Goal: Task Accomplishment & Management: Manage account settings

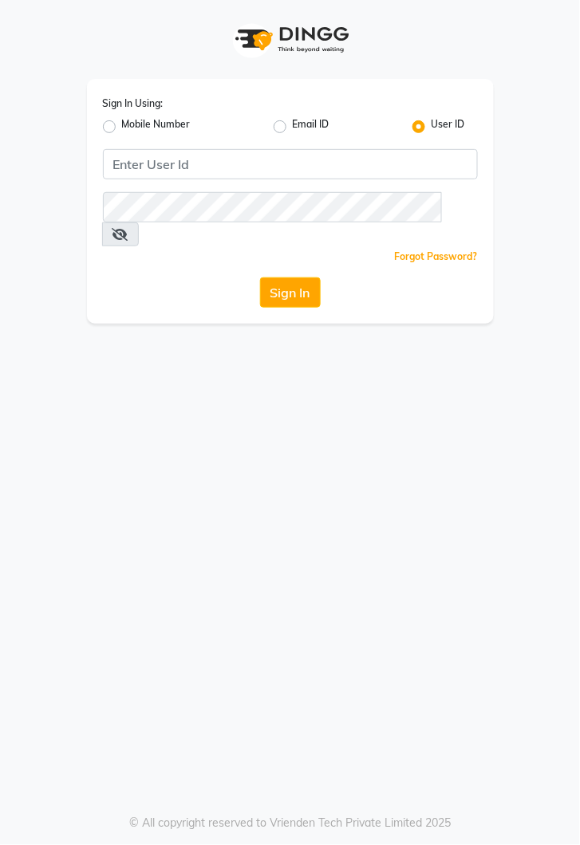
click at [291, 277] on button "Sign In" at bounding box center [290, 292] width 61 height 30
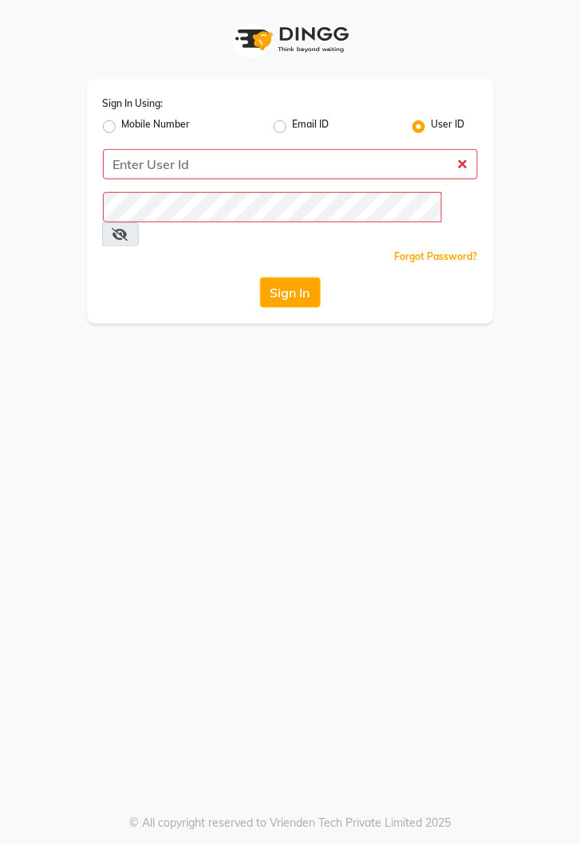
click at [292, 277] on button "Sign In" at bounding box center [290, 292] width 61 height 30
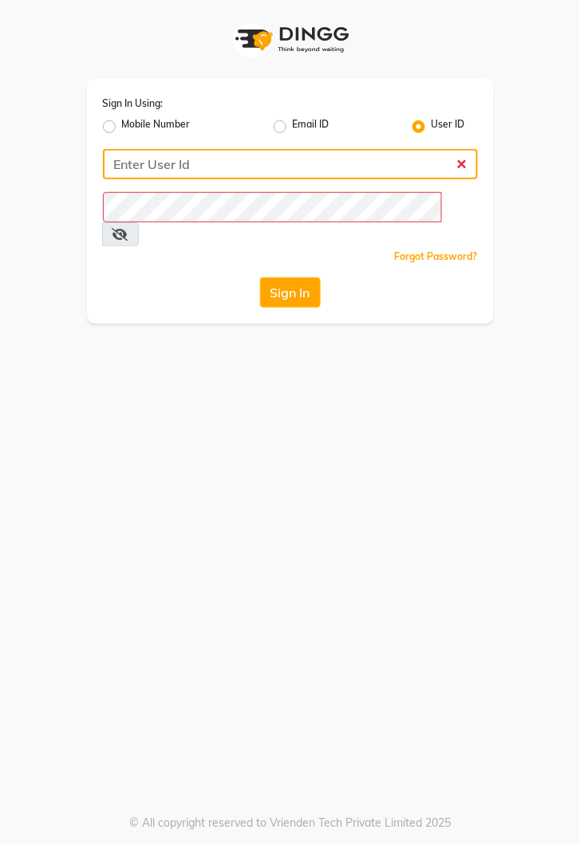
click at [292, 169] on input "Username" at bounding box center [290, 164] width 375 height 30
type input "kiros"
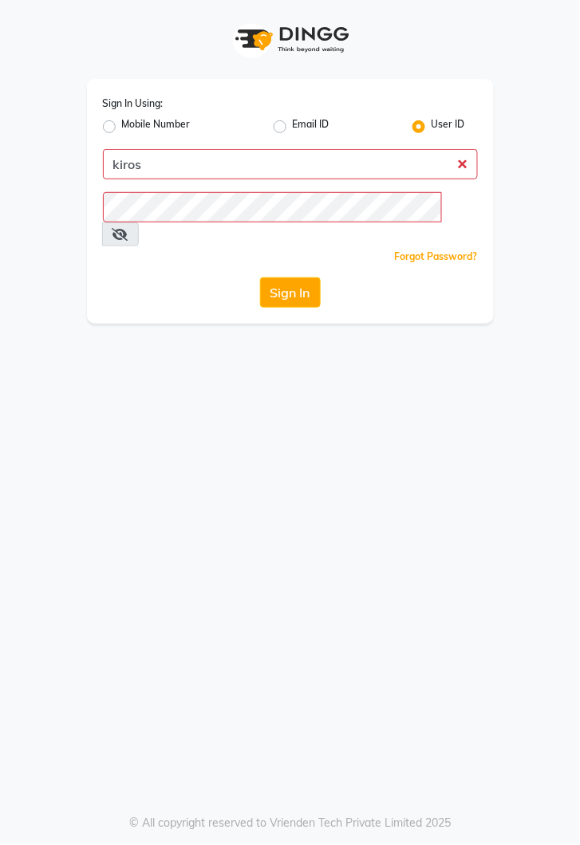
click at [260, 277] on button "Sign In" at bounding box center [290, 292] width 61 height 30
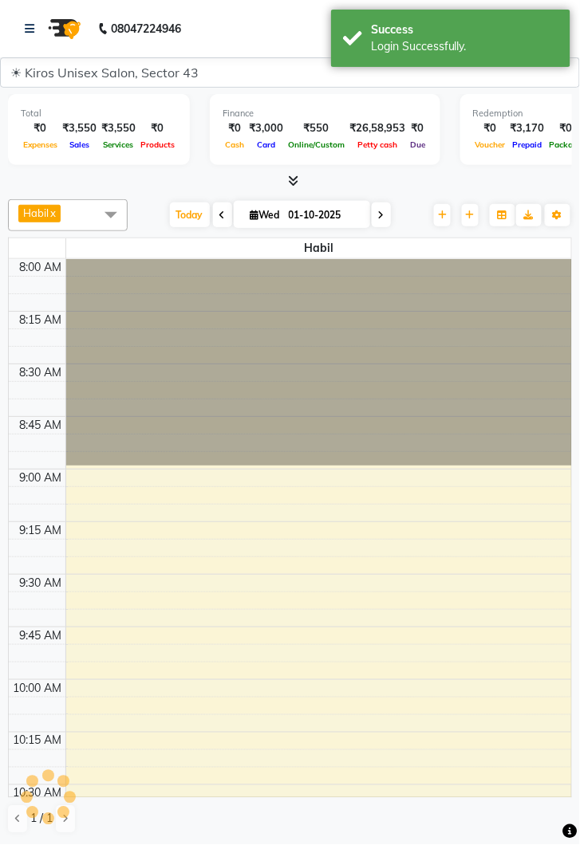
select select "en"
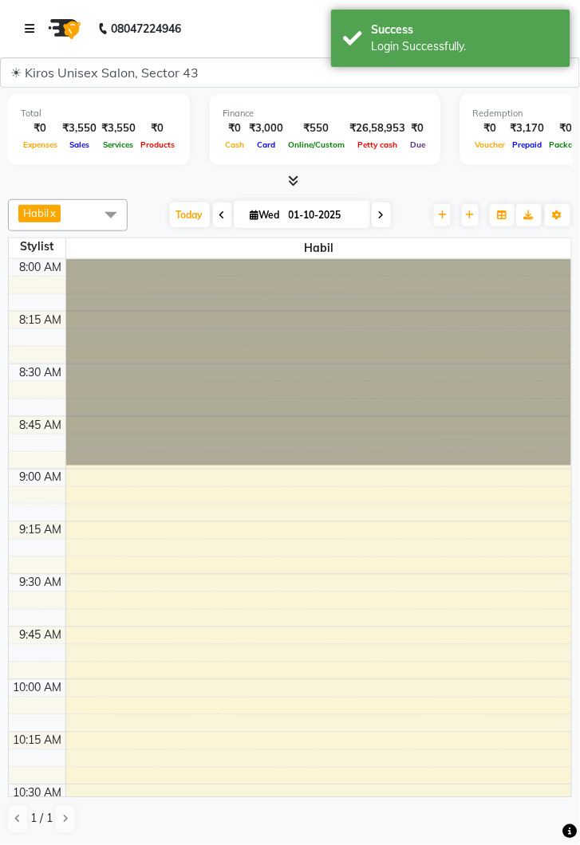
click at [31, 26] on icon at bounding box center [30, 28] width 10 height 11
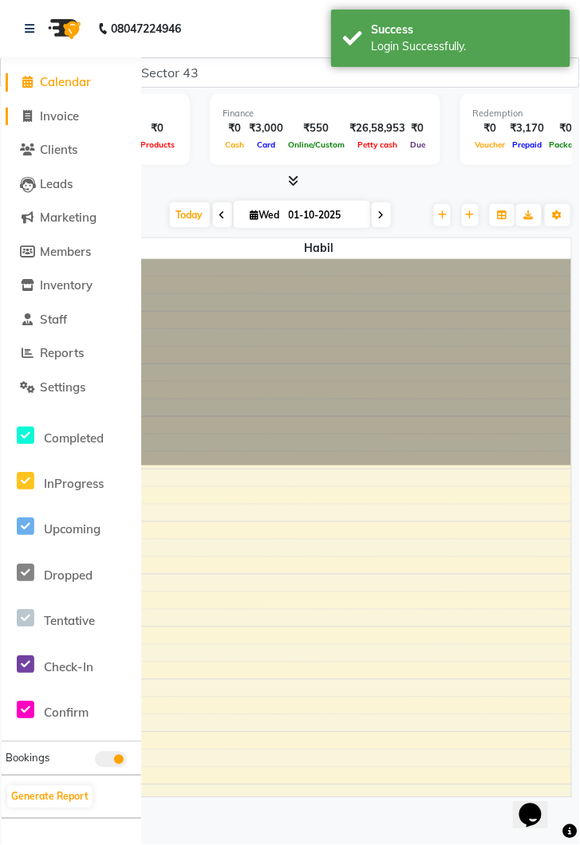
click at [83, 110] on link "Invoice" at bounding box center [72, 117] width 132 height 18
select select "service"
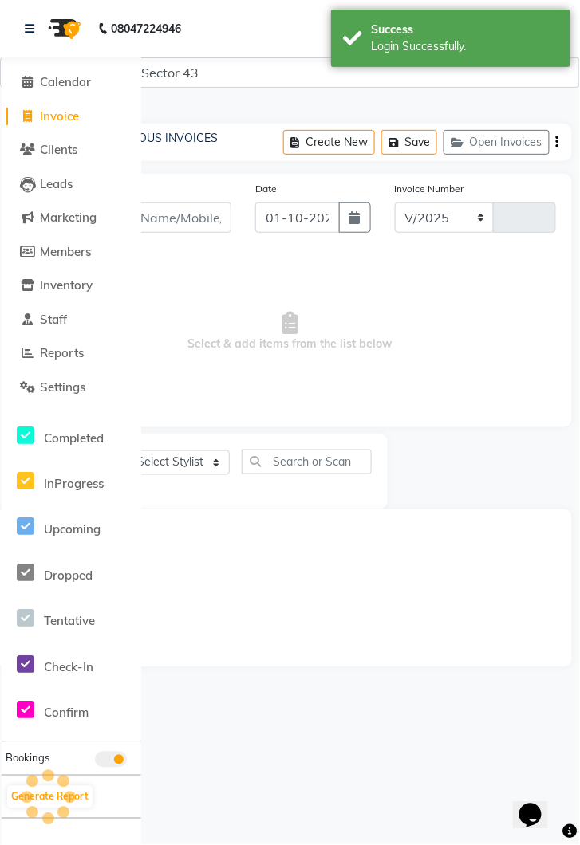
select select "5694"
type input "4246"
click at [26, 30] on icon at bounding box center [30, 28] width 10 height 11
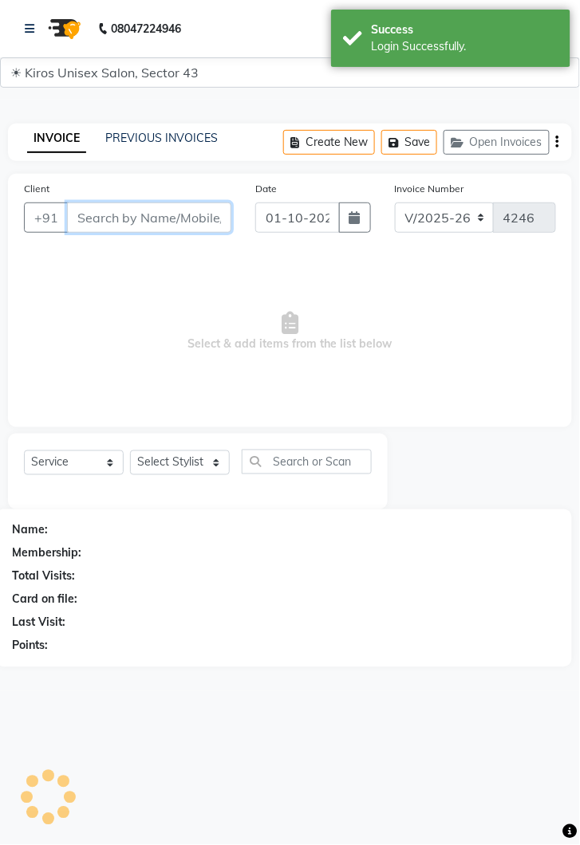
click at [172, 224] on input "Client" at bounding box center [149, 217] width 164 height 30
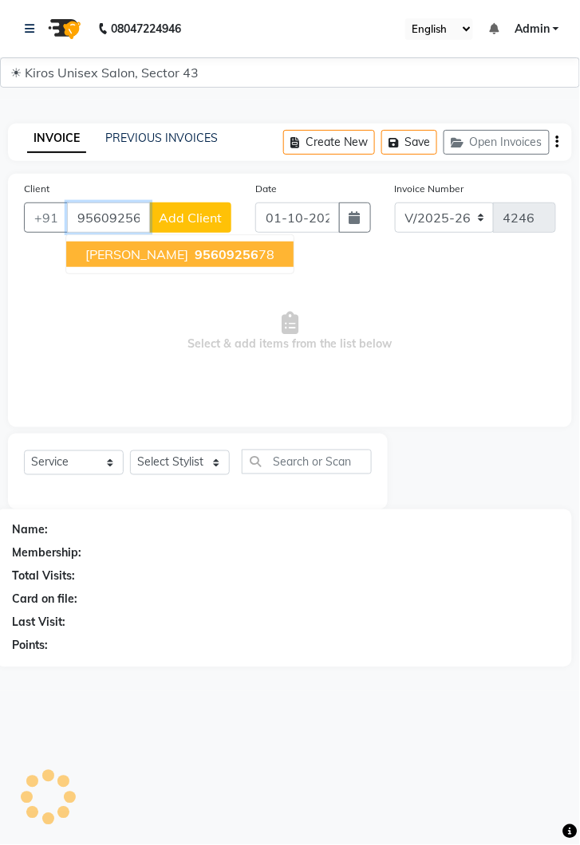
type input "9560925678"
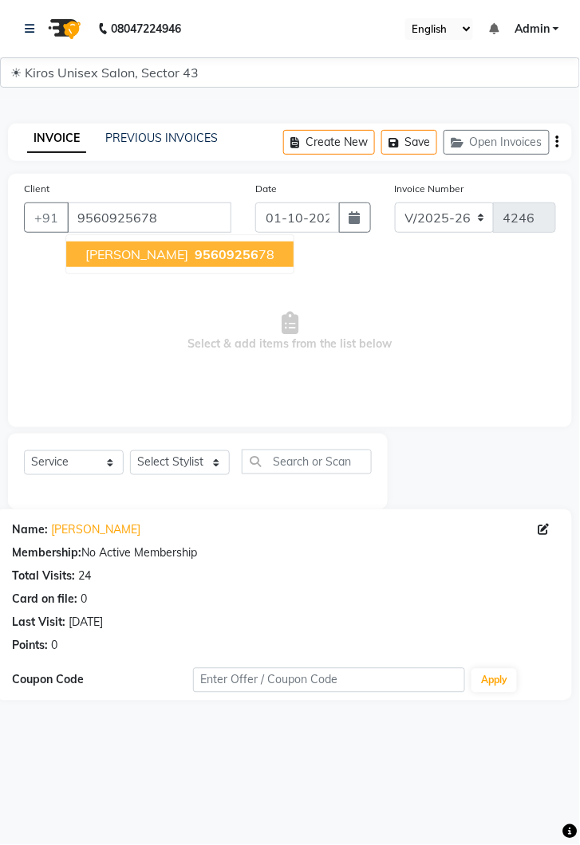
click at [194, 260] on span "95609256" at bounding box center [226, 254] width 64 height 16
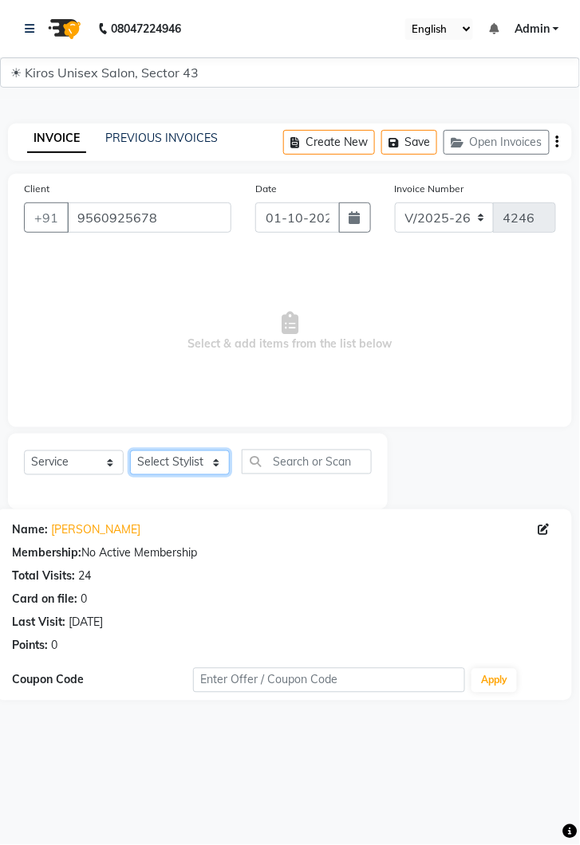
click at [214, 455] on select "Select Stylist [PERSON_NAME] [PERSON_NAME] Jeet Lalit Lamu [PERSON_NAME] [PERSO…" at bounding box center [180, 462] width 100 height 25
select select "39647"
click at [130, 450] on select "Select Stylist [PERSON_NAME] [PERSON_NAME] Jeet Lalit Lamu [PERSON_NAME] [PERSO…" at bounding box center [180, 462] width 100 height 25
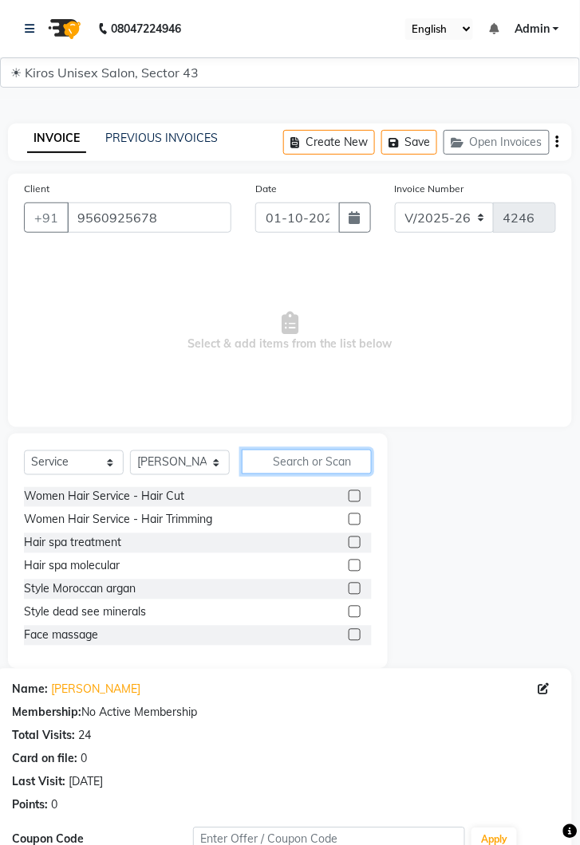
click at [307, 457] on input "text" at bounding box center [307, 462] width 130 height 25
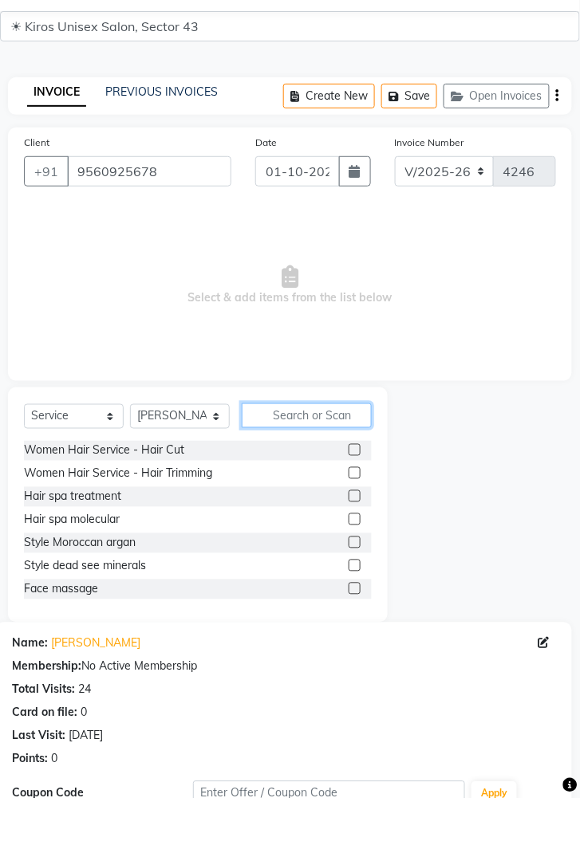
click at [303, 465] on input "text" at bounding box center [307, 462] width 130 height 25
click at [307, 462] on input "text" at bounding box center [307, 462] width 130 height 25
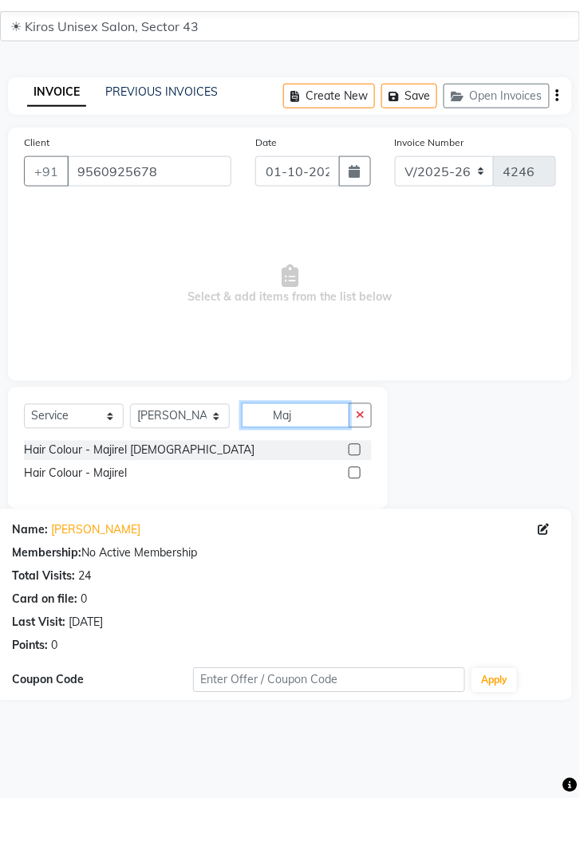
type input "Maj"
click at [353, 494] on label at bounding box center [354, 496] width 12 height 12
click at [353, 494] on input "checkbox" at bounding box center [353, 497] width 10 height 10
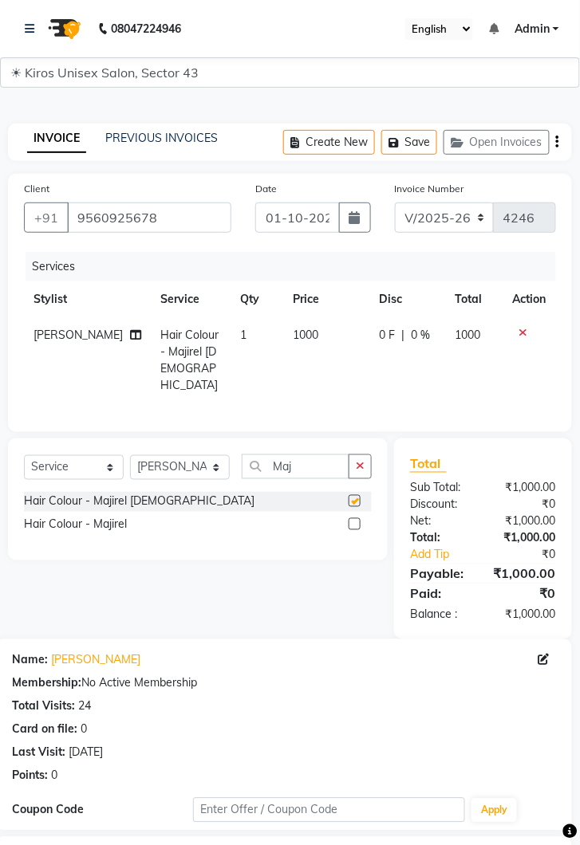
checkbox input "false"
click at [328, 338] on td "1000" at bounding box center [327, 360] width 86 height 86
select select "39647"
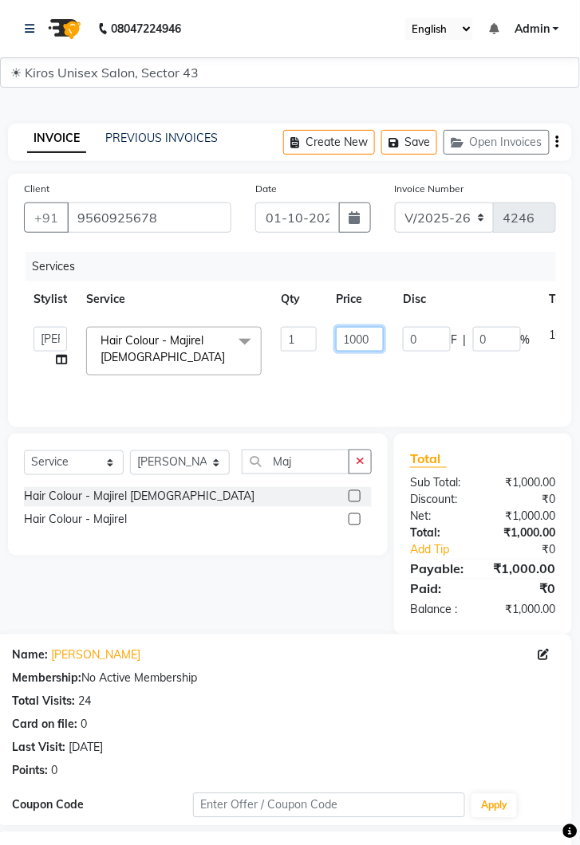
click at [373, 343] on input "1000" at bounding box center [360, 339] width 48 height 25
type input "1200"
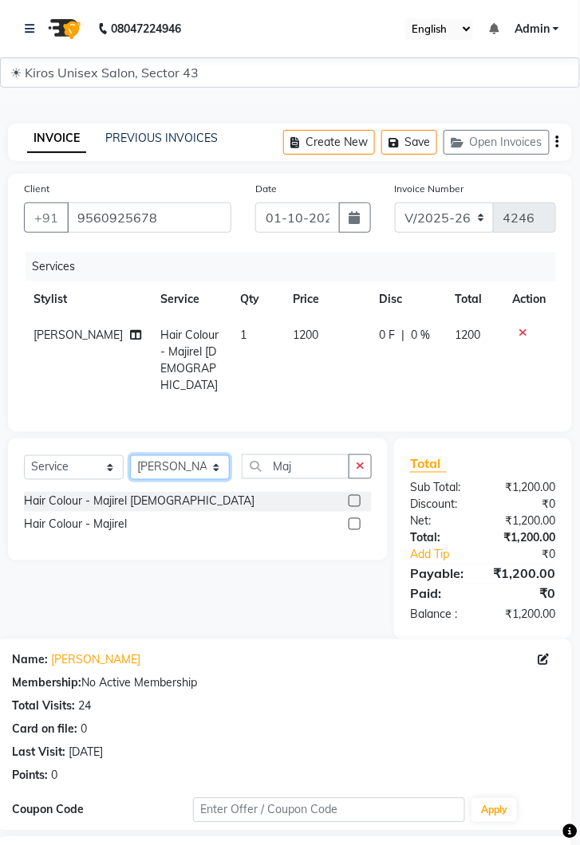
click at [224, 466] on select "Select Stylist [PERSON_NAME] [PERSON_NAME] Jeet Lalit Lamu [PERSON_NAME] [PERSO…" at bounding box center [180, 467] width 100 height 25
select select "69096"
click at [130, 455] on select "Select Stylist [PERSON_NAME] [PERSON_NAME] Jeet Lalit Lamu [PERSON_NAME] [PERSO…" at bounding box center [180, 467] width 100 height 25
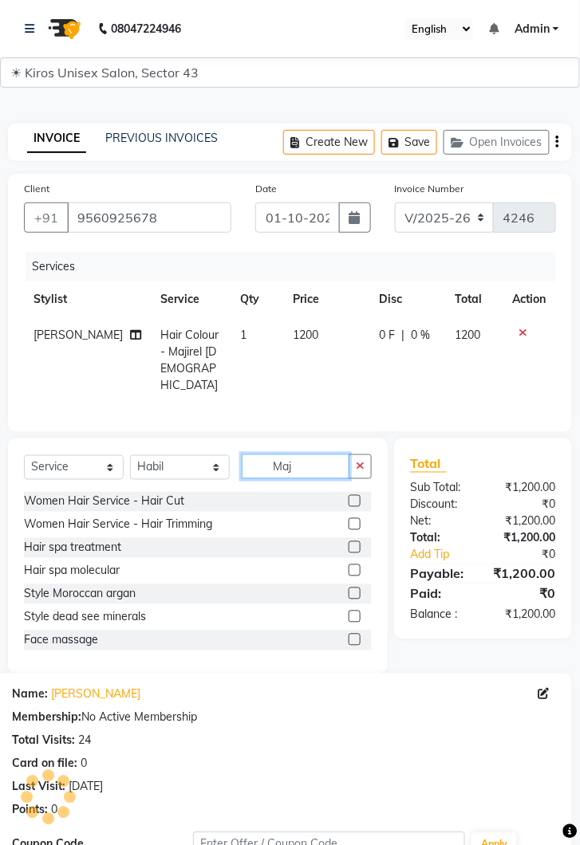
click at [304, 455] on input "Maj" at bounding box center [296, 466] width 108 height 25
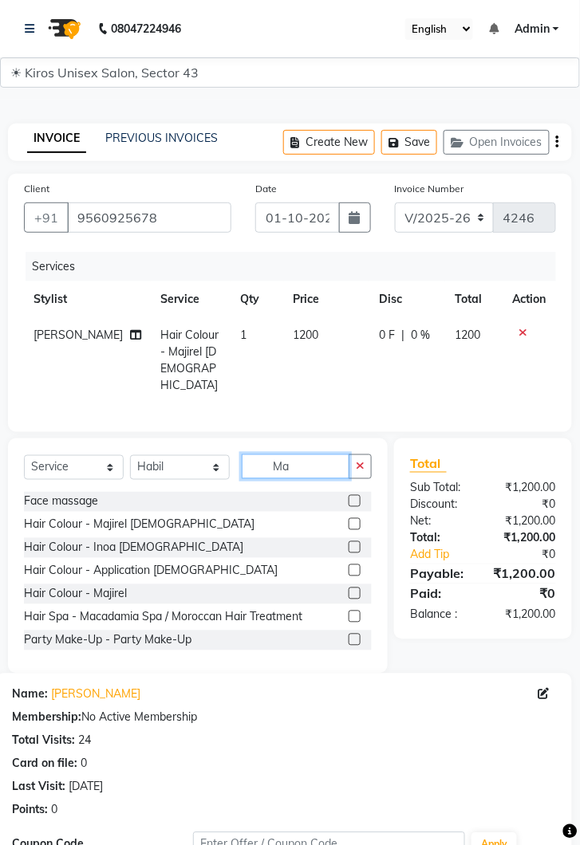
type input "M"
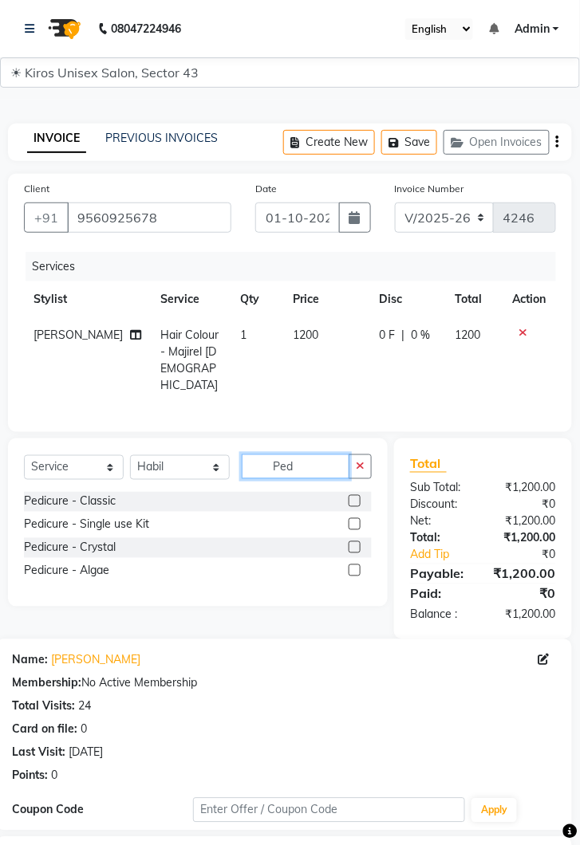
type input "Ped"
click at [353, 519] on label at bounding box center [354, 524] width 12 height 12
click at [353, 520] on input "checkbox" at bounding box center [353, 525] width 10 height 10
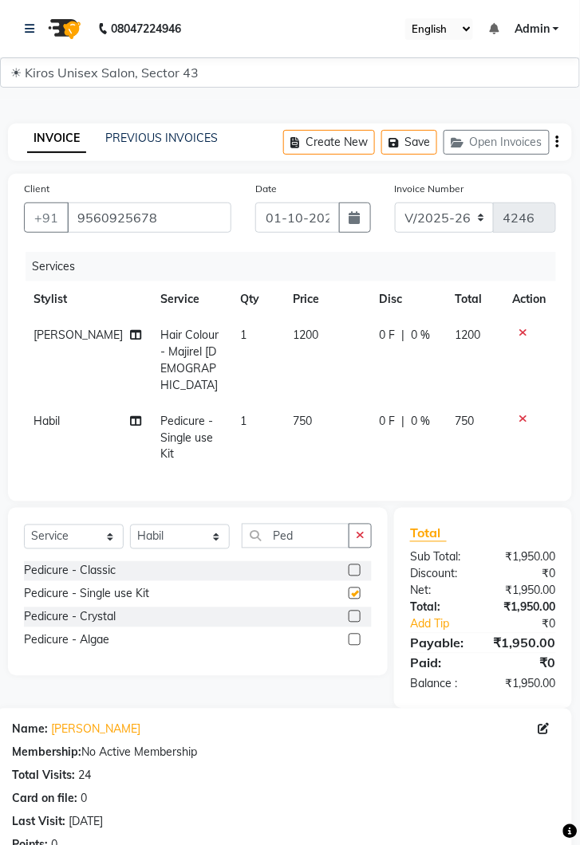
checkbox input "false"
click at [222, 525] on select "Select Stylist [PERSON_NAME] [PERSON_NAME] Jeet Lalit Lamu [PERSON_NAME] [PERSO…" at bounding box center [180, 537] width 100 height 25
select select "67564"
click at [130, 525] on select "Select Stylist [PERSON_NAME] [PERSON_NAME] Jeet Lalit Lamu [PERSON_NAME] [PERSO…" at bounding box center [180, 537] width 100 height 25
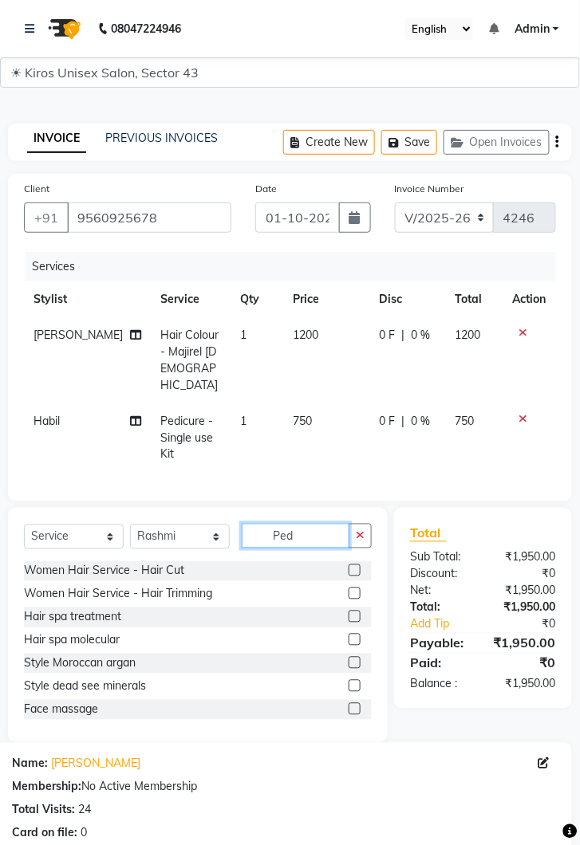
click at [309, 524] on input "Ped" at bounding box center [296, 536] width 108 height 25
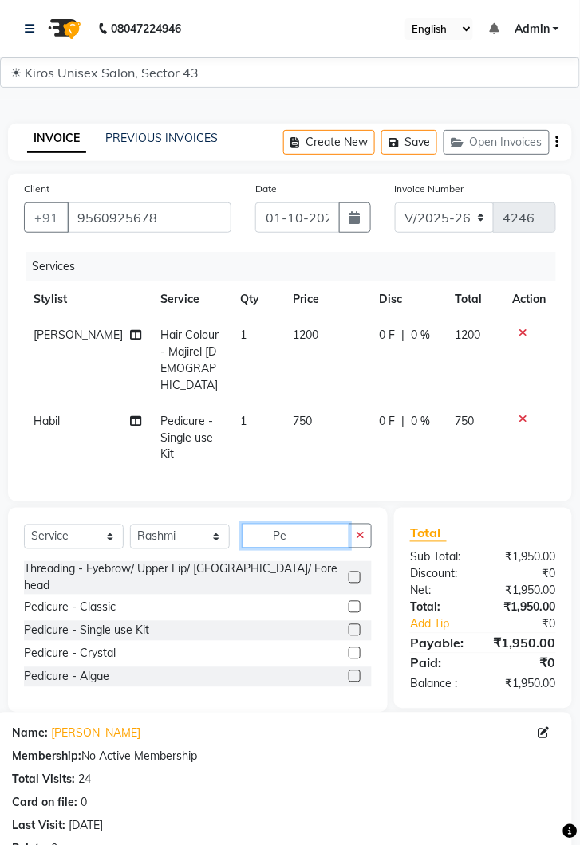
type input "P"
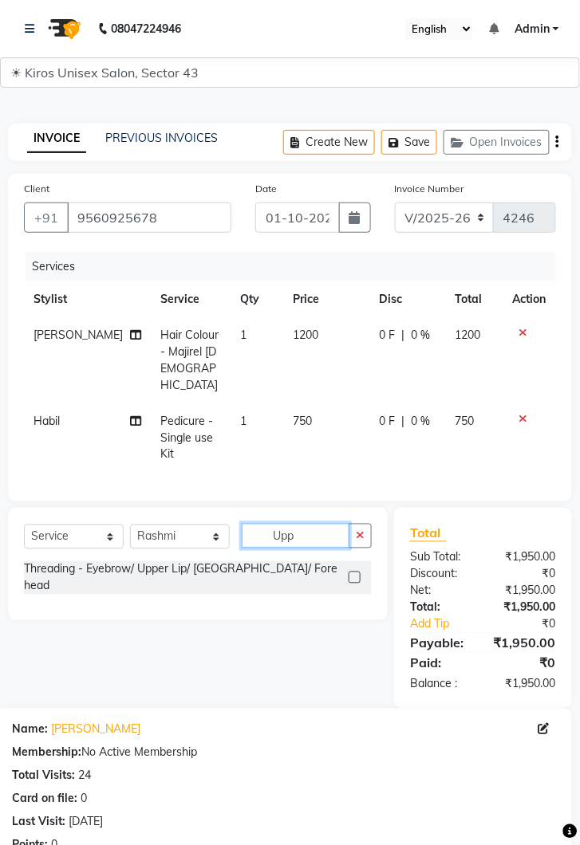
type input "Upp"
click at [353, 572] on label at bounding box center [354, 578] width 12 height 12
click at [353, 573] on input "checkbox" at bounding box center [353, 578] width 10 height 10
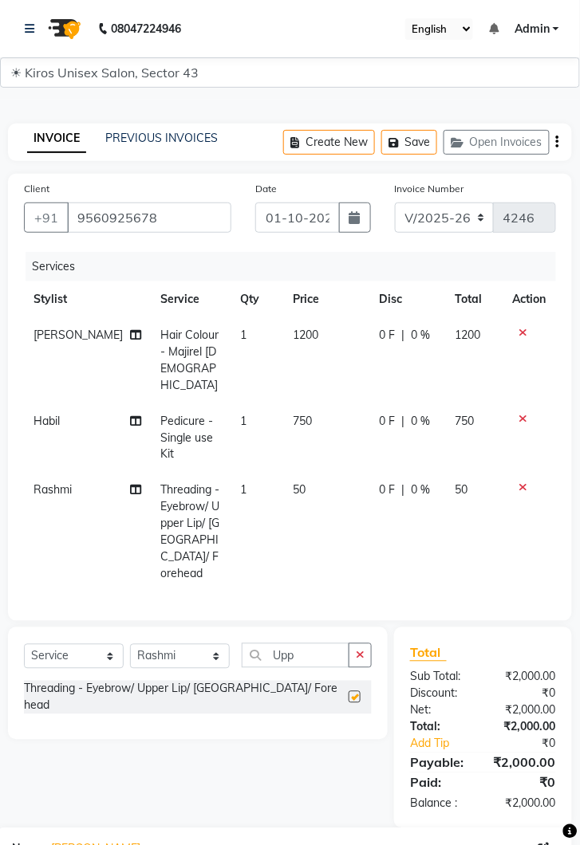
checkbox input "false"
click at [301, 473] on td "50" at bounding box center [327, 533] width 86 height 120
select select "67564"
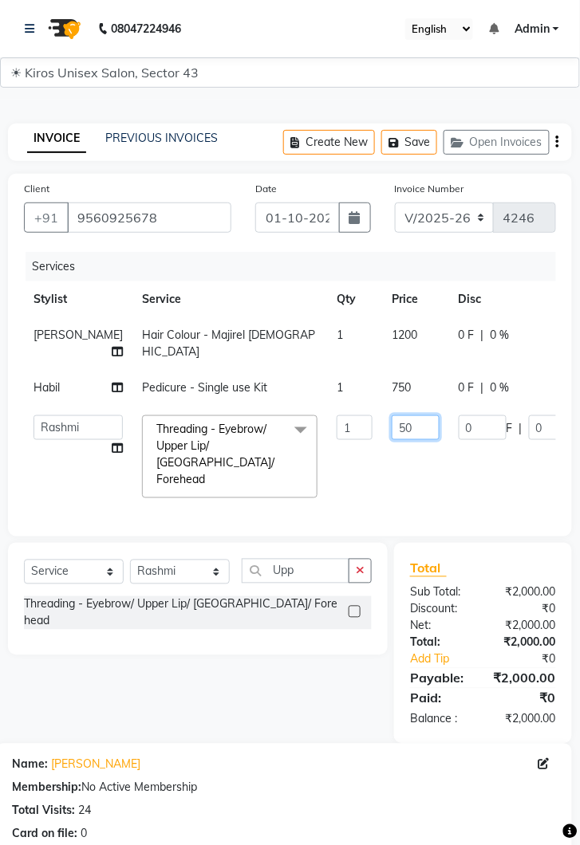
click at [391, 425] on input "50" at bounding box center [415, 427] width 48 height 25
type input "5"
type input "100"
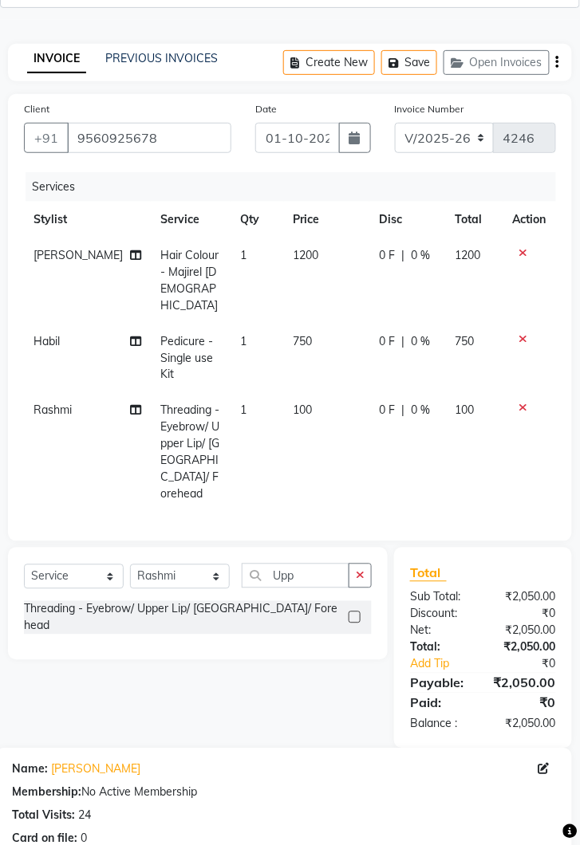
scroll to position [280, 0]
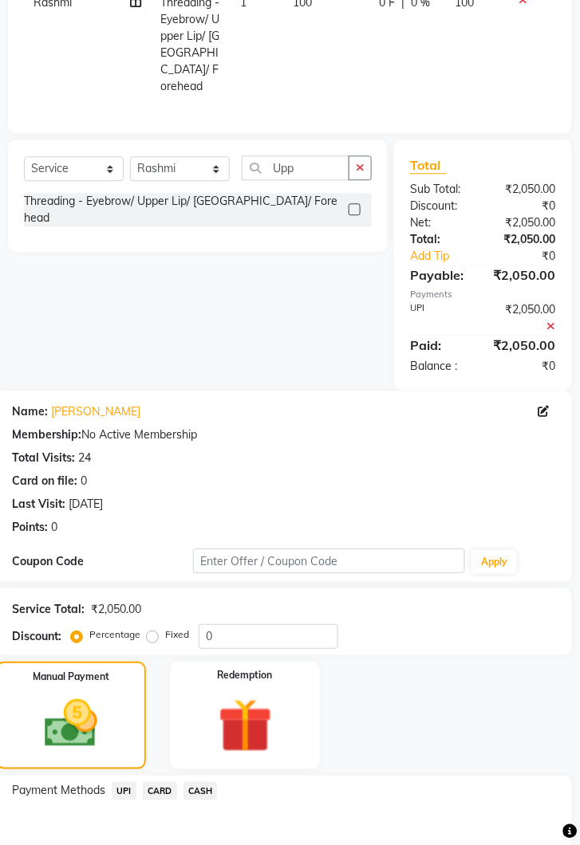
scroll to position [521, 0]
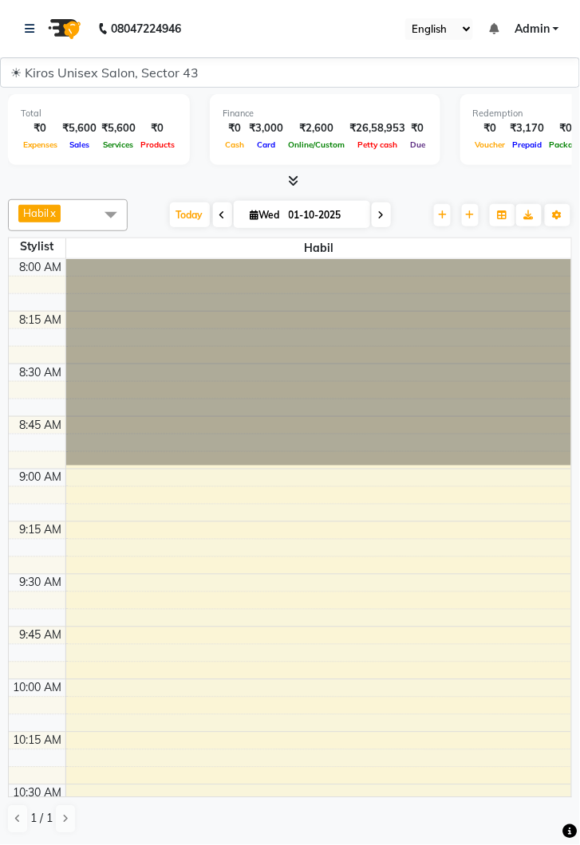
click at [52, 33] on img at bounding box center [63, 28] width 45 height 45
click at [26, 23] on icon at bounding box center [30, 28] width 10 height 11
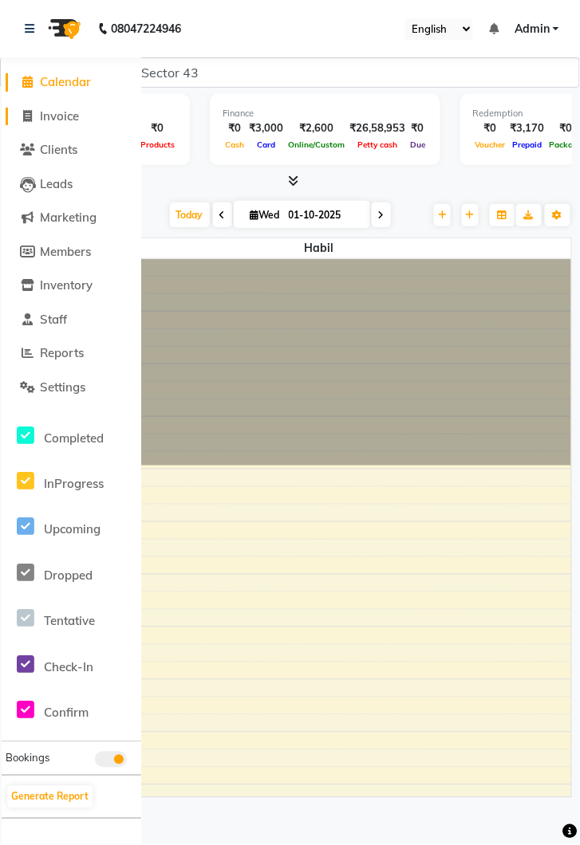
click at [73, 117] on span "Invoice" at bounding box center [59, 115] width 39 height 15
select select "5694"
select select "service"
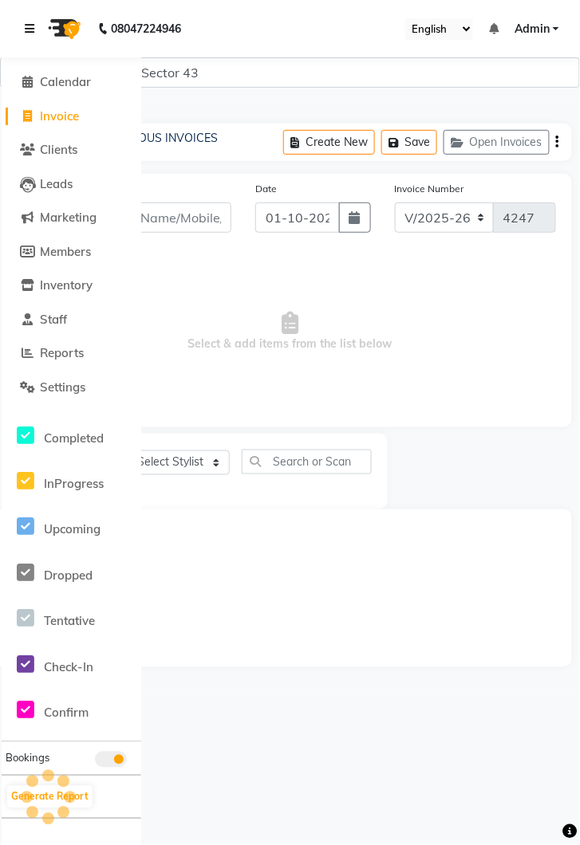
click at [27, 26] on icon at bounding box center [30, 28] width 10 height 11
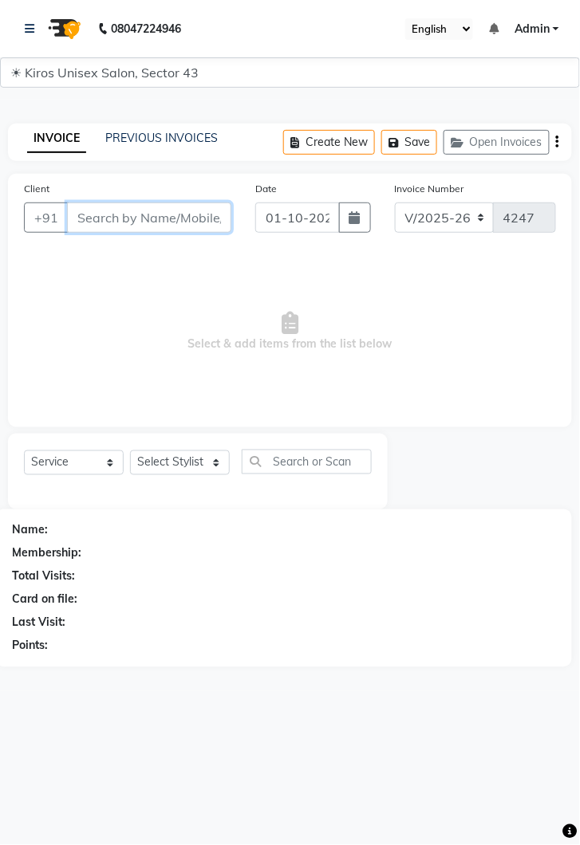
click at [145, 223] on input "Client" at bounding box center [149, 217] width 164 height 30
click at [164, 222] on input "Client" at bounding box center [149, 217] width 164 height 30
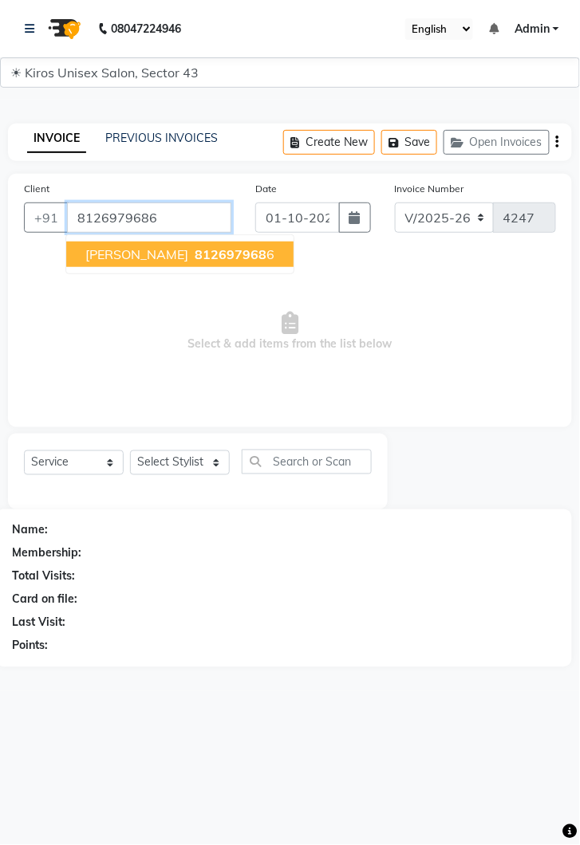
type input "8126979686"
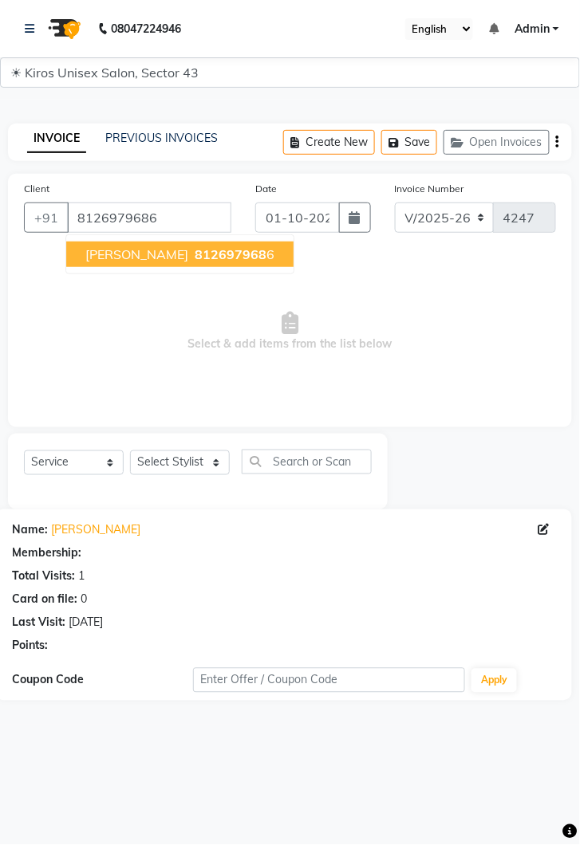
click at [194, 253] on span "812697968" at bounding box center [230, 254] width 72 height 16
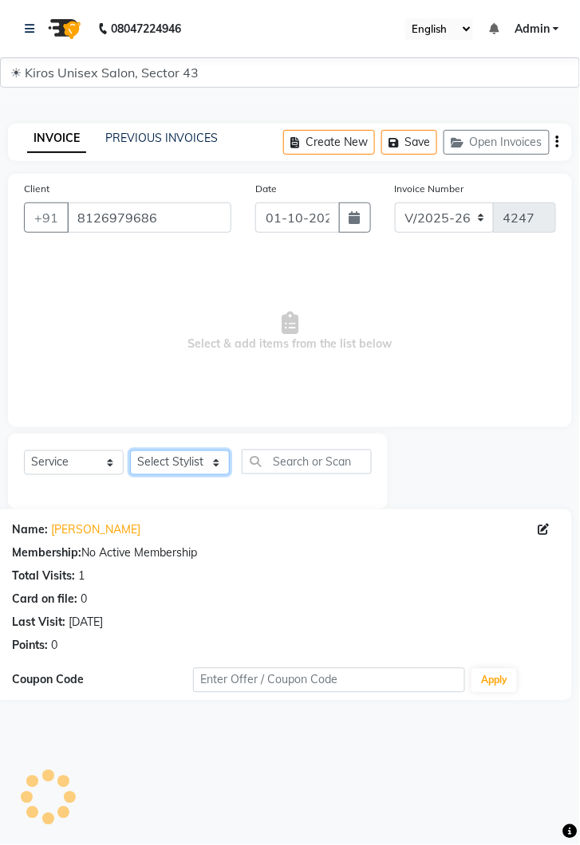
click at [223, 458] on select "Select Stylist [PERSON_NAME] [PERSON_NAME] Jeet Lalit Lamu [PERSON_NAME] [PERSO…" at bounding box center [180, 462] width 100 height 25
select select "39647"
click at [130, 450] on select "Select Stylist [PERSON_NAME] [PERSON_NAME] Jeet Lalit Lamu [PERSON_NAME] [PERSO…" at bounding box center [180, 462] width 100 height 25
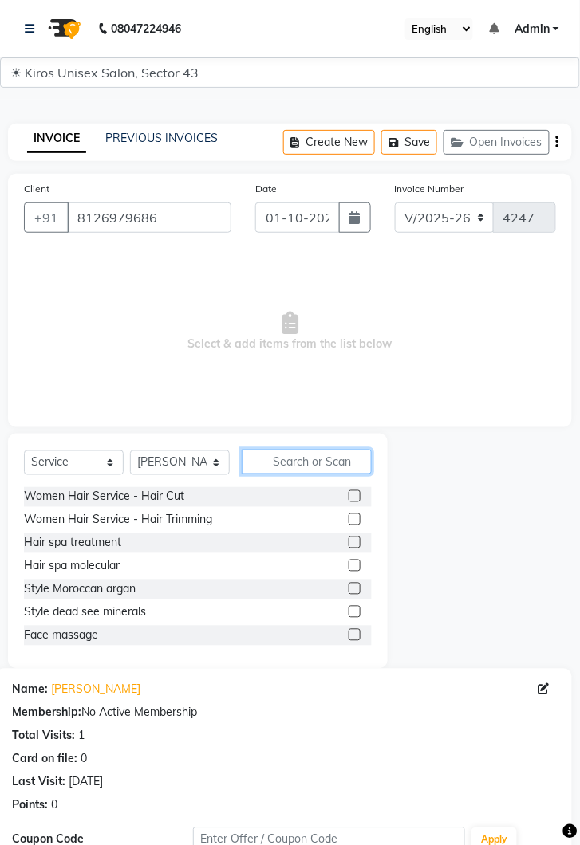
click at [305, 454] on input "text" at bounding box center [307, 462] width 130 height 25
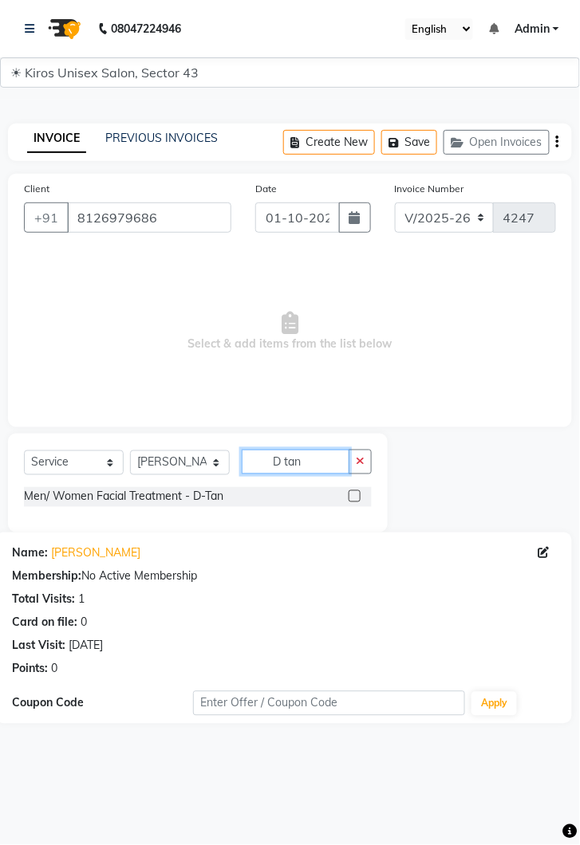
type input "D tan"
click at [352, 496] on label at bounding box center [354, 496] width 12 height 12
click at [352, 496] on input "checkbox" at bounding box center [353, 497] width 10 height 10
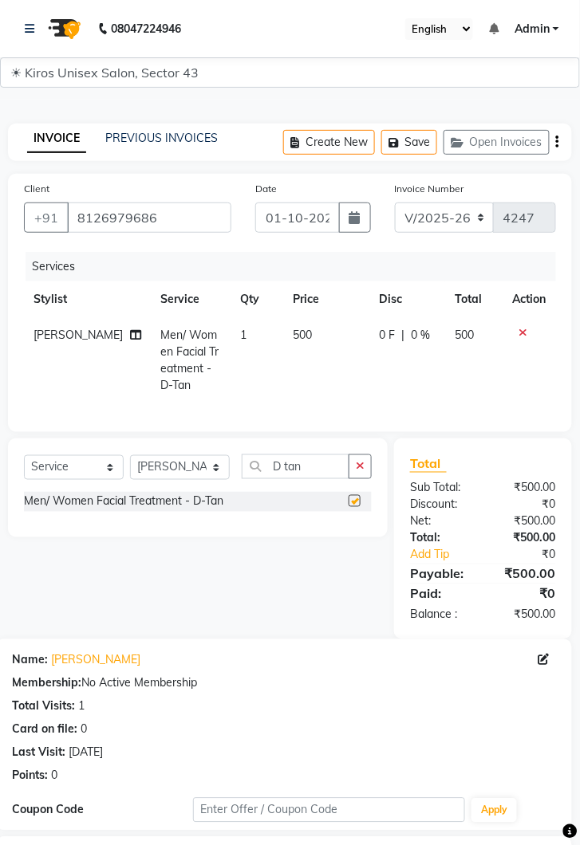
checkbox input "false"
click at [314, 336] on td "500" at bounding box center [327, 360] width 86 height 86
select select "39647"
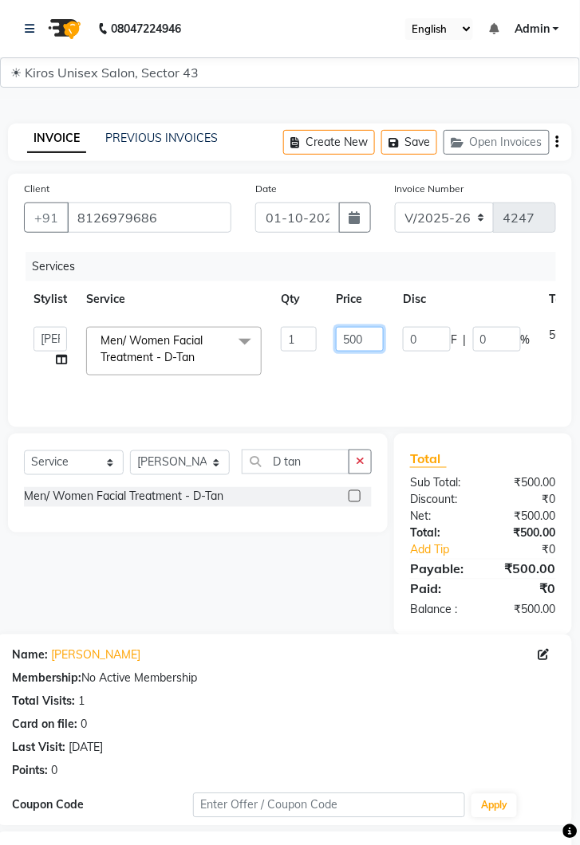
click at [374, 336] on input "500" at bounding box center [360, 339] width 48 height 25
type input "5"
type input "600"
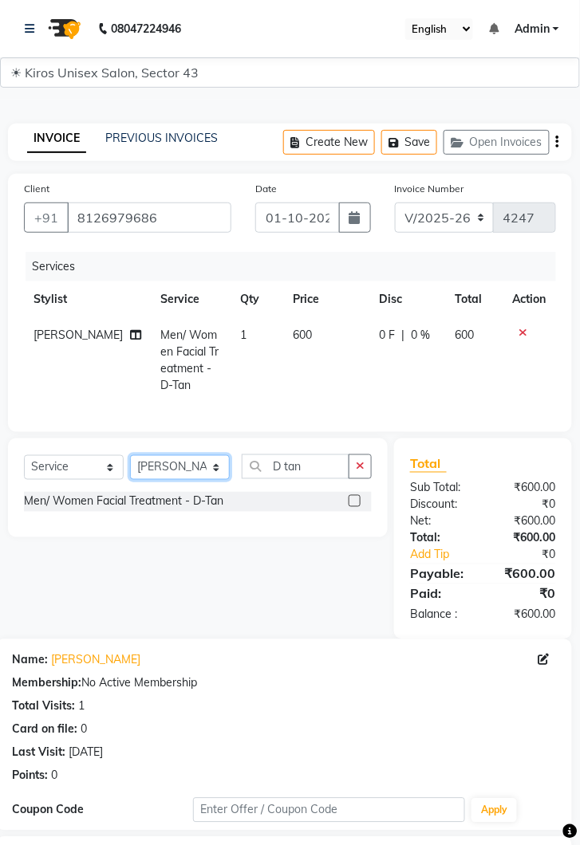
click at [220, 468] on select "Select Stylist [PERSON_NAME] [PERSON_NAME] Jeet Lalit Lamu [PERSON_NAME] [PERSO…" at bounding box center [180, 467] width 100 height 25
click at [130, 455] on select "Select Stylist [PERSON_NAME] [PERSON_NAME] Jeet Lalit Lamu [PERSON_NAME] [PERSO…" at bounding box center [180, 467] width 100 height 25
click at [323, 459] on input "D tan" at bounding box center [296, 466] width 108 height 25
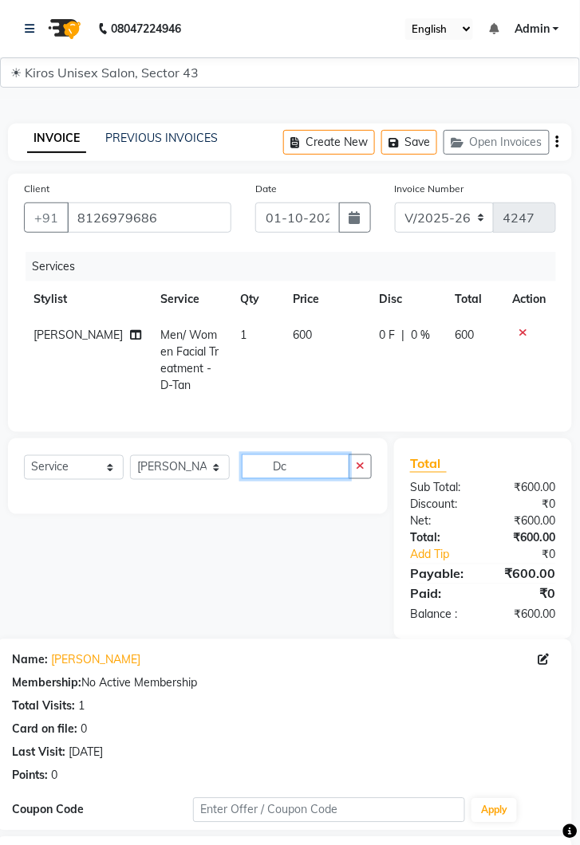
type input "D"
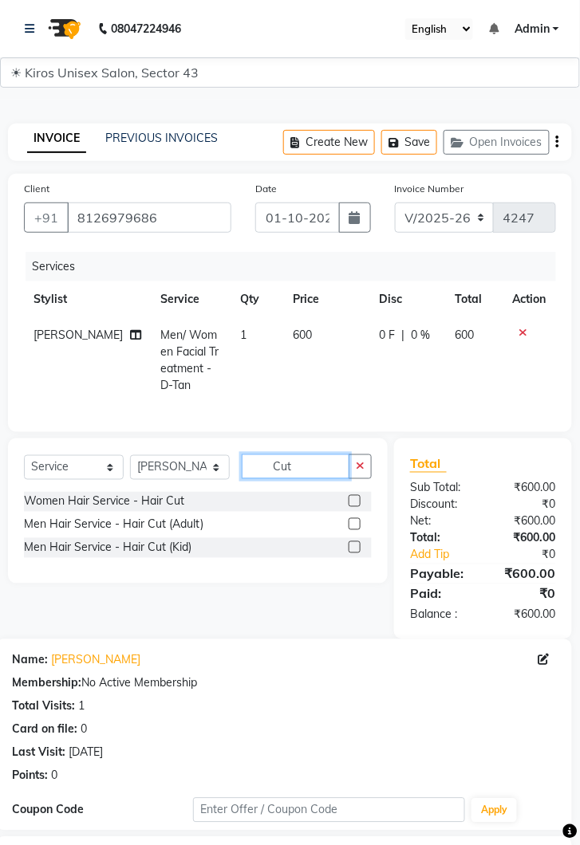
type input "Cut"
click at [353, 523] on label at bounding box center [354, 524] width 12 height 12
click at [353, 523] on input "checkbox" at bounding box center [353, 525] width 10 height 10
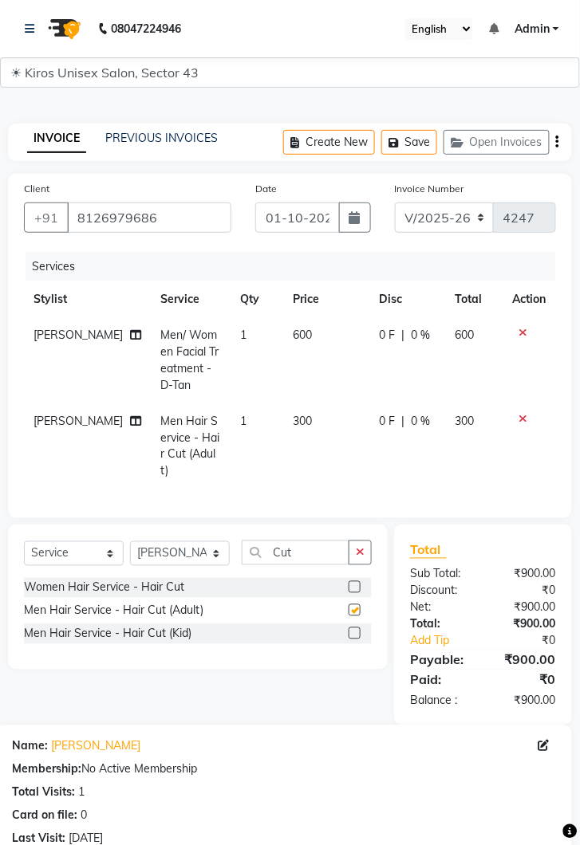
checkbox input "false"
click at [315, 540] on input "Cut" at bounding box center [296, 552] width 108 height 25
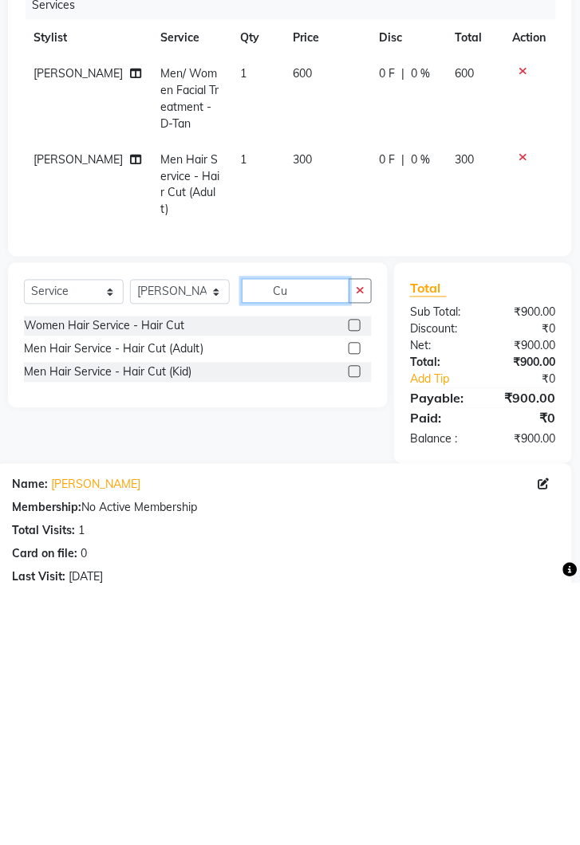
type input "C"
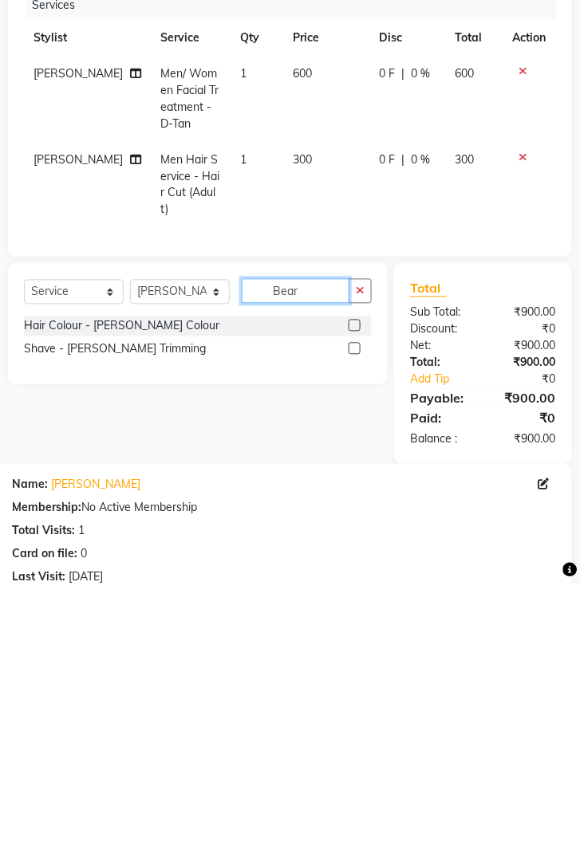
type input "Bear"
click at [353, 604] on label at bounding box center [354, 610] width 12 height 12
click at [353, 606] on input "checkbox" at bounding box center [353, 611] width 10 height 10
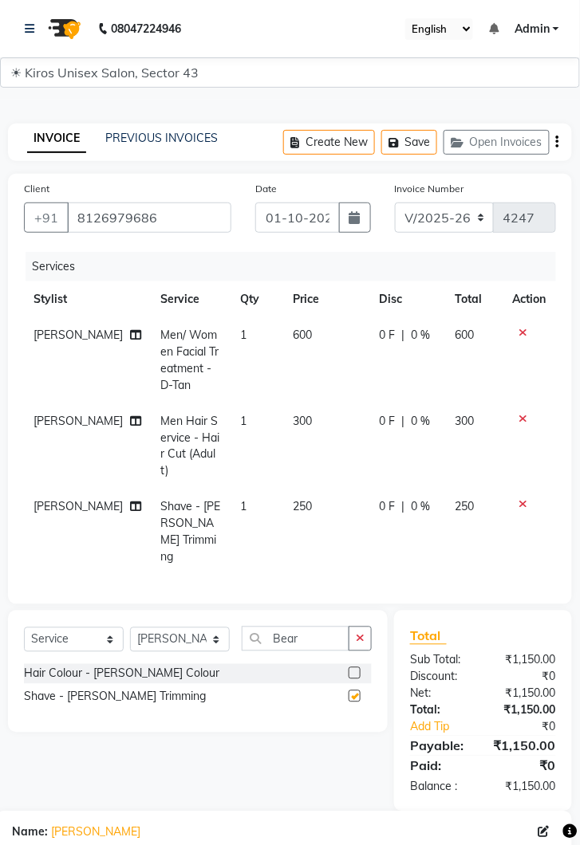
checkbox input "false"
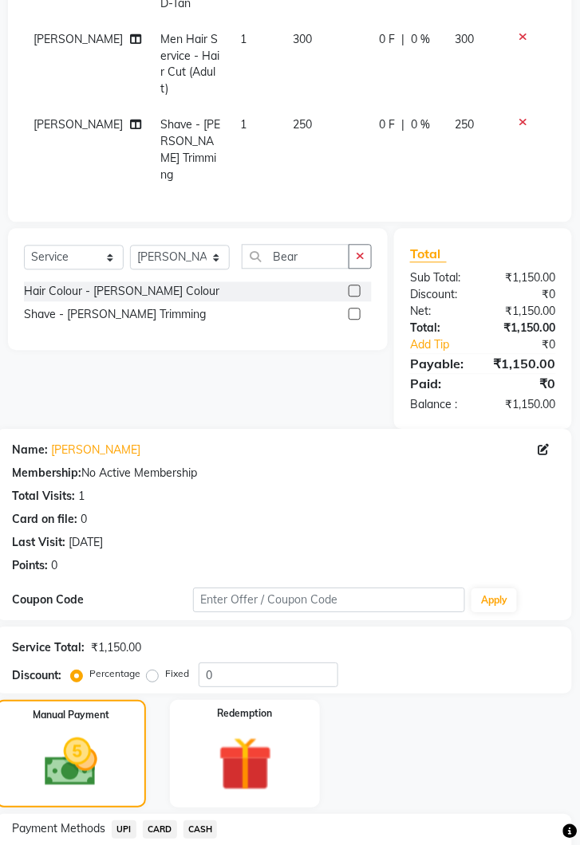
click at [124, 821] on span "UPI" at bounding box center [124, 830] width 25 height 18
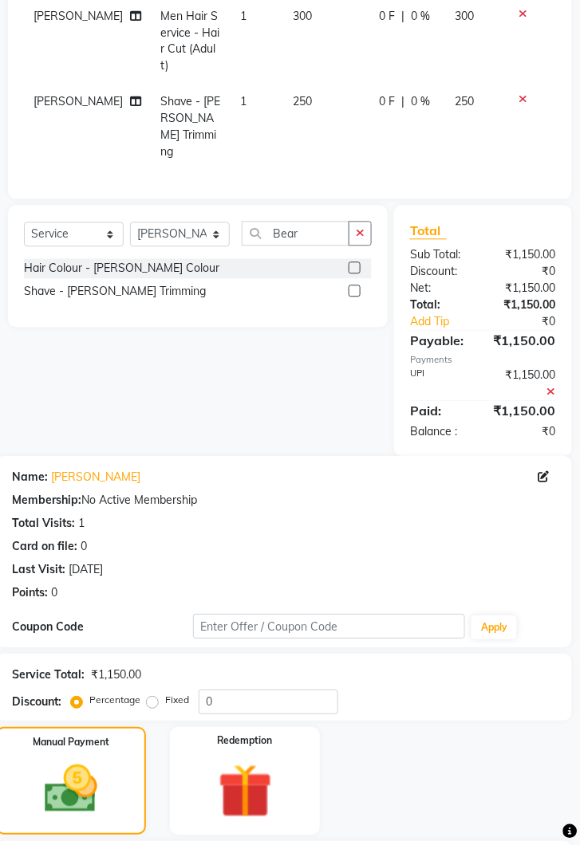
scroll to position [521, 0]
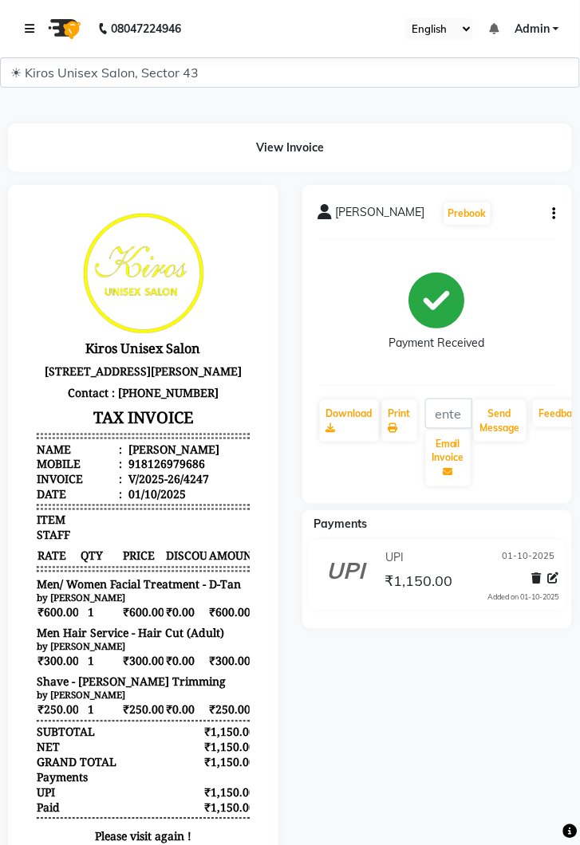
click at [26, 17] on link at bounding box center [33, 28] width 16 height 45
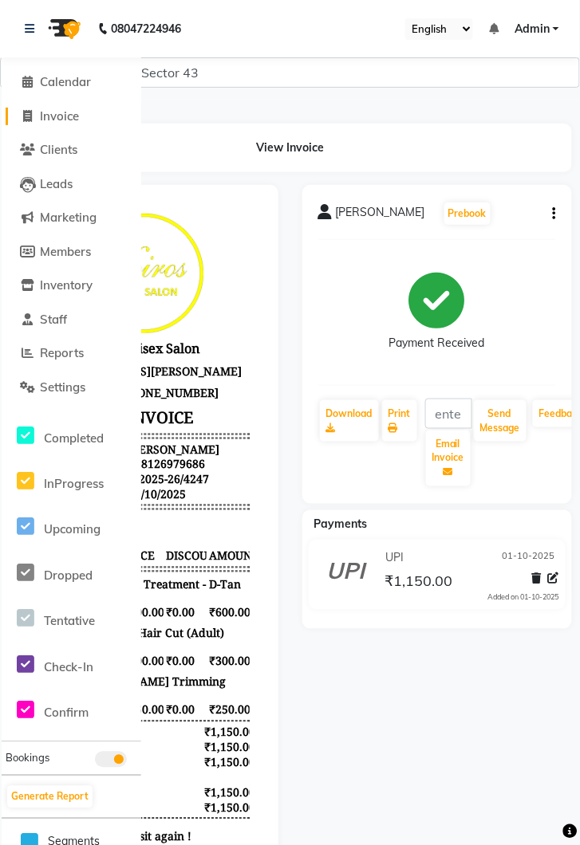
click at [57, 108] on span "Invoice" at bounding box center [59, 115] width 39 height 15
select select "service"
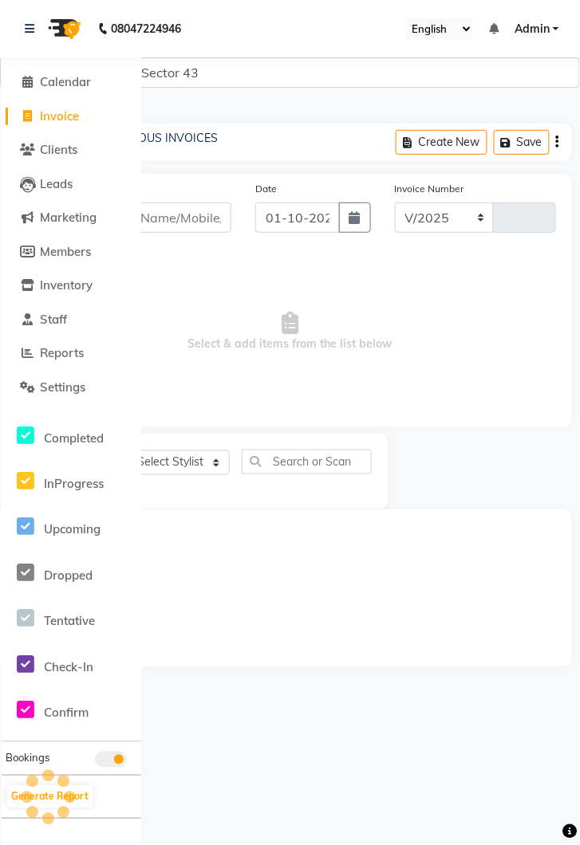
select select "5694"
type input "4248"
click at [35, 36] on link at bounding box center [33, 28] width 16 height 45
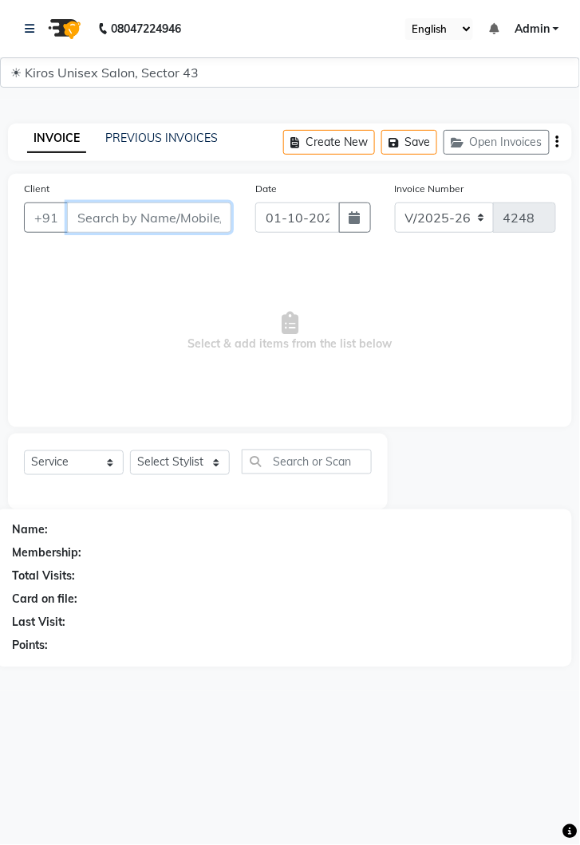
click at [141, 222] on input "Client" at bounding box center [149, 217] width 164 height 30
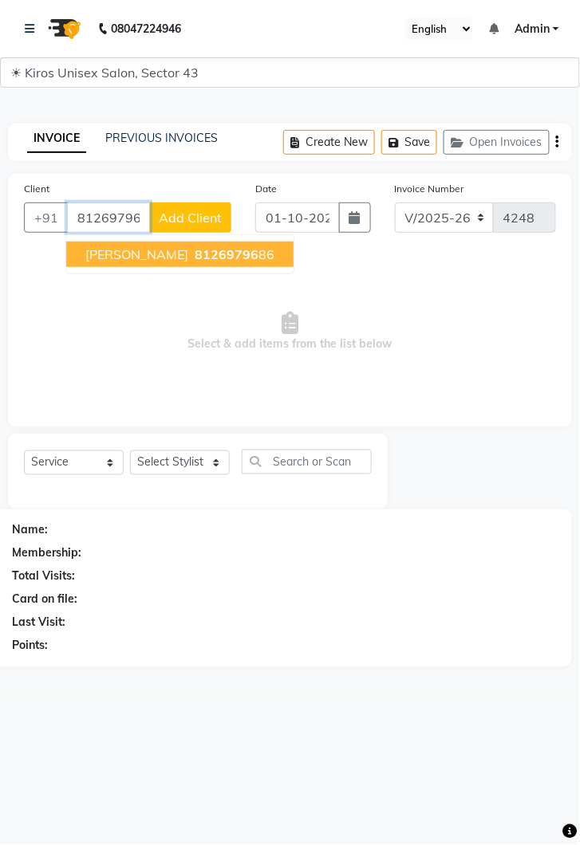
click at [168, 242] on button "Sarthak 81269796 86" at bounding box center [179, 255] width 227 height 26
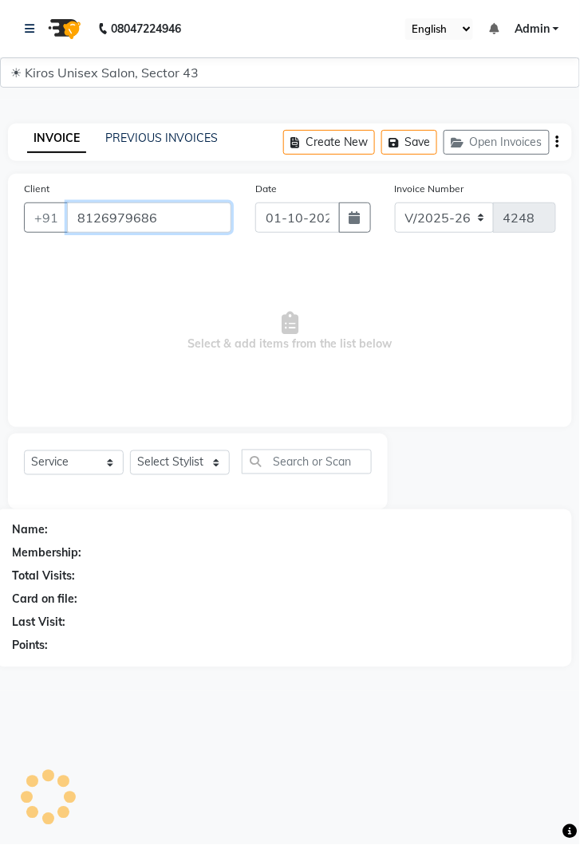
type input "8126979686"
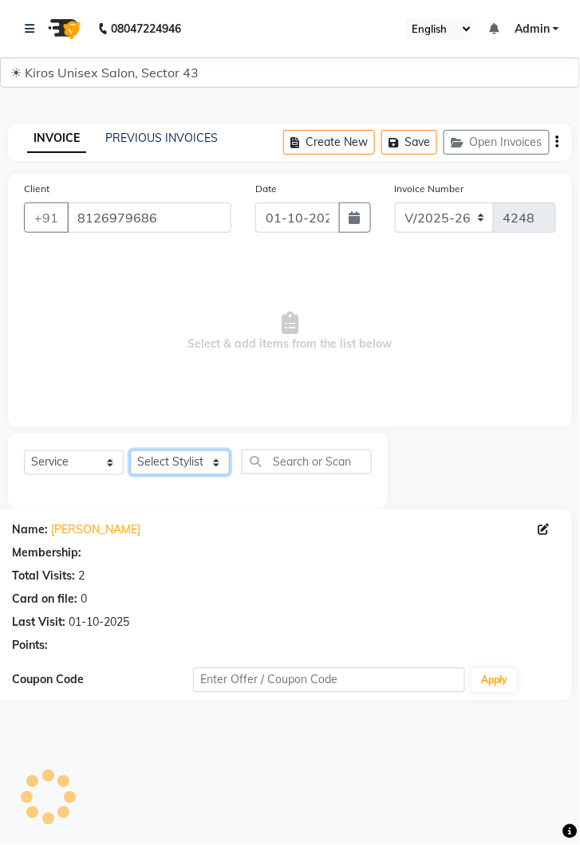
click at [216, 471] on select "Select Stylist [PERSON_NAME] [PERSON_NAME] Jeet Lalit Lamu [PERSON_NAME] [PERSO…" at bounding box center [180, 462] width 100 height 25
select select "39650"
click at [130, 450] on select "Select Stylist [PERSON_NAME] [PERSON_NAME] Jeet Lalit Lamu [PERSON_NAME] [PERSO…" at bounding box center [180, 462] width 100 height 25
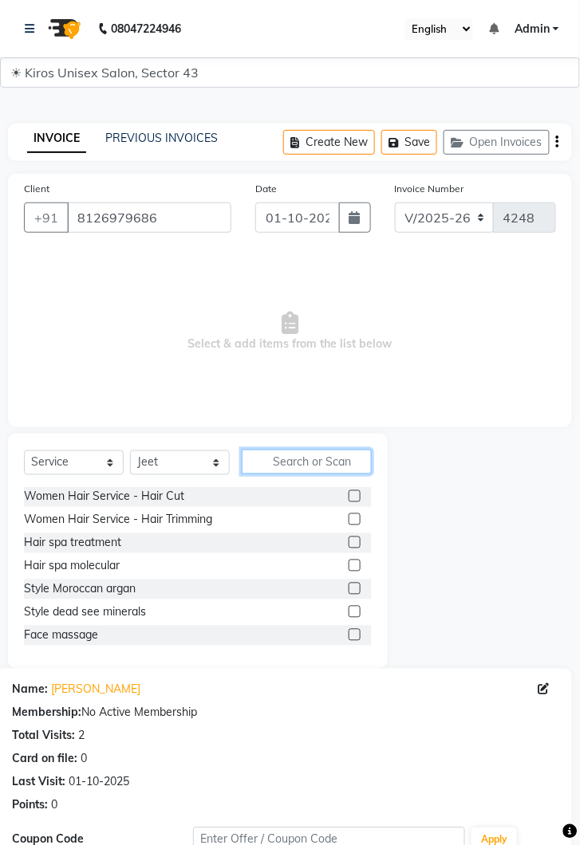
click at [304, 458] on input "text" at bounding box center [307, 462] width 130 height 25
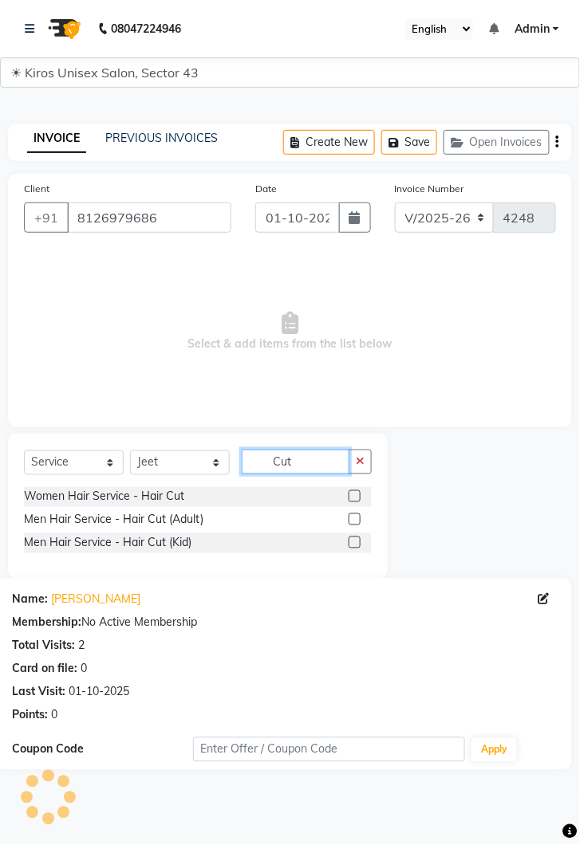
type input "Cut"
click at [356, 519] on label at bounding box center [354, 519] width 12 height 12
click at [356, 519] on input "checkbox" at bounding box center [353, 520] width 10 height 10
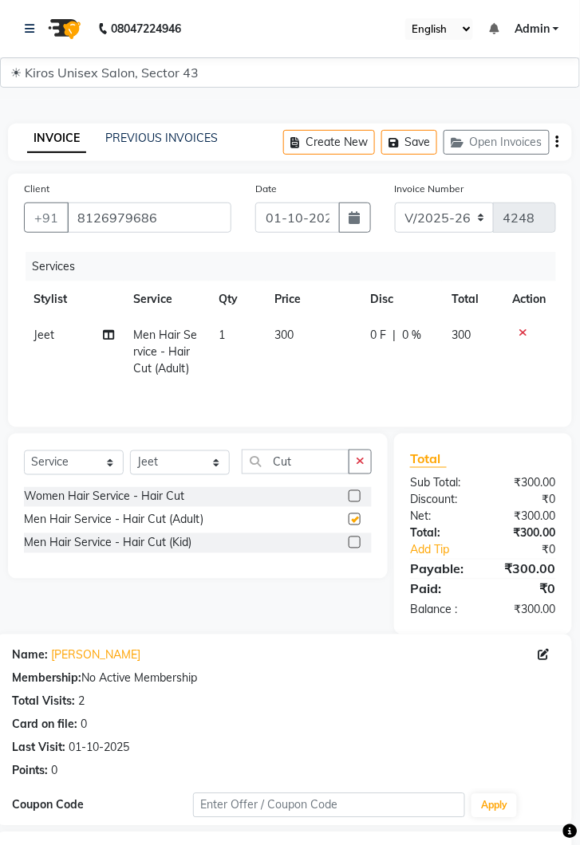
checkbox input "false"
click at [321, 460] on input "Cut" at bounding box center [296, 462] width 108 height 25
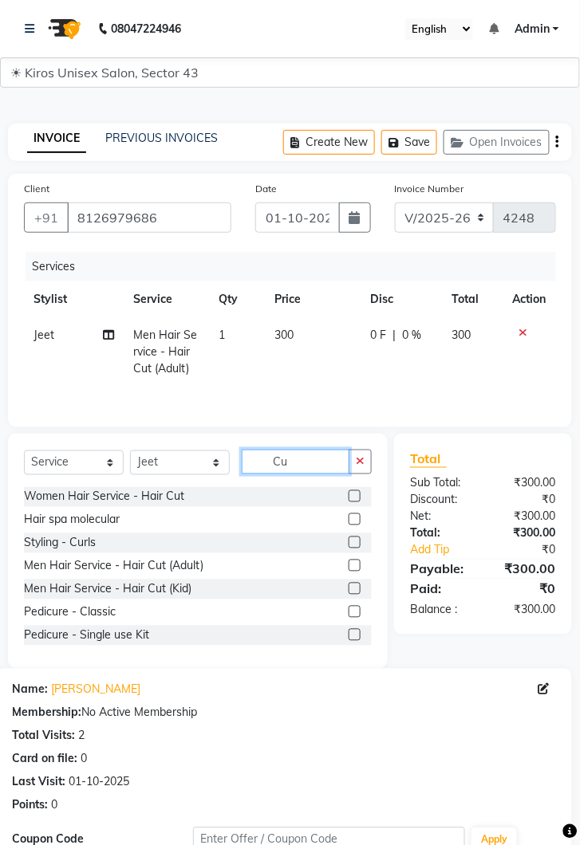
type input "C"
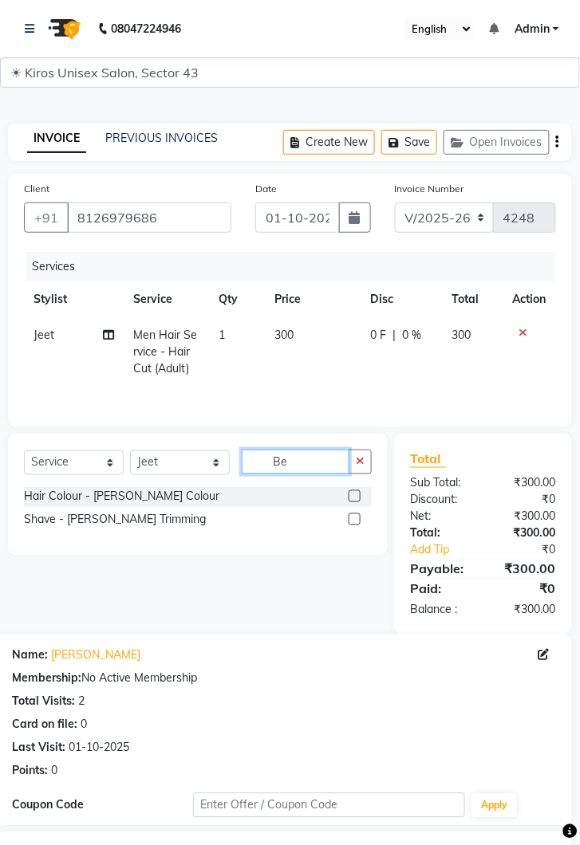
type input "Be"
click at [352, 517] on label at bounding box center [354, 519] width 12 height 12
click at [352, 517] on input "checkbox" at bounding box center [353, 520] width 10 height 10
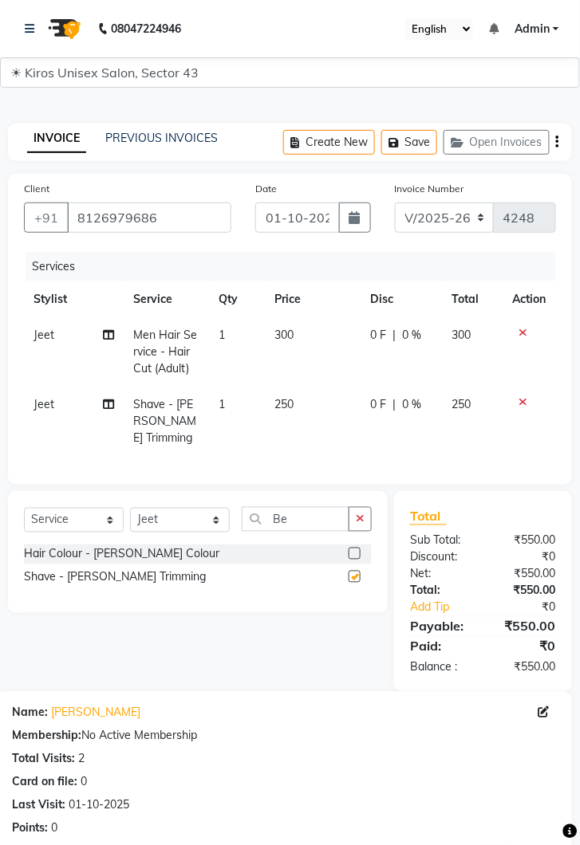
checkbox input "false"
click at [297, 507] on input "Be" at bounding box center [296, 519] width 108 height 25
type input "B"
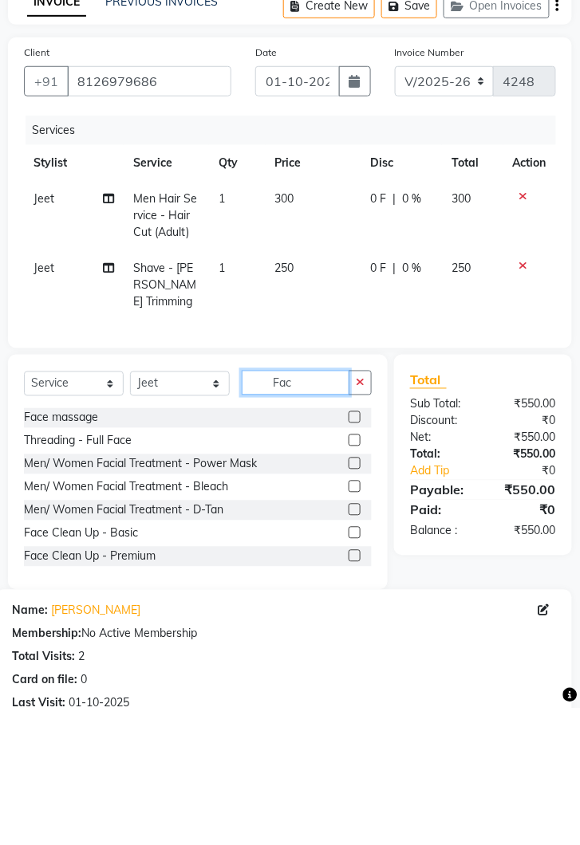
type input "Fac"
click at [351, 663] on label at bounding box center [354, 669] width 12 height 12
click at [351, 665] on input "checkbox" at bounding box center [353, 670] width 10 height 10
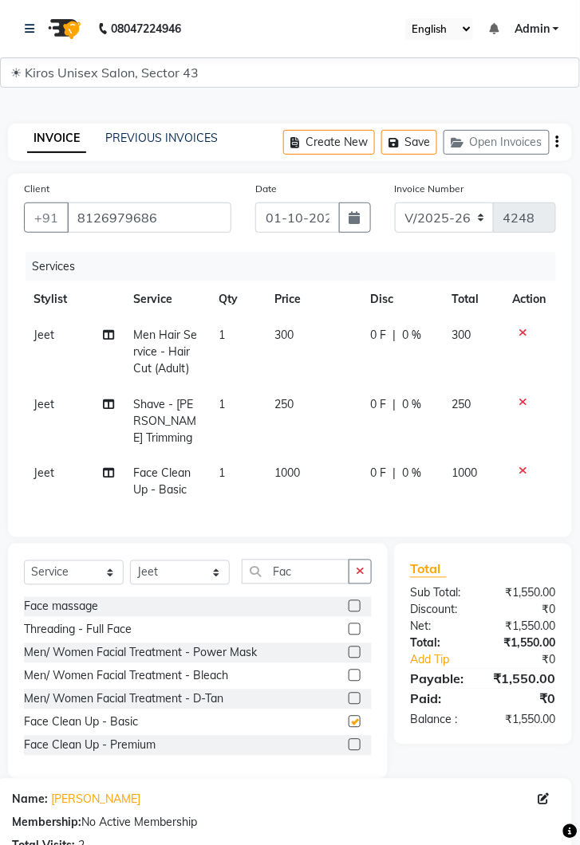
checkbox input "false"
click at [324, 456] on td "1000" at bounding box center [313, 482] width 96 height 53
select select "39650"
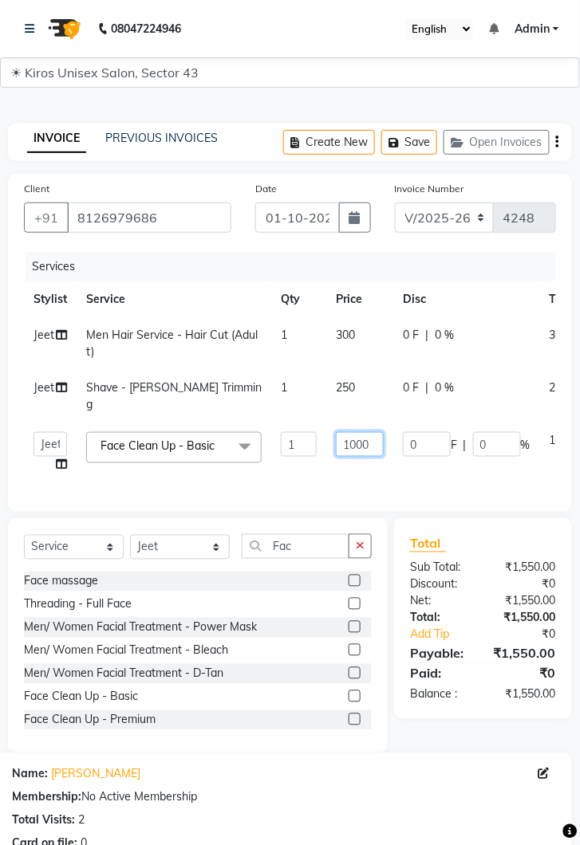
click at [363, 432] on input "1000" at bounding box center [360, 444] width 48 height 25
click at [373, 432] on input "1000" at bounding box center [360, 444] width 48 height 25
type input "1"
type input "2000"
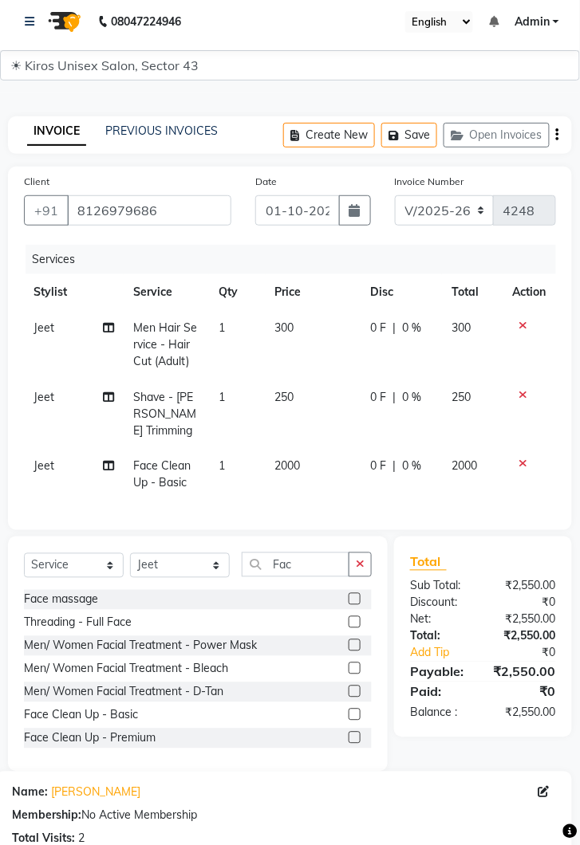
scroll to position [281, 0]
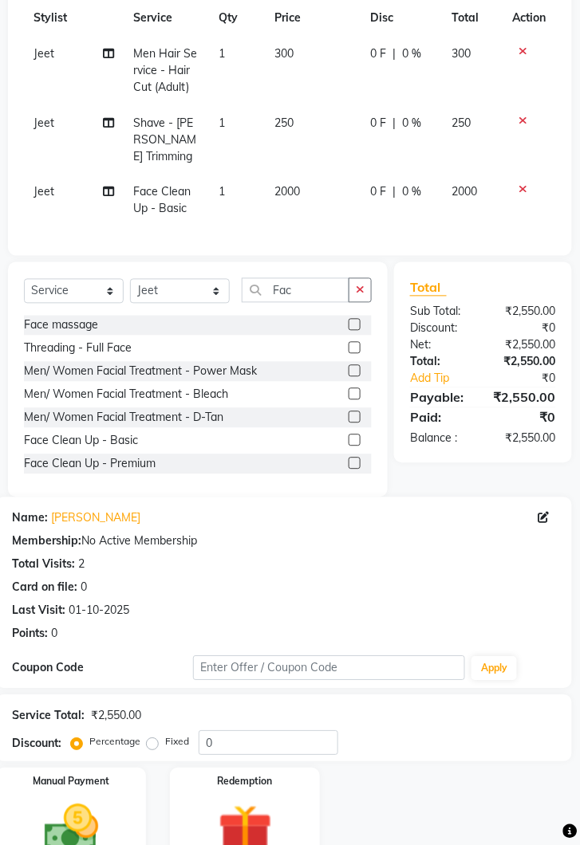
click at [104, 816] on img at bounding box center [71, 830] width 88 height 63
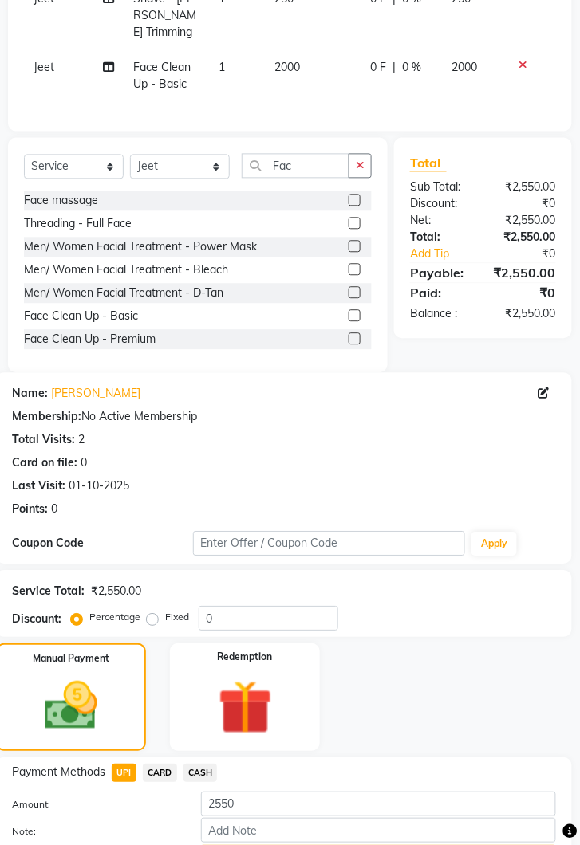
click at [286, 844] on button "Add Payment" at bounding box center [378, 858] width 355 height 25
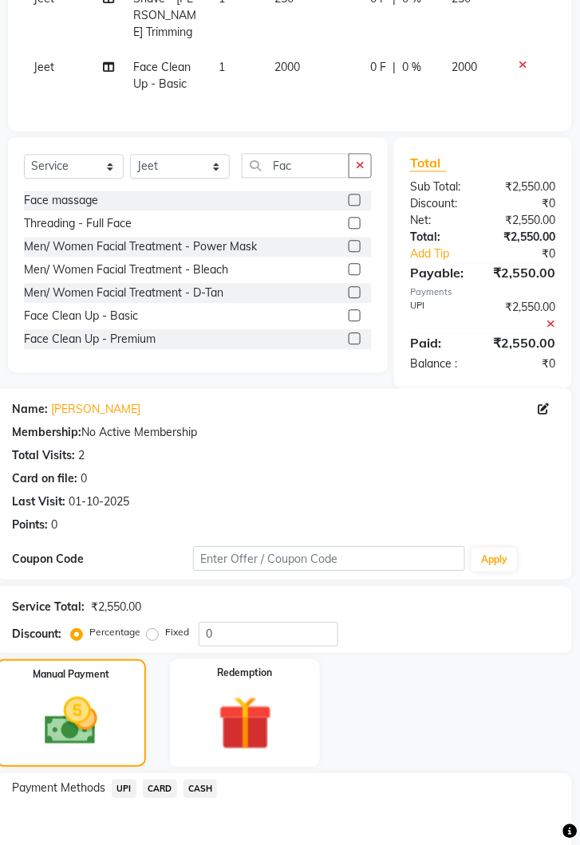
scroll to position [489, 0]
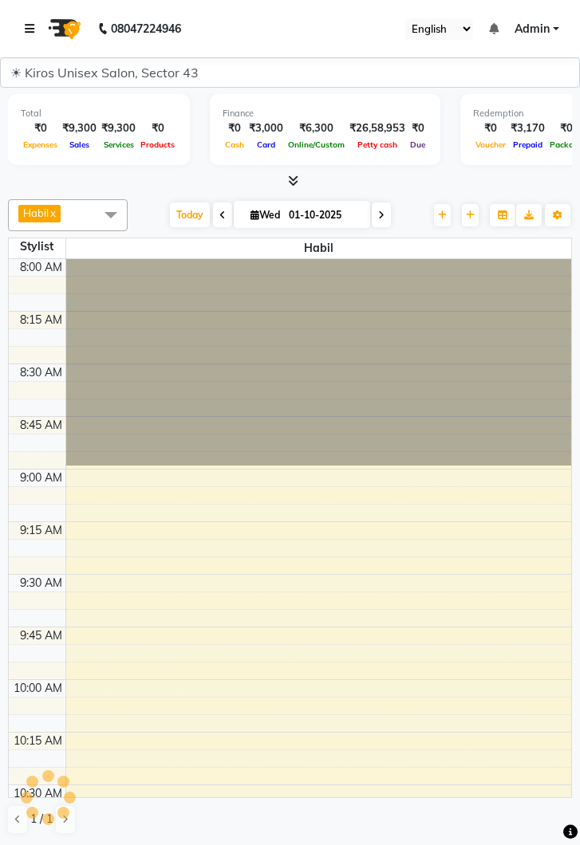
click at [26, 32] on icon at bounding box center [30, 28] width 10 height 11
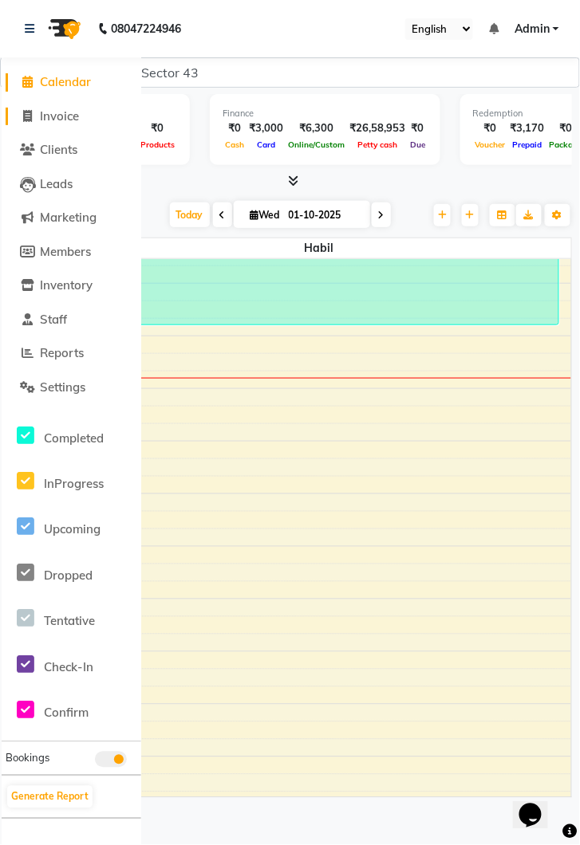
click at [69, 108] on link "Invoice" at bounding box center [72, 117] width 132 height 18
select select "service"
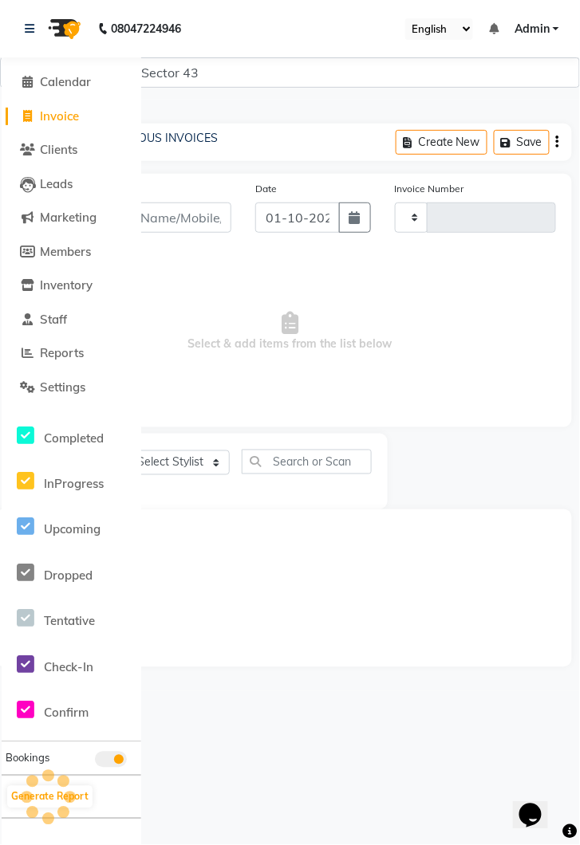
type input "4249"
select select "5694"
click at [28, 26] on icon at bounding box center [30, 28] width 10 height 11
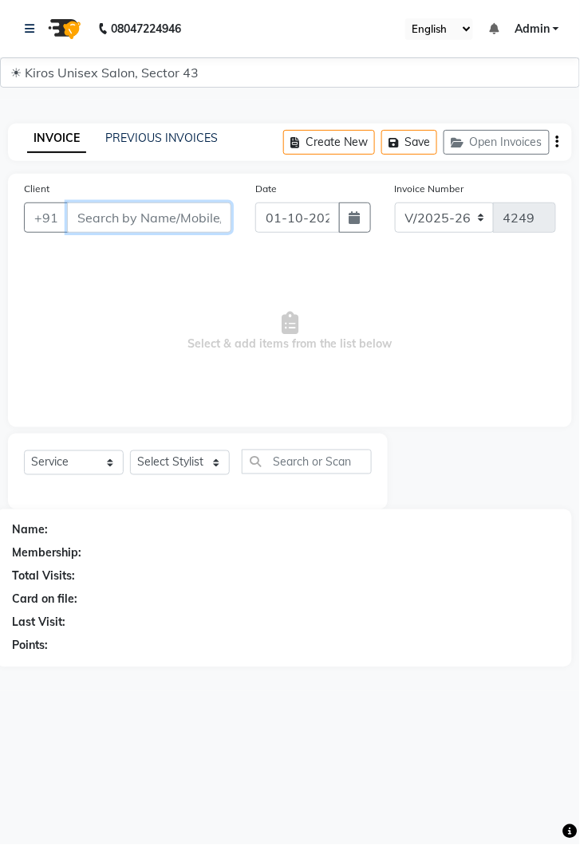
click at [147, 219] on input "Client" at bounding box center [149, 217] width 164 height 30
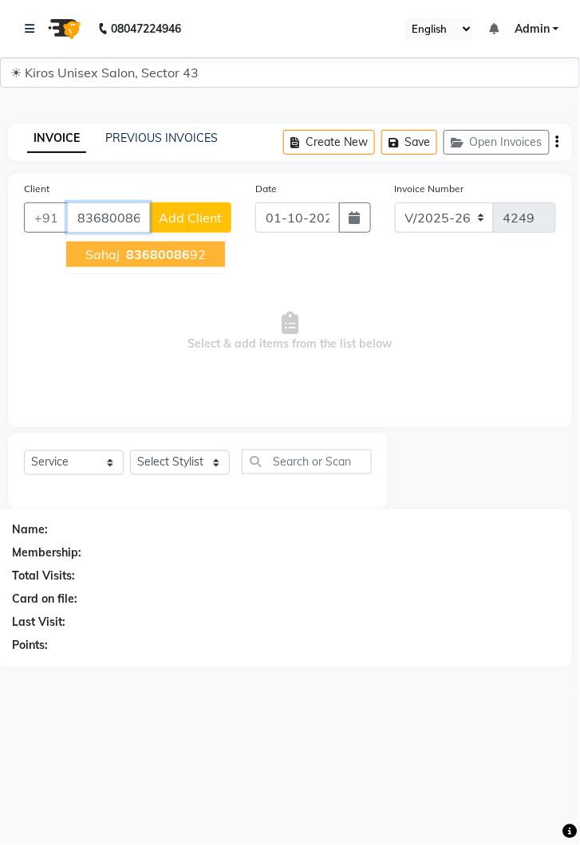
click at [155, 254] on span "83680086" at bounding box center [158, 254] width 64 height 16
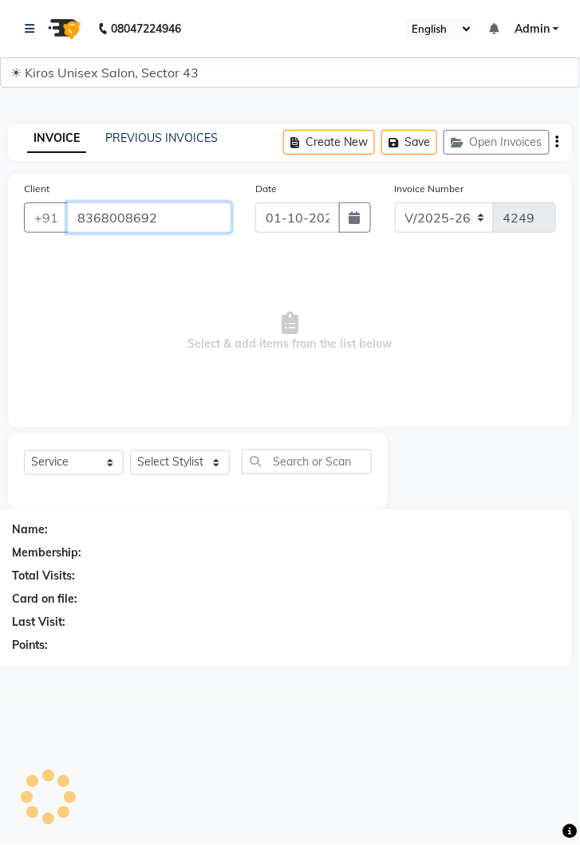
type input "8368008692"
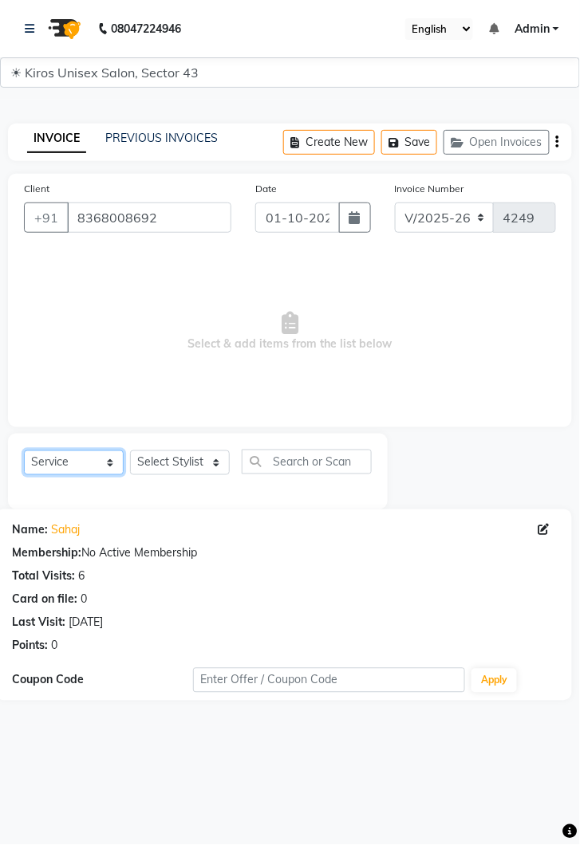
click at [105, 466] on select "Select Service Product Membership Package Voucher Prepaid Gift Card" at bounding box center [74, 462] width 100 height 25
select select "P"
click at [24, 450] on select "Select Service Product Membership Package Voucher Prepaid Gift Card" at bounding box center [74, 462] width 100 height 25
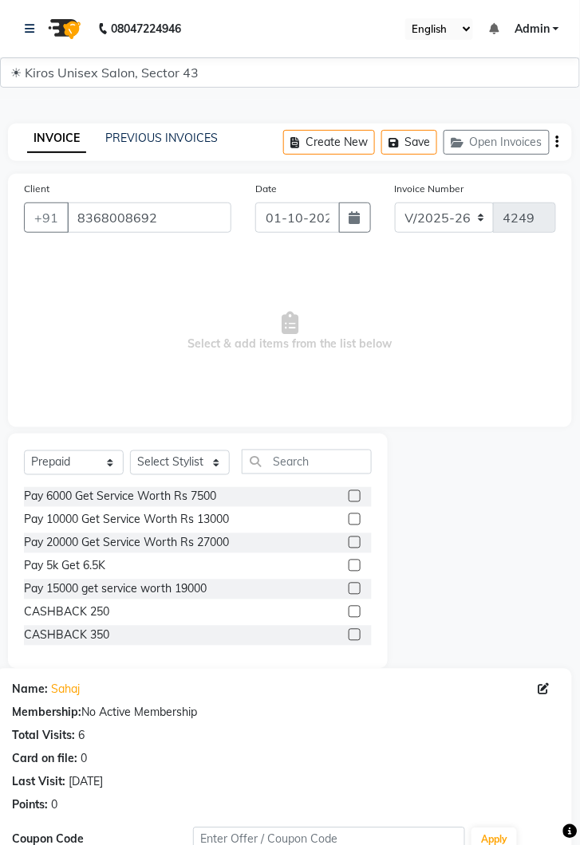
click at [353, 494] on label at bounding box center [354, 496] width 12 height 12
click at [353, 494] on input "checkbox" at bounding box center [353, 497] width 10 height 10
checkbox input "false"
click at [218, 454] on select "Select Stylist [PERSON_NAME] [PERSON_NAME] Jeet Lalit Lamu [PERSON_NAME] [PERSO…" at bounding box center [180, 462] width 100 height 25
select select "89444"
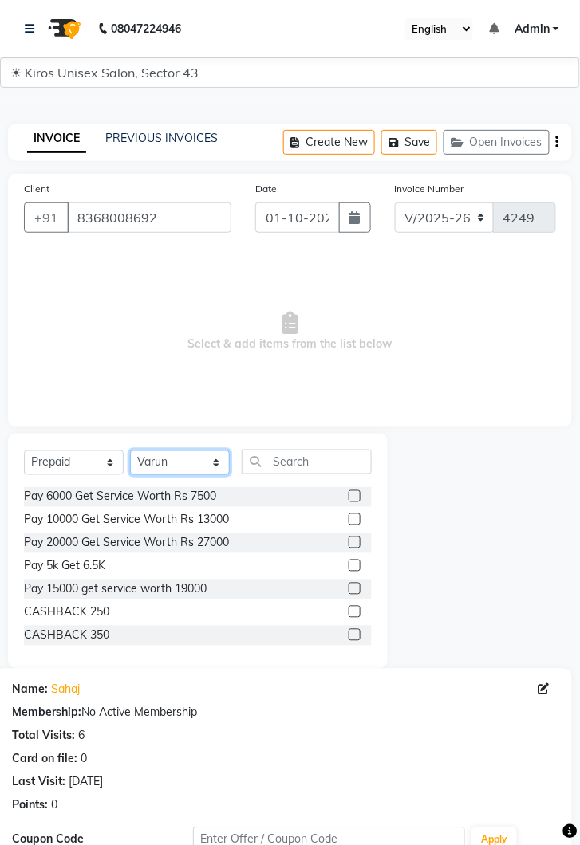
click at [130, 450] on select "Select Stylist [PERSON_NAME] [PERSON_NAME] Jeet Lalit Lamu [PERSON_NAME] [PERSO…" at bounding box center [180, 462] width 100 height 25
click at [353, 494] on label at bounding box center [354, 496] width 12 height 12
click at [353, 494] on input "checkbox" at bounding box center [353, 497] width 10 height 10
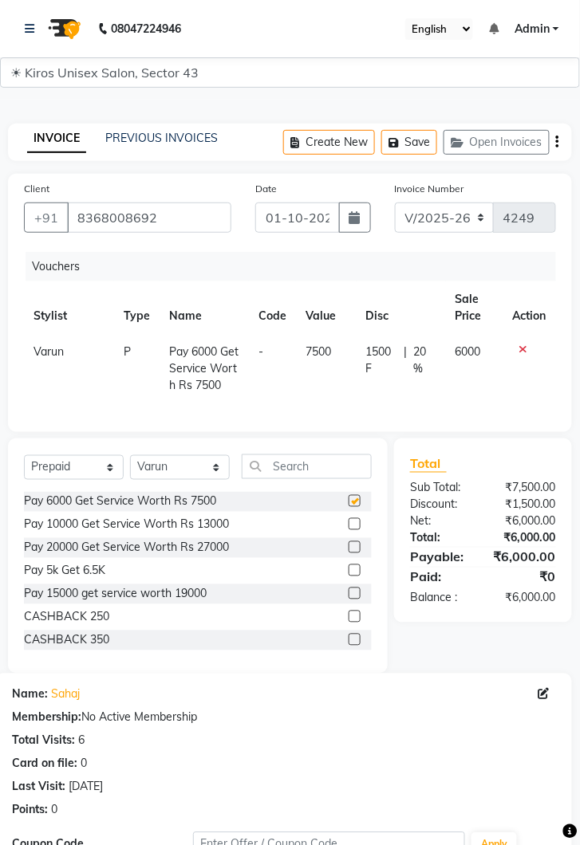
checkbox input "false"
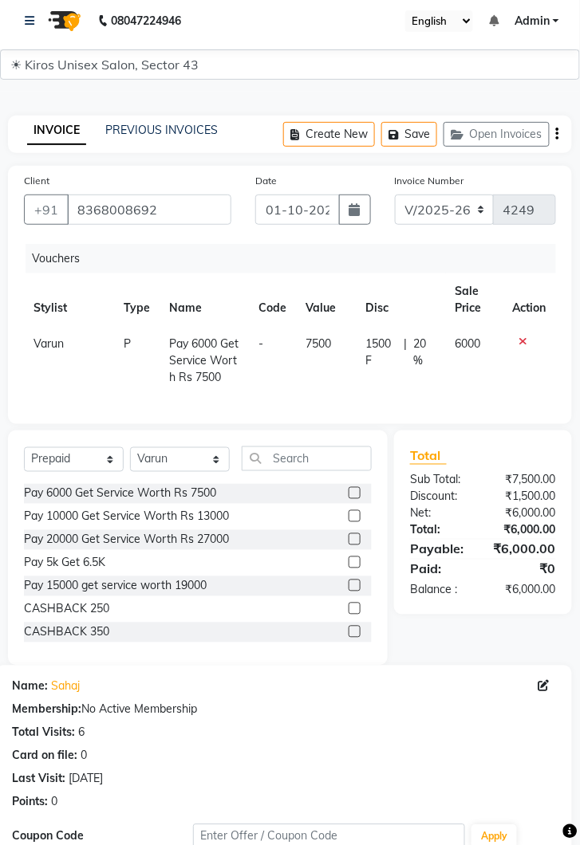
scroll to position [120, 0]
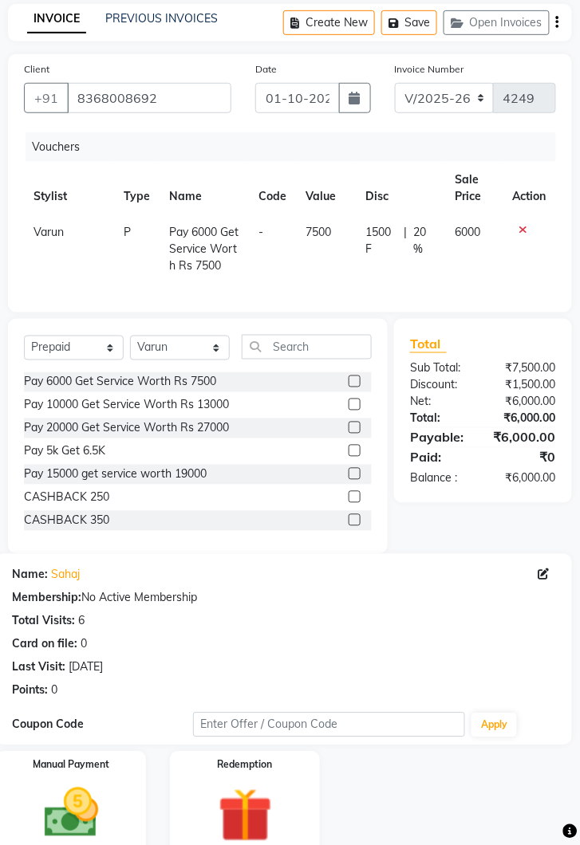
click at [131, 807] on div "Manual Payment" at bounding box center [71, 806] width 150 height 108
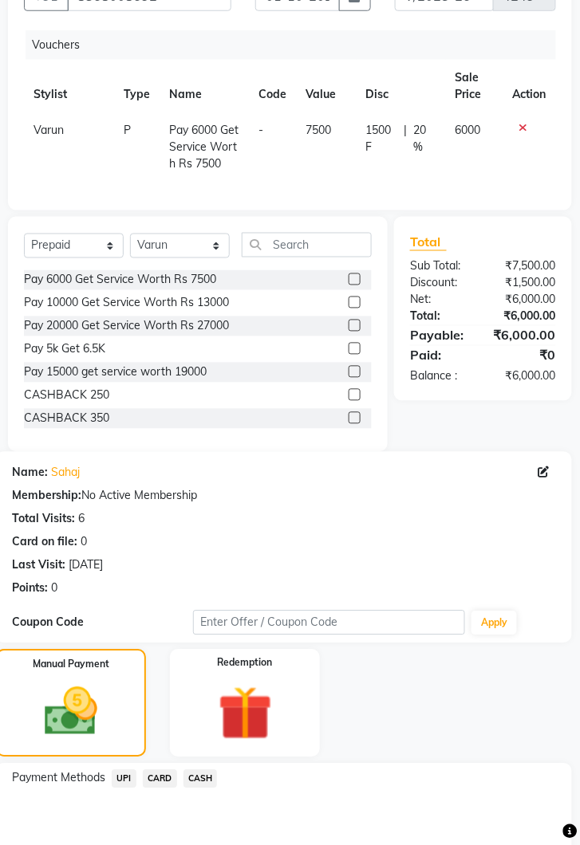
click at [124, 776] on span "UPI" at bounding box center [124, 779] width 25 height 18
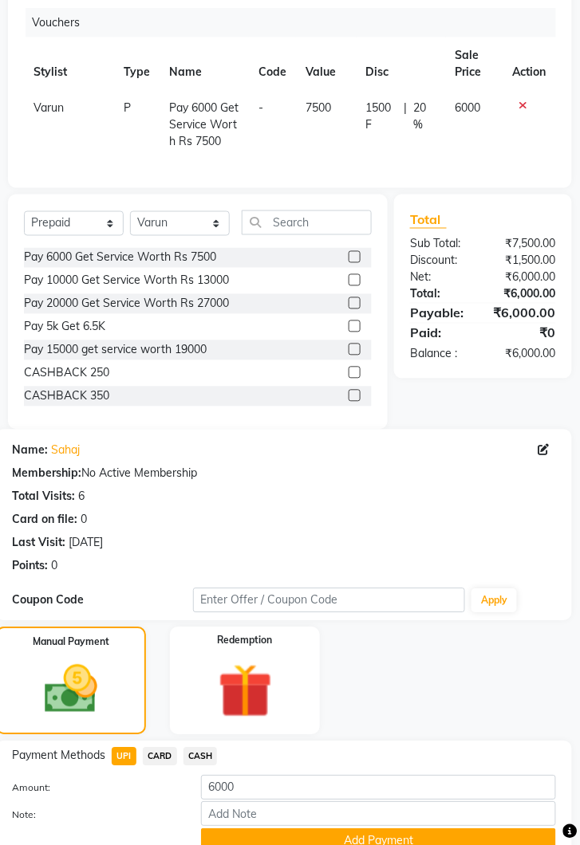
click at [405, 840] on button "Add Payment" at bounding box center [378, 841] width 355 height 25
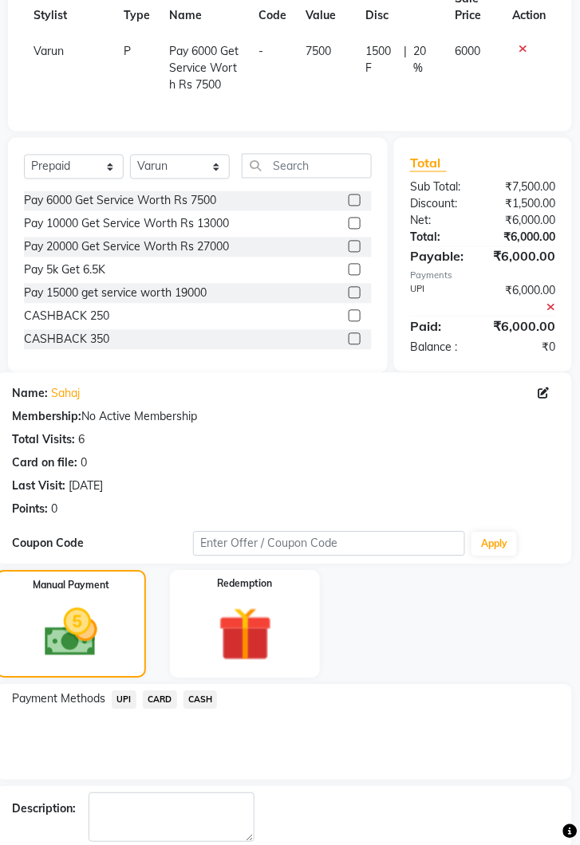
scroll to position [312, 0]
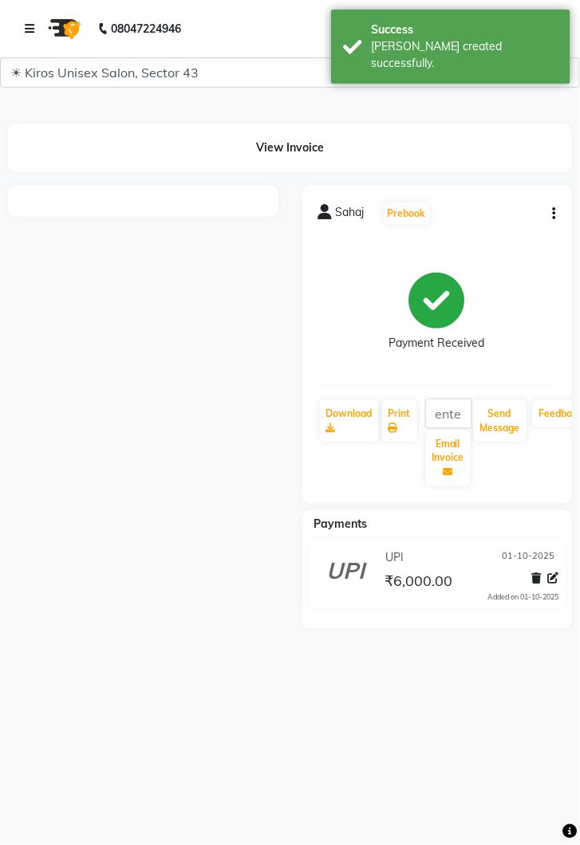
click at [30, 13] on link at bounding box center [33, 28] width 16 height 45
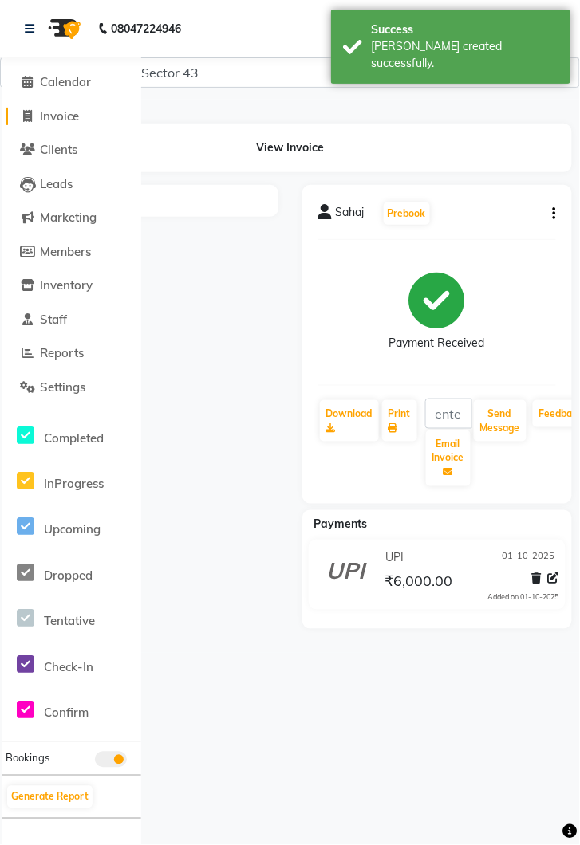
click at [73, 117] on span "Invoice" at bounding box center [59, 115] width 39 height 15
select select "service"
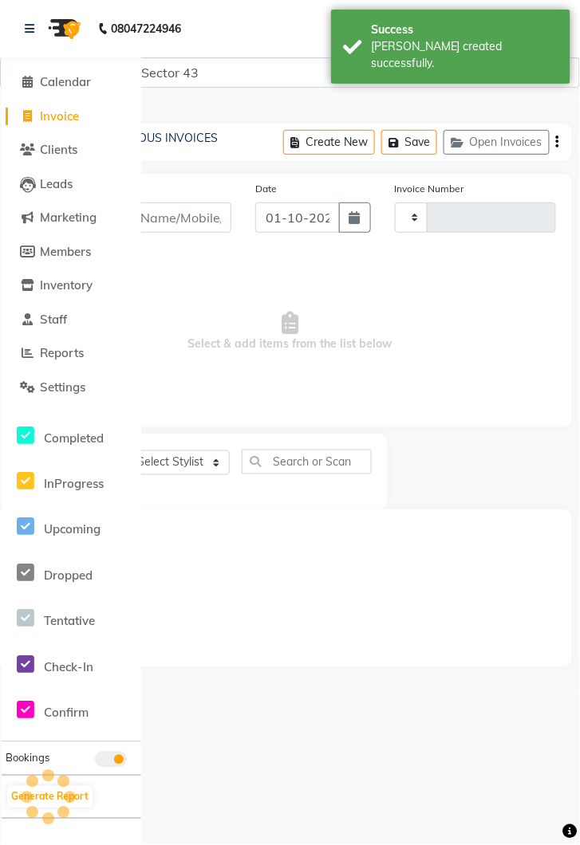
type input "4250"
select select "5694"
click at [25, 26] on icon at bounding box center [30, 28] width 10 height 11
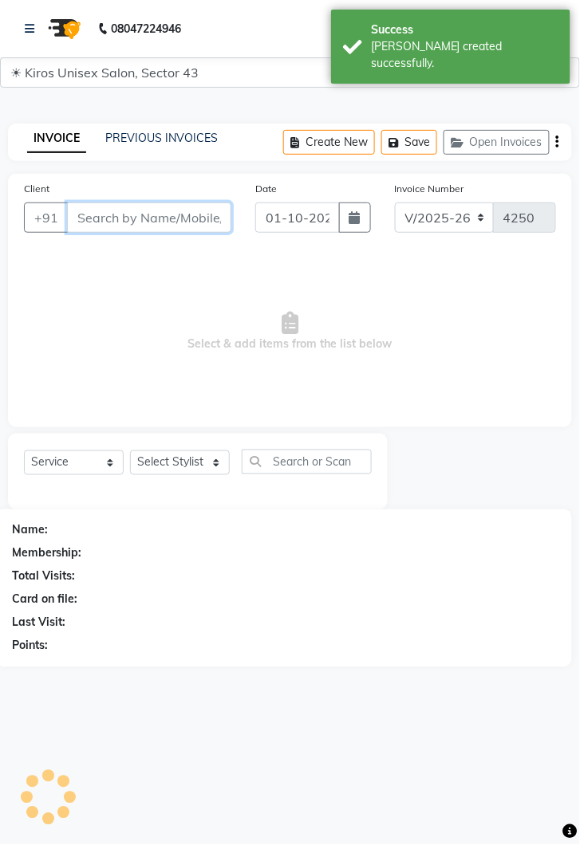
click at [164, 216] on input "Client" at bounding box center [149, 217] width 164 height 30
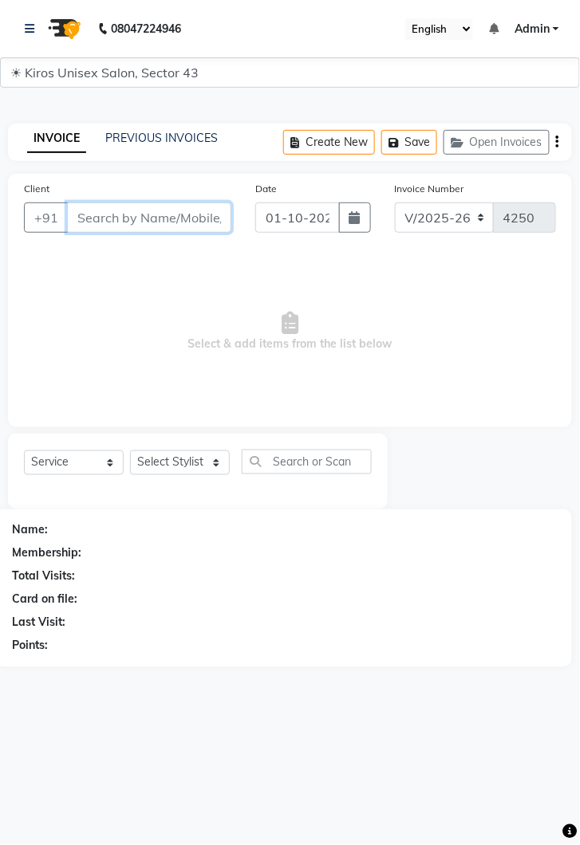
click at [124, 210] on input "Client" at bounding box center [149, 217] width 164 height 30
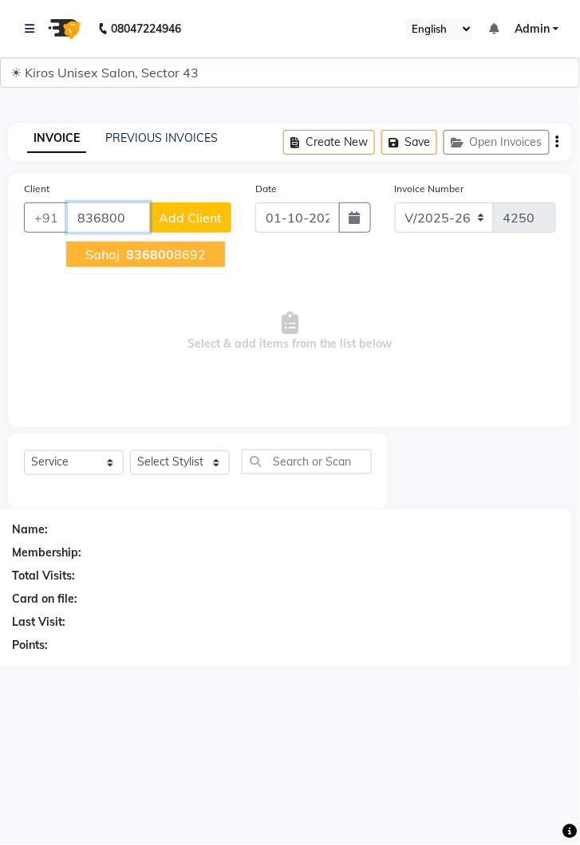
click at [151, 242] on button "Sahaj 836800 8692" at bounding box center [145, 255] width 159 height 26
type input "8368008692"
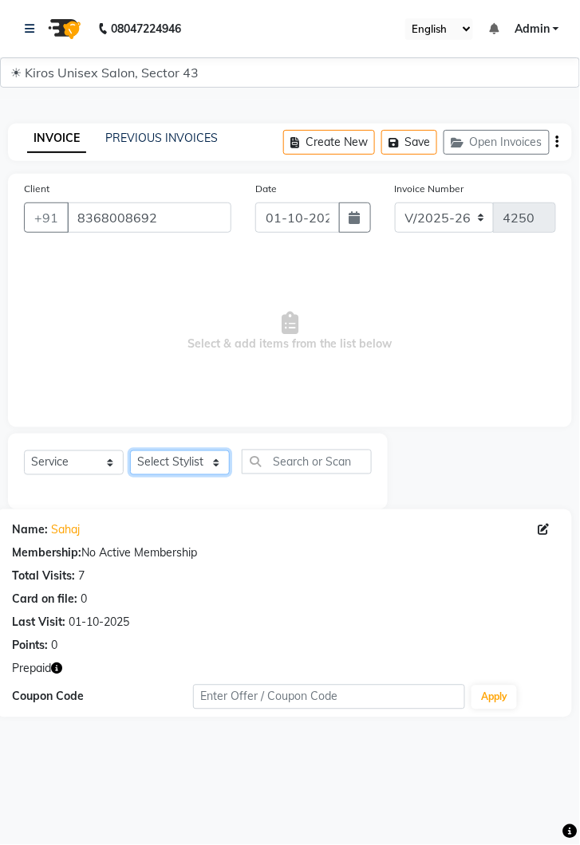
click at [226, 470] on select "Select Stylist [PERSON_NAME] [PERSON_NAME] Jeet Lalit Lamu [PERSON_NAME] [PERSO…" at bounding box center [180, 462] width 100 height 25
select select "67564"
click at [130, 450] on select "Select Stylist [PERSON_NAME] [PERSON_NAME] Jeet Lalit Lamu [PERSON_NAME] [PERSO…" at bounding box center [180, 462] width 100 height 25
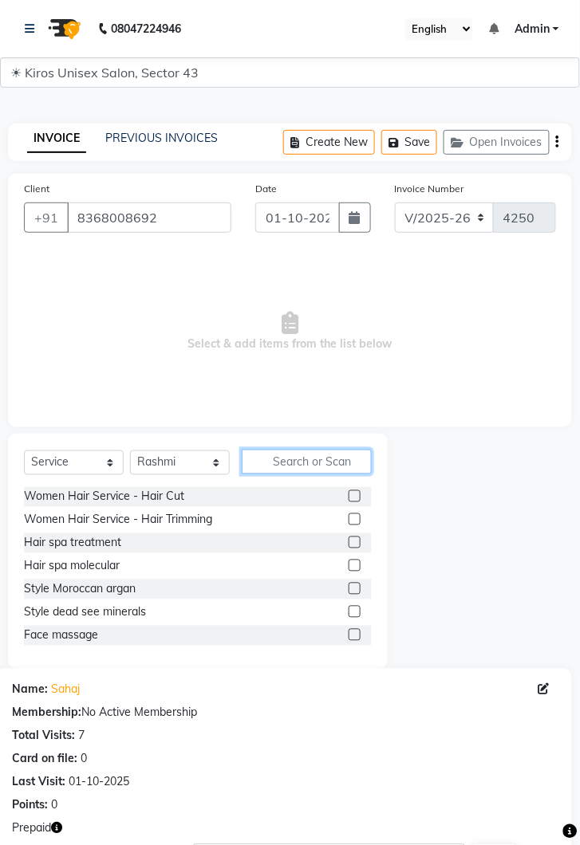
click at [302, 458] on input "text" at bounding box center [307, 462] width 130 height 25
click at [289, 435] on div "Select Service Product Membership Package Voucher Prepaid Gift Card Select Styl…" at bounding box center [197, 551] width 379 height 235
click at [301, 462] on input "text" at bounding box center [307, 462] width 130 height 25
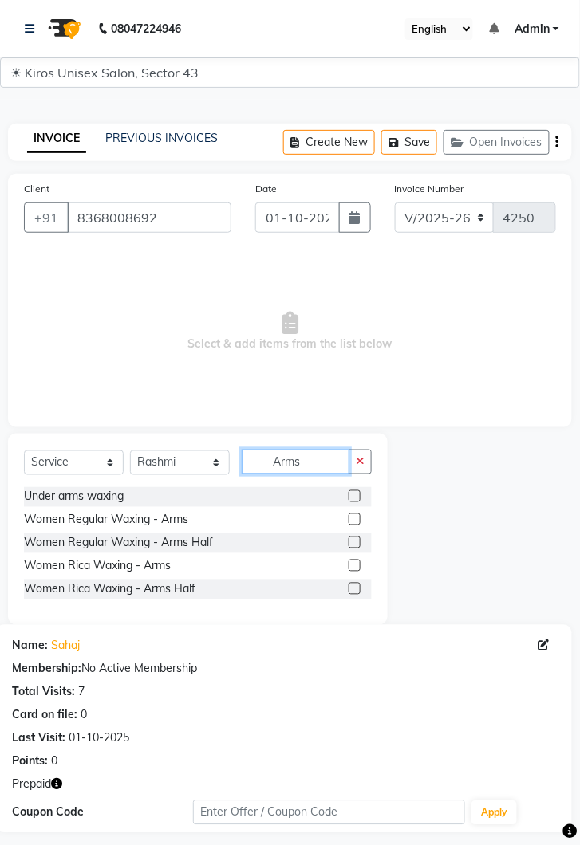
type input "Arms"
click at [353, 519] on label at bounding box center [354, 519] width 12 height 12
click at [353, 519] on input "checkbox" at bounding box center [353, 520] width 10 height 10
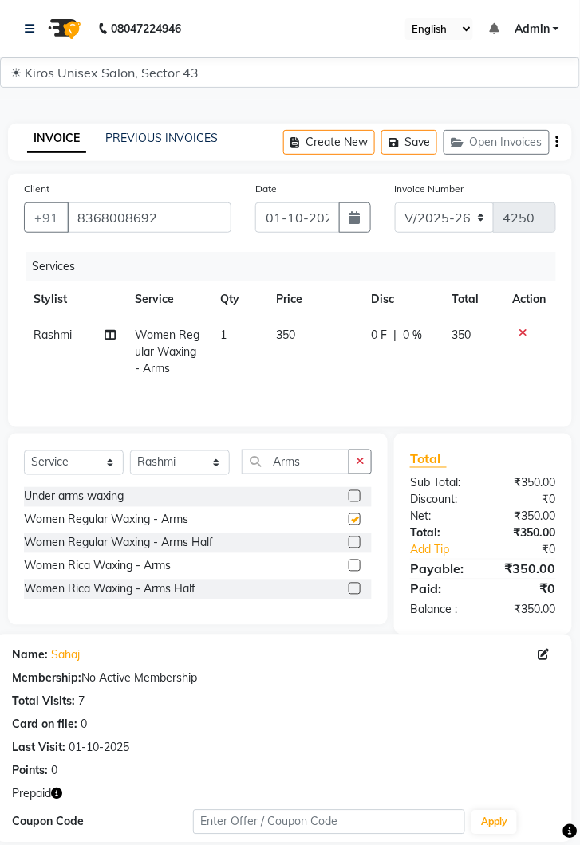
checkbox input "false"
click at [319, 348] on td "350" at bounding box center [313, 351] width 95 height 69
select select "67564"
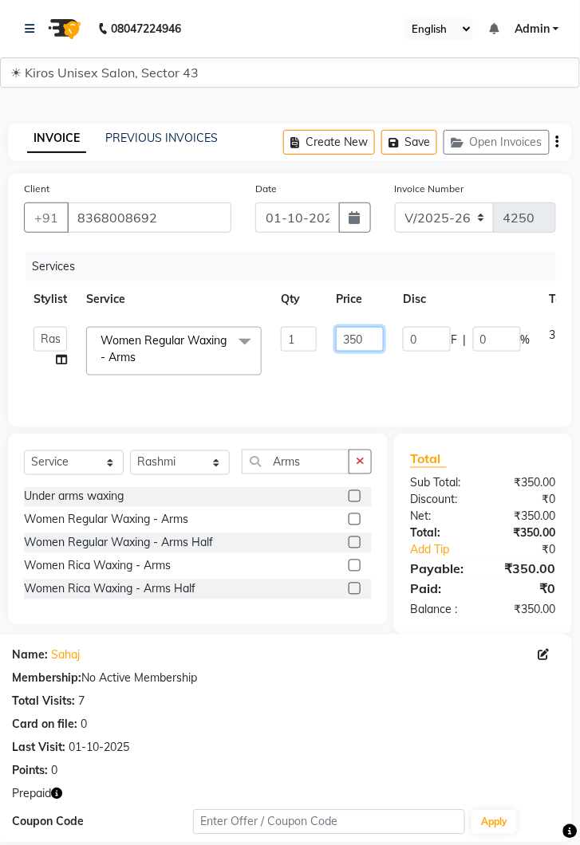
click at [373, 336] on input "350" at bounding box center [360, 339] width 48 height 25
type input "3"
type input "700"
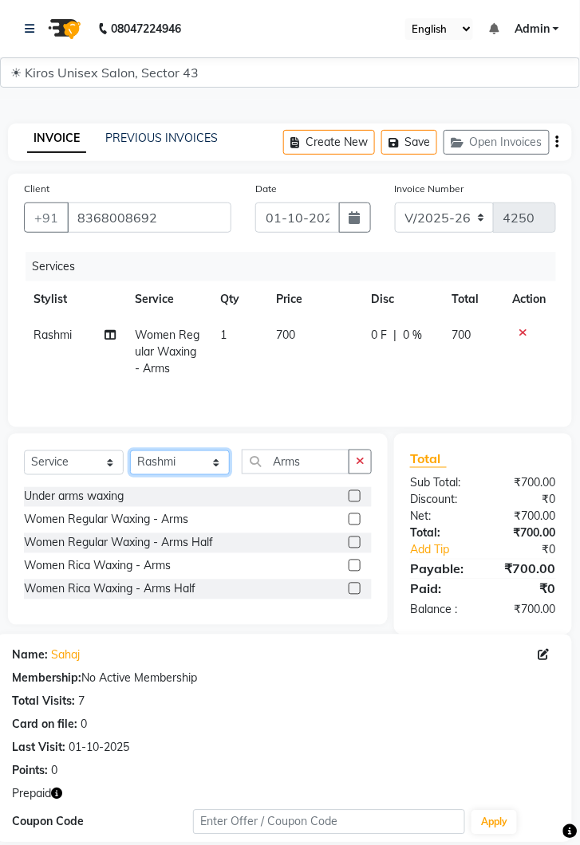
click at [228, 466] on select "Select Stylist [PERSON_NAME] [PERSON_NAME] Jeet Lalit Lamu [PERSON_NAME] [PERSO…" at bounding box center [180, 462] width 100 height 25
select select "89444"
click at [130, 450] on select "Select Stylist [PERSON_NAME] [PERSON_NAME] Jeet Lalit Lamu [PERSON_NAME] [PERSO…" at bounding box center [180, 462] width 100 height 25
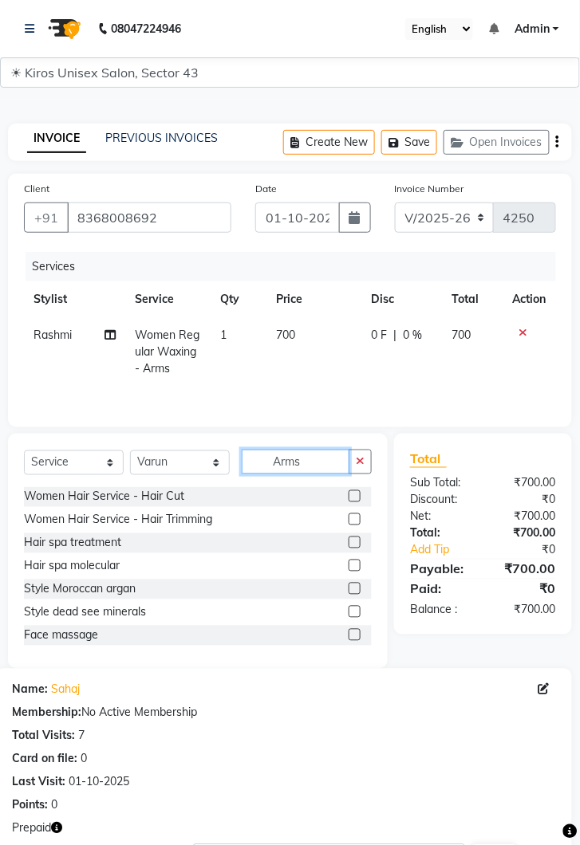
click at [312, 458] on input "Arms" at bounding box center [296, 462] width 108 height 25
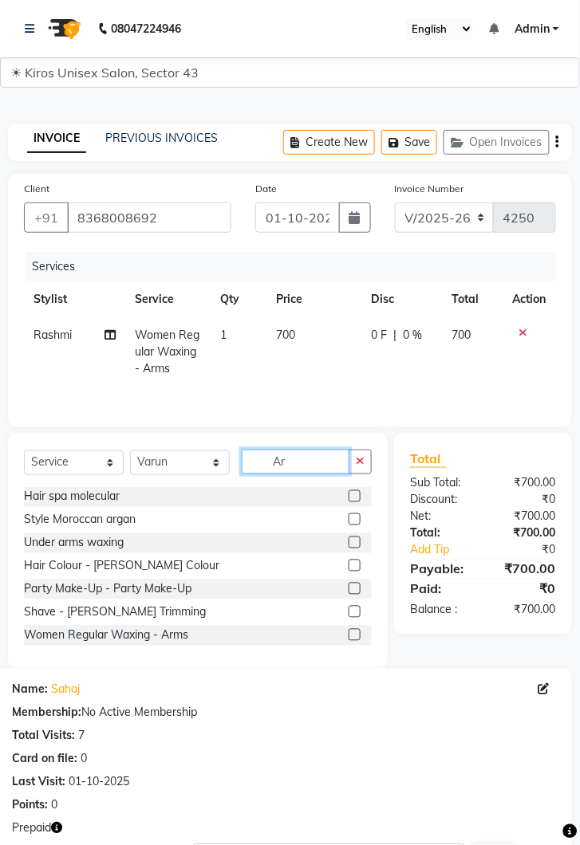
type input "A"
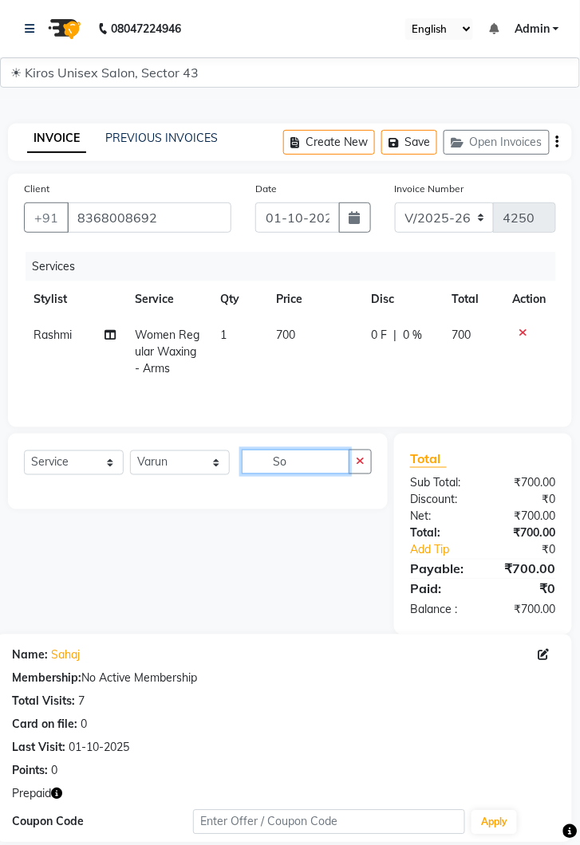
type input "S"
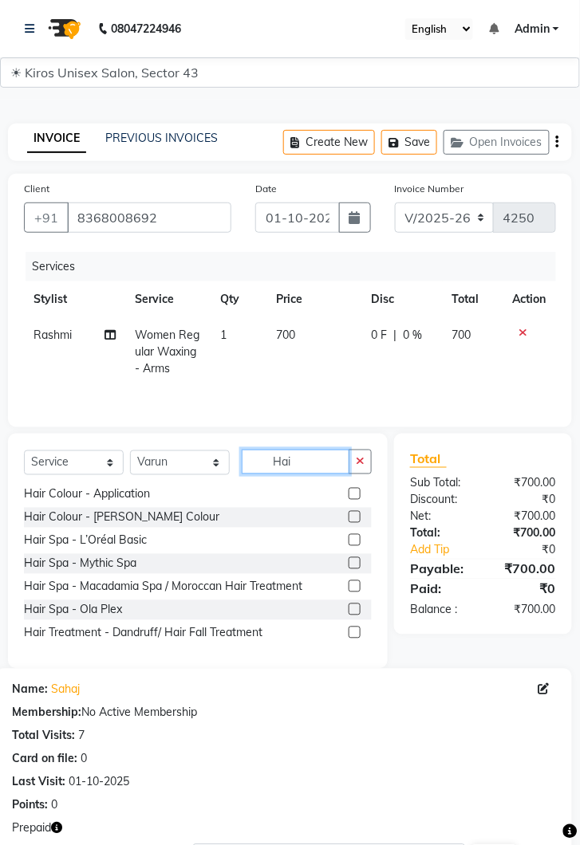
scroll to position [219, 0]
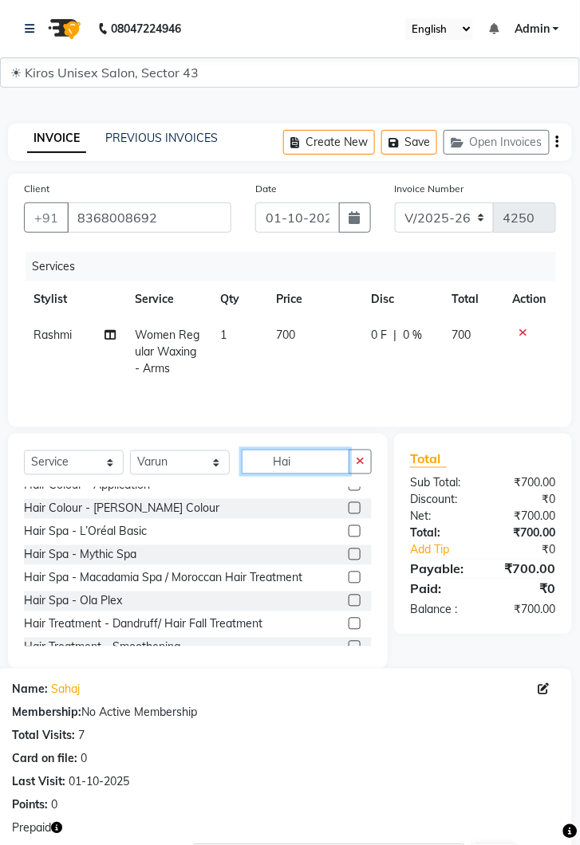
type input "Hai"
click at [353, 536] on label at bounding box center [354, 531] width 12 height 12
click at [353, 536] on input "checkbox" at bounding box center [353, 532] width 10 height 10
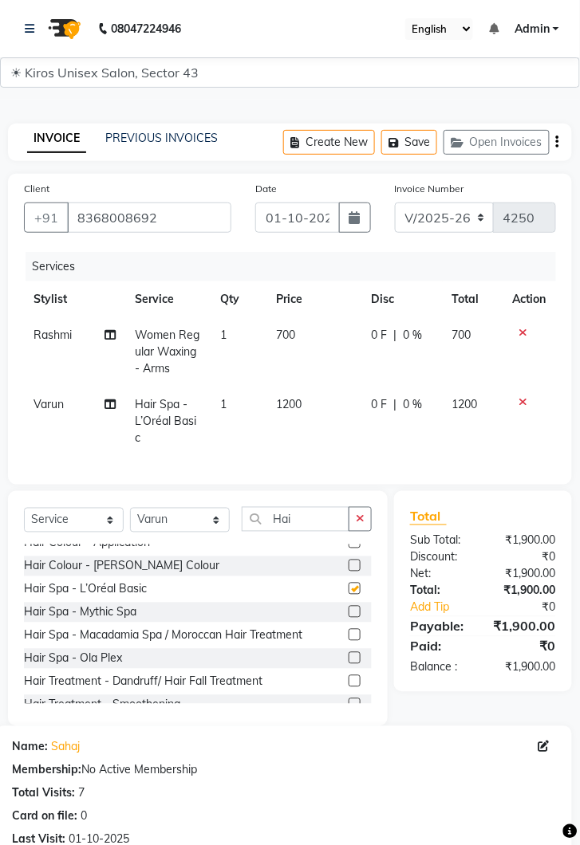
checkbox input "false"
click at [323, 408] on td "1200" at bounding box center [313, 421] width 95 height 69
select select "89444"
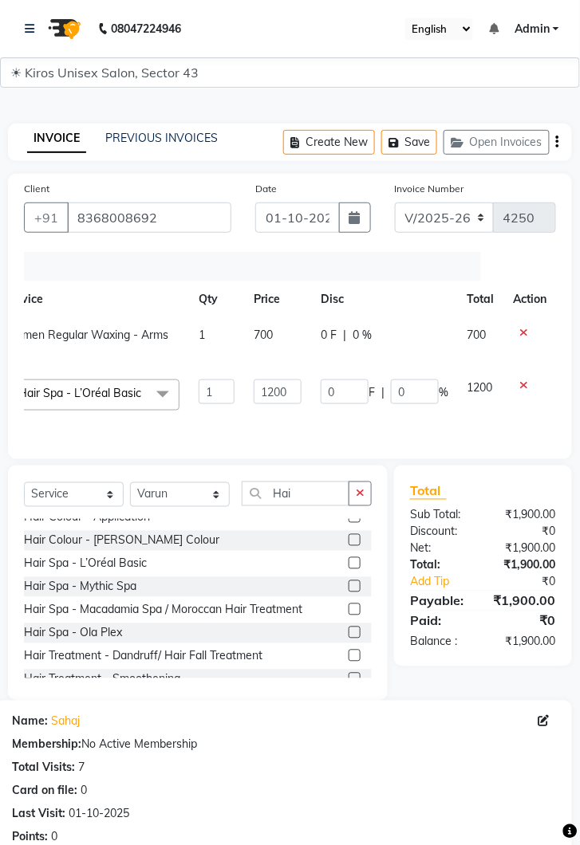
click at [523, 387] on icon at bounding box center [524, 384] width 9 height 11
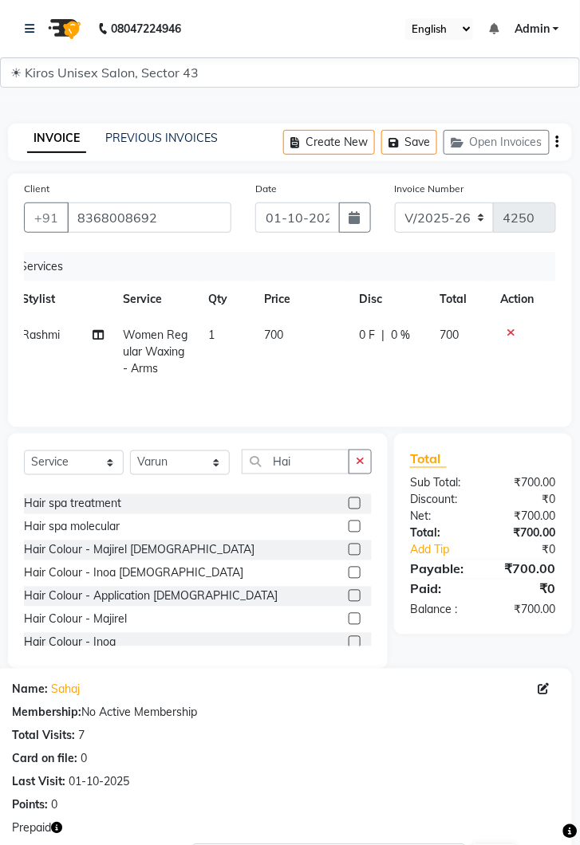
scroll to position [39, 0]
click at [353, 527] on label at bounding box center [354, 527] width 12 height 12
click at [353, 527] on input "checkbox" at bounding box center [353, 527] width 10 height 10
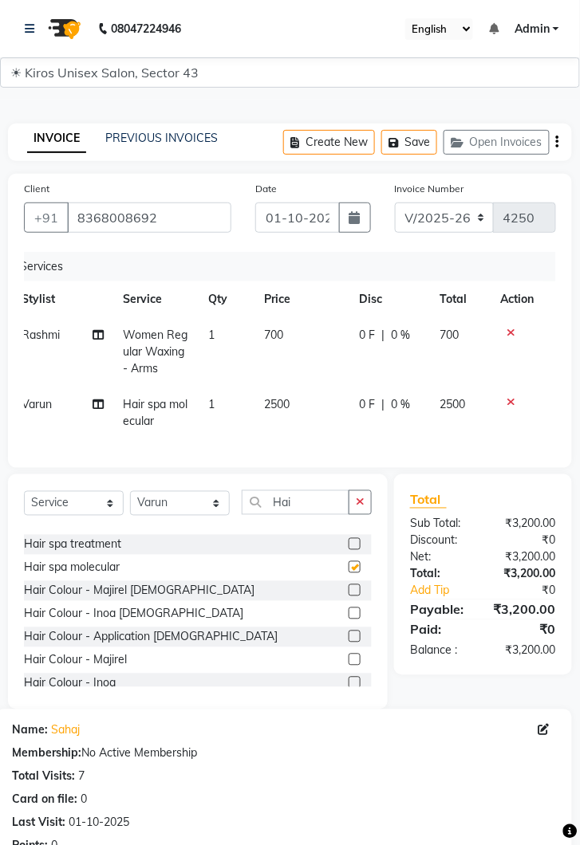
checkbox input "false"
click at [319, 399] on td "2500" at bounding box center [301, 413] width 95 height 53
select select "89444"
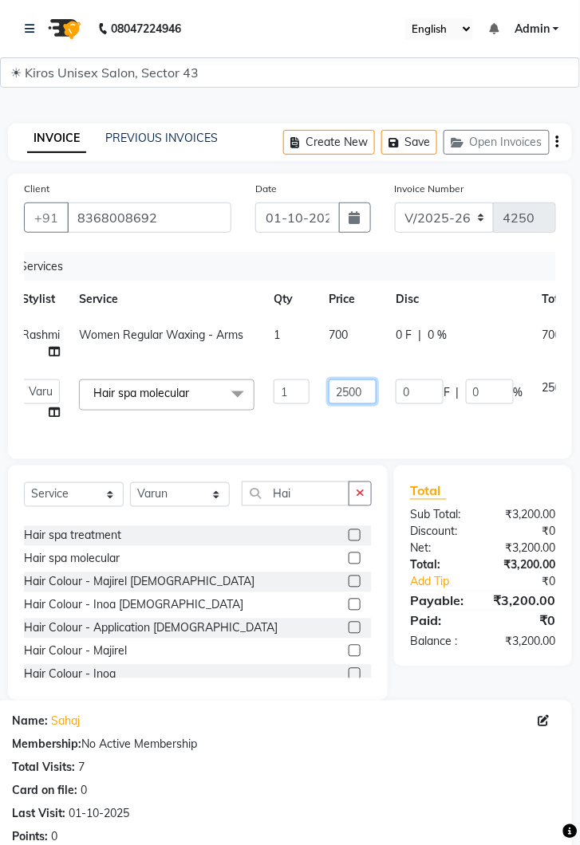
click at [367, 390] on input "2500" at bounding box center [352, 391] width 48 height 25
type input "2"
type input "3000"
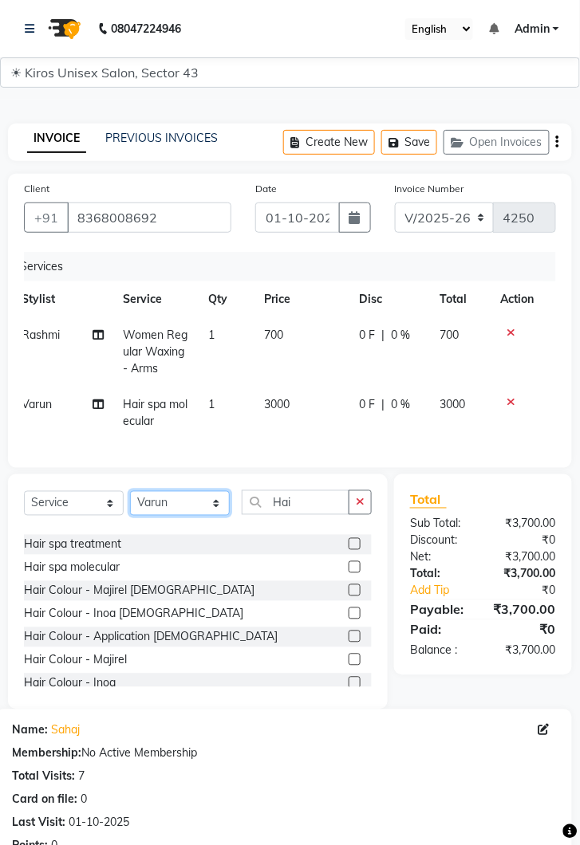
click at [220, 508] on select "Select Stylist [PERSON_NAME] [PERSON_NAME] Jeet Lalit Lamu [PERSON_NAME] [PERSO…" at bounding box center [180, 503] width 100 height 25
select select "90704"
click at [130, 491] on select "Select Stylist Deepak Gunjan Habil Imran Jeet Lalit Lamu Mansi Raj Rashmi Rony …" at bounding box center [180, 503] width 100 height 25
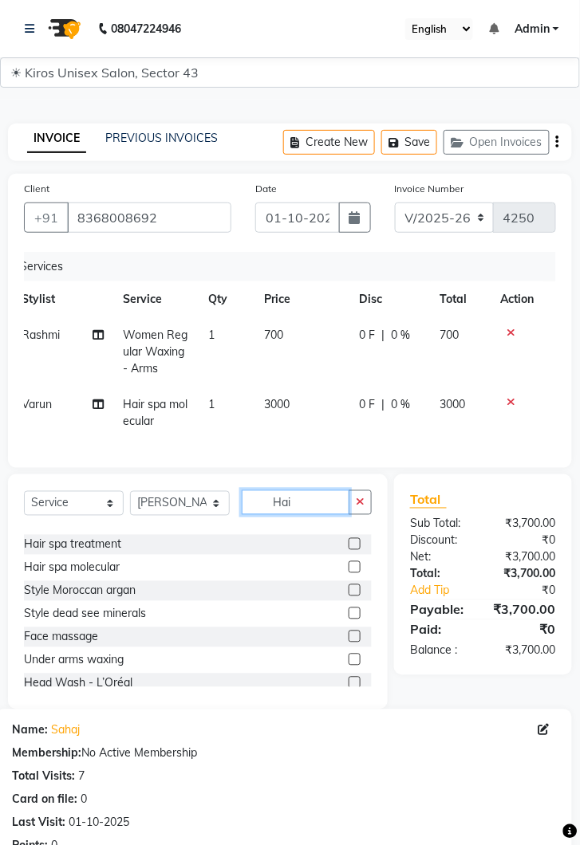
click at [312, 505] on input "Hai" at bounding box center [296, 502] width 108 height 25
type input "H"
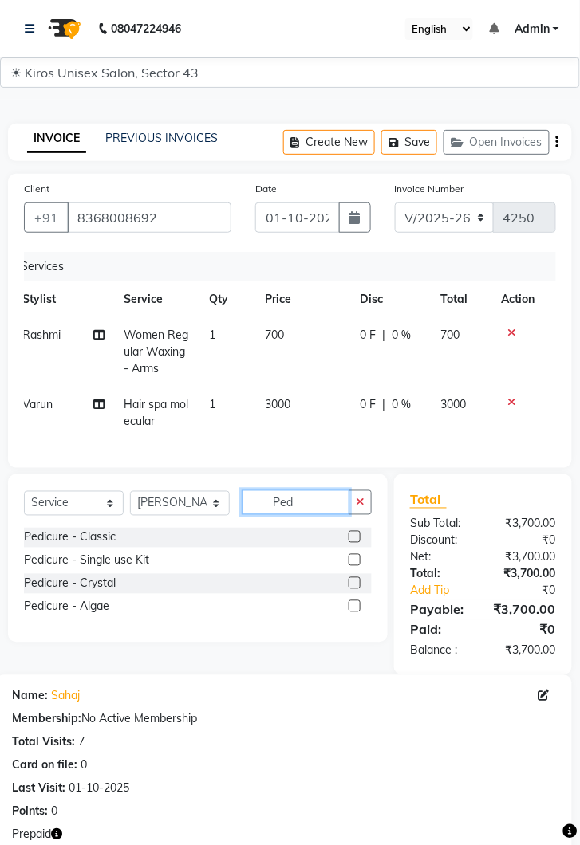
type input "Ped"
click at [350, 535] on label at bounding box center [354, 537] width 12 height 12
click at [350, 535] on input "checkbox" at bounding box center [353, 537] width 10 height 10
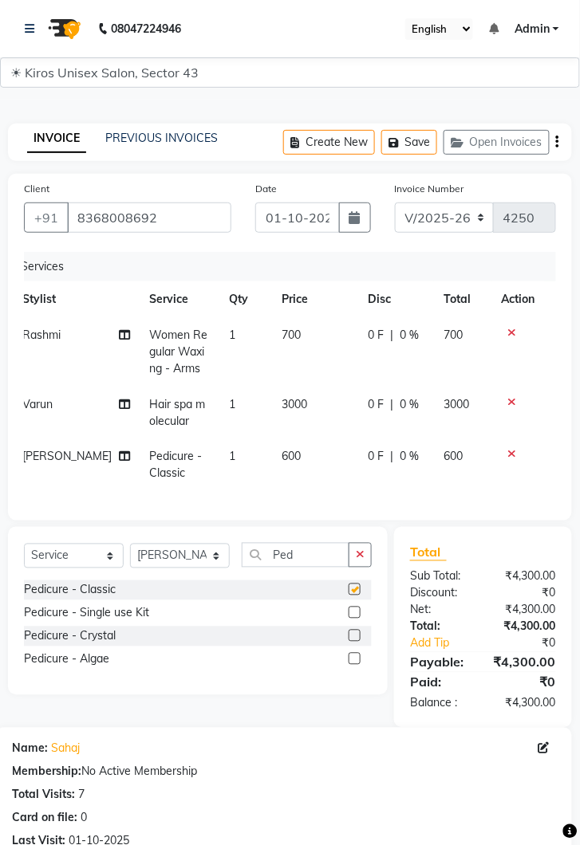
checkbox input "false"
click at [287, 446] on td "600" at bounding box center [316, 465] width 86 height 53
select select "90704"
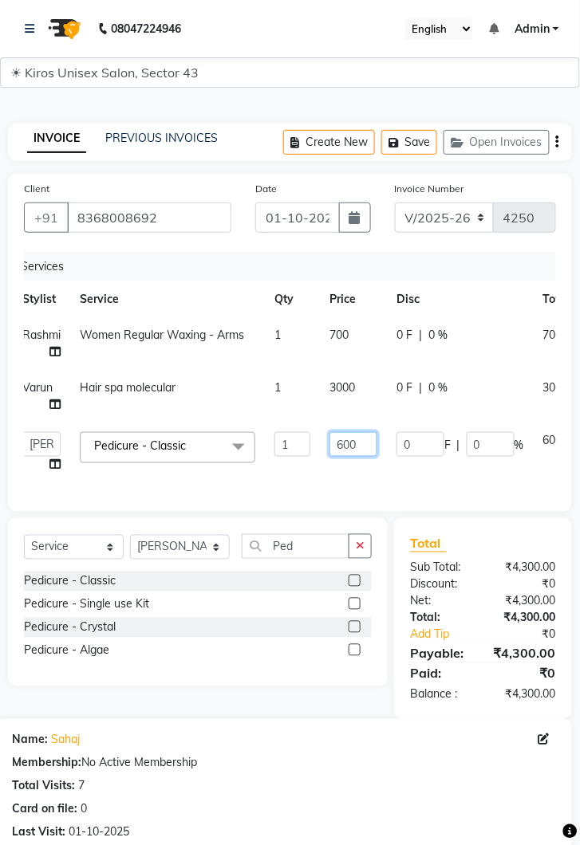
click at [363, 439] on input "600" at bounding box center [353, 444] width 48 height 25
type input "6"
type input "500"
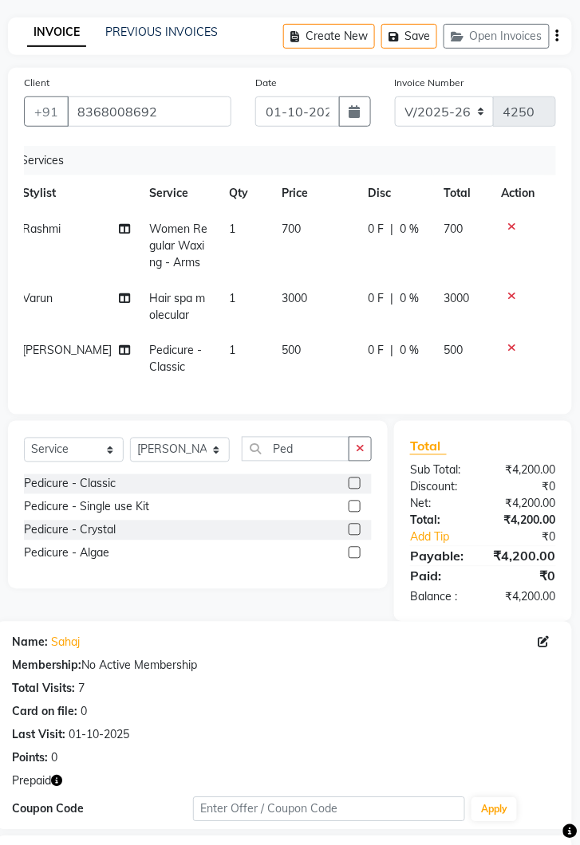
scroll to position [264, 0]
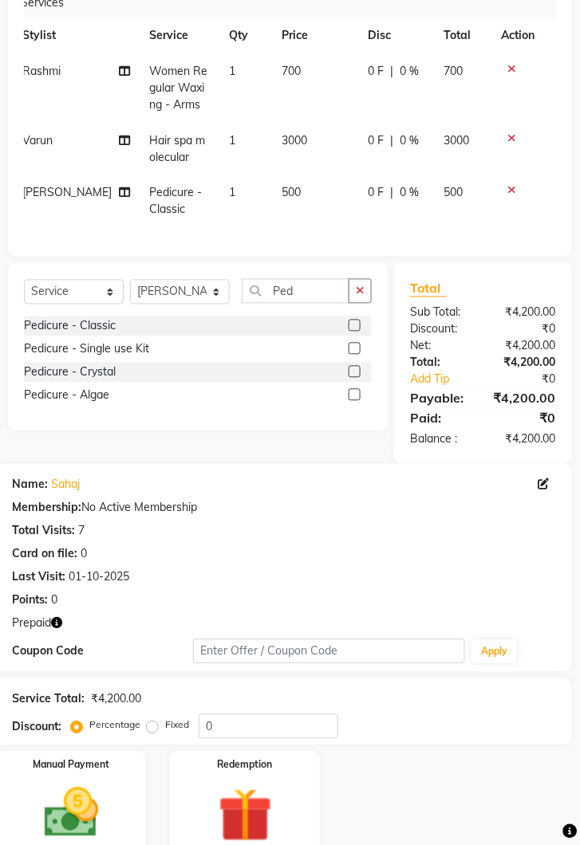
click at [272, 805] on img at bounding box center [245, 816] width 88 height 68
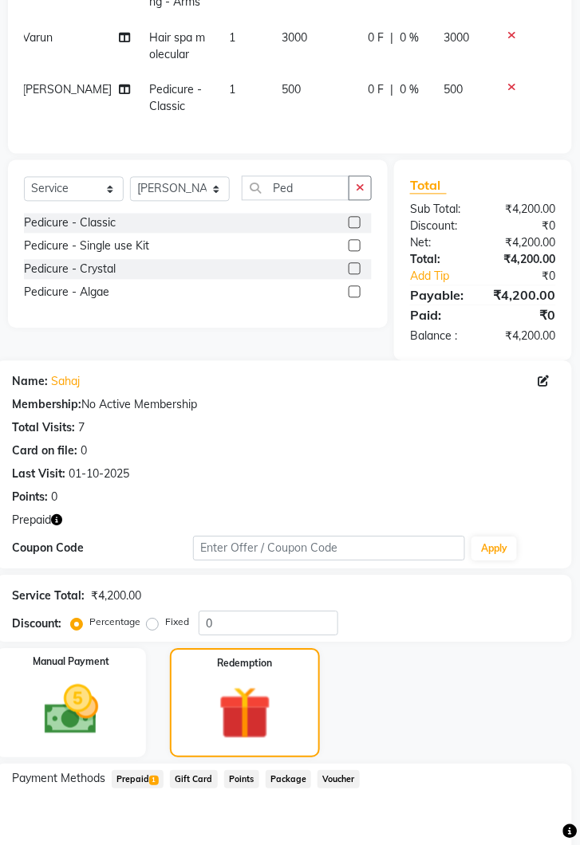
click at [132, 776] on span "Prepaid 1" at bounding box center [138, 780] width 52 height 18
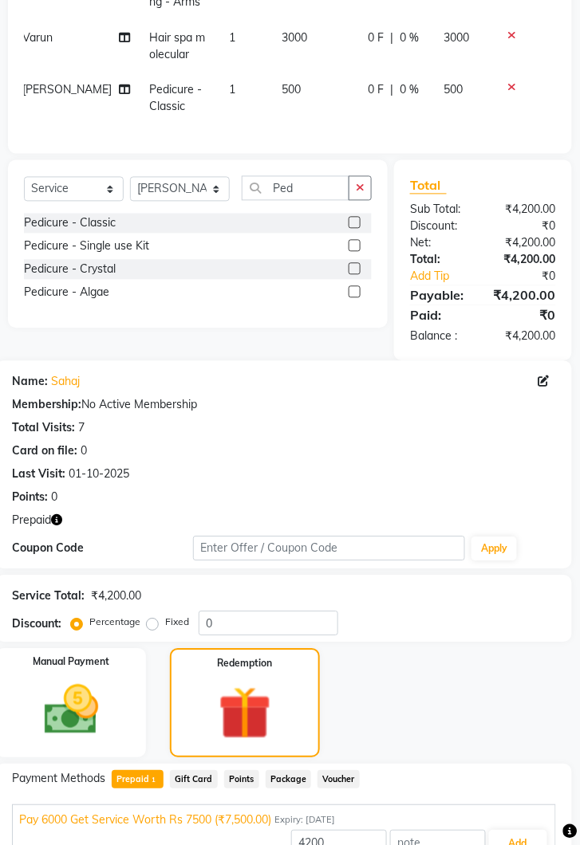
scroll to position [379, 0]
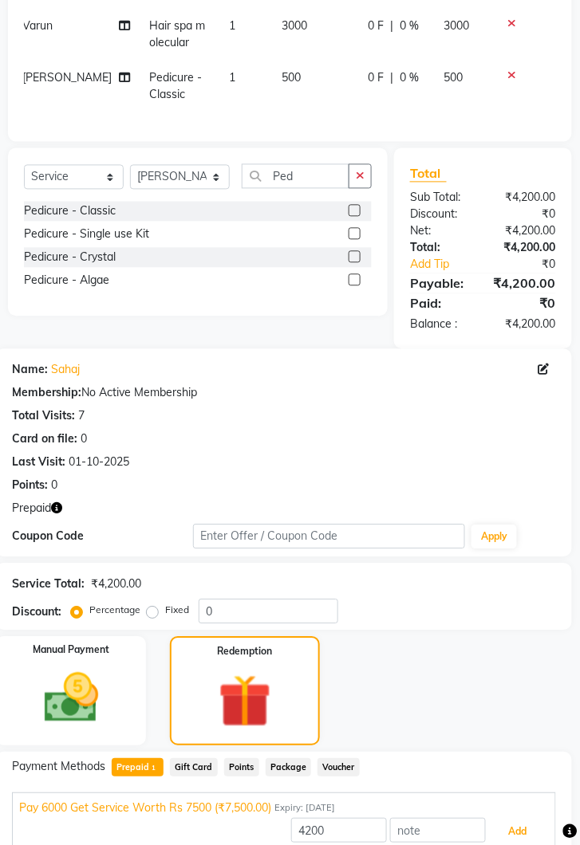
click at [533, 819] on button "Add" at bounding box center [518, 832] width 58 height 27
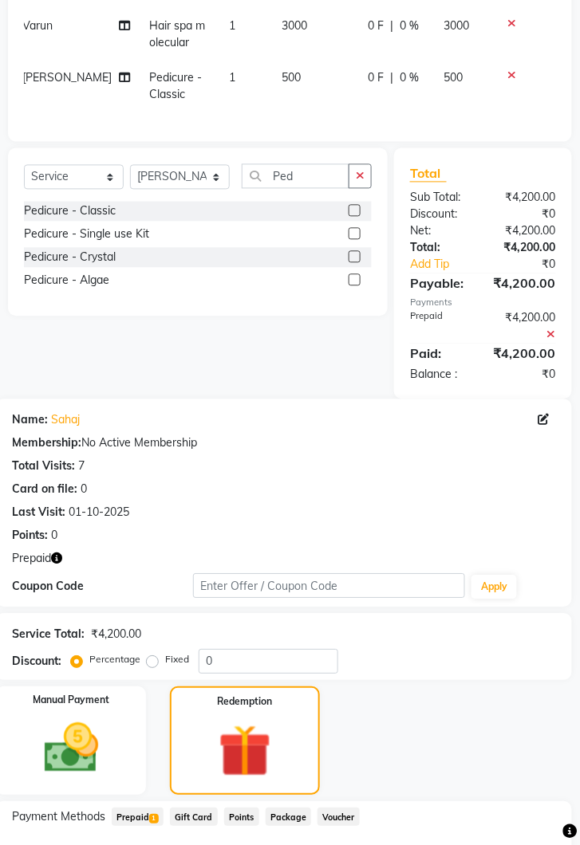
scroll to position [506, 0]
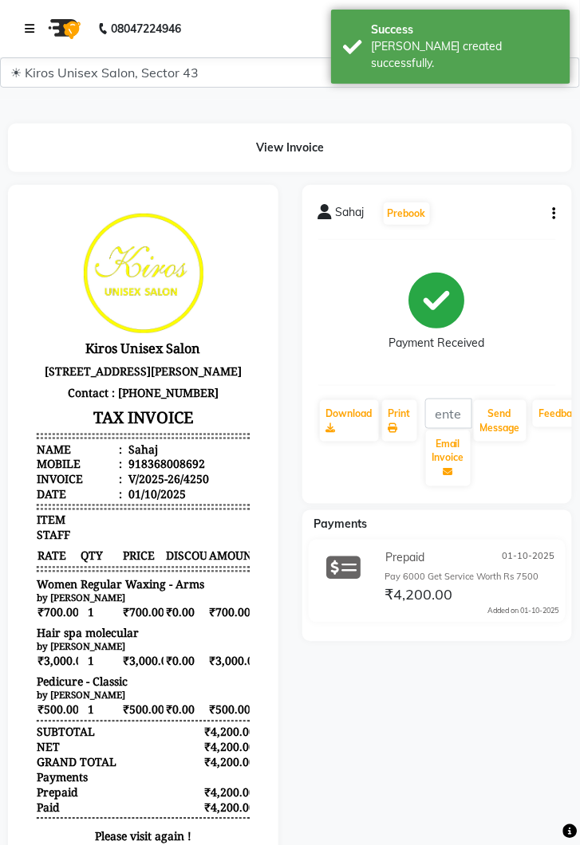
click at [38, 14] on link at bounding box center [33, 28] width 16 height 45
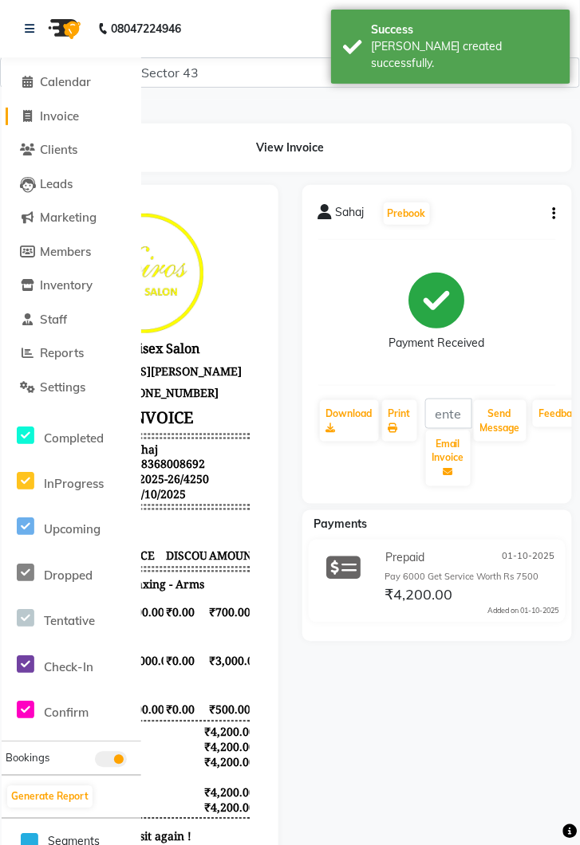
click at [73, 123] on span "Invoice" at bounding box center [59, 115] width 39 height 15
select select "service"
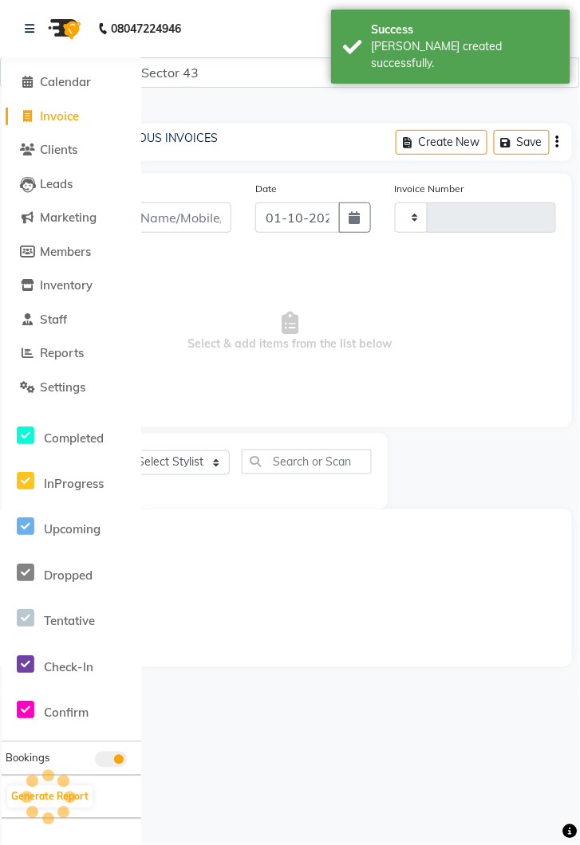
type input "4251"
select select "5694"
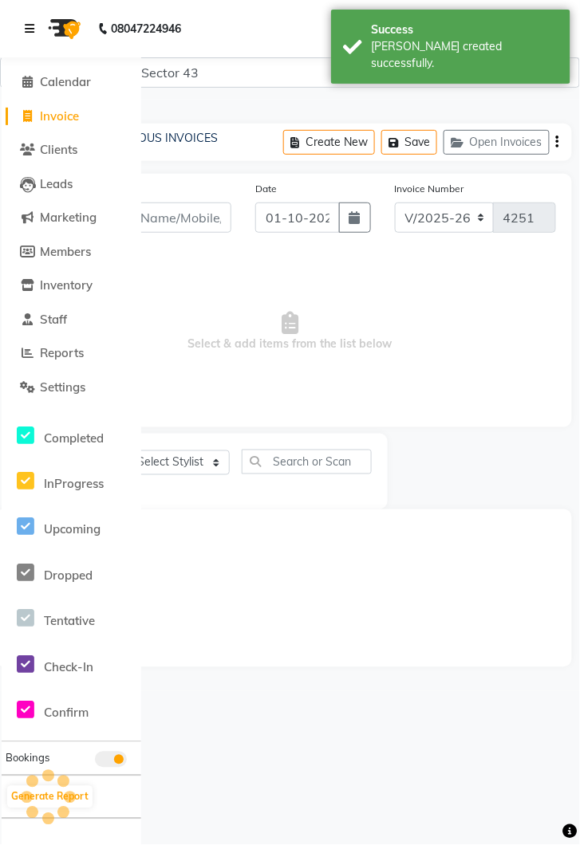
click at [28, 32] on icon at bounding box center [30, 28] width 10 height 11
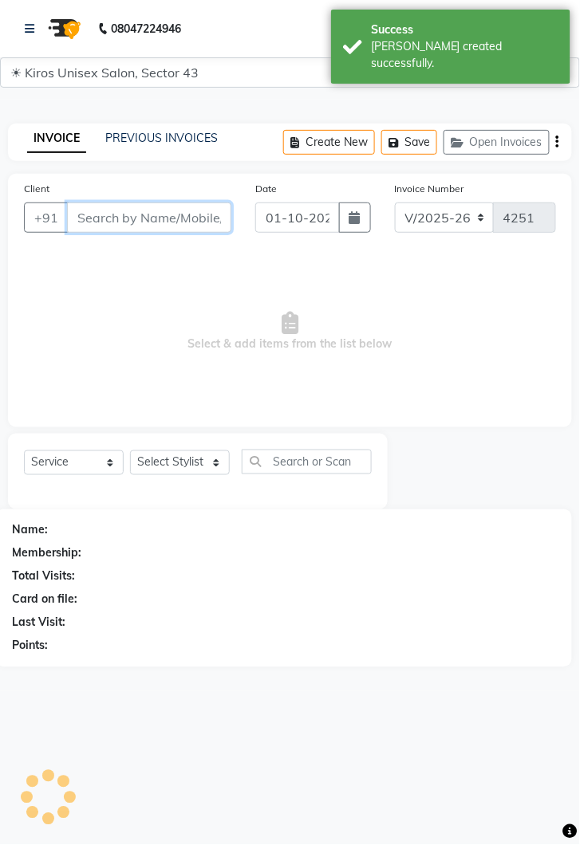
click at [166, 217] on input "Client" at bounding box center [149, 217] width 164 height 30
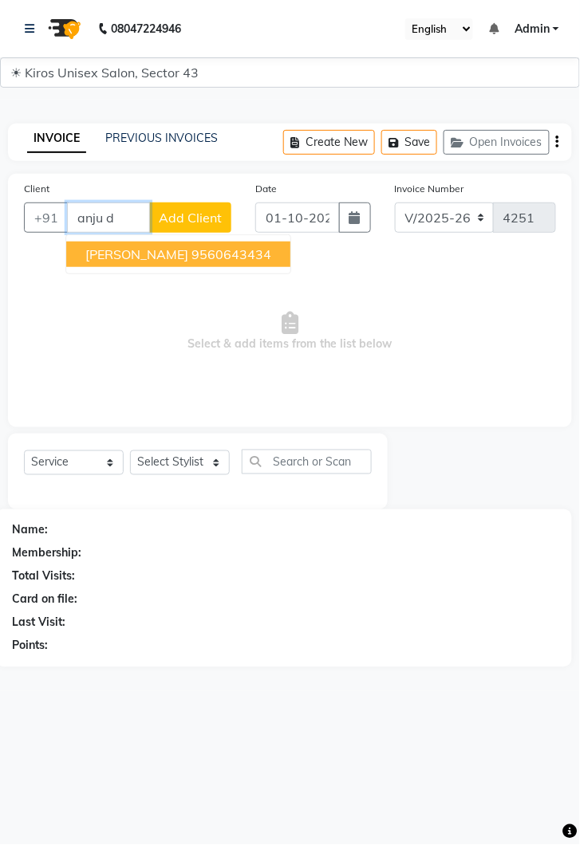
click at [191, 252] on ngb-highlight "9560643434" at bounding box center [231, 254] width 80 height 16
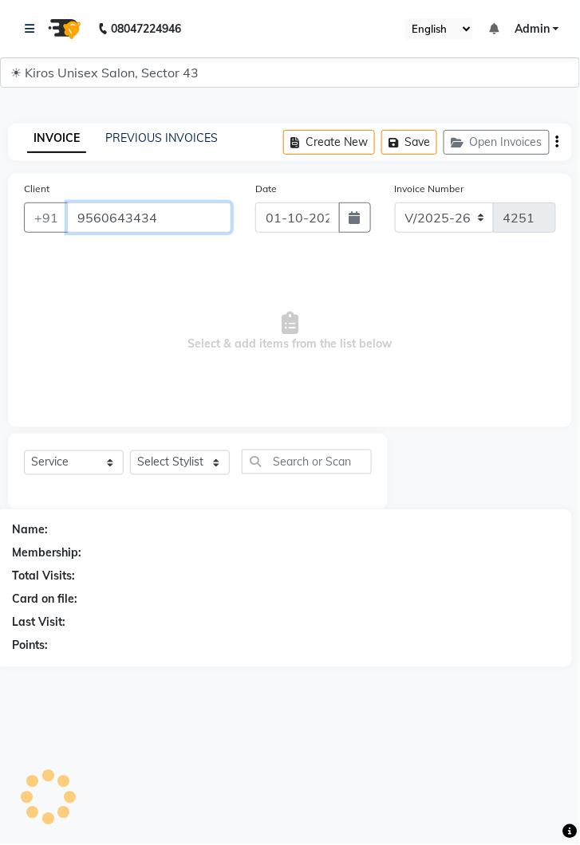
type input "9560643434"
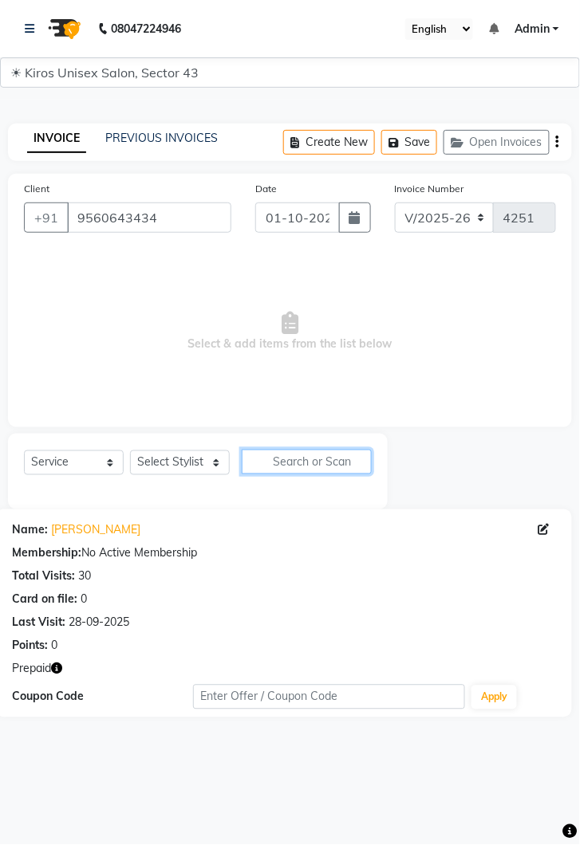
click at [244, 450] on input "text" at bounding box center [307, 462] width 130 height 25
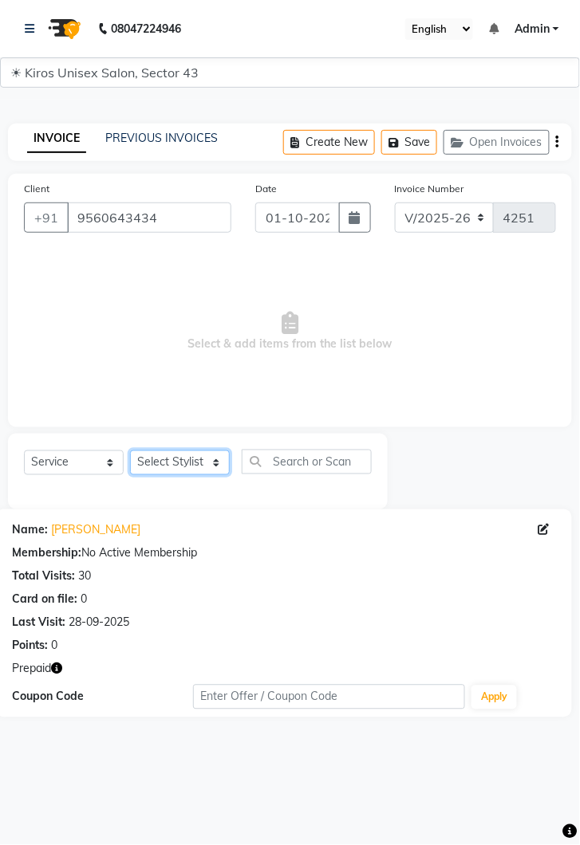
click at [223, 467] on select "Select Stylist Deepak Gunjan Habil Imran Jeet Lalit Lamu Mansi Raj Rashmi Rony …" at bounding box center [180, 462] width 100 height 25
select select "67564"
click at [130, 450] on select "Select Stylist Deepak Gunjan Habil Imran Jeet Lalit Lamu Mansi Raj Rashmi Rony …" at bounding box center [180, 462] width 100 height 25
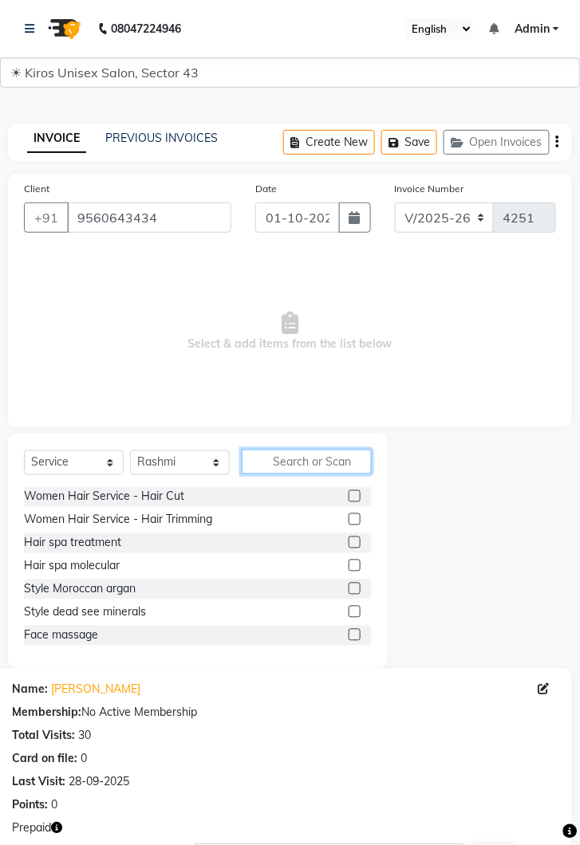
click at [318, 454] on input "text" at bounding box center [307, 462] width 130 height 25
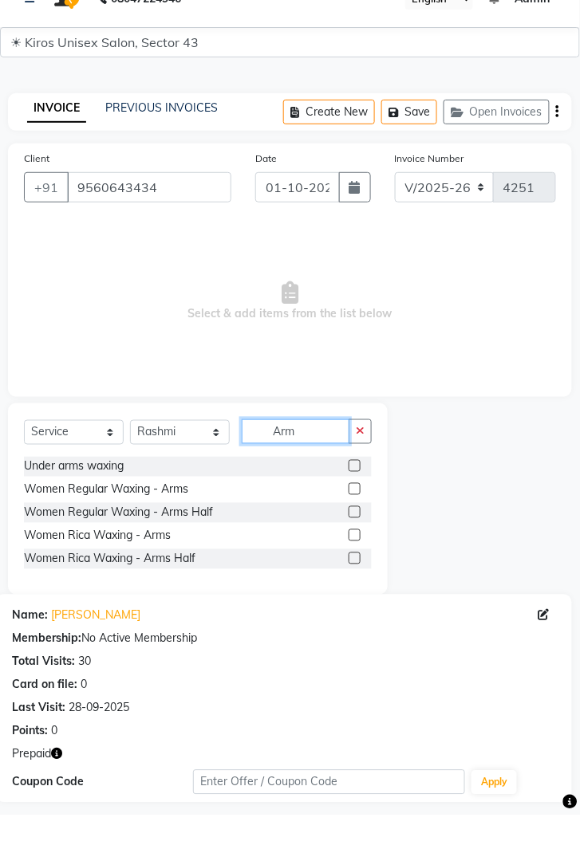
type input "Arm"
click at [353, 519] on label at bounding box center [354, 519] width 12 height 12
click at [353, 519] on input "checkbox" at bounding box center [353, 520] width 10 height 10
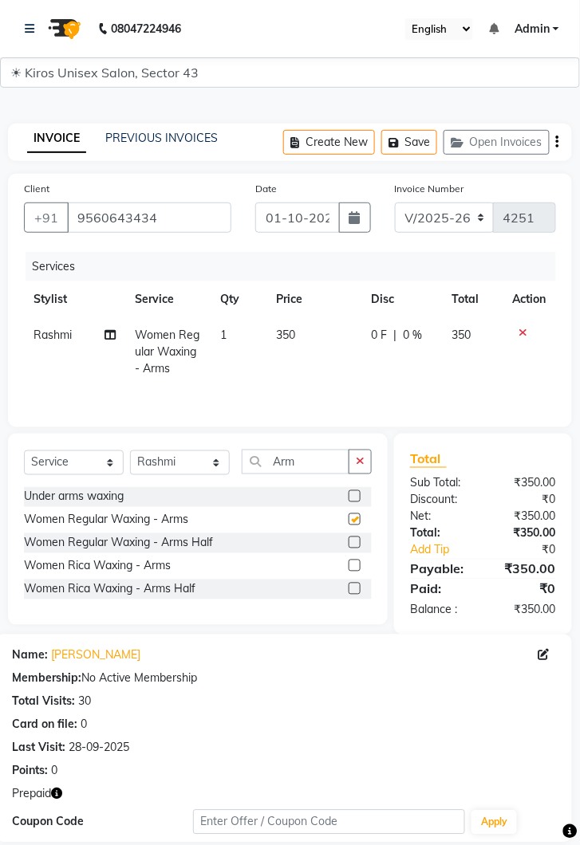
checkbox input "false"
click at [308, 336] on td "350" at bounding box center [313, 351] width 95 height 69
select select "67564"
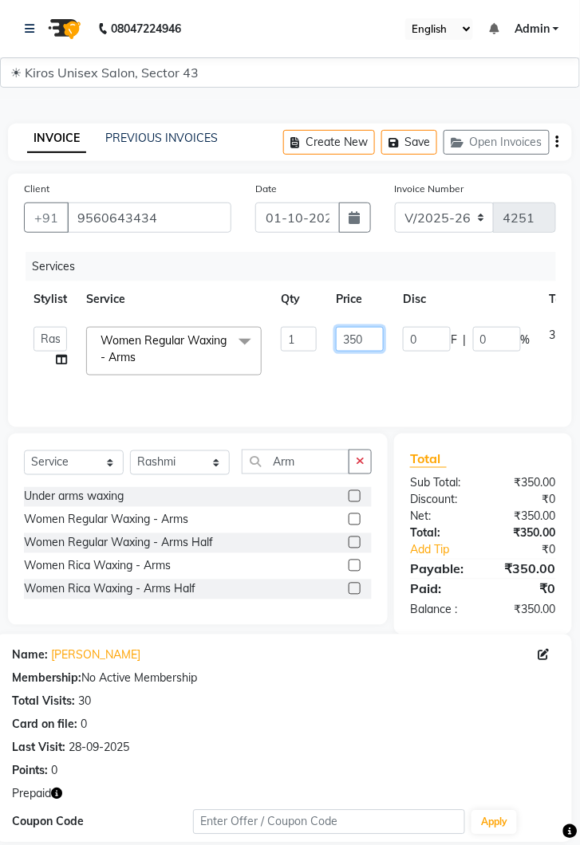
click at [374, 341] on input "350" at bounding box center [360, 339] width 48 height 25
type input "3"
type input "600"
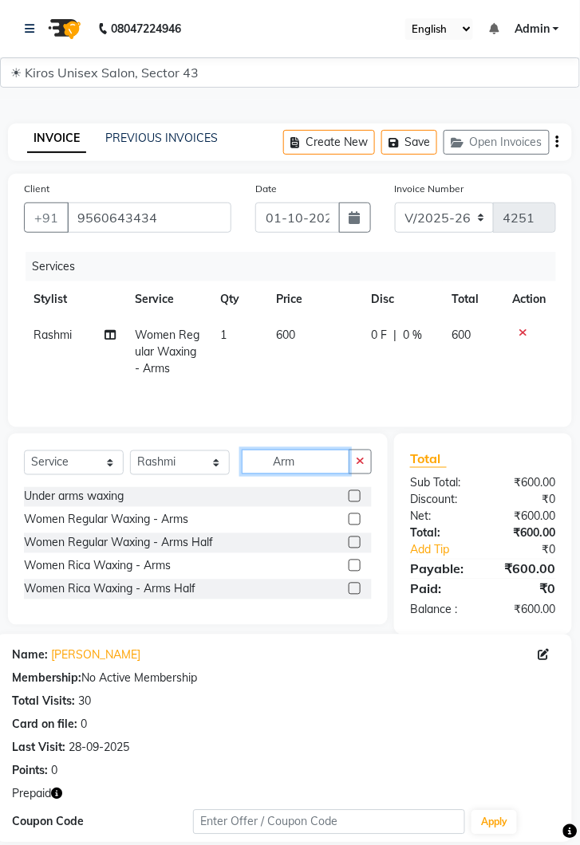
click at [308, 454] on input "Arm" at bounding box center [296, 462] width 108 height 25
type input "A"
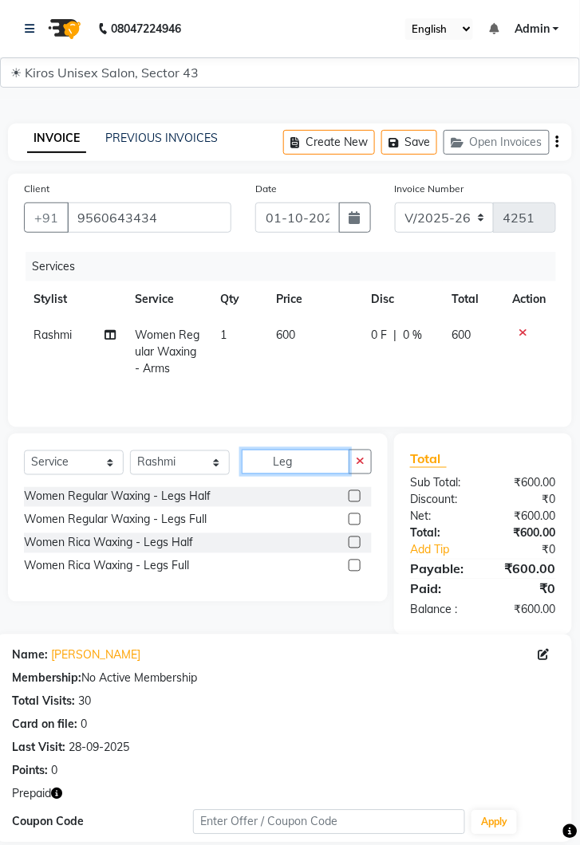
type input "Leg"
click at [356, 519] on label at bounding box center [354, 519] width 12 height 12
click at [356, 519] on input "checkbox" at bounding box center [353, 520] width 10 height 10
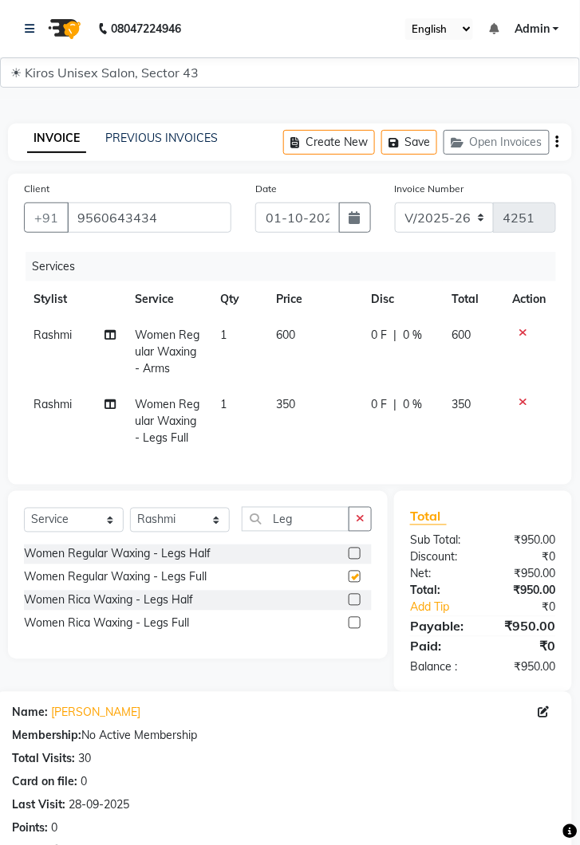
checkbox input "false"
click at [316, 405] on td "350" at bounding box center [313, 421] width 95 height 69
select select "67564"
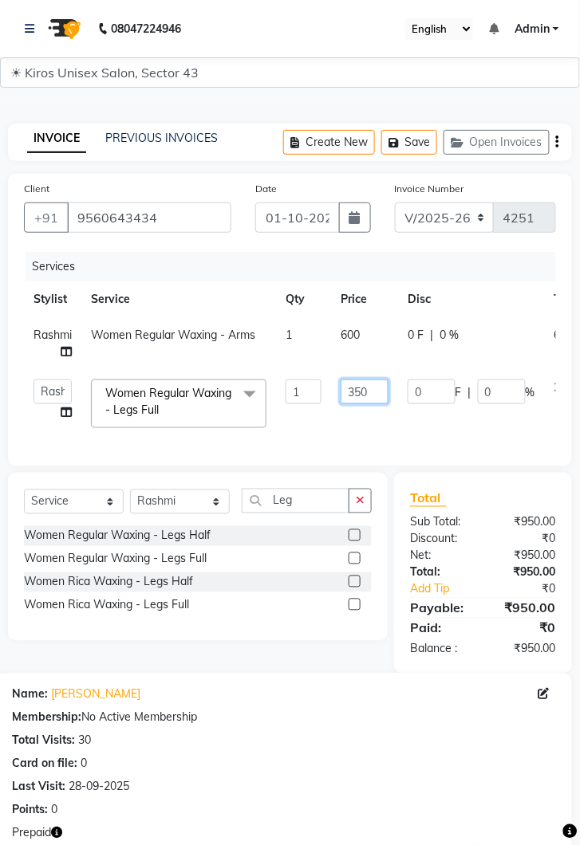
click at [379, 391] on input "350" at bounding box center [364, 391] width 48 height 25
type input "3"
type input "600"
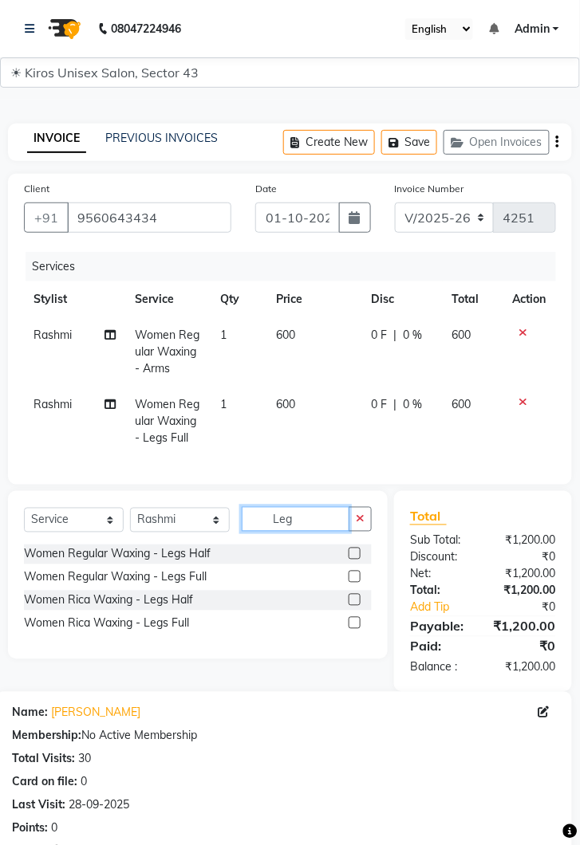
click at [308, 515] on input "Leg" at bounding box center [296, 519] width 108 height 25
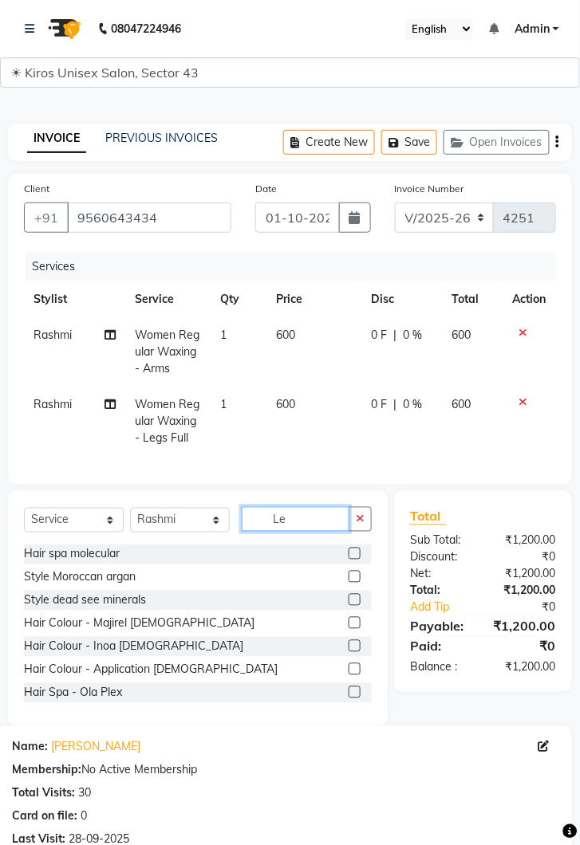
type input "L"
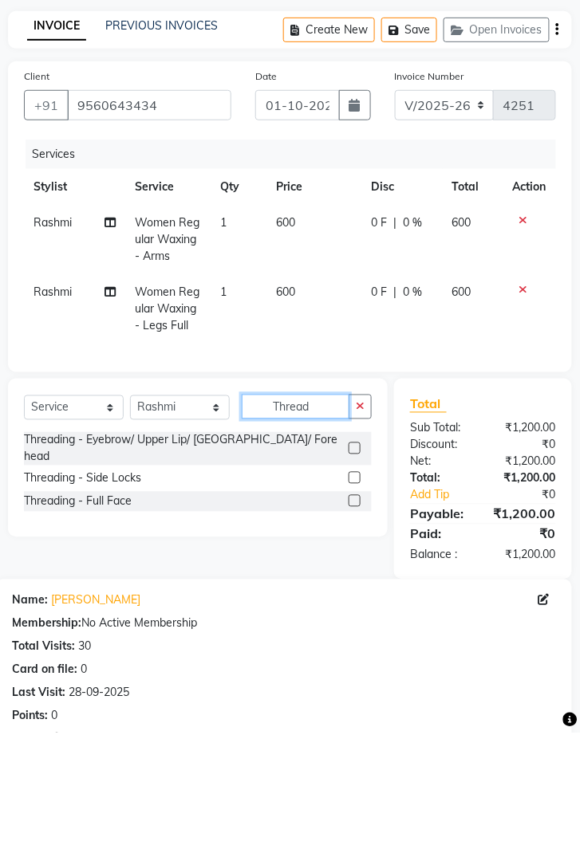
type input "Thread"
click at [357, 555] on label at bounding box center [354, 561] width 12 height 12
click at [357, 556] on input "checkbox" at bounding box center [353, 561] width 10 height 10
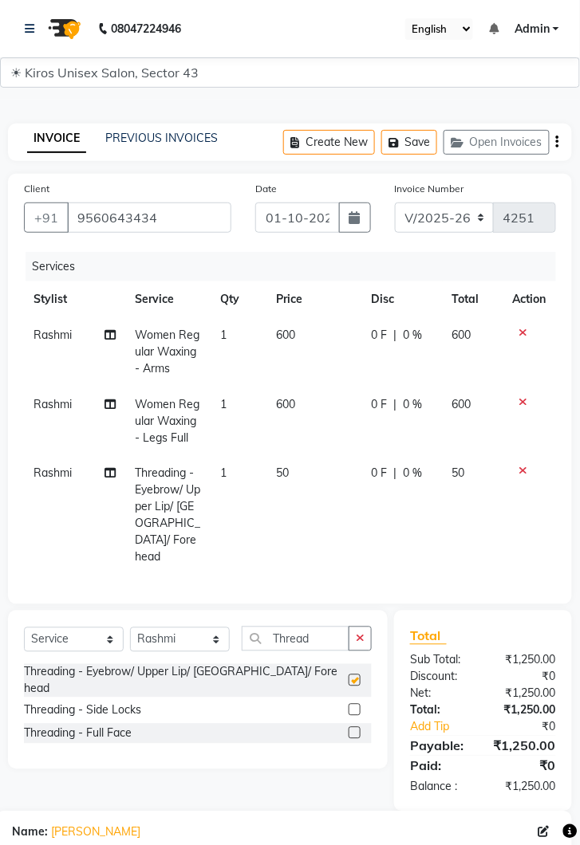
checkbox input "false"
click at [311, 465] on td "50" at bounding box center [313, 516] width 95 height 120
select select "67564"
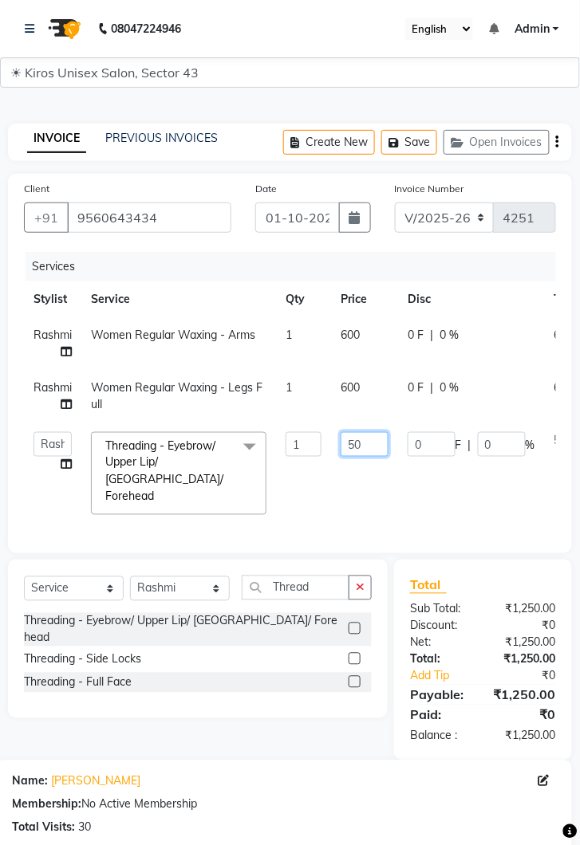
click at [369, 446] on input "50" at bounding box center [364, 444] width 48 height 25
type input "5"
type input "100"
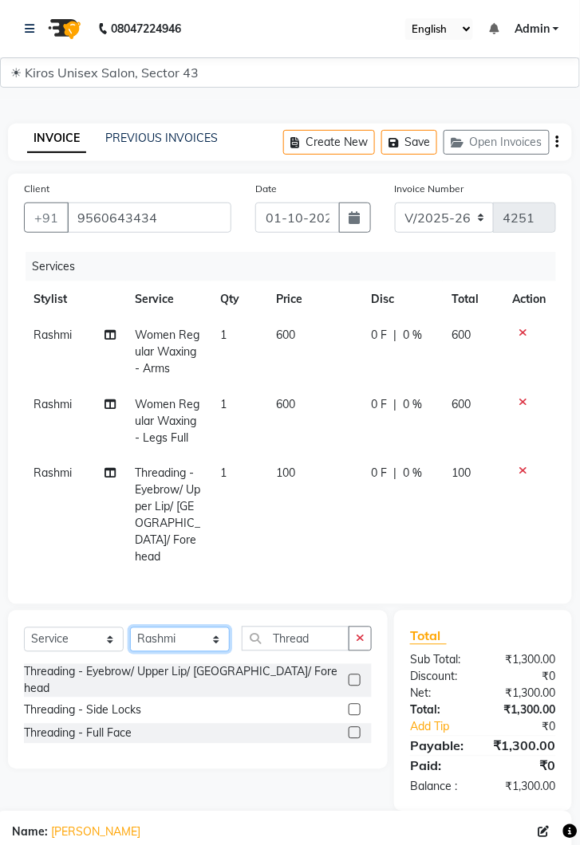
click at [226, 627] on select "Select Stylist Deepak Gunjan Habil Imran Jeet Lalit Lamu Mansi Raj Rashmi Rony …" at bounding box center [180, 639] width 100 height 25
select select "39647"
click at [130, 627] on select "Select Stylist Deepak Gunjan Habil Imran Jeet Lalit Lamu Mansi Raj Rashmi Rony …" at bounding box center [180, 639] width 100 height 25
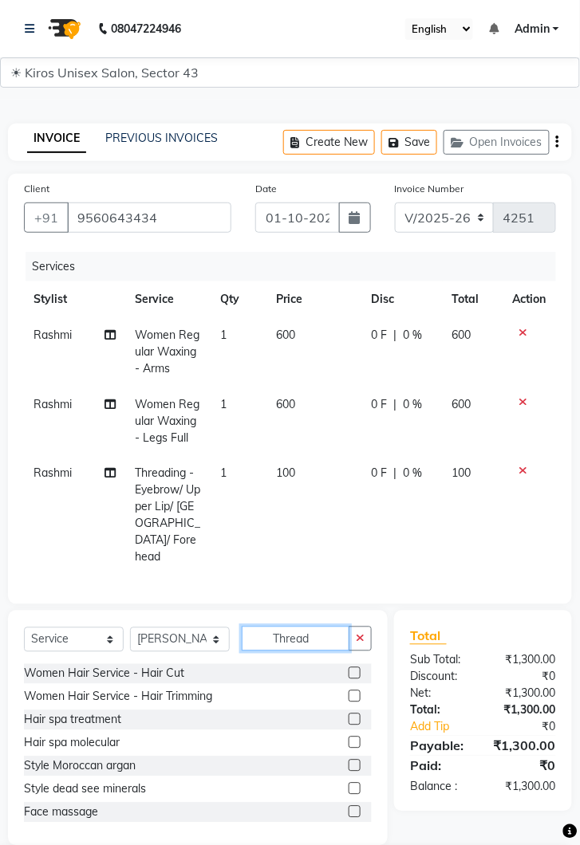
click at [316, 627] on input "Thread" at bounding box center [296, 639] width 108 height 25
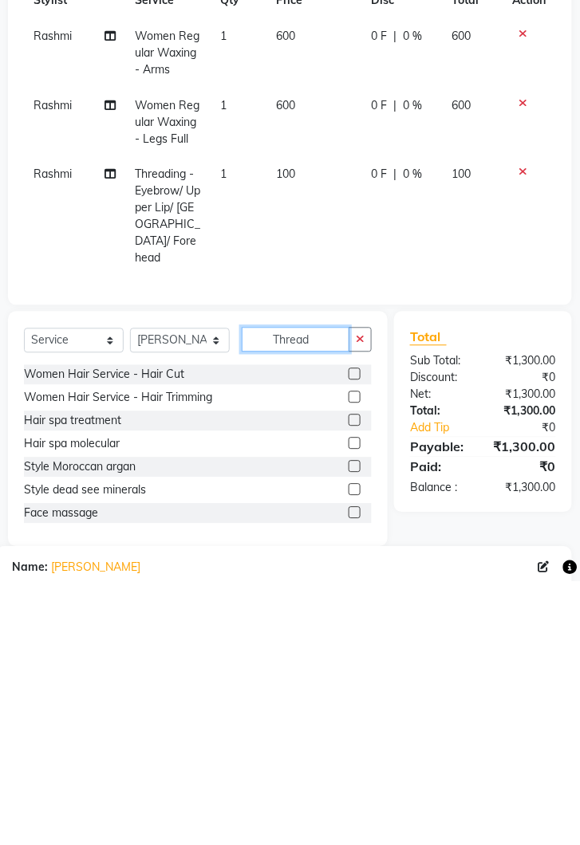
scroll to position [50, 0]
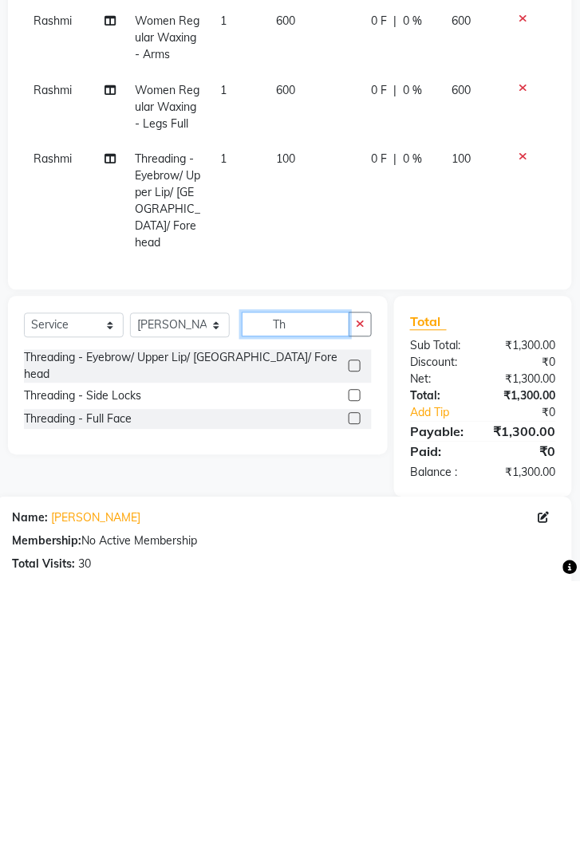
type input "T"
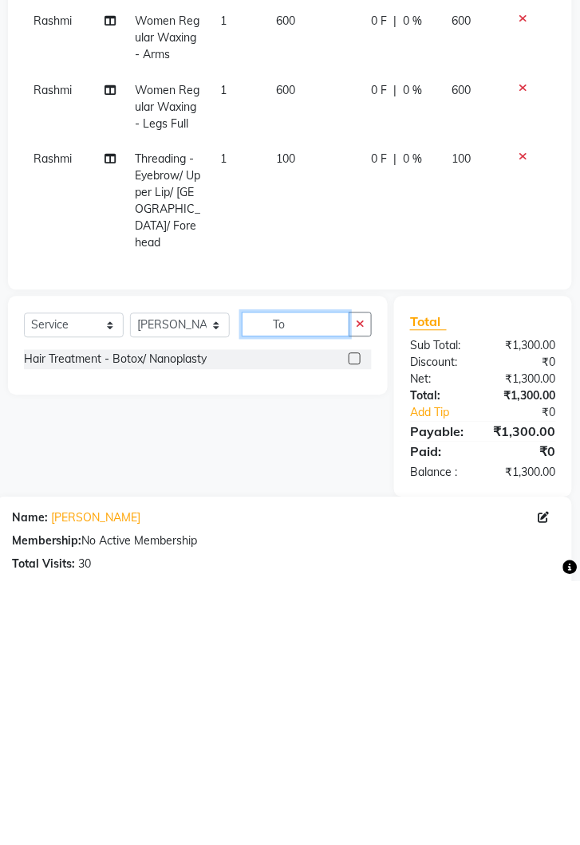
type input "T"
type input "Maji"
click at [353, 614] on div "Hair Colour - Majirel Female Hair Colour - Majirel" at bounding box center [198, 637] width 348 height 46
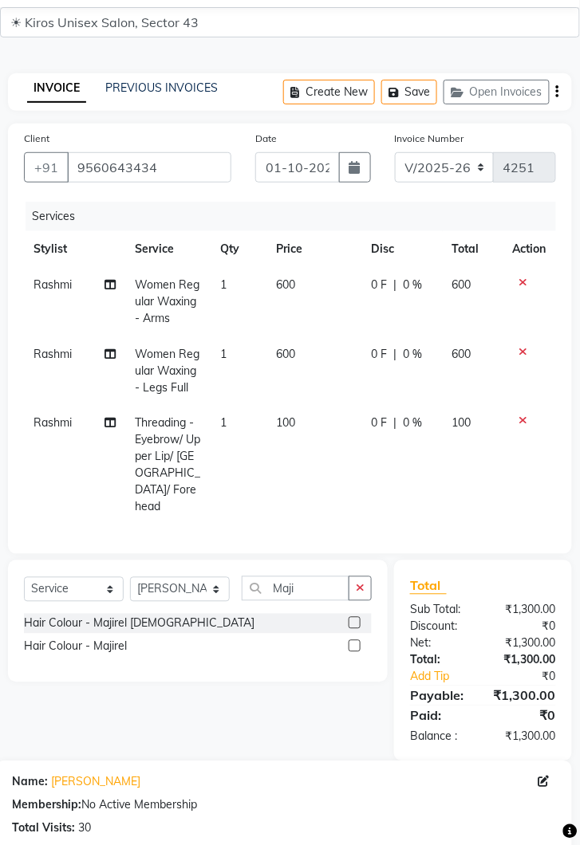
click at [353, 617] on label at bounding box center [354, 623] width 12 height 12
click at [353, 619] on input "checkbox" at bounding box center [353, 624] width 10 height 10
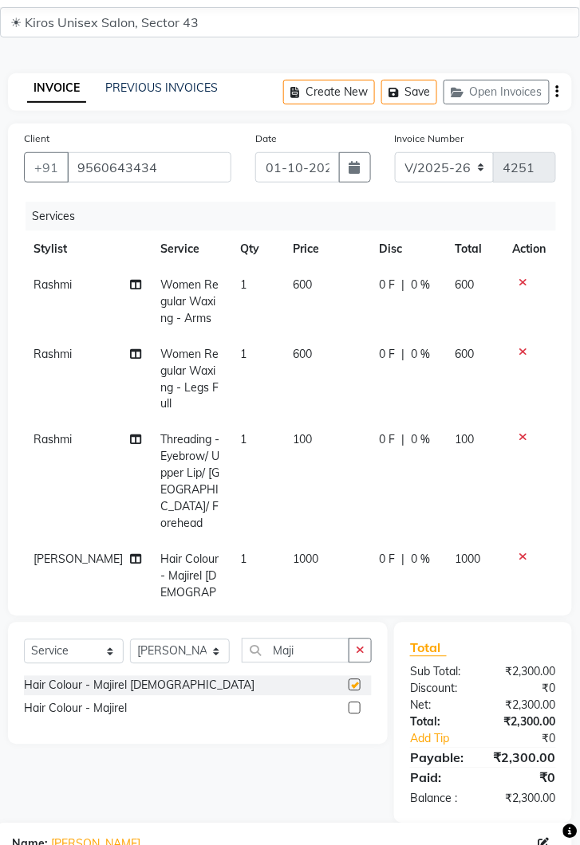
checkbox input "false"
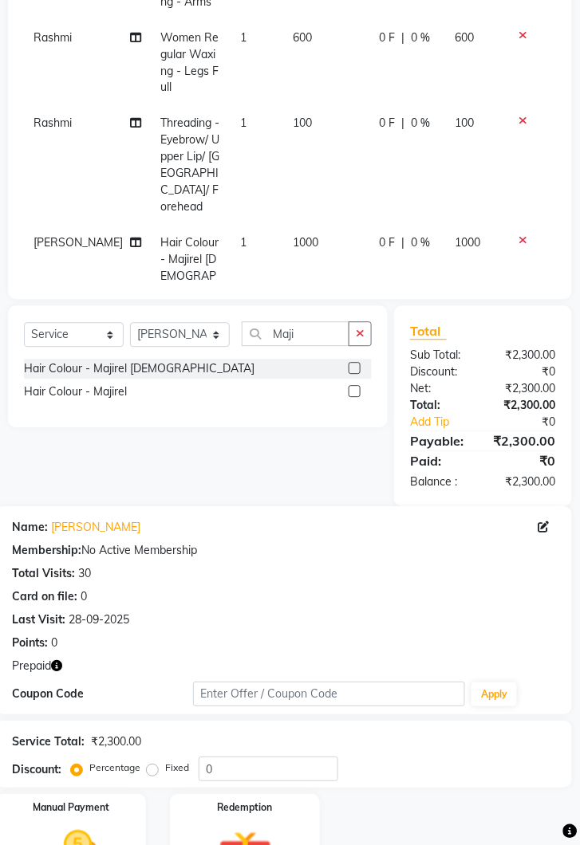
scroll to position [383, 0]
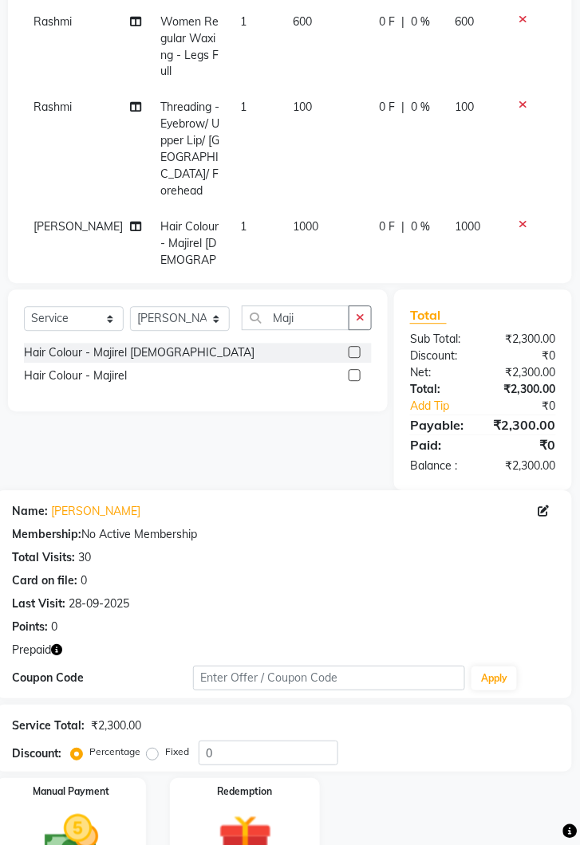
click at [246, 809] on img at bounding box center [245, 843] width 88 height 68
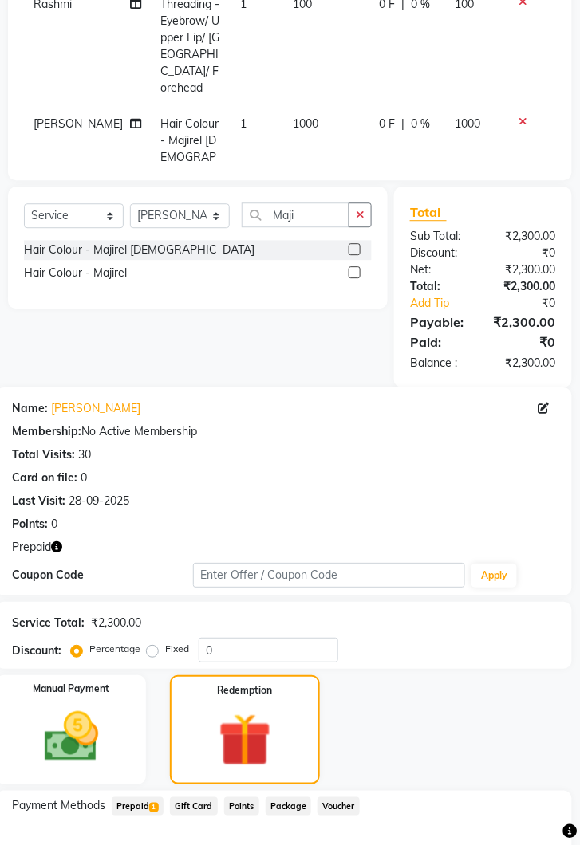
click at [139, 797] on span "Prepaid 1" at bounding box center [138, 806] width 52 height 18
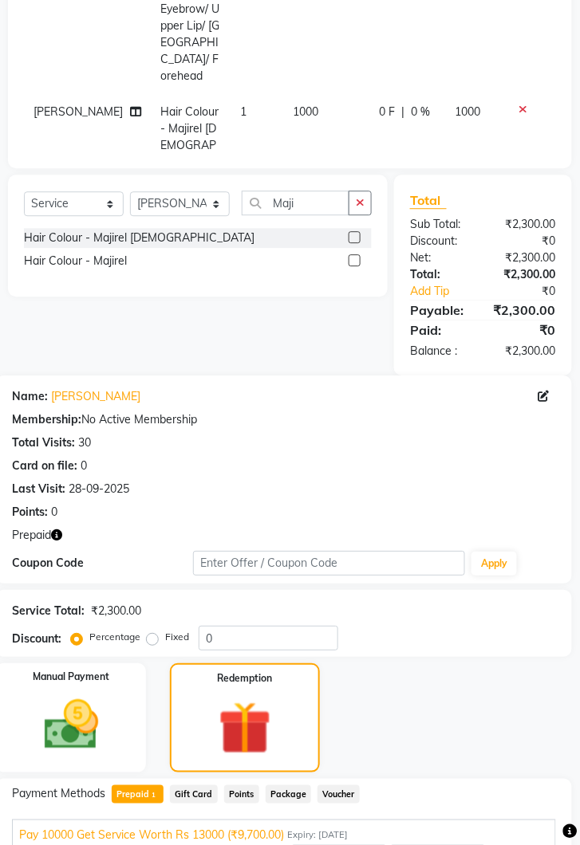
click at [530, 844] on button "Add" at bounding box center [518, 858] width 58 height 27
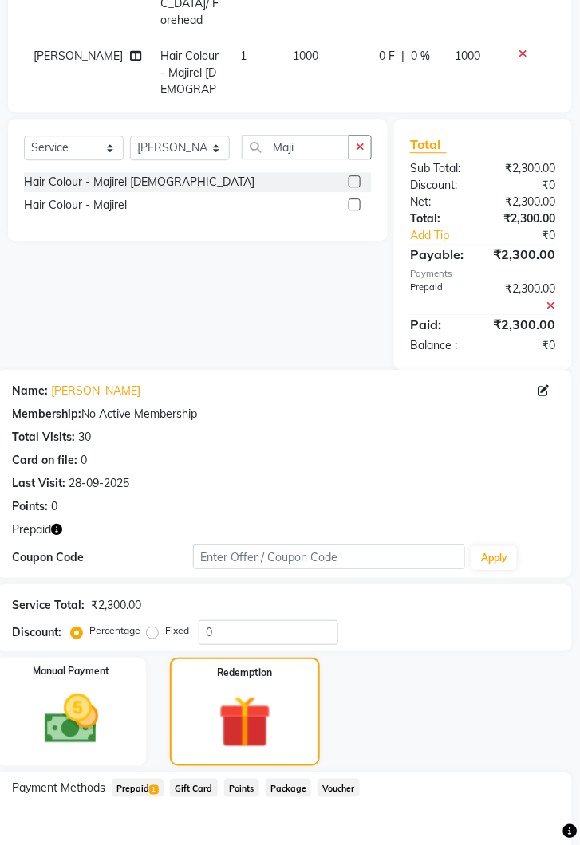
scroll to position [626, 0]
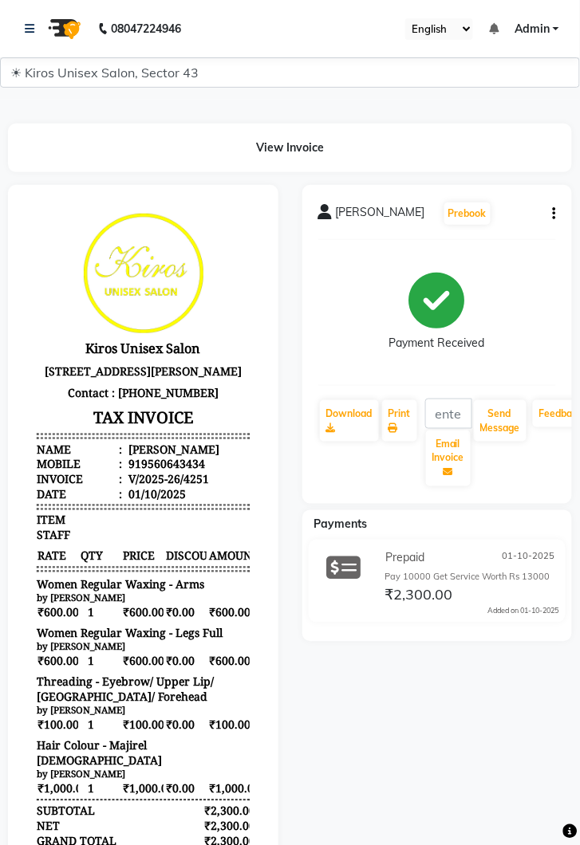
select select "5694"
select select "service"
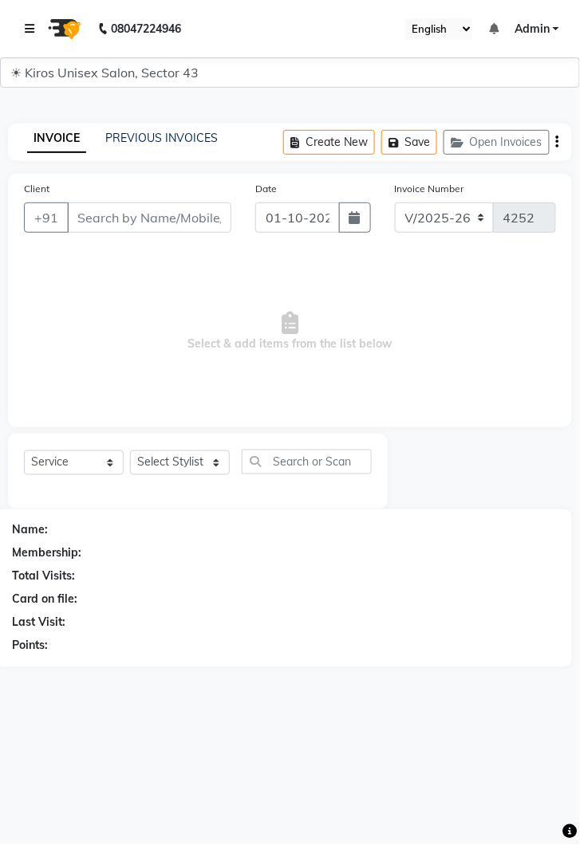
click at [26, 28] on icon at bounding box center [30, 28] width 10 height 11
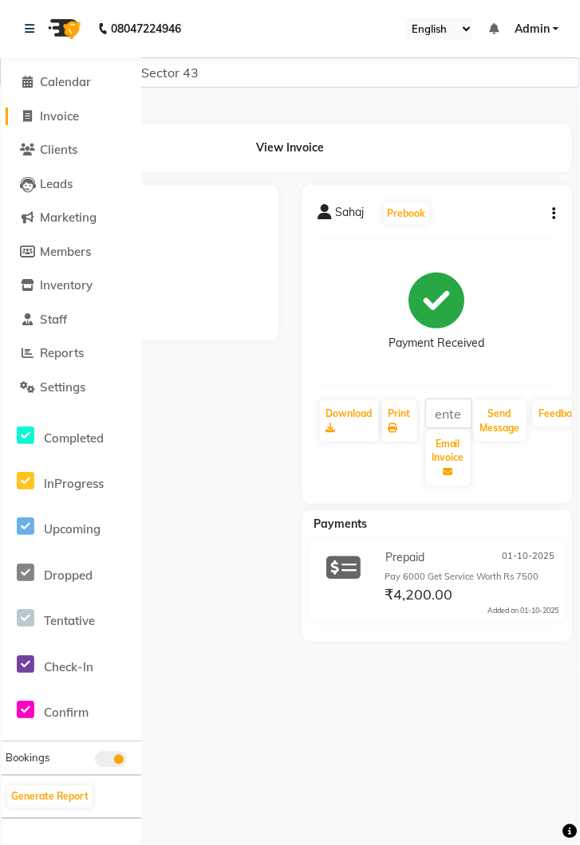
click at [62, 117] on span "Invoice" at bounding box center [59, 115] width 39 height 15
select select "service"
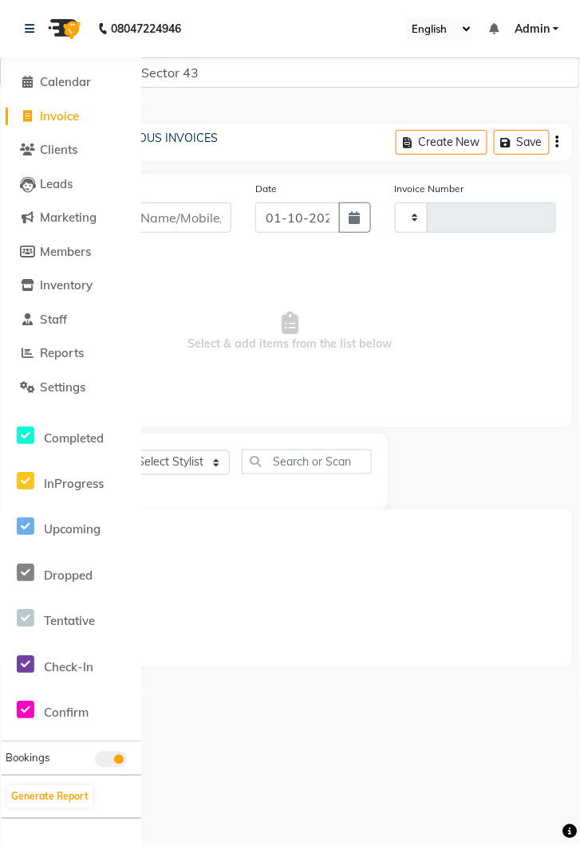
click at [17, 23] on nav "08047224946 Select Location × Kiros Unisex Salon, Sector 43 English ENGLISH Esp…" at bounding box center [290, 28] width 580 height 57
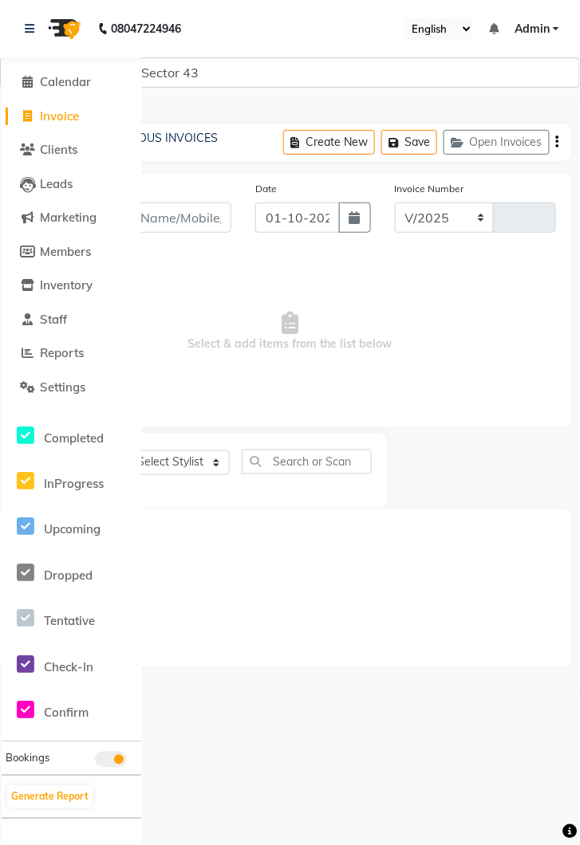
select select "5694"
type input "4252"
click at [159, 216] on input "Client" at bounding box center [149, 217] width 164 height 30
click at [26, 41] on link at bounding box center [33, 28] width 16 height 45
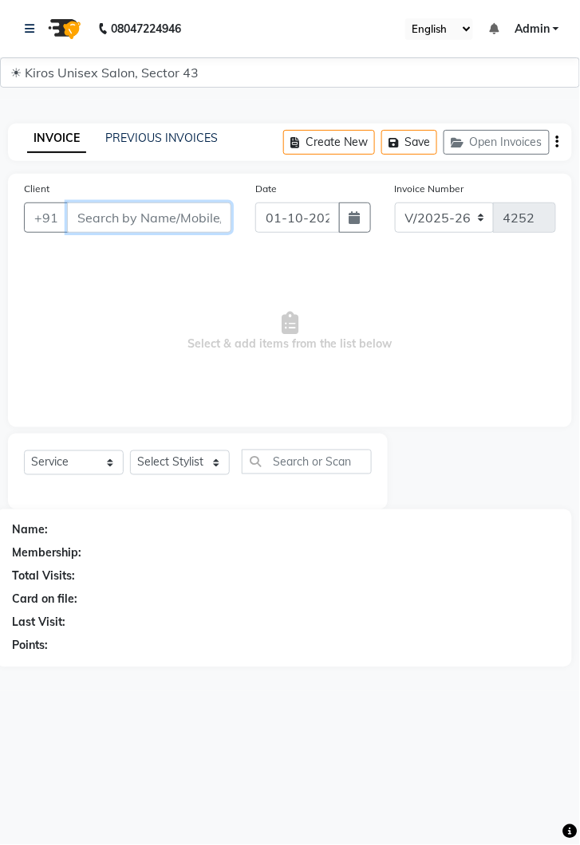
click at [116, 220] on input "Client" at bounding box center [149, 217] width 164 height 30
type input "88001436344"
click at [194, 216] on span "Add Client" at bounding box center [190, 218] width 63 height 16
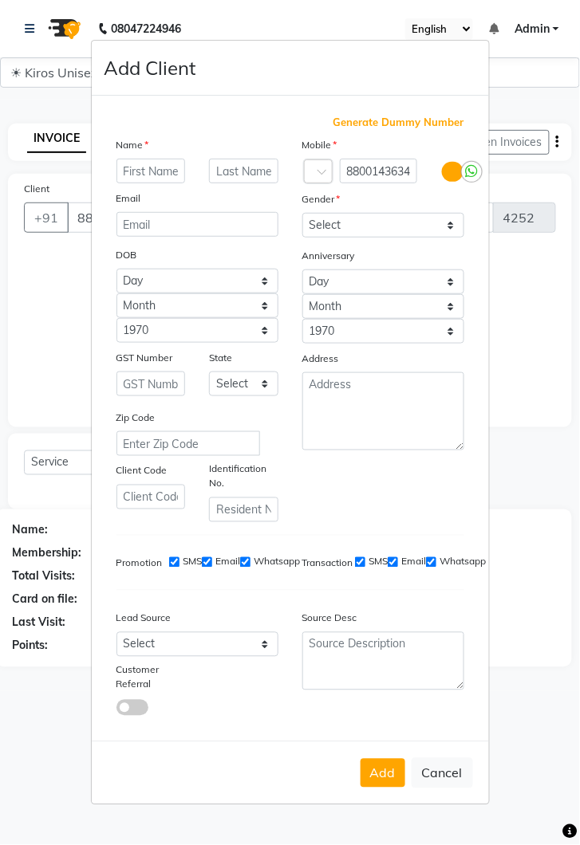
click at [46, 336] on ngb-modal-window "Add Client Generate Dummy Number Name Email DOB Day 01 02 03 04 05 06 07 08 09 …" at bounding box center [290, 422] width 580 height 845
click at [457, 788] on button "Cancel" at bounding box center [441, 773] width 61 height 30
select select
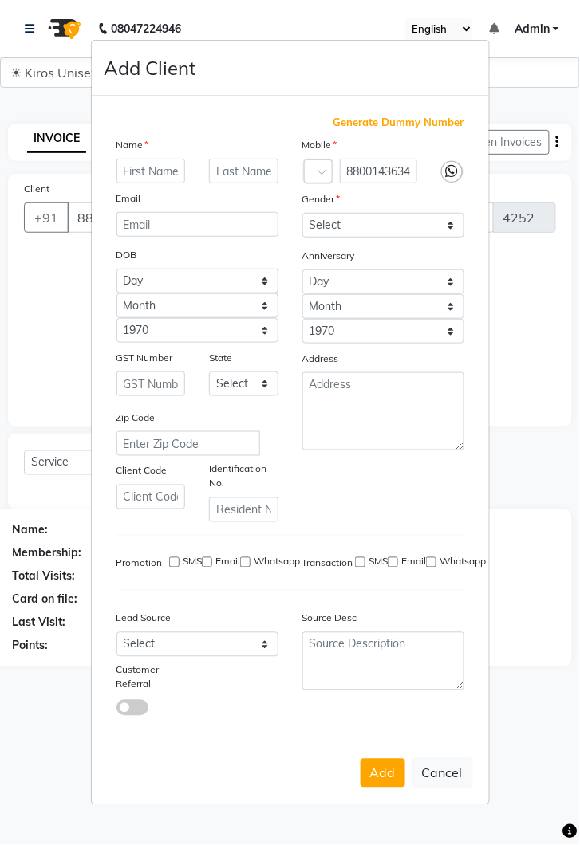
select select
checkbox input "false"
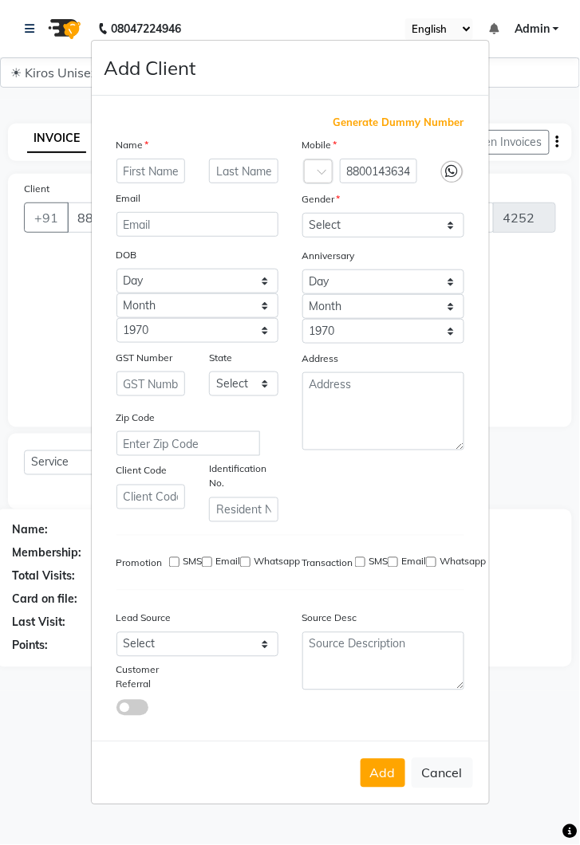
checkbox input "false"
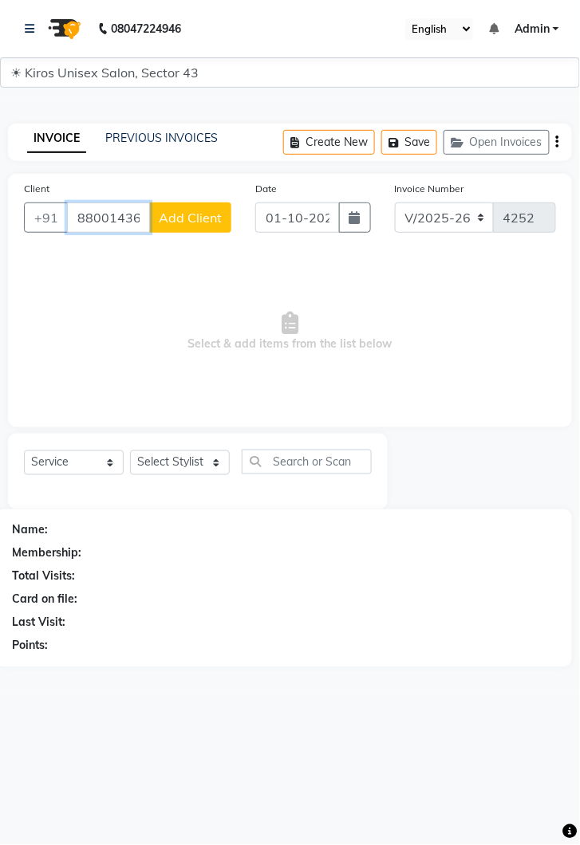
click at [139, 214] on input "88001436344" at bounding box center [108, 217] width 83 height 30
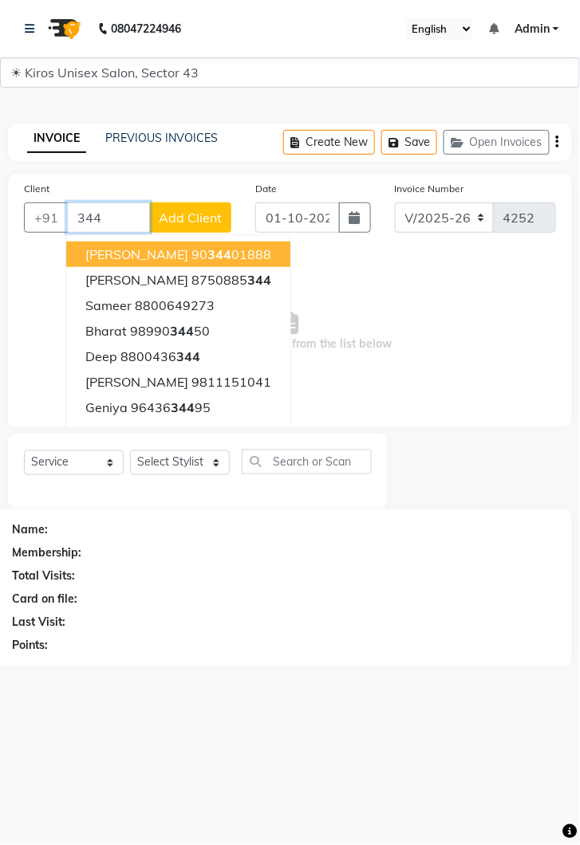
click at [119, 214] on input "344" at bounding box center [108, 217] width 83 height 30
type input "3"
click at [184, 331] on ngb-highlight "12450000002" at bounding box center [156, 331] width 88 height 16
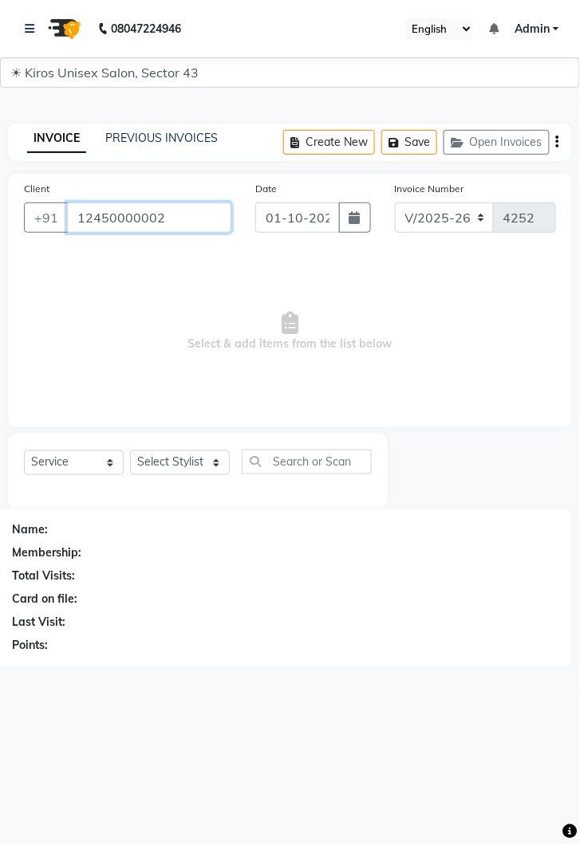
type input "12450000002"
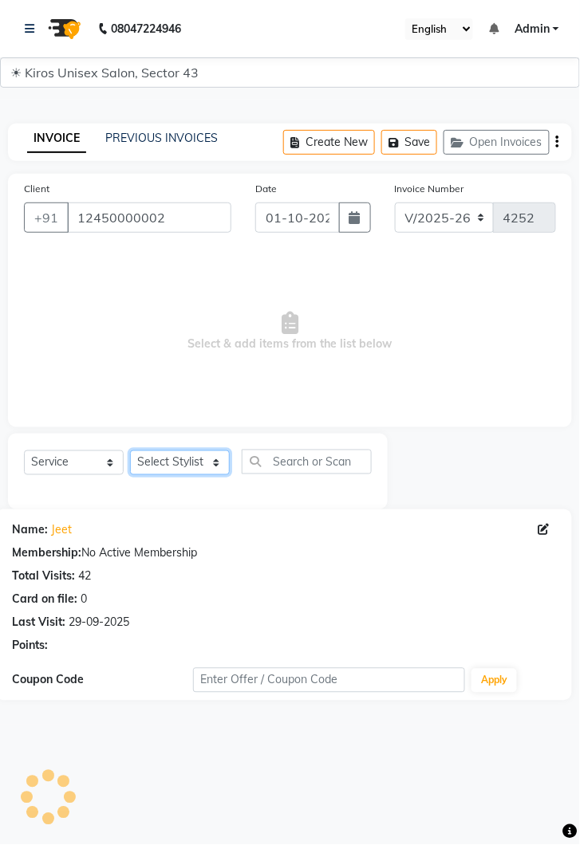
click at [225, 458] on select "Select Stylist [PERSON_NAME] [PERSON_NAME] Jeet Lalit Lamu [PERSON_NAME] [PERSO…" at bounding box center [180, 462] width 100 height 25
select select "39650"
click at [130, 450] on select "Select Stylist [PERSON_NAME] [PERSON_NAME] Jeet Lalit Lamu [PERSON_NAME] [PERSO…" at bounding box center [180, 462] width 100 height 25
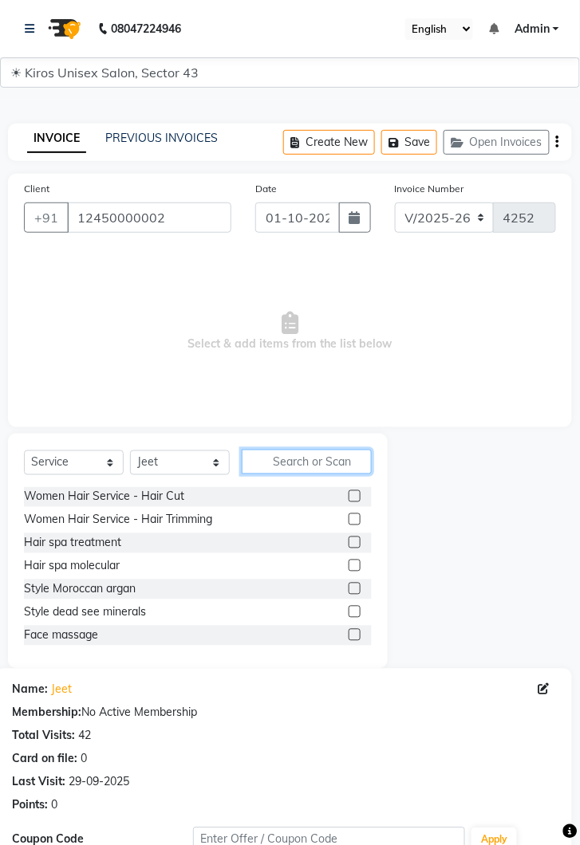
click at [321, 457] on input "text" at bounding box center [307, 462] width 130 height 25
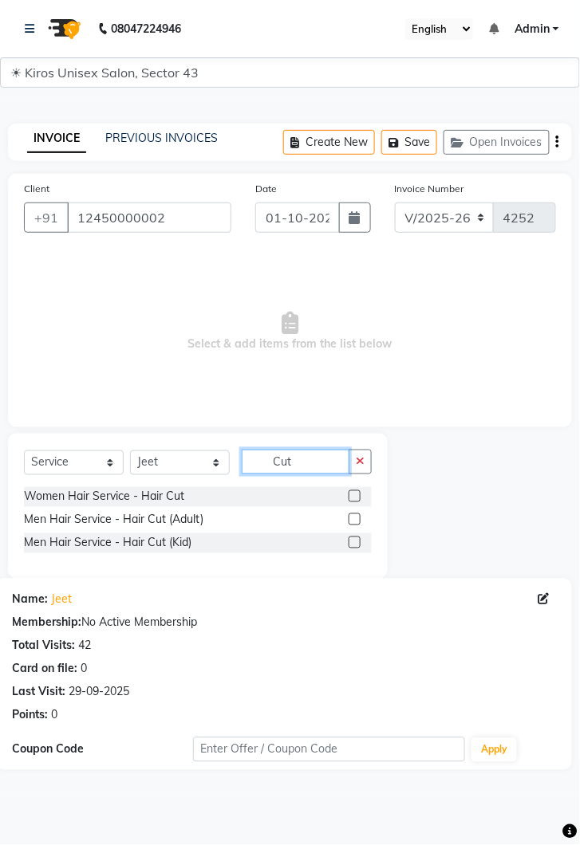
type input "Cut"
click at [353, 519] on label at bounding box center [354, 519] width 12 height 12
click at [353, 519] on input "checkbox" at bounding box center [353, 520] width 10 height 10
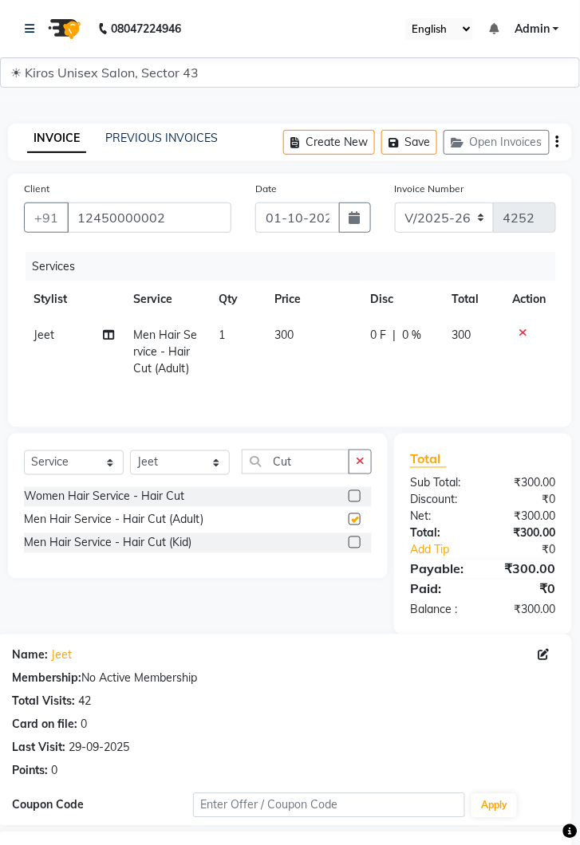
checkbox input "false"
click at [310, 464] on input "Cut" at bounding box center [296, 462] width 108 height 25
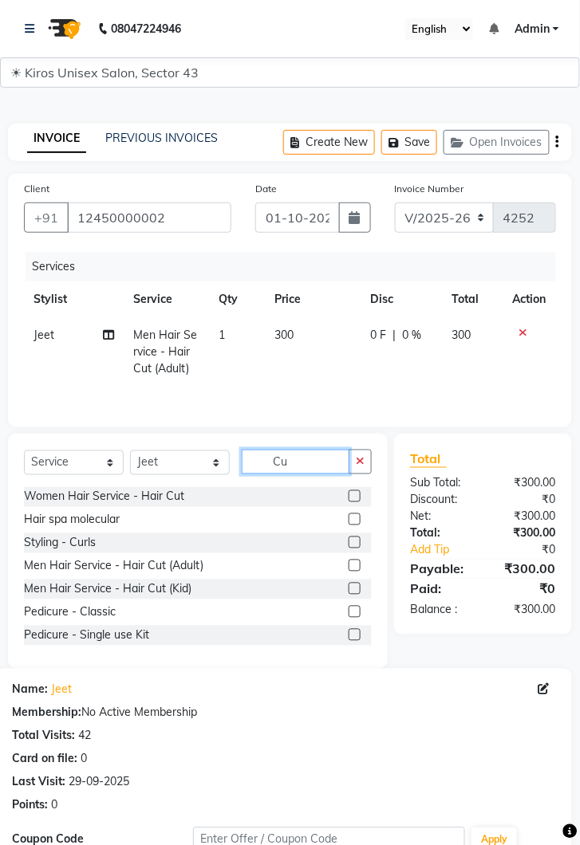
type input "C"
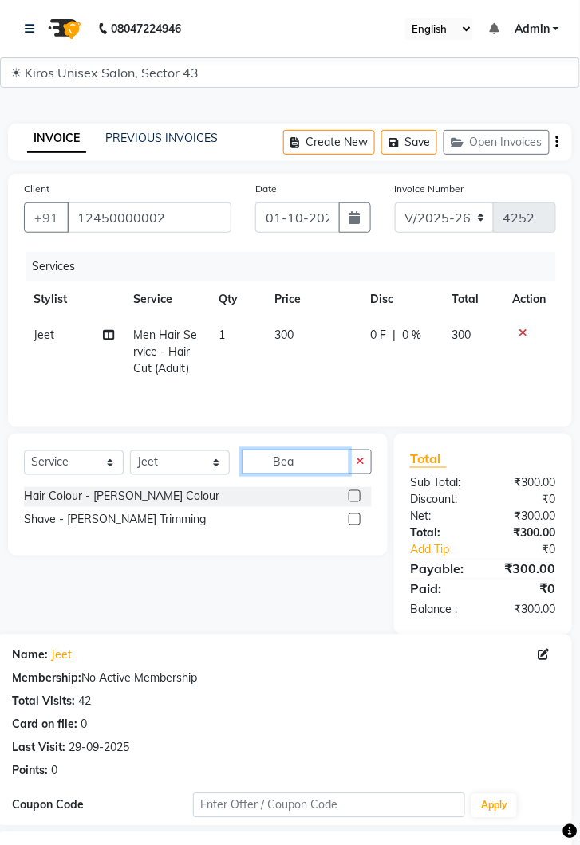
type input "Bea"
click at [353, 519] on label at bounding box center [354, 519] width 12 height 12
click at [353, 519] on input "checkbox" at bounding box center [353, 520] width 10 height 10
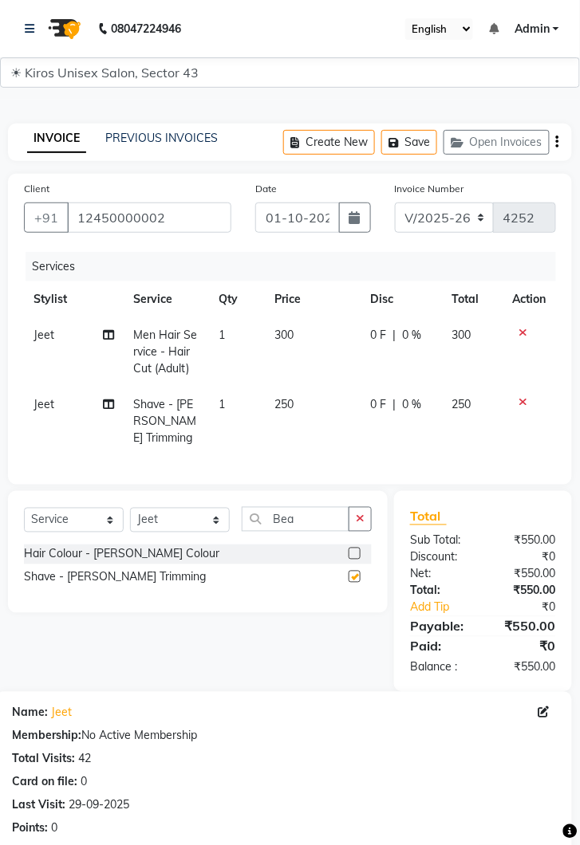
checkbox input "false"
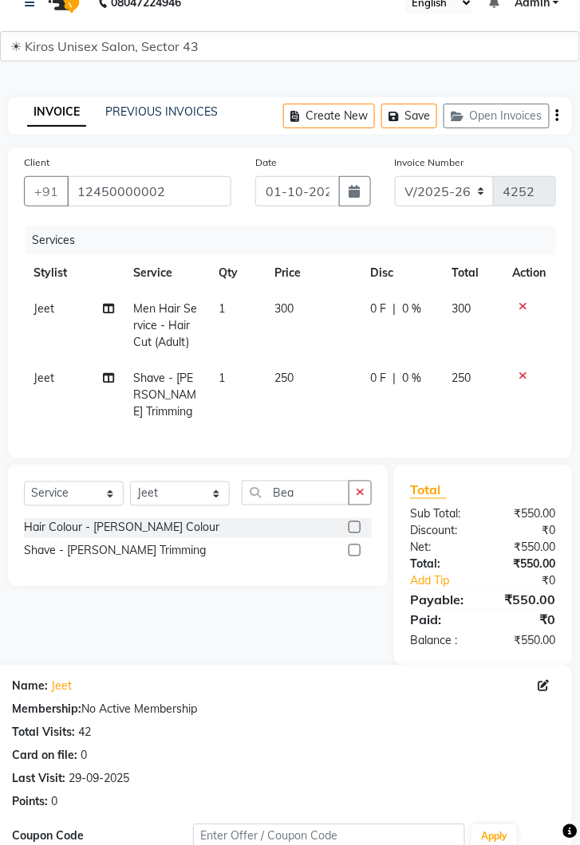
scroll to position [194, 0]
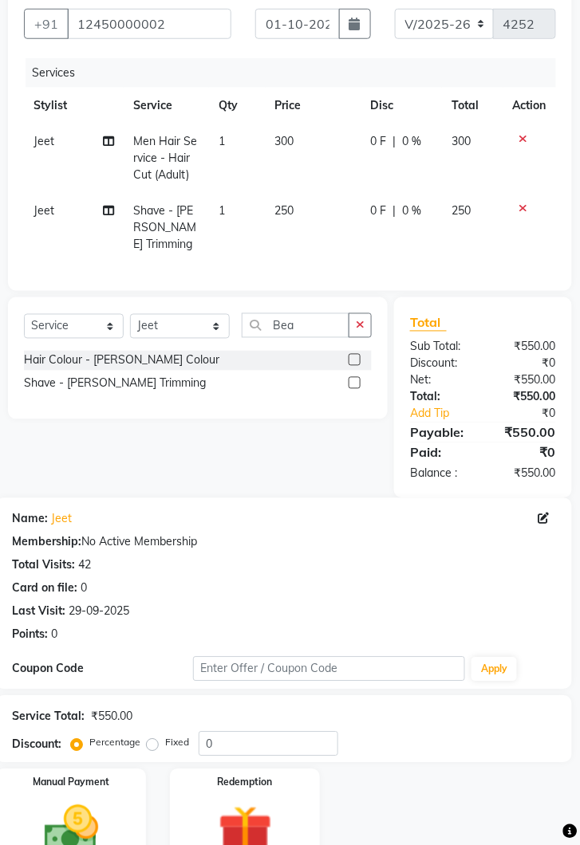
click at [102, 803] on img at bounding box center [71, 831] width 88 height 63
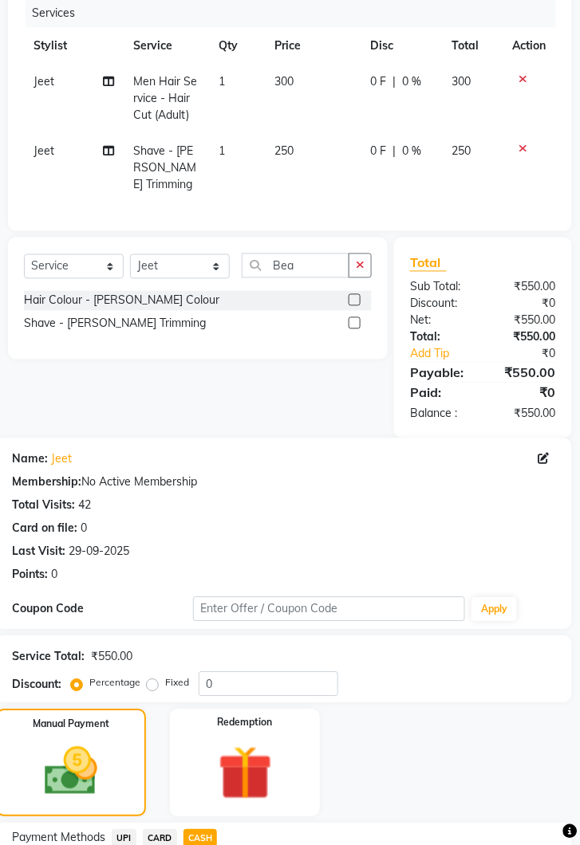
scroll to position [319, 0]
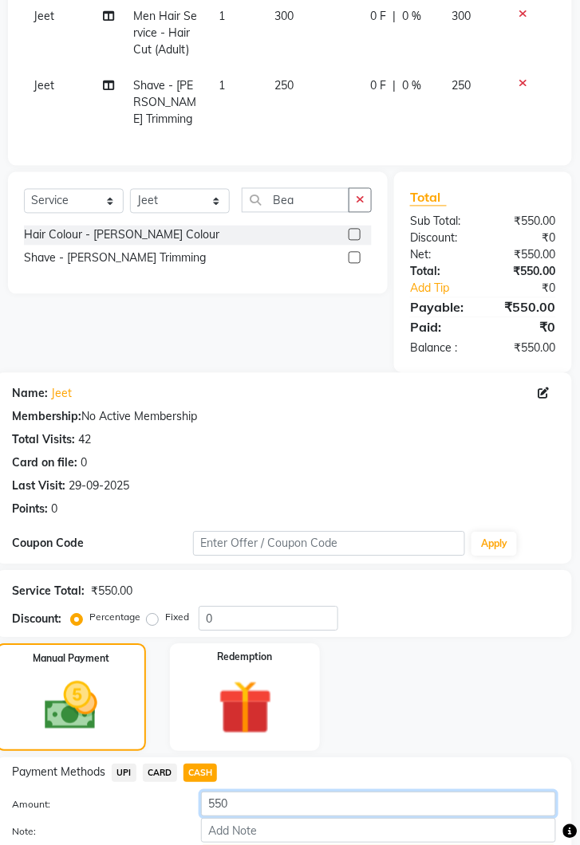
click at [285, 792] on input "550" at bounding box center [378, 804] width 355 height 25
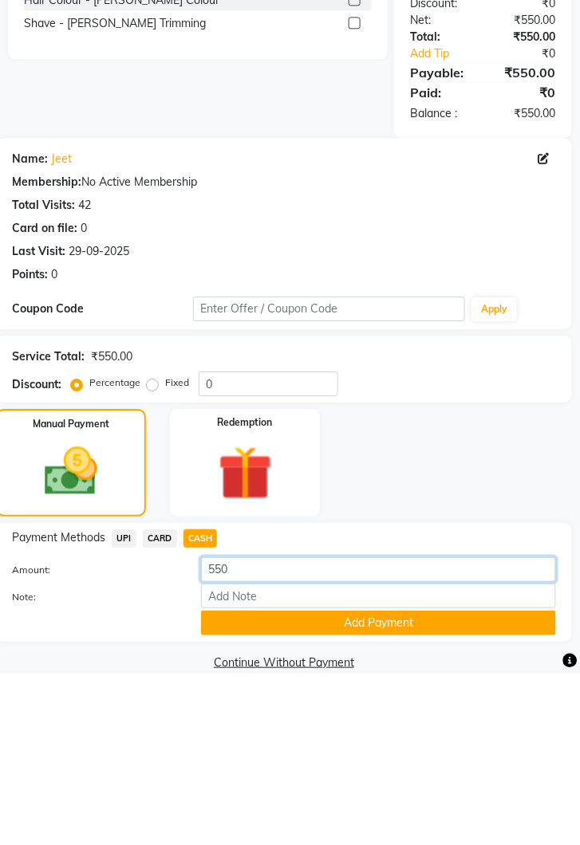
scroll to position [388, 0]
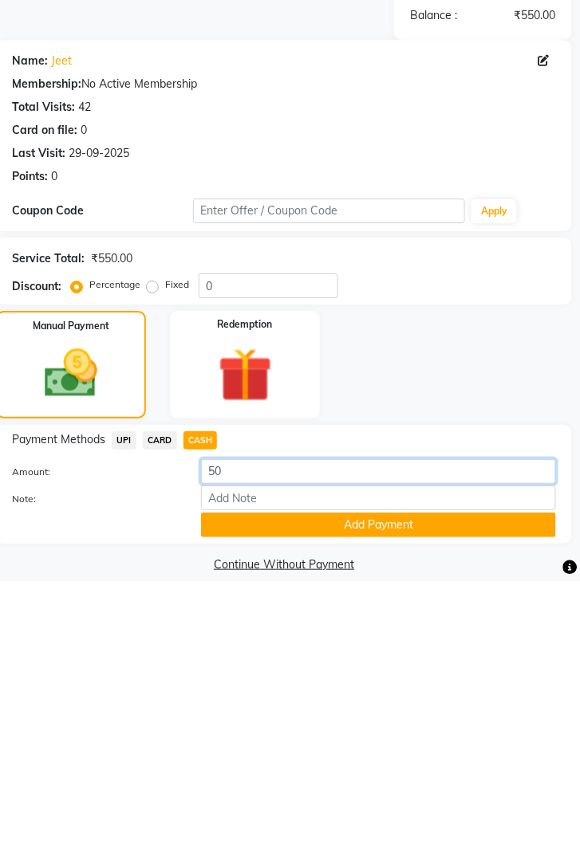
type input "500"
click at [417, 776] on button "Add Payment" at bounding box center [378, 788] width 355 height 25
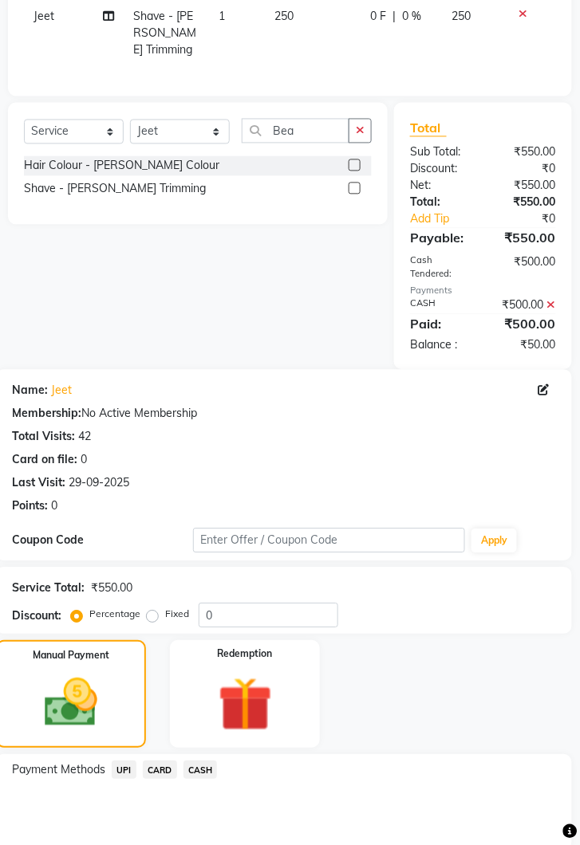
click at [133, 761] on span "UPI" at bounding box center [124, 770] width 25 height 18
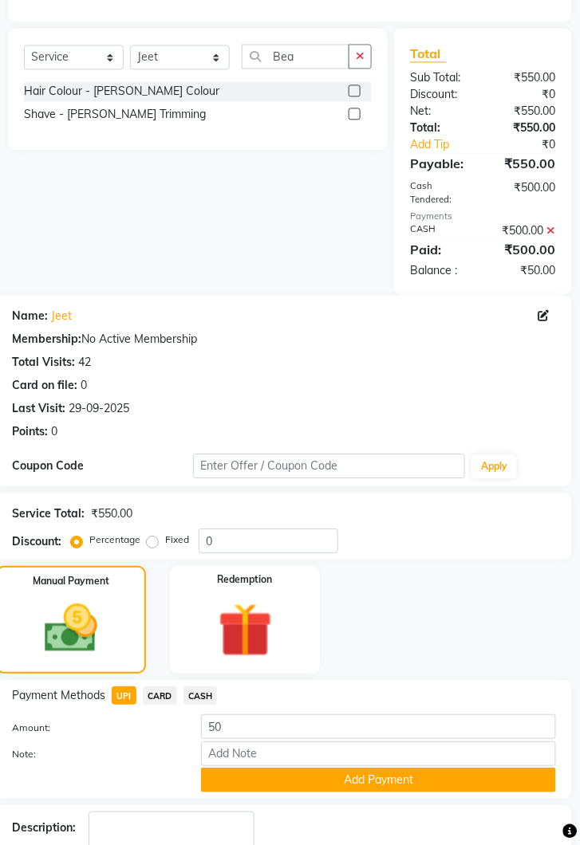
scroll to position [474, 0]
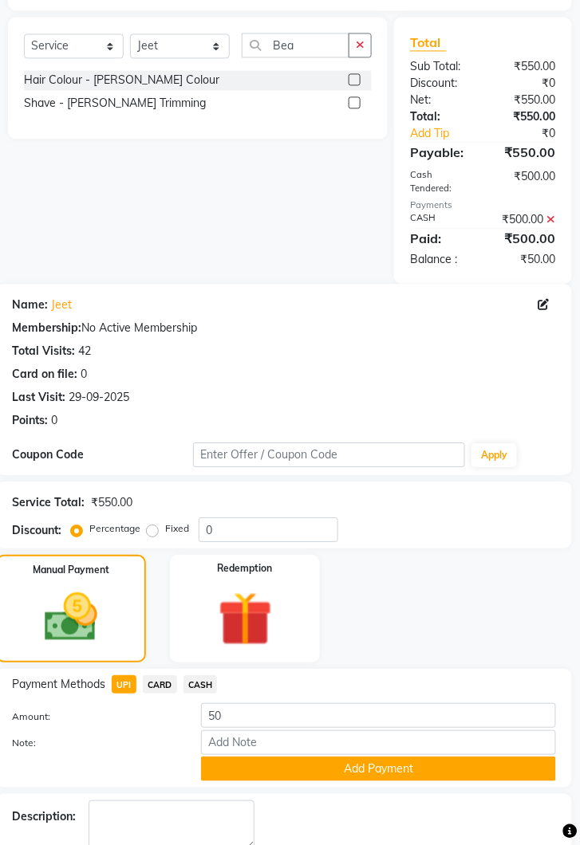
click at [406, 756] on button "Add Payment" at bounding box center [378, 768] width 355 height 25
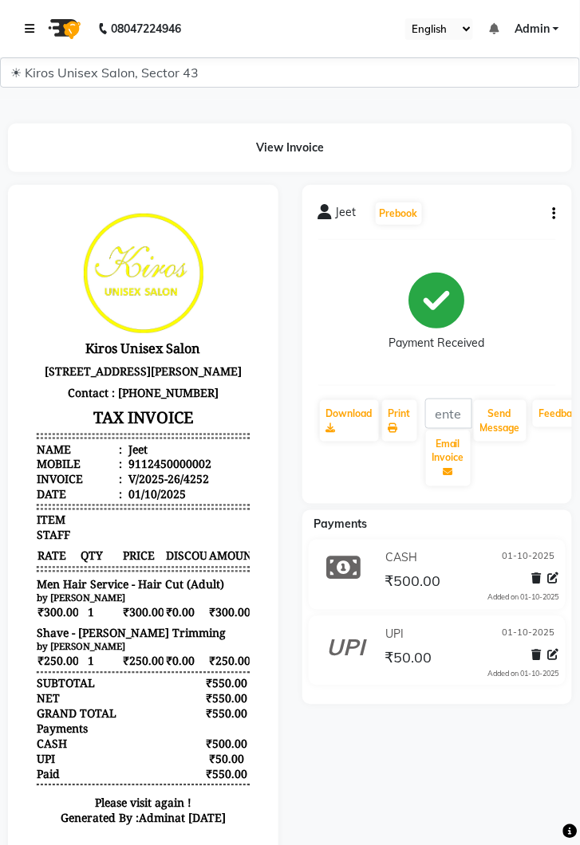
click at [26, 23] on icon at bounding box center [30, 28] width 10 height 11
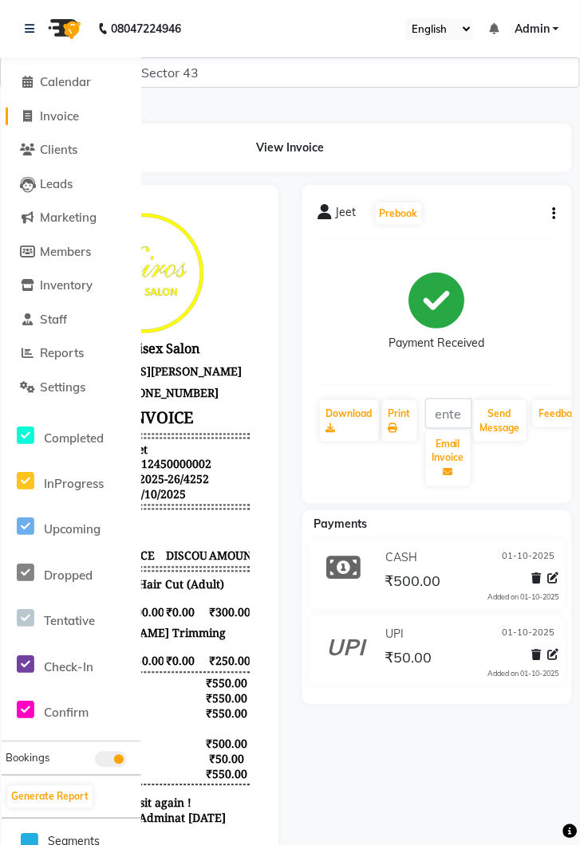
click at [45, 120] on span "Invoice" at bounding box center [59, 115] width 39 height 15
select select "5694"
select select "service"
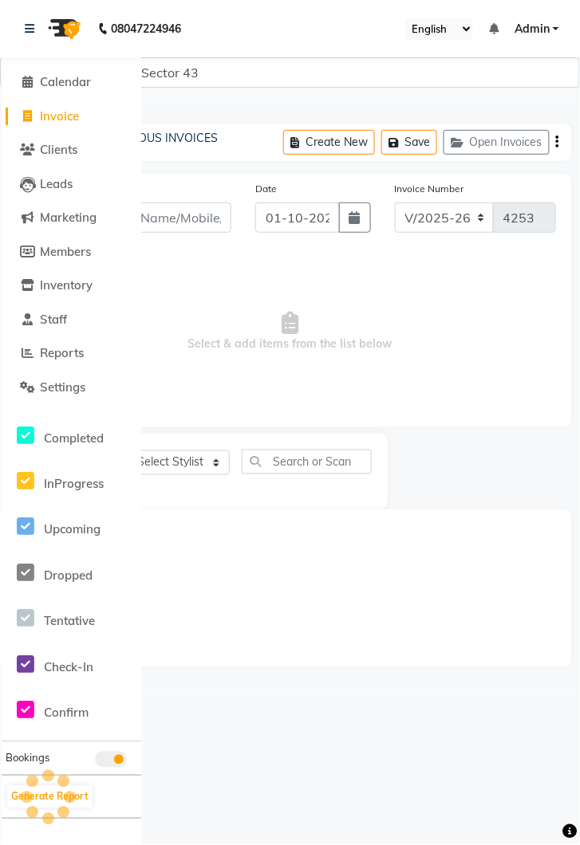
click at [13, 22] on nav "08047224946 Select Location × Kiros Unisex Salon, Sector 43 English ENGLISH Esp…" at bounding box center [290, 28] width 580 height 57
click at [56, 21] on img at bounding box center [63, 28] width 45 height 45
click at [33, 21] on link at bounding box center [33, 28] width 16 height 45
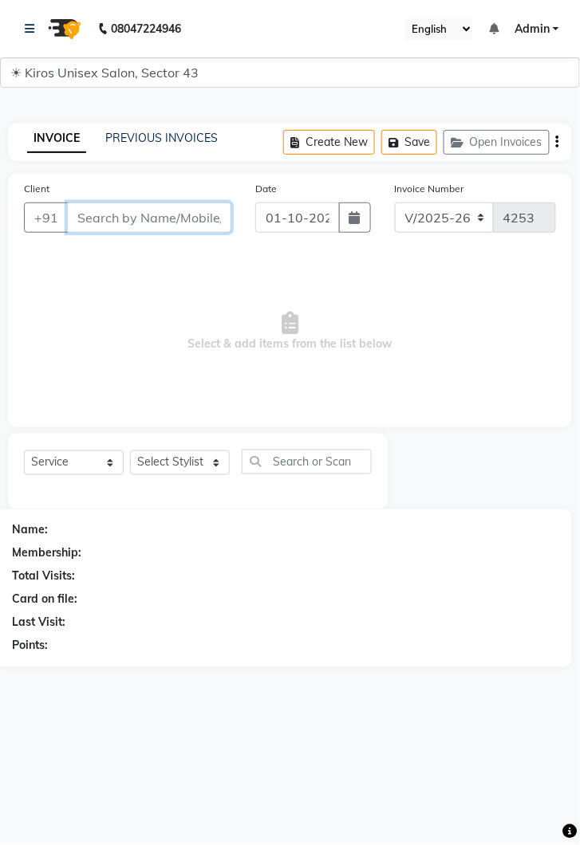
click at [133, 217] on input "Client" at bounding box center [149, 217] width 164 height 30
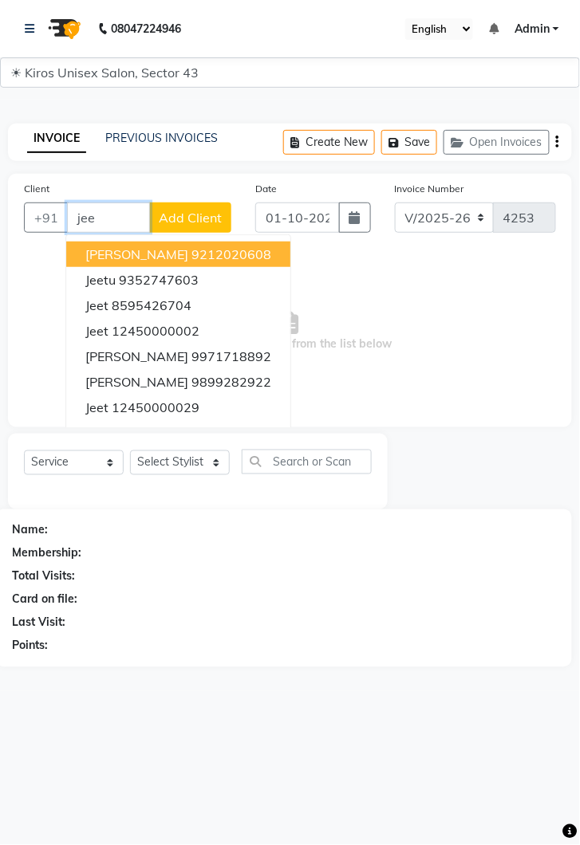
click at [153, 323] on ngb-highlight "12450000002" at bounding box center [156, 331] width 88 height 16
type input "12450000002"
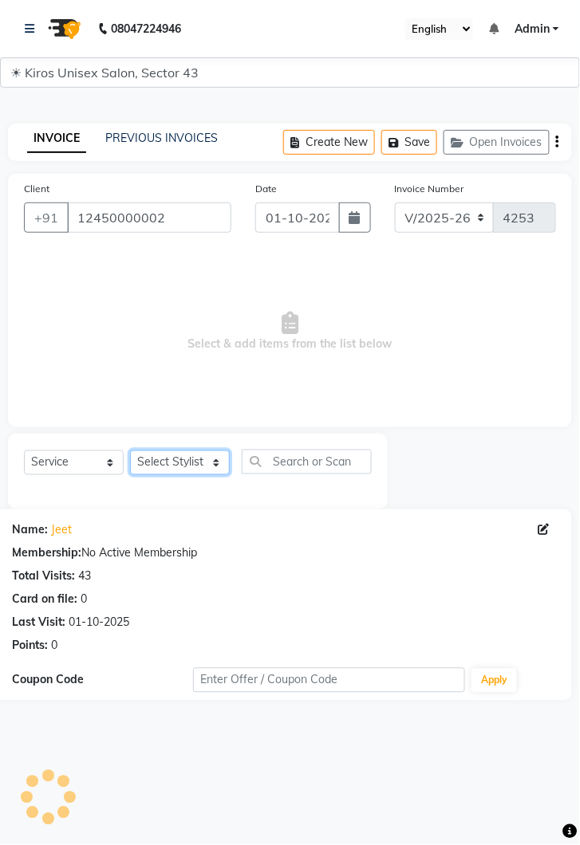
click at [218, 466] on select "Select Stylist [PERSON_NAME] [PERSON_NAME] Jeet Lalit Lamu [PERSON_NAME] [PERSO…" at bounding box center [180, 462] width 100 height 25
select select "67564"
click at [130, 450] on select "Select Stylist [PERSON_NAME] [PERSON_NAME] Jeet Lalit Lamu [PERSON_NAME] [PERSO…" at bounding box center [180, 462] width 100 height 25
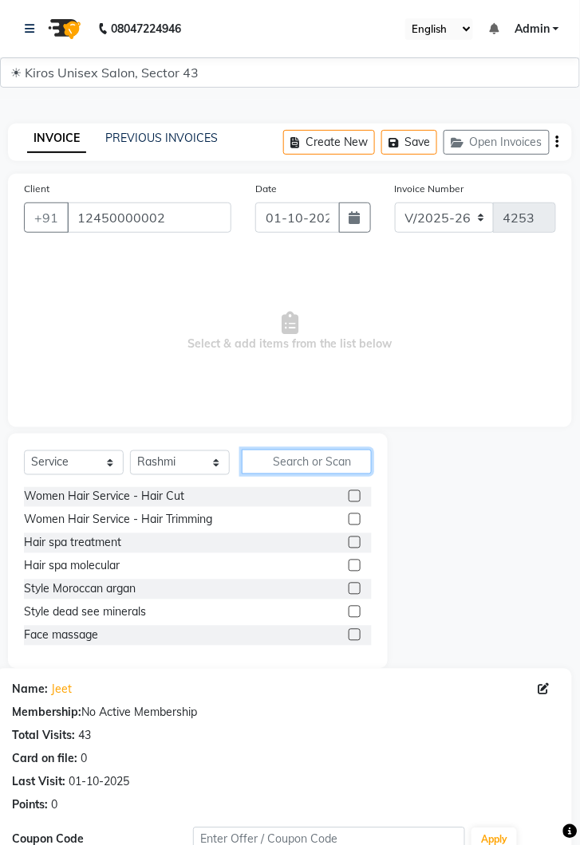
click at [319, 466] on input "text" at bounding box center [307, 462] width 130 height 25
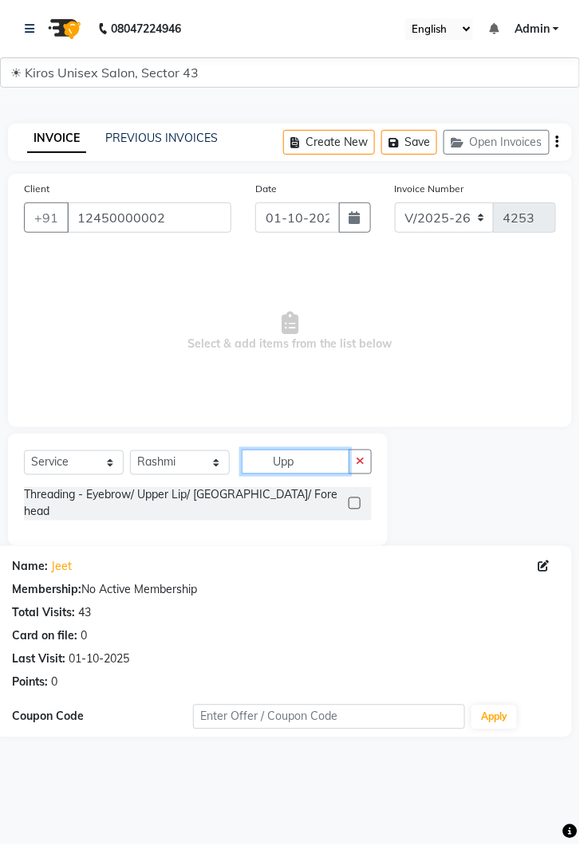
type input "Upp"
click at [357, 497] on label at bounding box center [354, 503] width 12 height 12
click at [357, 499] on input "checkbox" at bounding box center [353, 504] width 10 height 10
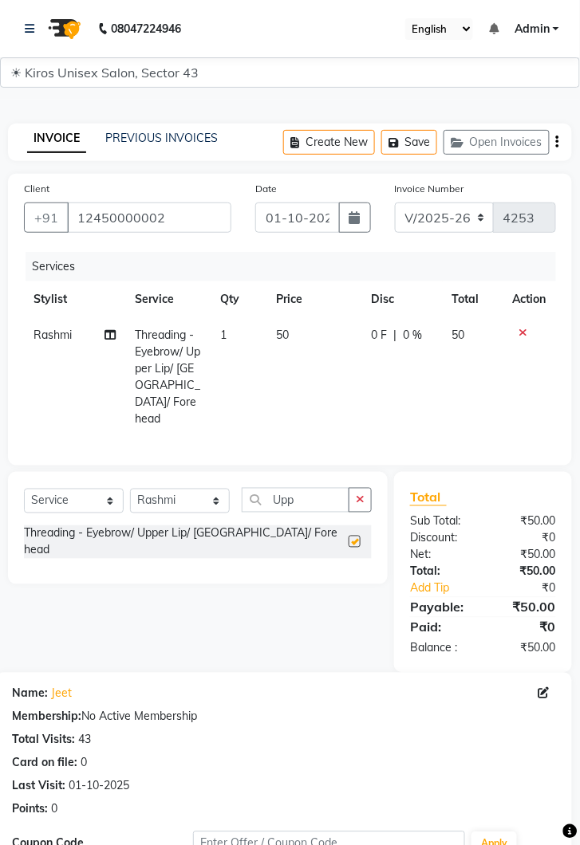
checkbox input "false"
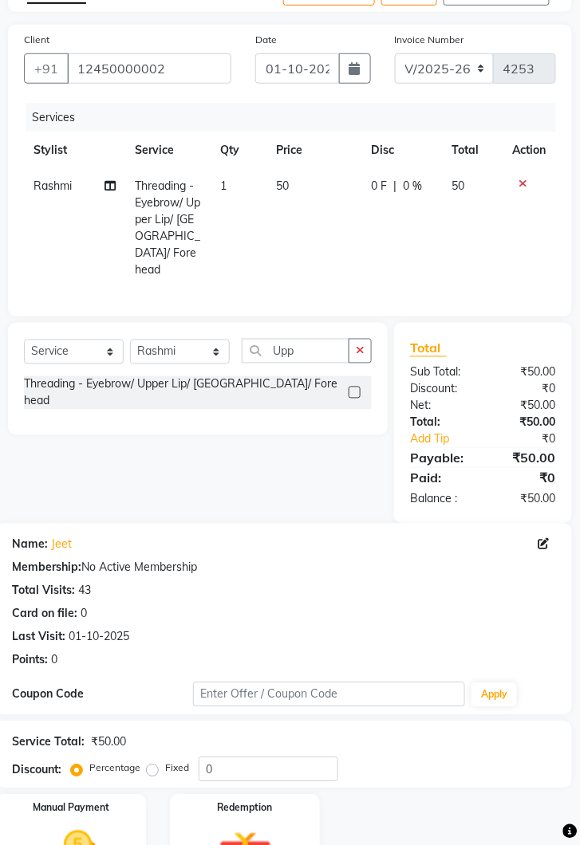
scroll to position [158, 0]
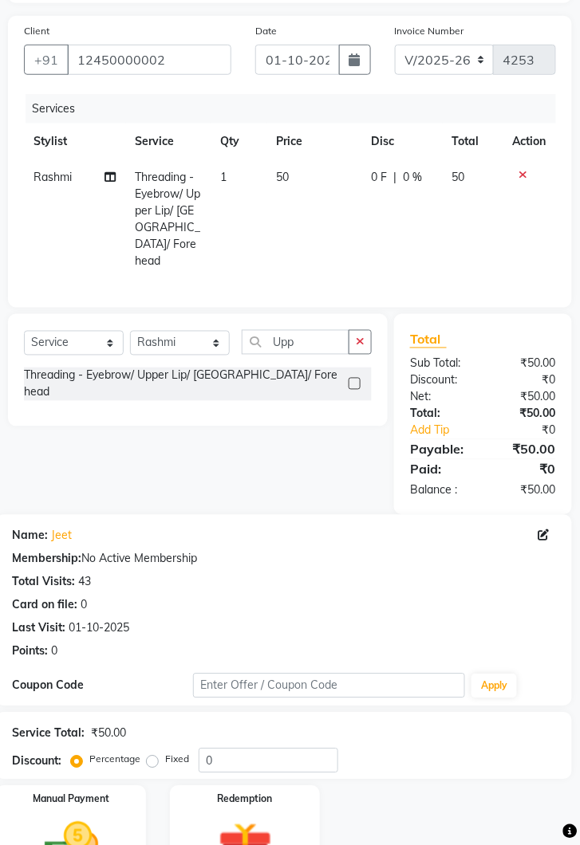
click at [108, 816] on img at bounding box center [71, 847] width 88 height 63
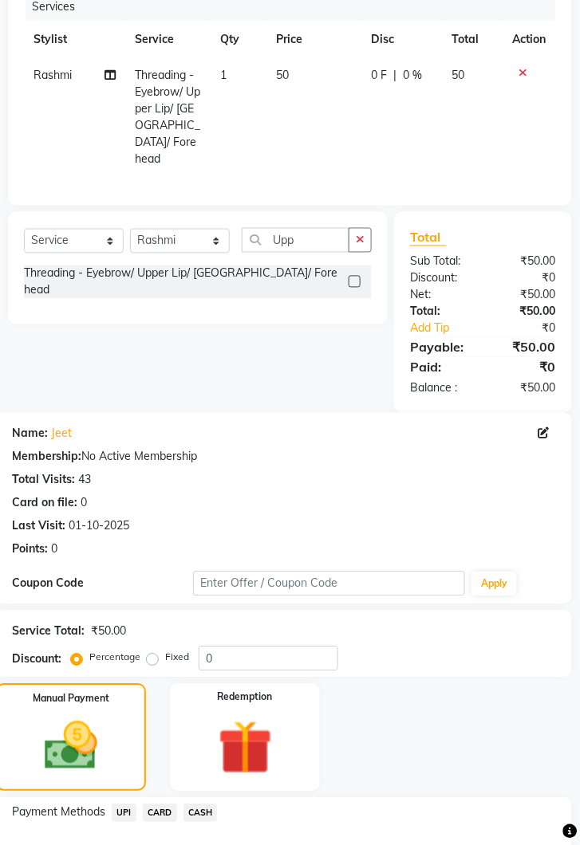
click at [131, 804] on span "UPI" at bounding box center [124, 813] width 25 height 18
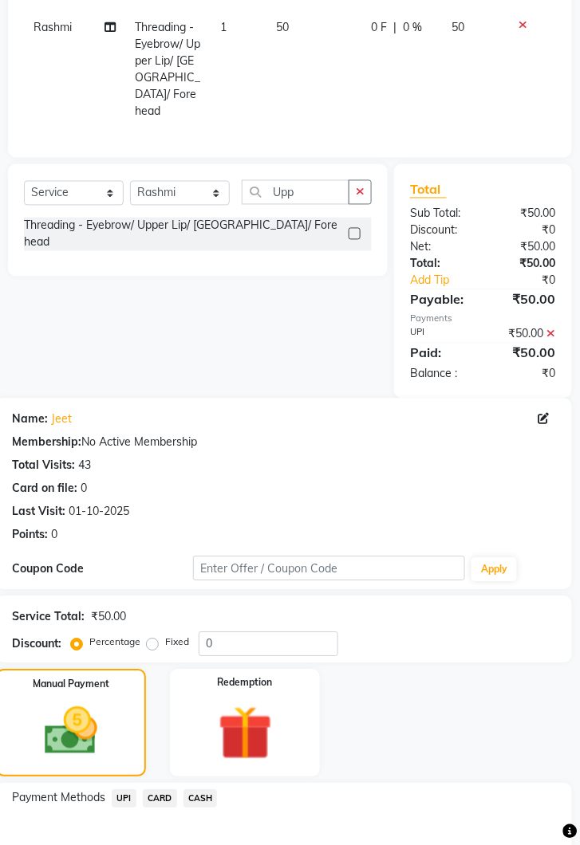
scroll to position [383, 0]
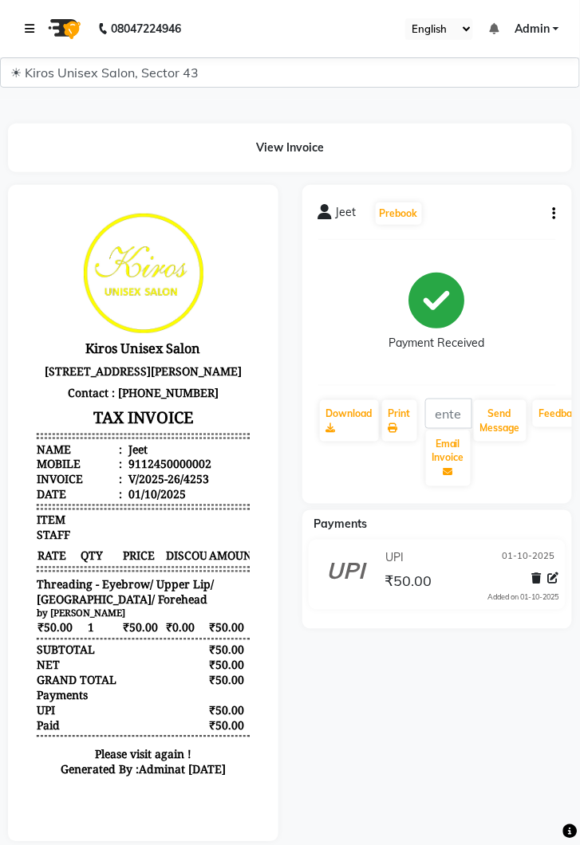
click at [37, 30] on link at bounding box center [33, 28] width 16 height 45
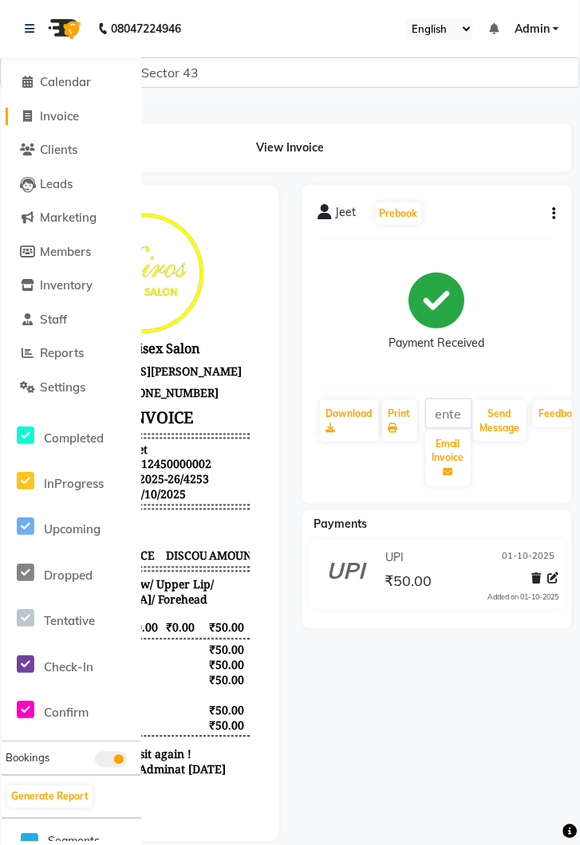
click at [61, 116] on span "Invoice" at bounding box center [59, 115] width 39 height 15
select select "service"
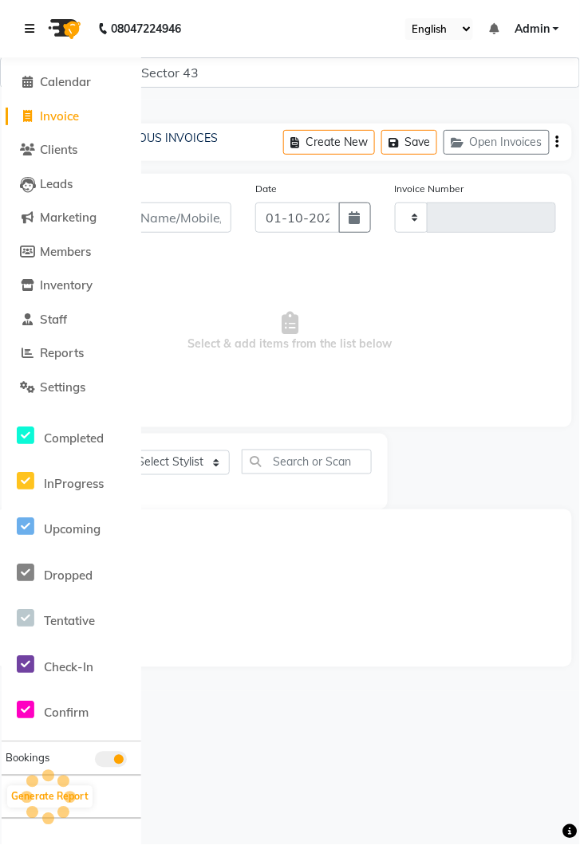
click at [29, 18] on link at bounding box center [33, 28] width 16 height 45
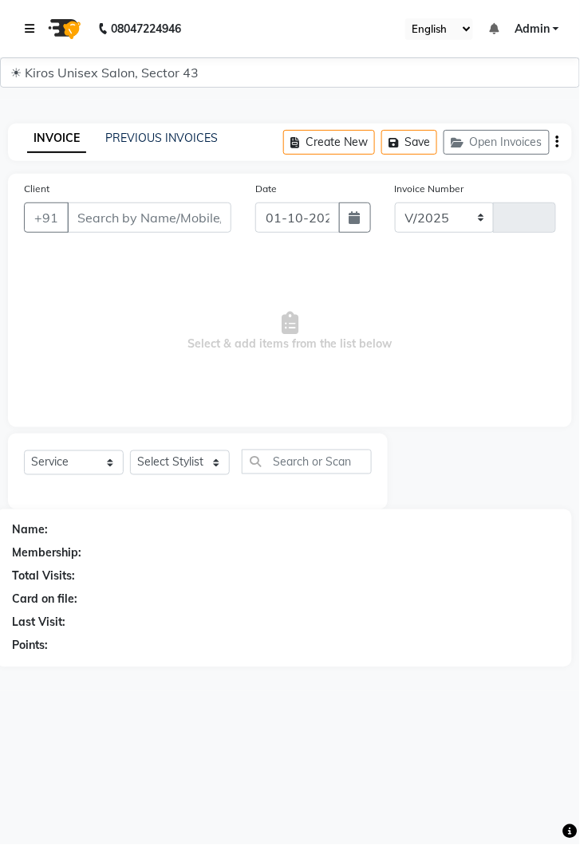
select select "5694"
type input "4254"
click at [110, 223] on input "Client" at bounding box center [149, 217] width 164 height 30
click at [139, 218] on input "Client" at bounding box center [149, 217] width 164 height 30
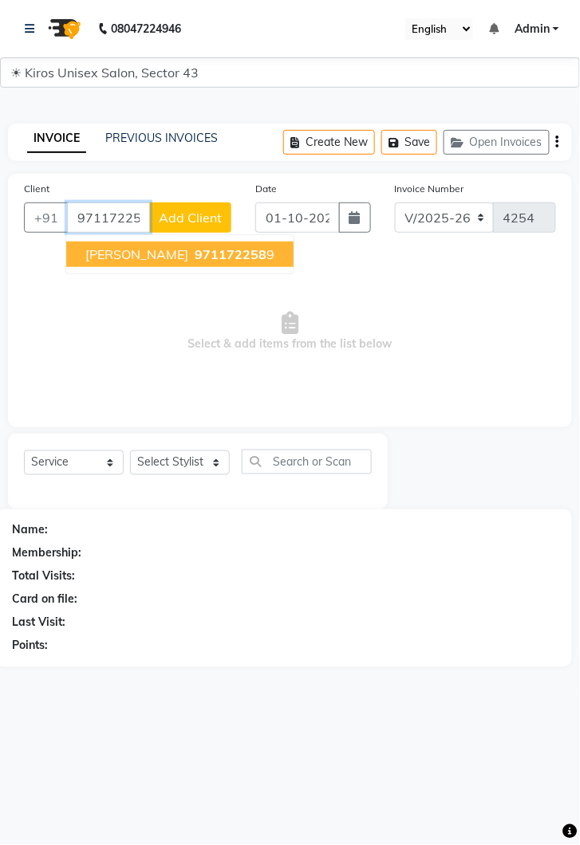
click at [194, 253] on span "971172258" at bounding box center [230, 254] width 72 height 16
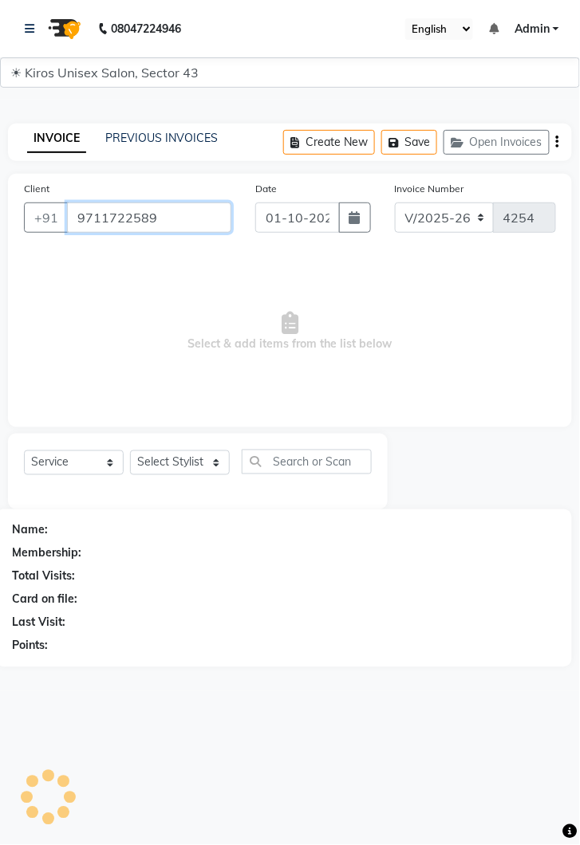
type input "9711722589"
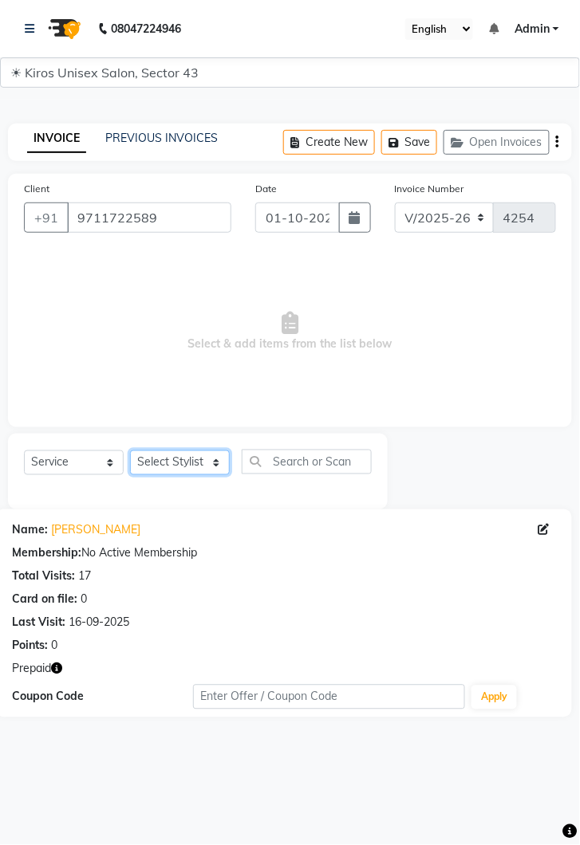
click at [219, 460] on select "Select Stylist [PERSON_NAME] [PERSON_NAME] Jeet Lalit Lamu [PERSON_NAME] [PERSO…" at bounding box center [180, 462] width 100 height 25
select select "39647"
click at [130, 450] on select "Select Stylist [PERSON_NAME] [PERSON_NAME] Jeet Lalit Lamu [PERSON_NAME] [PERSO…" at bounding box center [180, 462] width 100 height 25
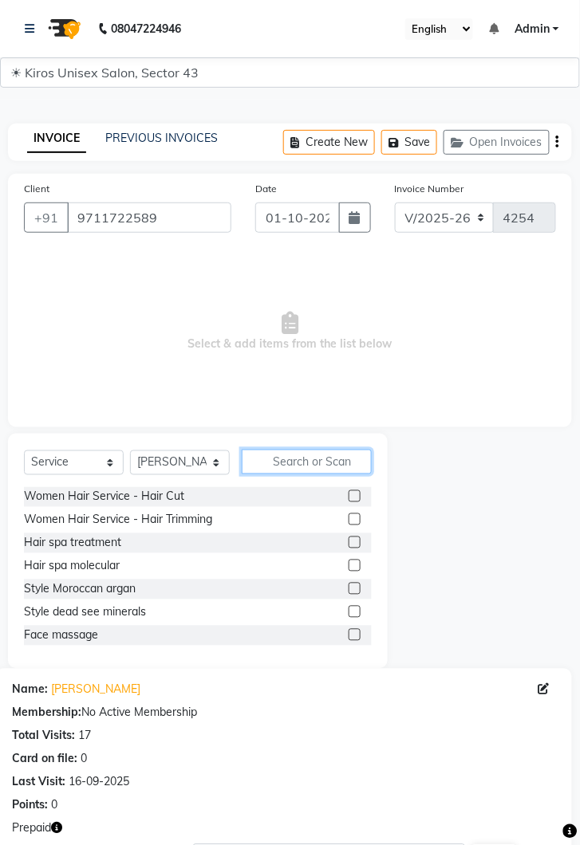
click at [312, 458] on input "text" at bounding box center [307, 462] width 130 height 25
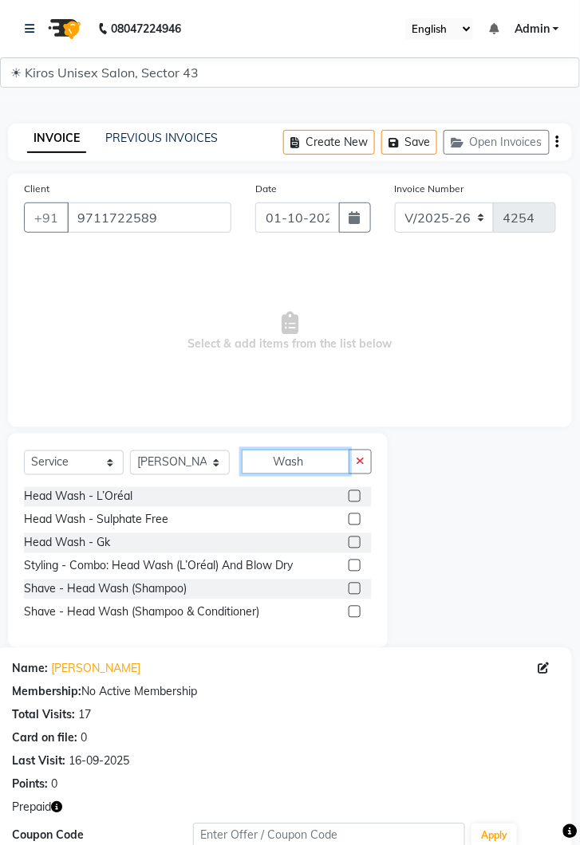
type input "Wash"
click at [352, 494] on label at bounding box center [354, 496] width 12 height 12
click at [352, 494] on input "checkbox" at bounding box center [353, 497] width 10 height 10
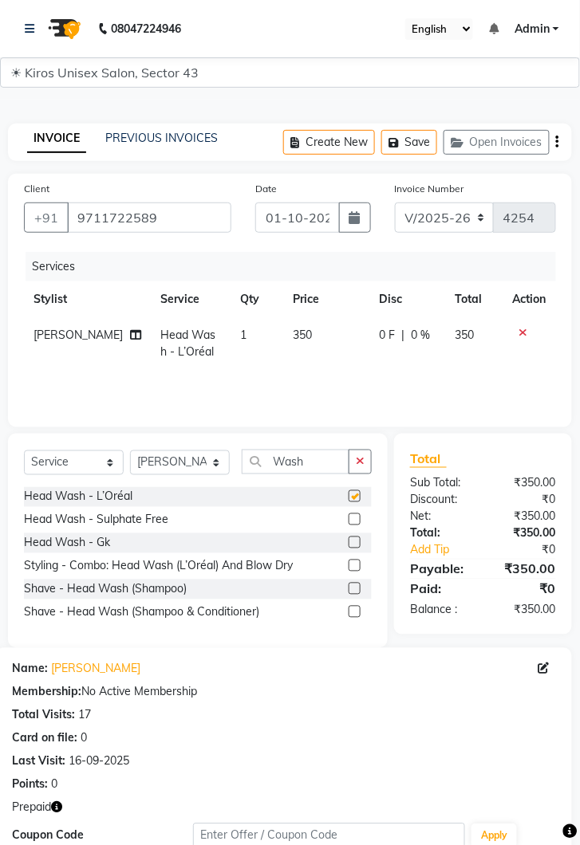
checkbox input "false"
click at [229, 458] on select "Select Stylist [PERSON_NAME] [PERSON_NAME] Jeet Lalit Lamu [PERSON_NAME] [PERSO…" at bounding box center [180, 462] width 100 height 25
select select "69096"
click at [130, 450] on select "Select Stylist [PERSON_NAME] [PERSON_NAME] Jeet Lalit Lamu [PERSON_NAME] [PERSO…" at bounding box center [180, 462] width 100 height 25
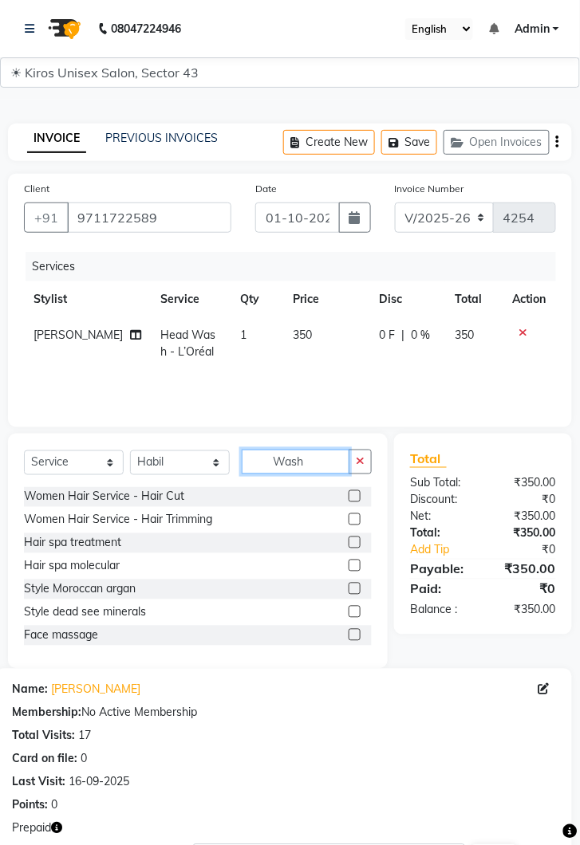
click at [319, 458] on input "Wash" at bounding box center [296, 462] width 108 height 25
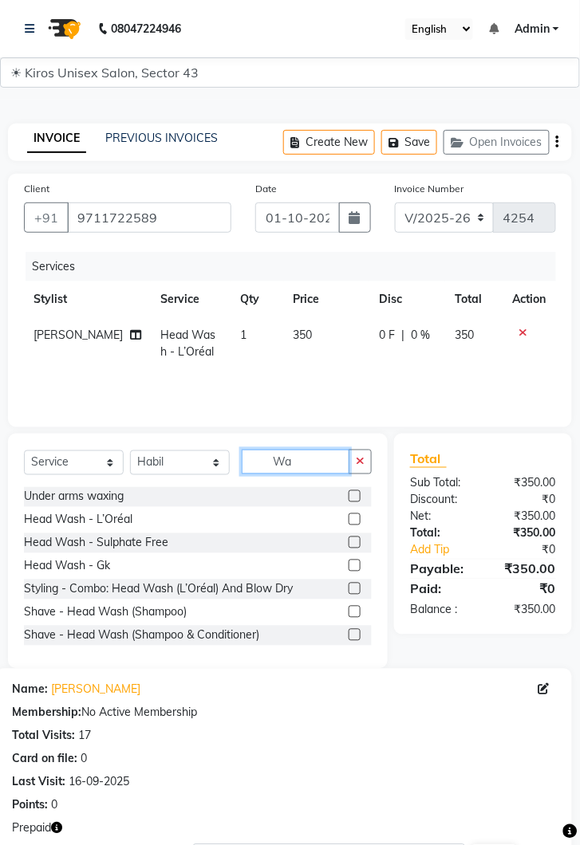
type input "W"
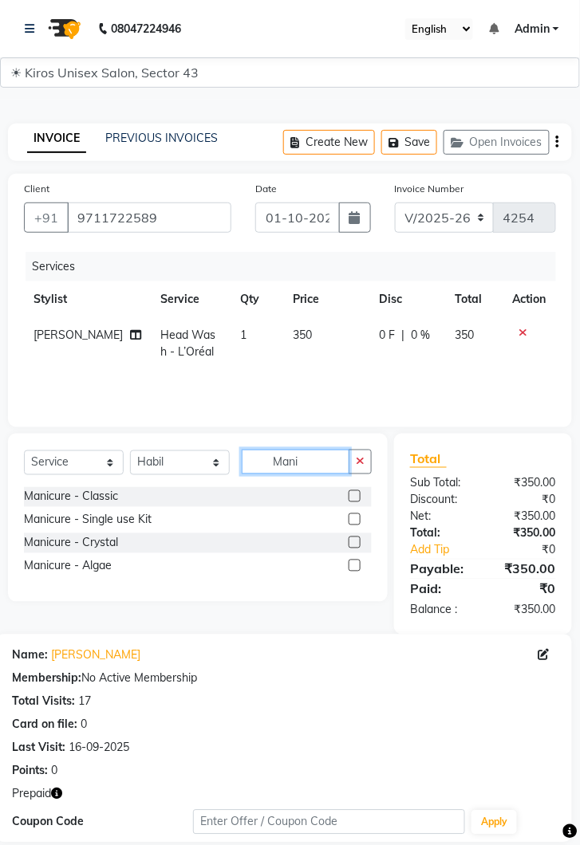
type input "Mani"
click at [353, 494] on label at bounding box center [354, 496] width 12 height 12
click at [353, 494] on input "checkbox" at bounding box center [353, 497] width 10 height 10
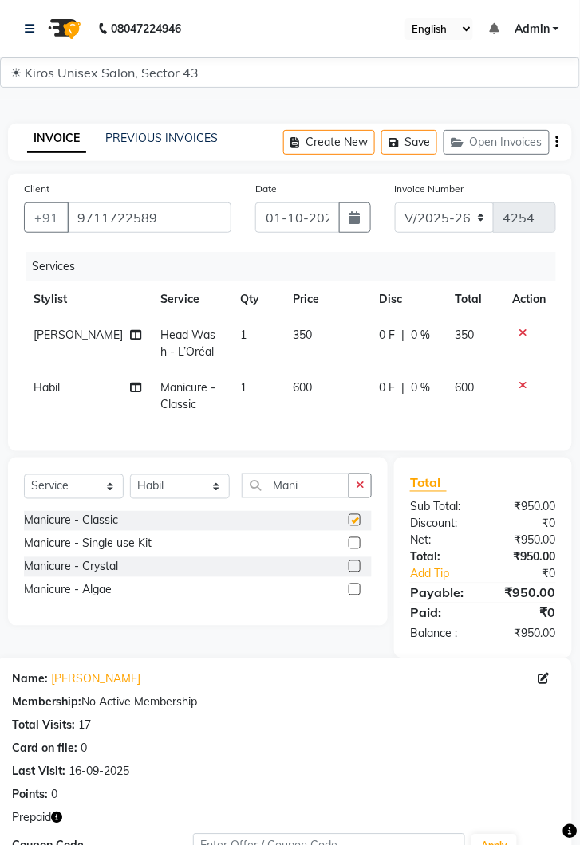
checkbox input "false"
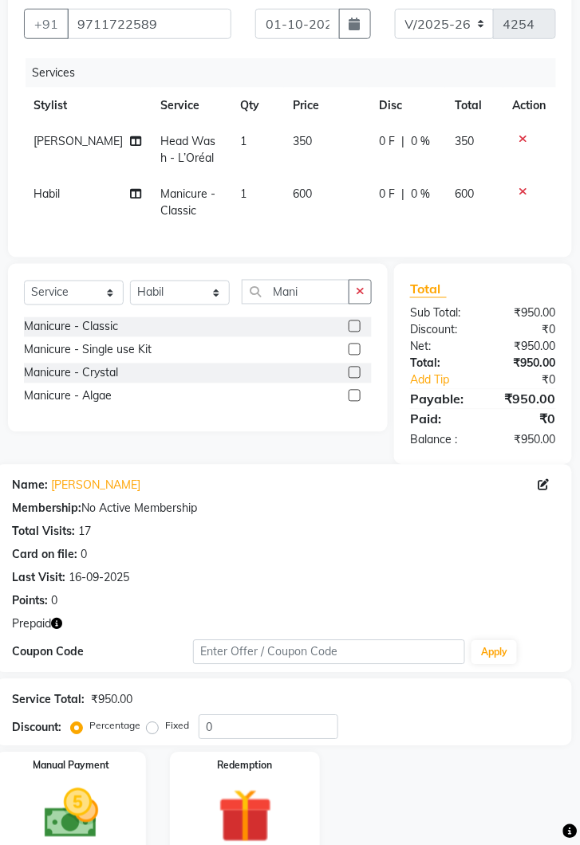
click at [275, 786] on img at bounding box center [245, 817] width 88 height 68
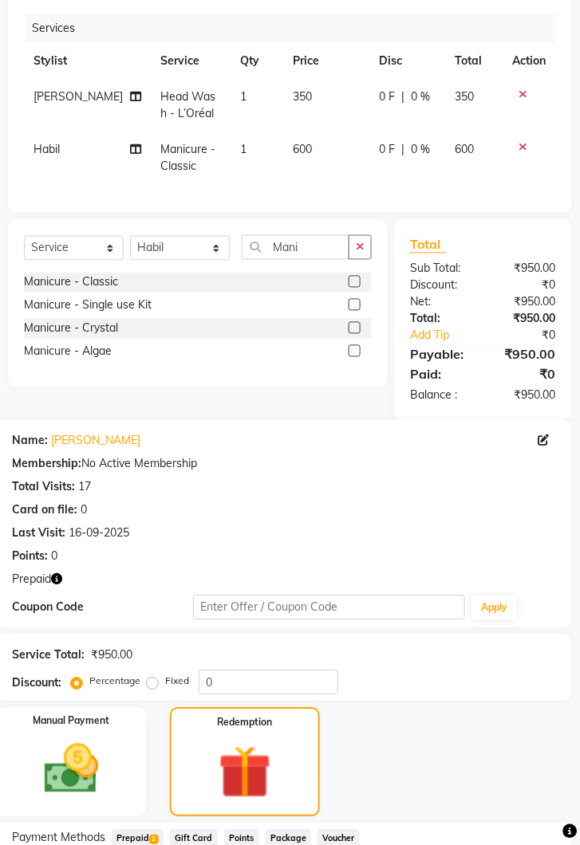
scroll to position [297, 0]
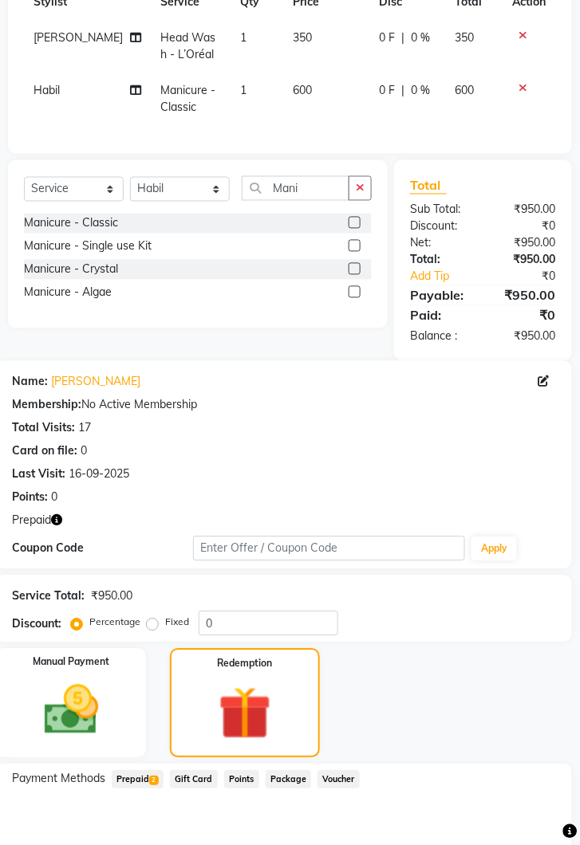
click at [155, 776] on span "2" at bounding box center [153, 781] width 9 height 10
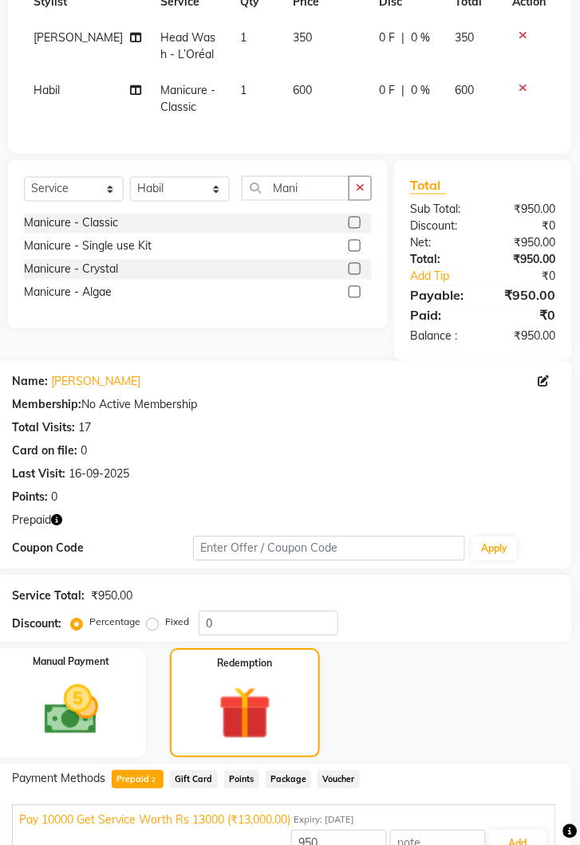
scroll to position [346, 0]
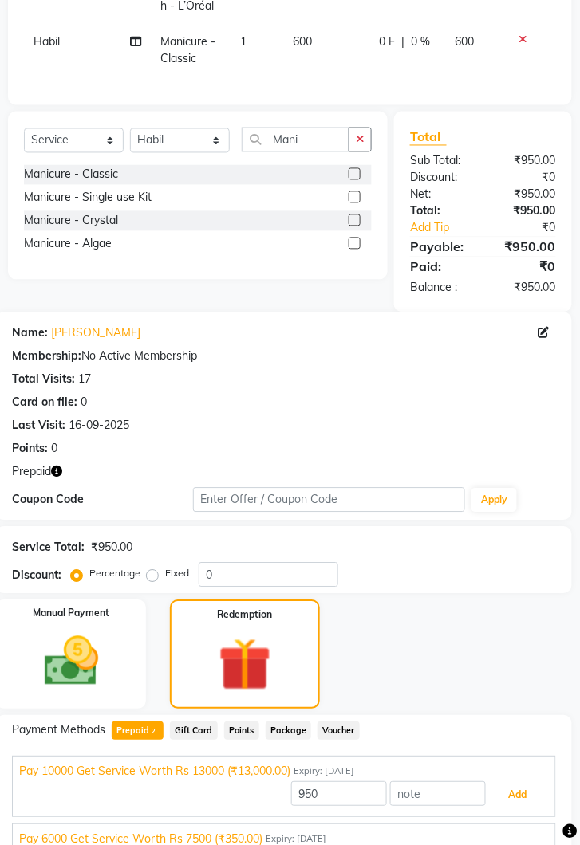
click at [528, 800] on button "Add" at bounding box center [518, 795] width 58 height 27
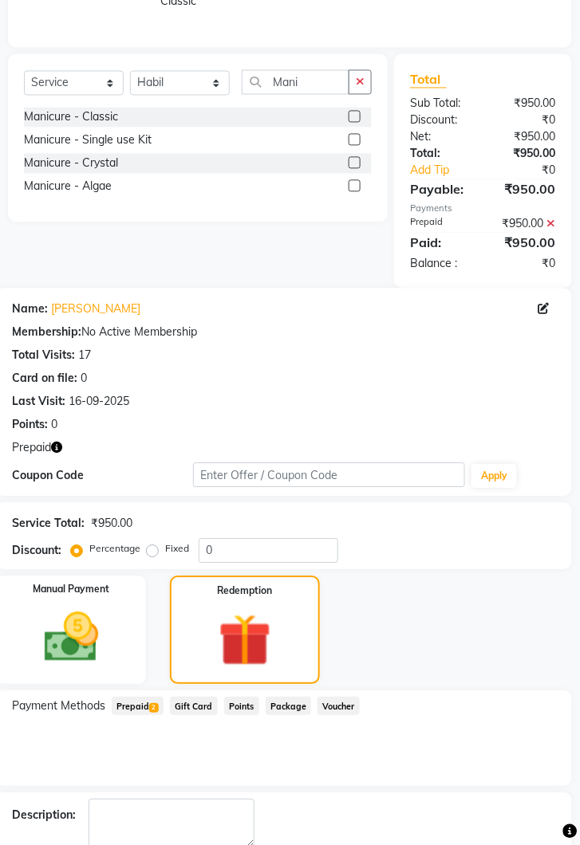
scroll to position [420, 0]
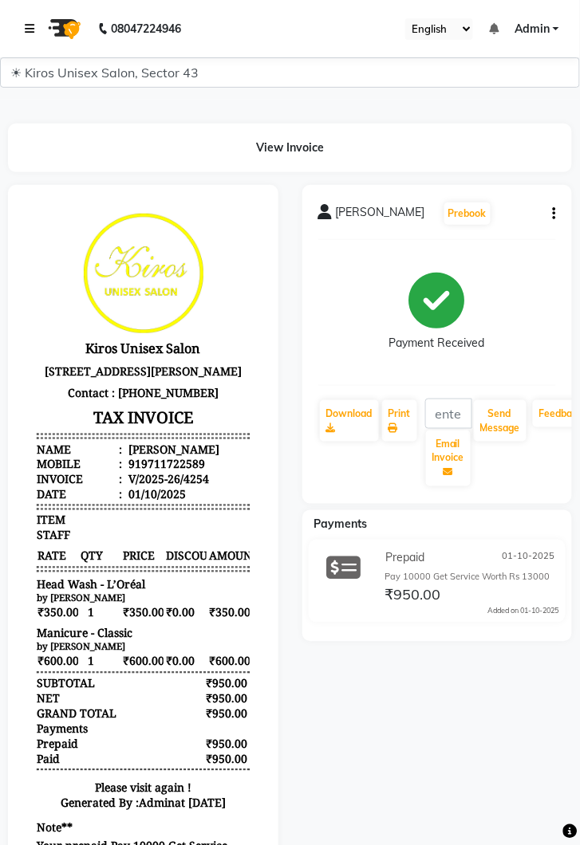
click at [31, 26] on icon at bounding box center [30, 28] width 10 height 11
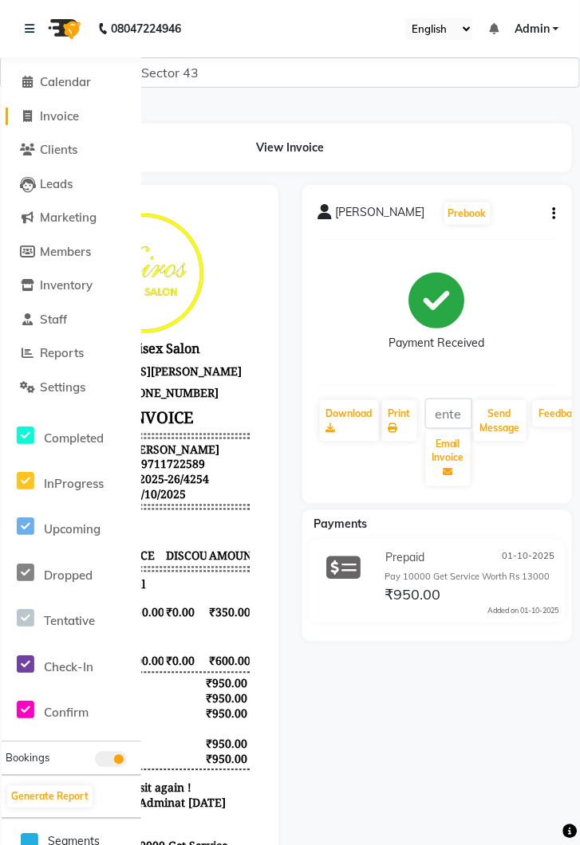
click at [71, 120] on span "Invoice" at bounding box center [59, 115] width 39 height 15
select select "5694"
select select "service"
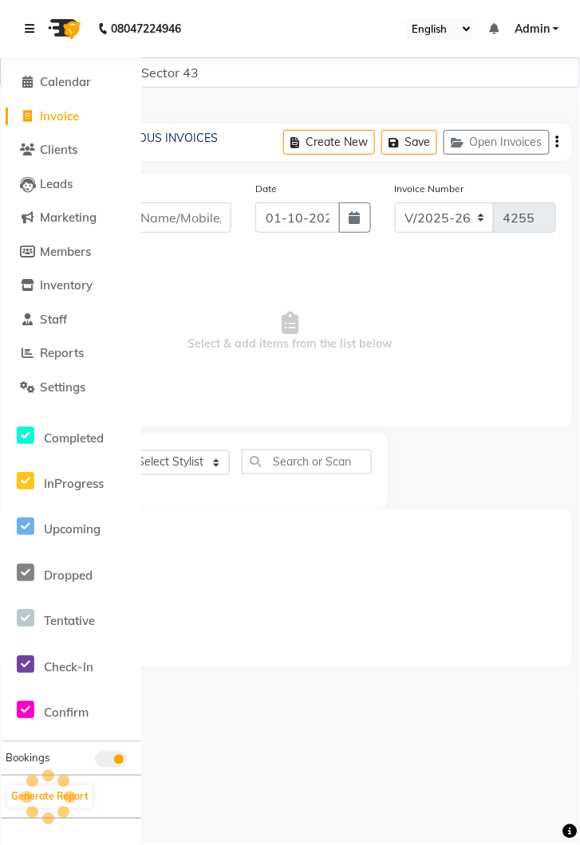
click at [30, 18] on link at bounding box center [33, 28] width 16 height 45
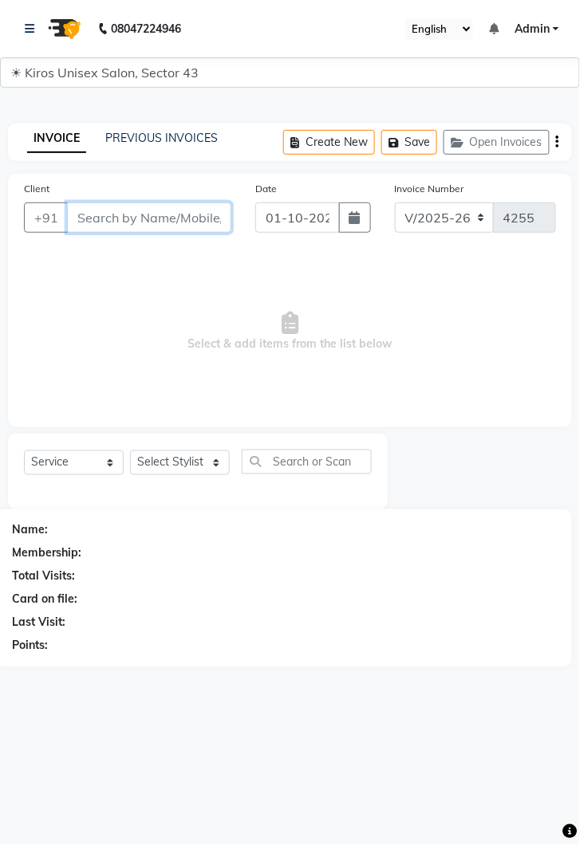
click at [154, 218] on input "Client" at bounding box center [149, 217] width 164 height 30
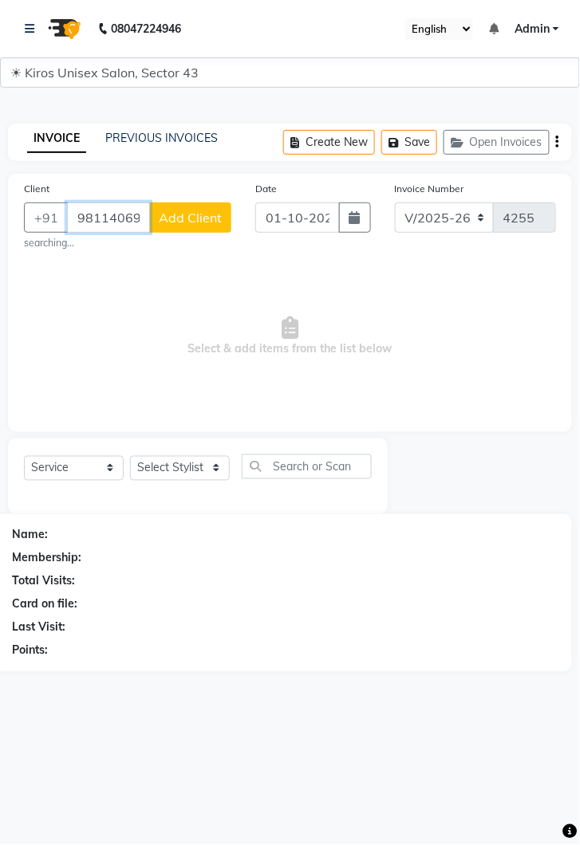
type input "9811406901"
click at [197, 219] on span "Add Client" at bounding box center [190, 218] width 63 height 16
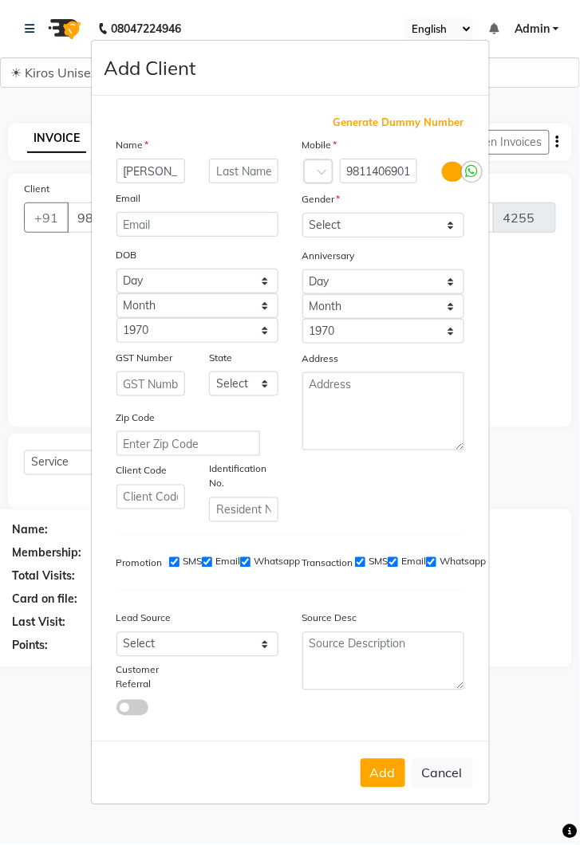
type input "Geshna"
click at [458, 238] on select "Select [DEMOGRAPHIC_DATA] [DEMOGRAPHIC_DATA] Other Prefer Not To Say" at bounding box center [383, 225] width 162 height 25
select select "[DEMOGRAPHIC_DATA]"
click at [302, 238] on select "Select [DEMOGRAPHIC_DATA] [DEMOGRAPHIC_DATA] Other Prefer Not To Say" at bounding box center [383, 225] width 162 height 25
click at [392, 788] on button "Add" at bounding box center [382, 773] width 45 height 29
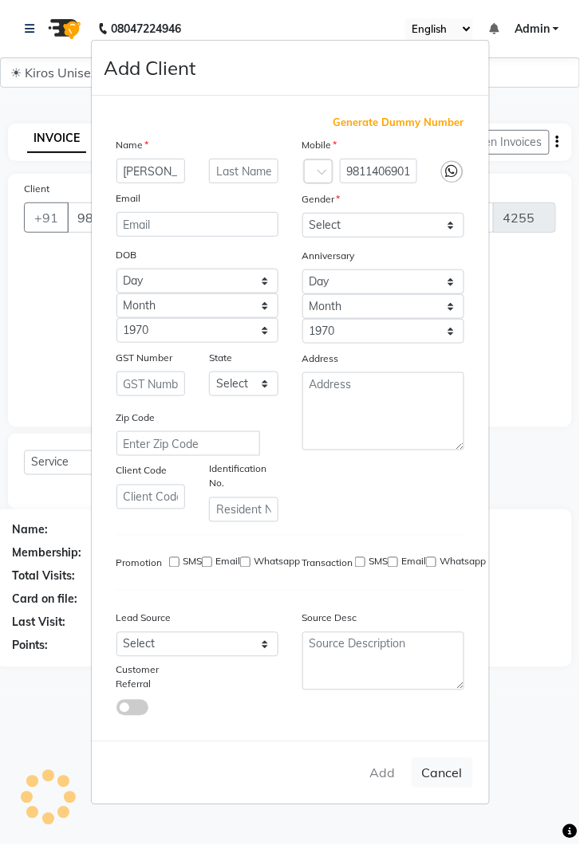
select select
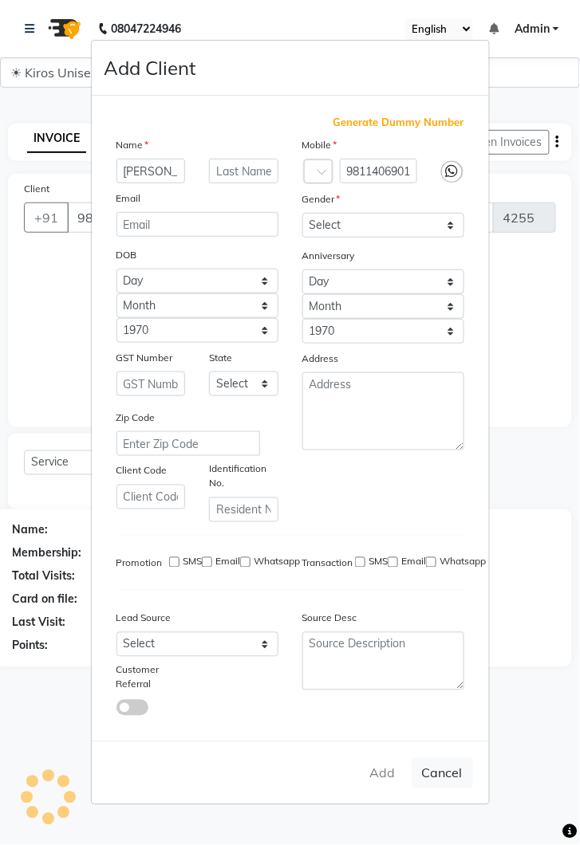
select select
checkbox input "false"
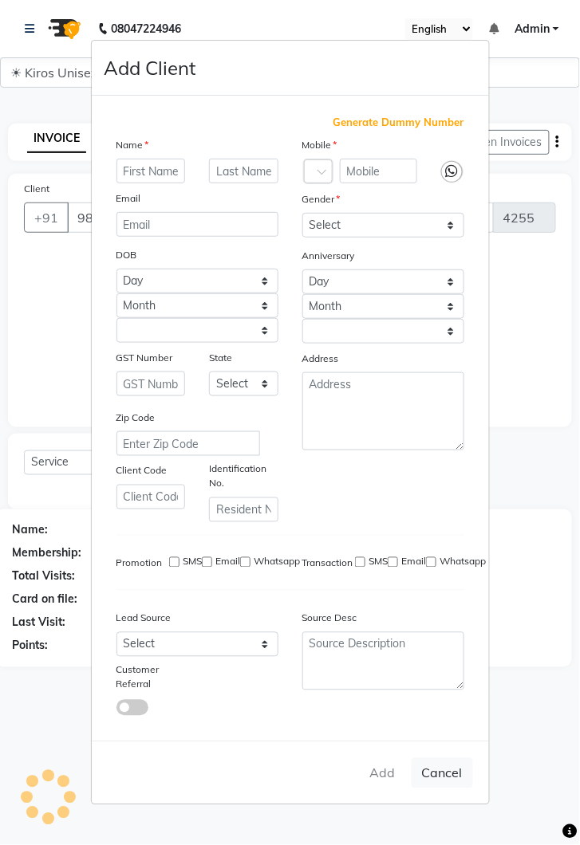
checkbox input "false"
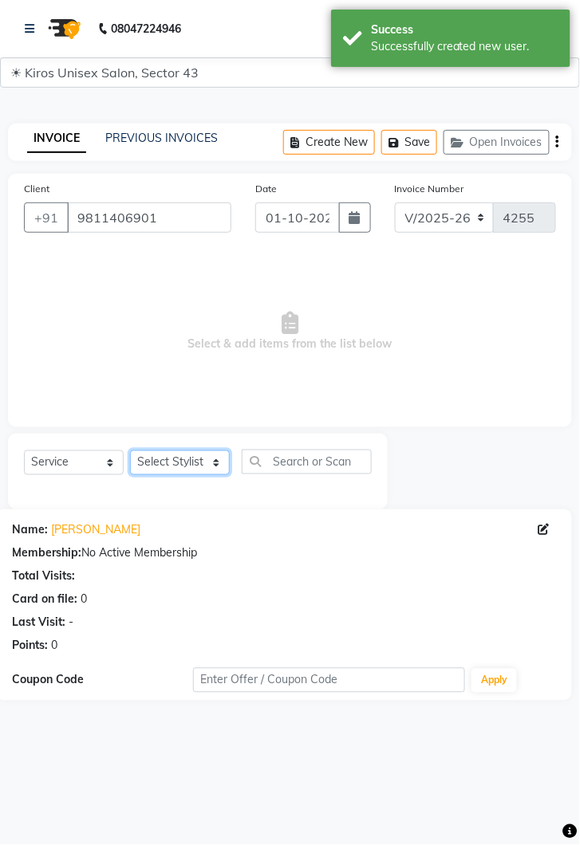
click at [227, 462] on select "Select Stylist [PERSON_NAME] [PERSON_NAME] Jeet Lalit Lamu [PERSON_NAME] [PERSO…" at bounding box center [180, 462] width 100 height 25
select select "90703"
click at [130, 450] on select "Select Stylist [PERSON_NAME] [PERSON_NAME] Jeet Lalit Lamu [PERSON_NAME] [PERSO…" at bounding box center [180, 462] width 100 height 25
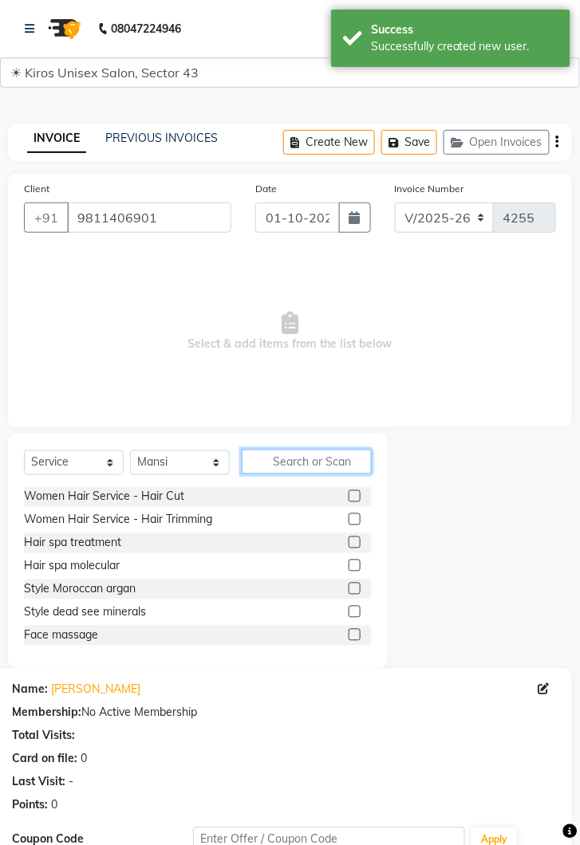
click at [310, 466] on input "text" at bounding box center [307, 462] width 130 height 25
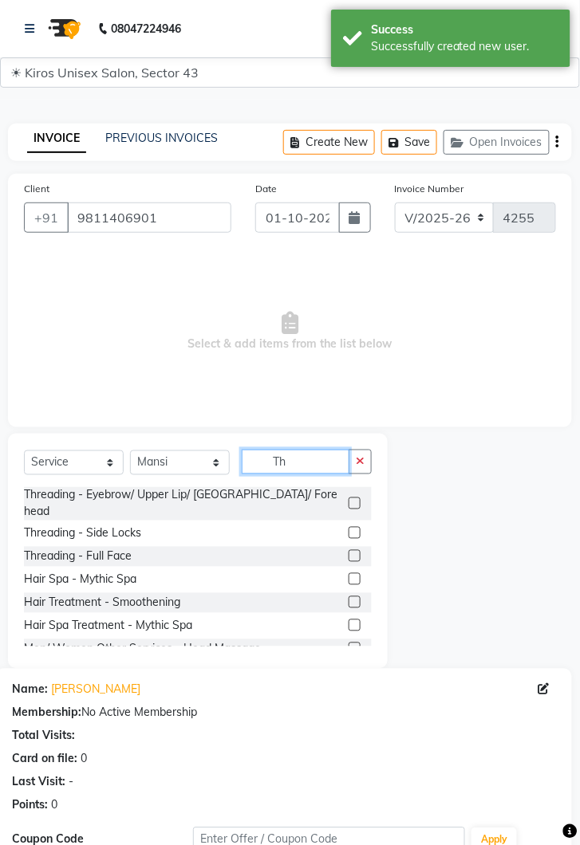
type input "Th"
click at [356, 497] on label at bounding box center [354, 503] width 12 height 12
click at [356, 499] on input "checkbox" at bounding box center [353, 504] width 10 height 10
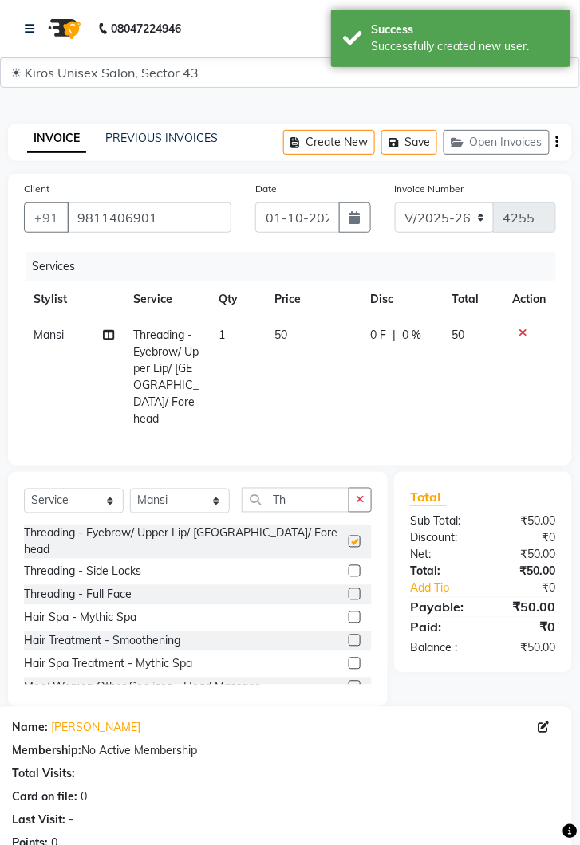
checkbox input "false"
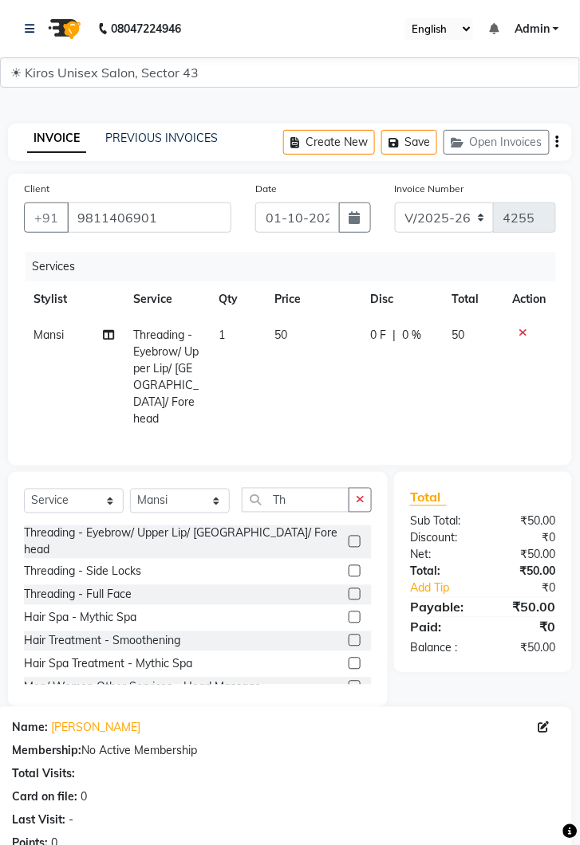
click at [312, 338] on td "50" at bounding box center [313, 377] width 96 height 120
select select "90703"
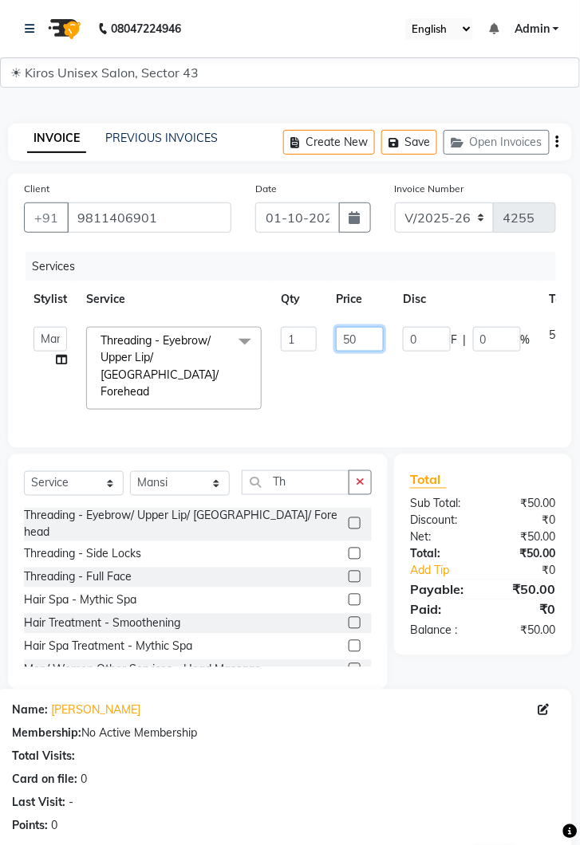
click at [373, 333] on input "50" at bounding box center [360, 339] width 48 height 25
type input "5"
type input "100"
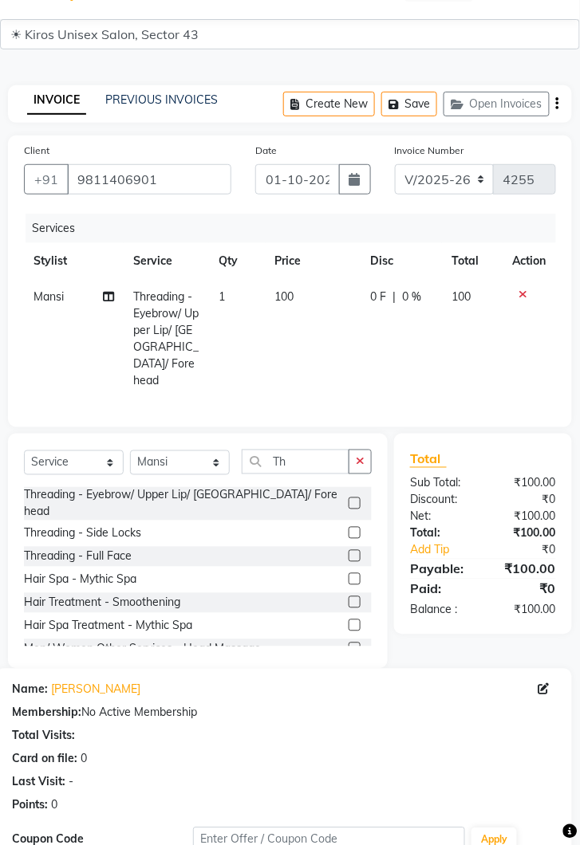
scroll to position [193, 0]
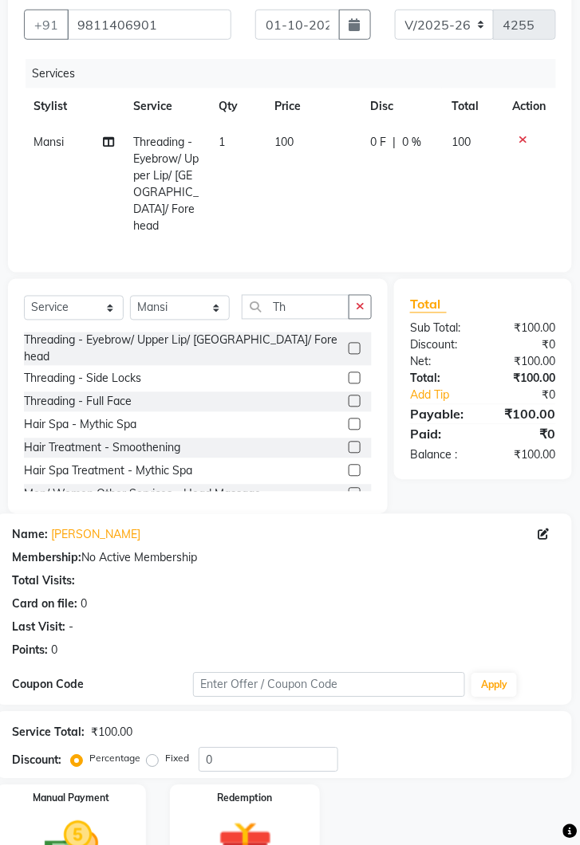
click at [109, 823] on img at bounding box center [71, 846] width 88 height 63
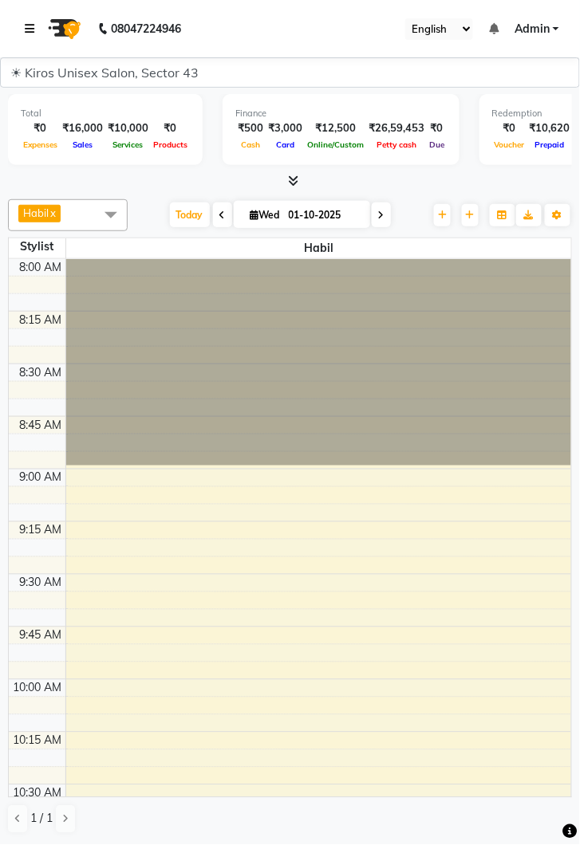
click at [33, 25] on icon at bounding box center [30, 28] width 10 height 11
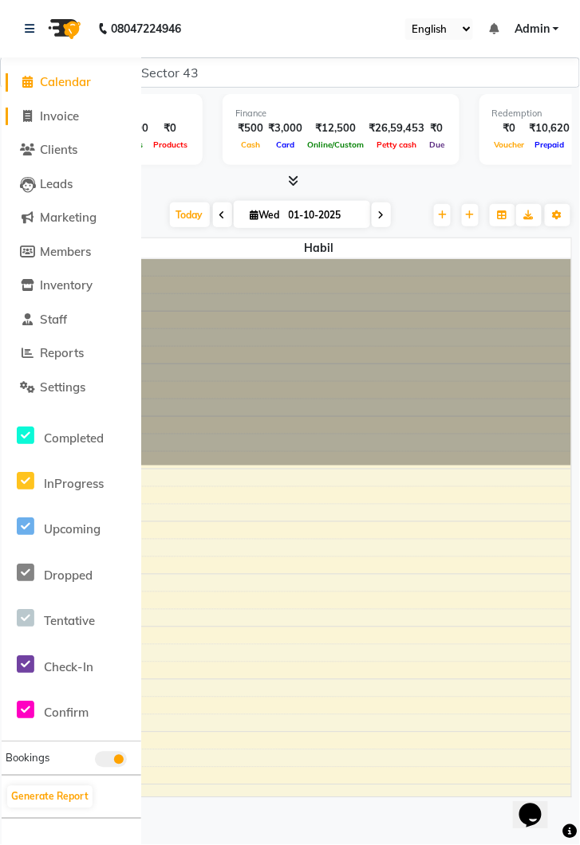
click at [61, 124] on link "Invoice" at bounding box center [72, 117] width 132 height 18
select select "service"
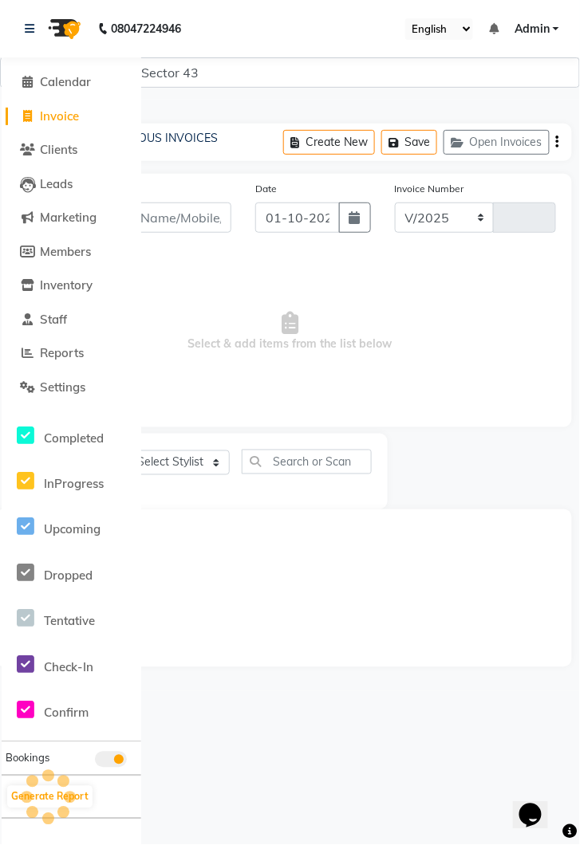
select select "5694"
type input "4256"
click at [28, 49] on link at bounding box center [33, 28] width 16 height 45
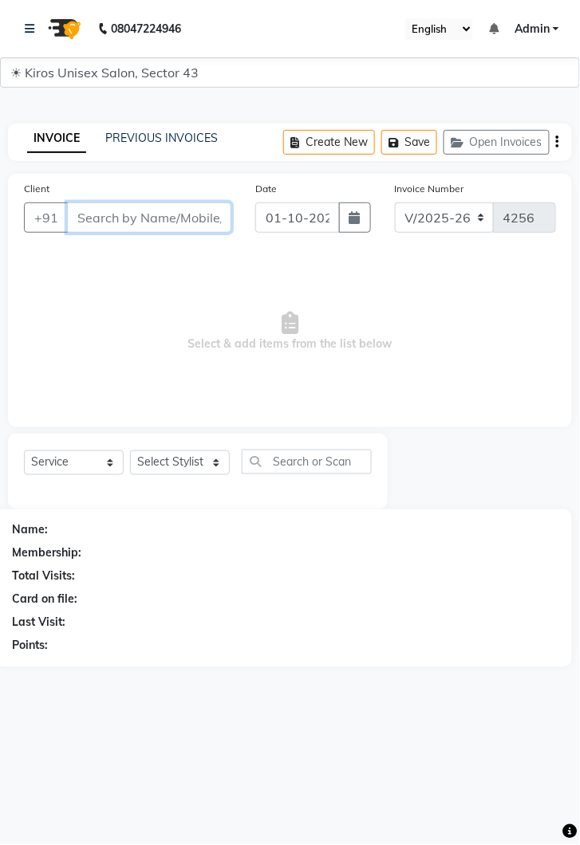
click at [166, 224] on input "Client" at bounding box center [149, 217] width 164 height 30
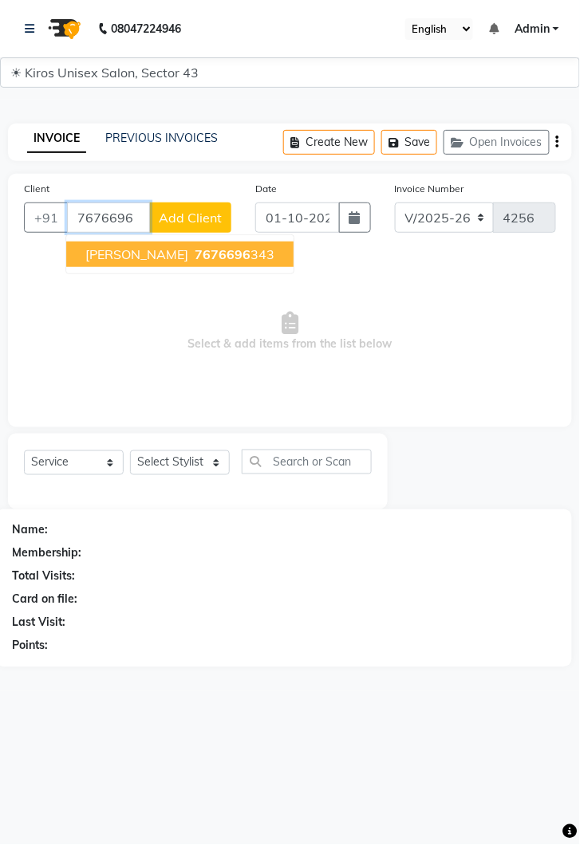
click at [195, 264] on button "[PERSON_NAME] 7676696 343" at bounding box center [179, 255] width 227 height 26
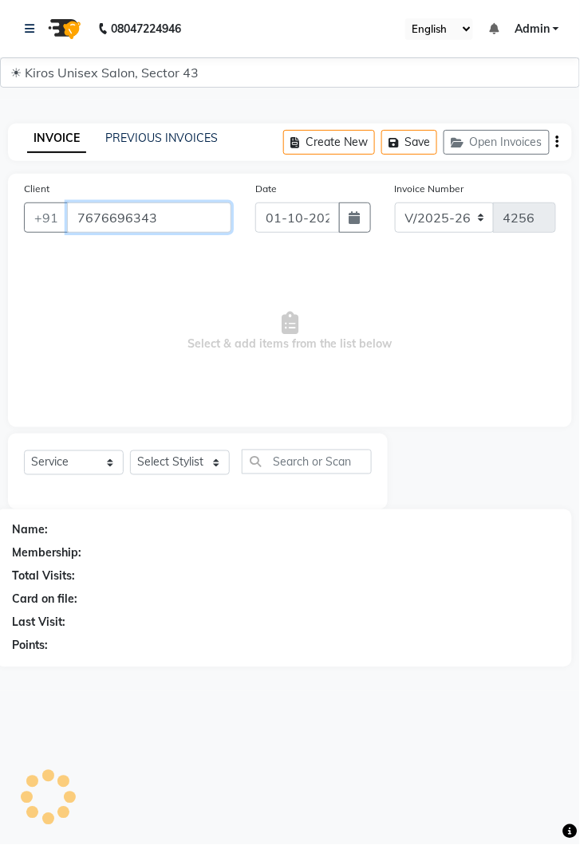
type input "7676696343"
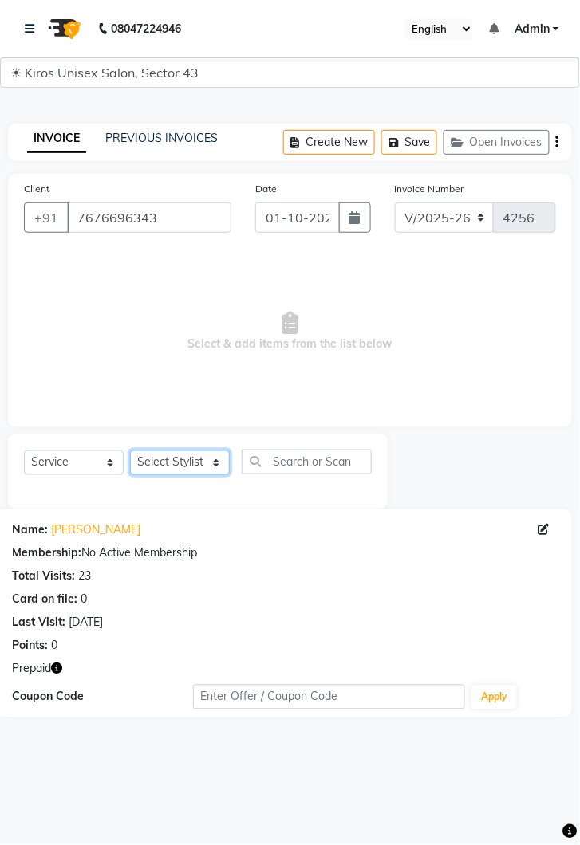
click at [196, 472] on select "Select Stylist [PERSON_NAME] [PERSON_NAME] Jeet Lalit Lamu [PERSON_NAME] [PERSO…" at bounding box center [180, 462] width 100 height 25
click at [130, 450] on select "Select Stylist [PERSON_NAME] [PERSON_NAME] Jeet Lalit Lamu [PERSON_NAME] [PERSO…" at bounding box center [180, 462] width 100 height 25
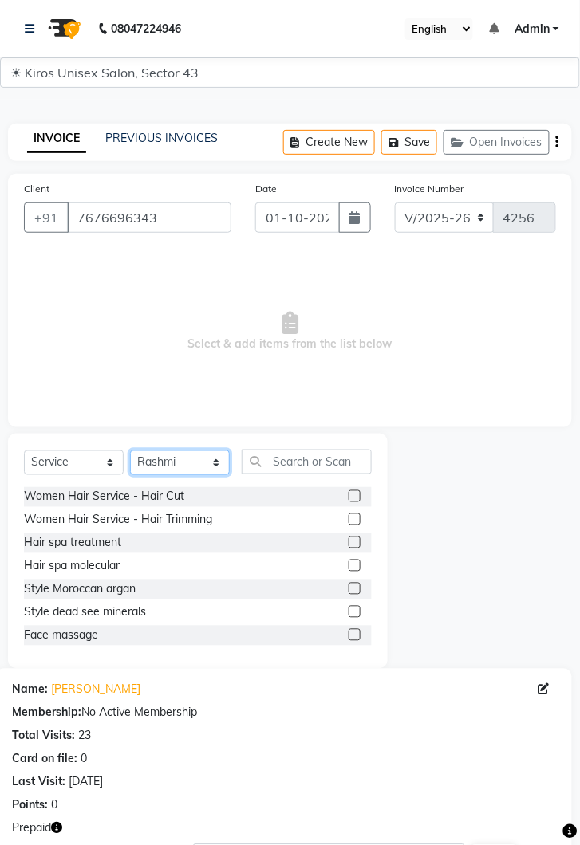
click at [221, 471] on select "Select Stylist [PERSON_NAME] [PERSON_NAME] Jeet Lalit Lamu [PERSON_NAME] [PERSO…" at bounding box center [180, 462] width 100 height 25
select select "39653"
click at [130, 450] on select "Select Stylist [PERSON_NAME] [PERSON_NAME] Jeet Lalit Lamu [PERSON_NAME] [PERSO…" at bounding box center [180, 462] width 100 height 25
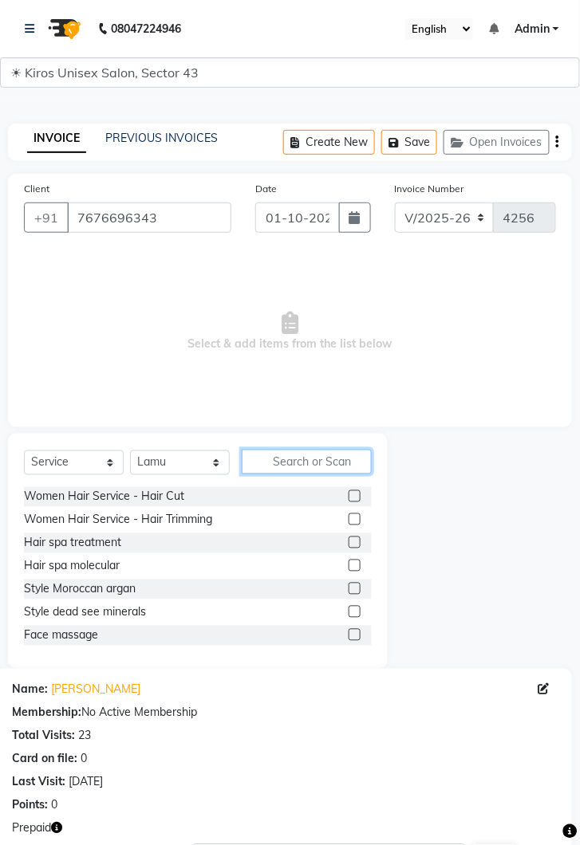
click at [324, 462] on input "text" at bounding box center [307, 462] width 130 height 25
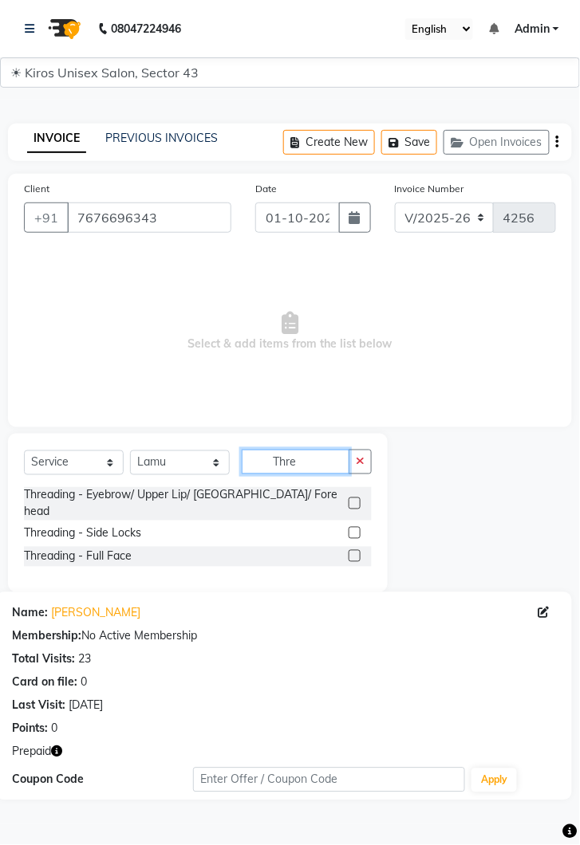
type input "Thre"
click at [353, 497] on label at bounding box center [354, 503] width 12 height 12
click at [353, 499] on input "checkbox" at bounding box center [353, 504] width 10 height 10
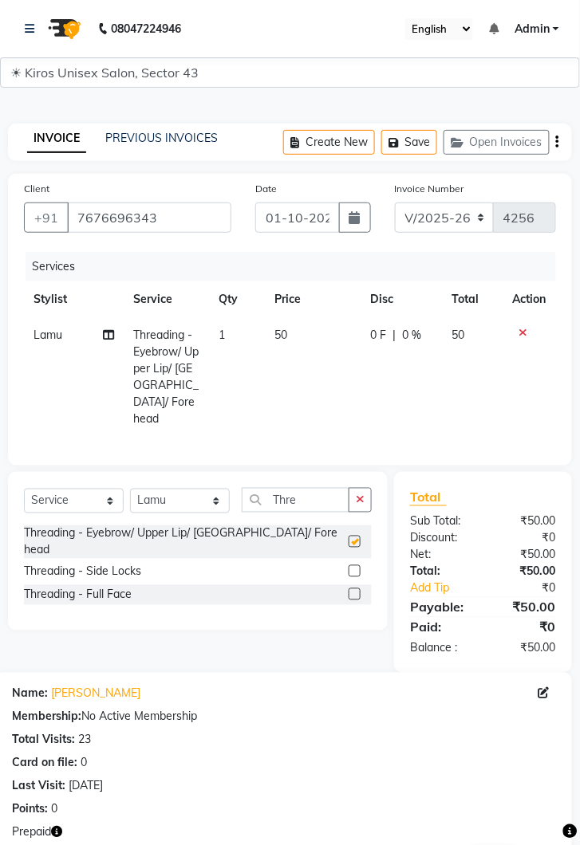
checkbox input "false"
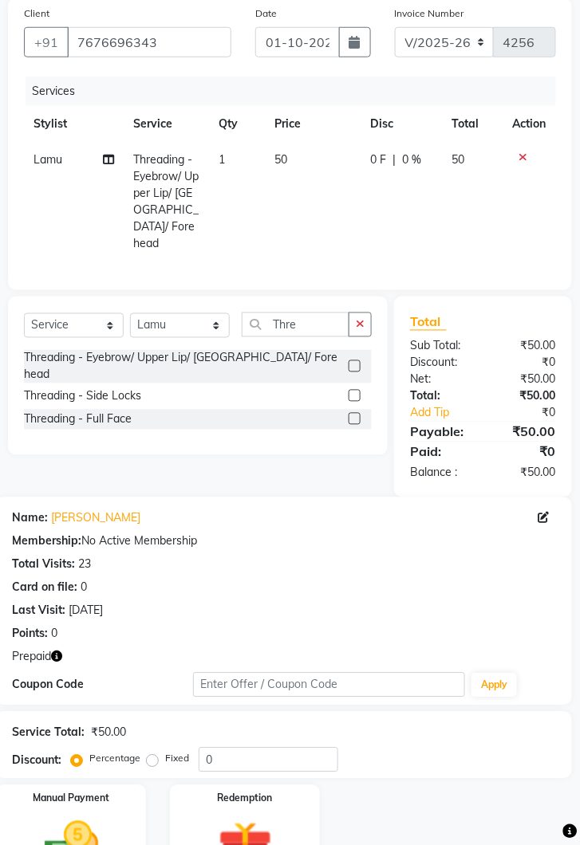
click at [242, 815] on img at bounding box center [245, 849] width 88 height 68
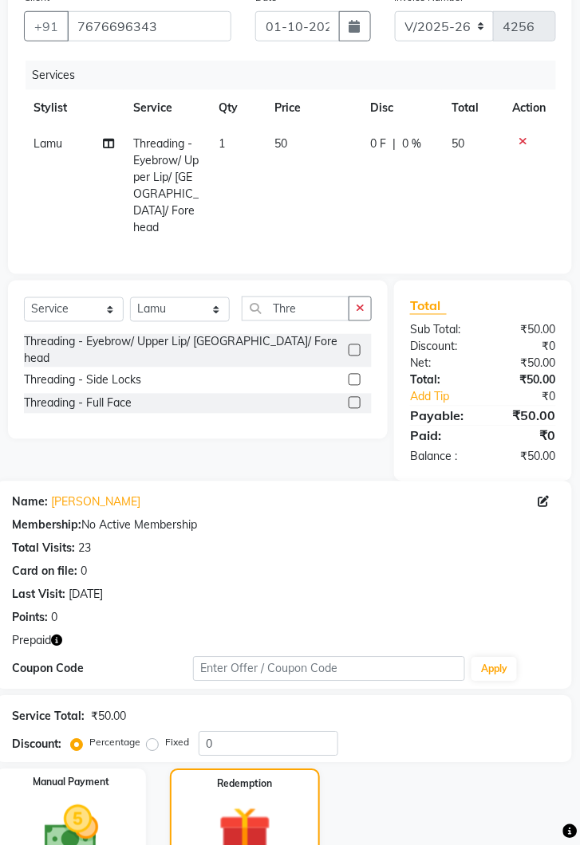
scroll to position [278, 0]
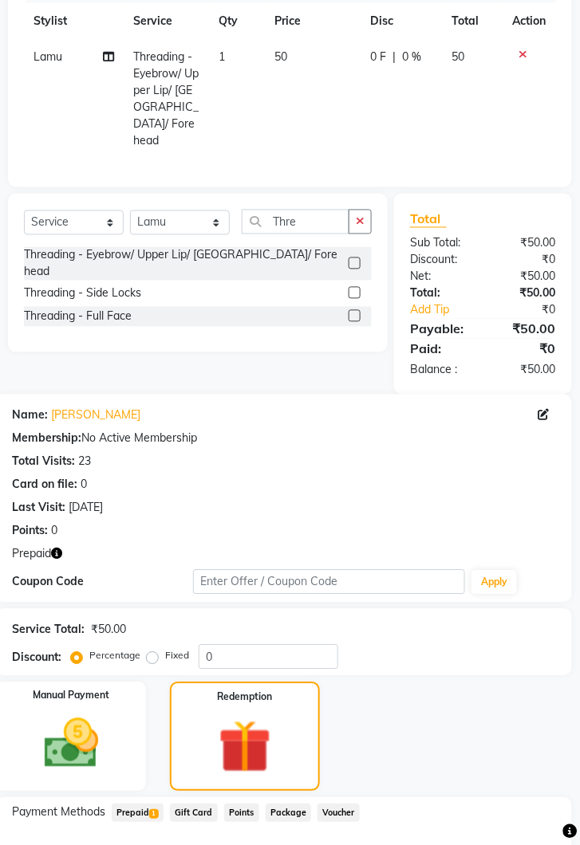
click at [143, 804] on span "Prepaid 1" at bounding box center [138, 813] width 52 height 18
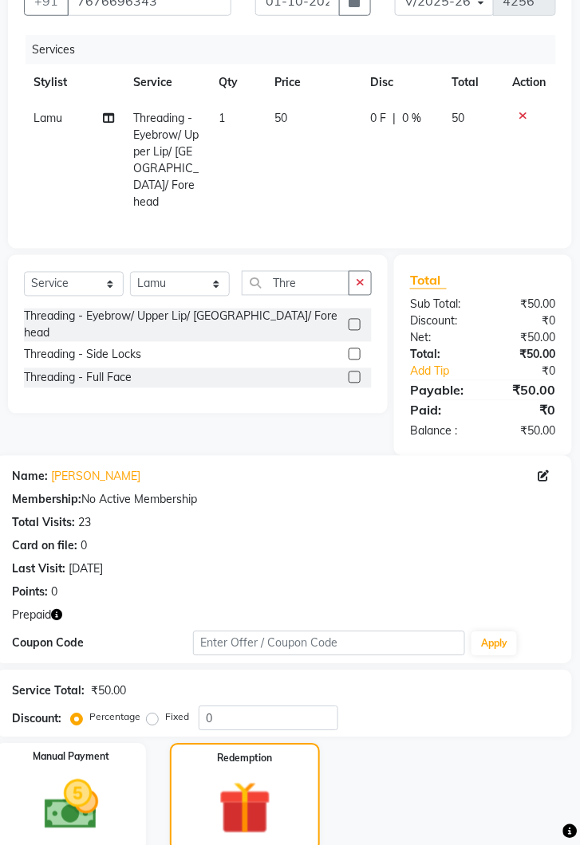
scroll to position [217, 0]
click at [312, 130] on td "50" at bounding box center [313, 160] width 96 height 120
select select "39653"
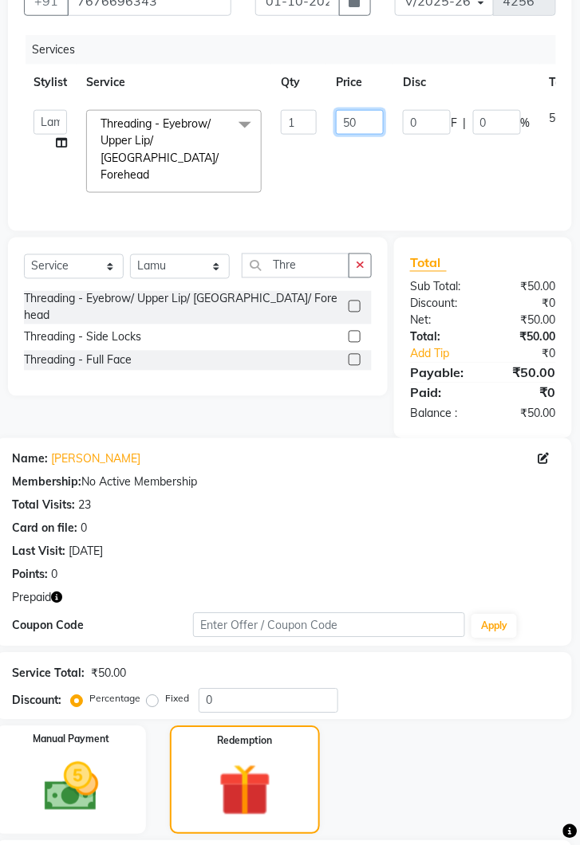
click at [364, 131] on input "50" at bounding box center [360, 122] width 48 height 25
type input "5"
type input "250"
click at [391, 168] on tr "Deepak [PERSON_NAME] [PERSON_NAME] Jeet Lalit Lamu [PERSON_NAME] [PERSON_NAME] …" at bounding box center [331, 151] width 615 height 102
type input "200"
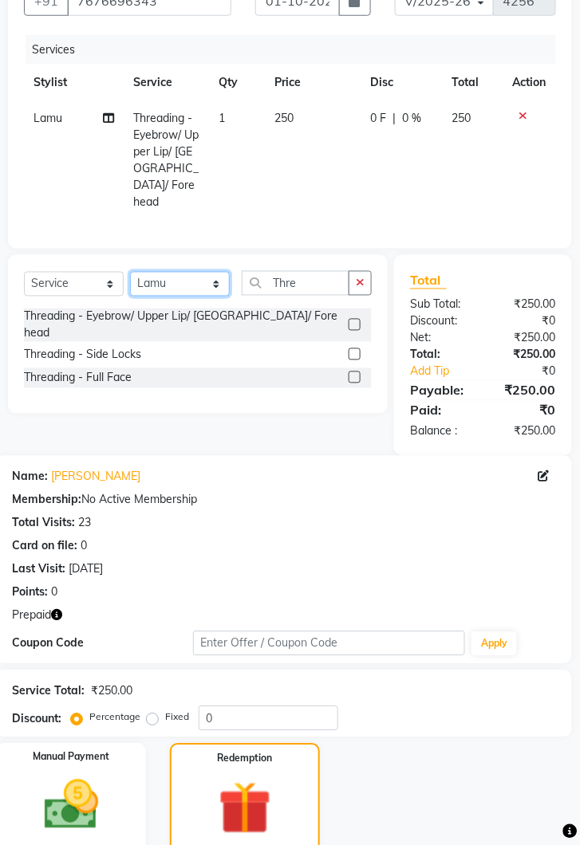
click at [214, 272] on select "Select Stylist [PERSON_NAME] [PERSON_NAME] Jeet Lalit Lamu [PERSON_NAME] [PERSO…" at bounding box center [180, 284] width 100 height 25
select select "69096"
click at [130, 272] on select "Select Stylist [PERSON_NAME] [PERSON_NAME] Jeet Lalit Lamu [PERSON_NAME] [PERSO…" at bounding box center [180, 284] width 100 height 25
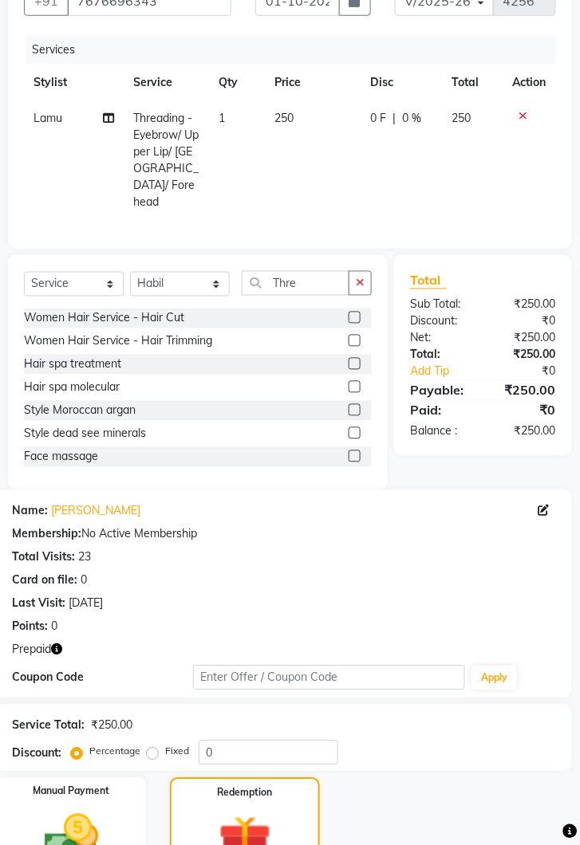
click at [362, 271] on div "Select Service Product Membership Package Voucher Prepaid Gift Card Select Styl…" at bounding box center [198, 289] width 348 height 37
click at [365, 271] on button "button" at bounding box center [359, 283] width 23 height 25
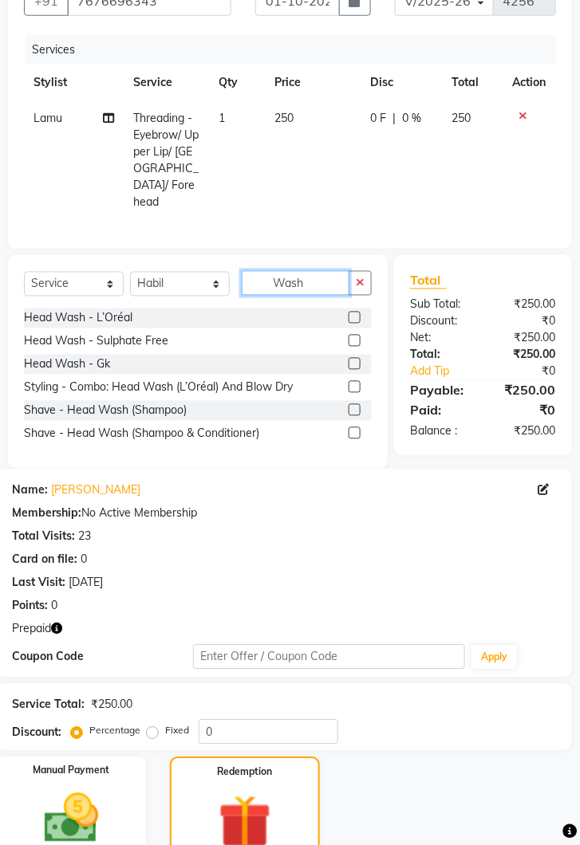
type input "Wash"
click at [356, 312] on label at bounding box center [354, 318] width 12 height 12
click at [356, 313] on input "checkbox" at bounding box center [353, 318] width 10 height 10
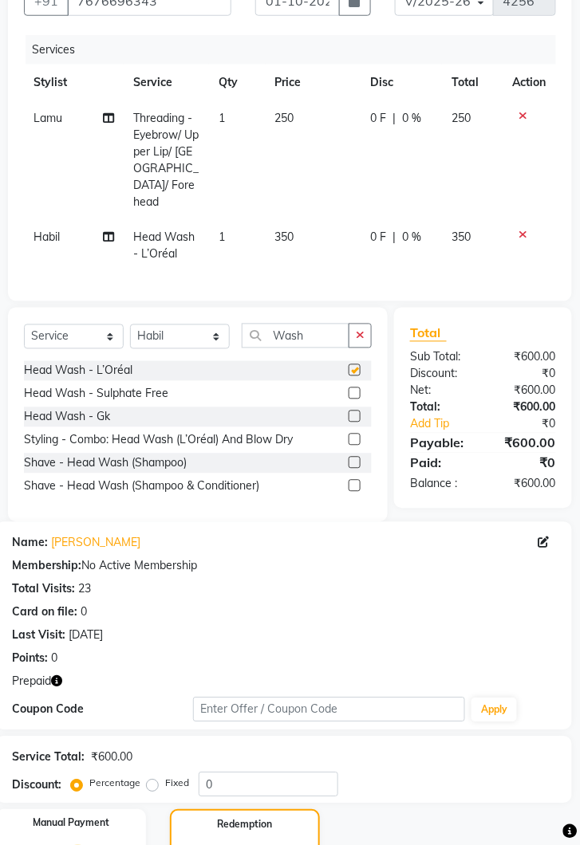
checkbox input "false"
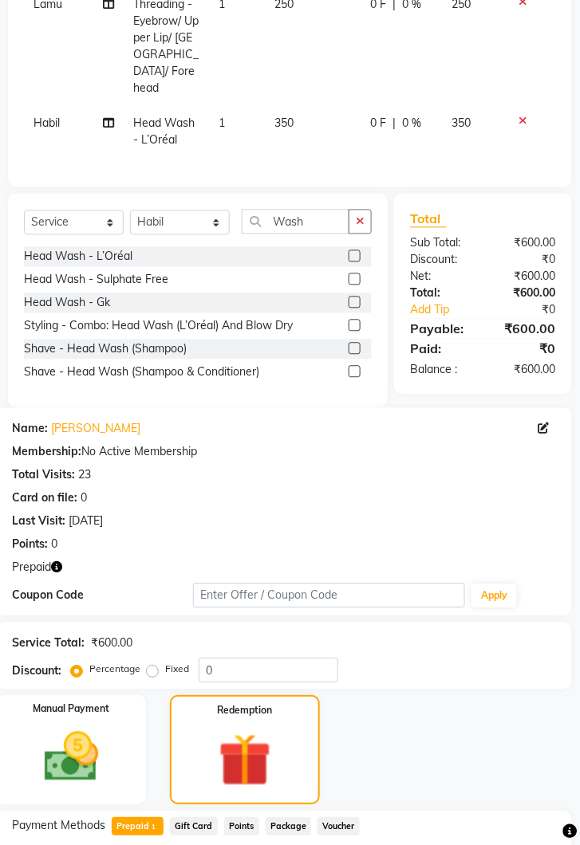
scroll to position [361, 0]
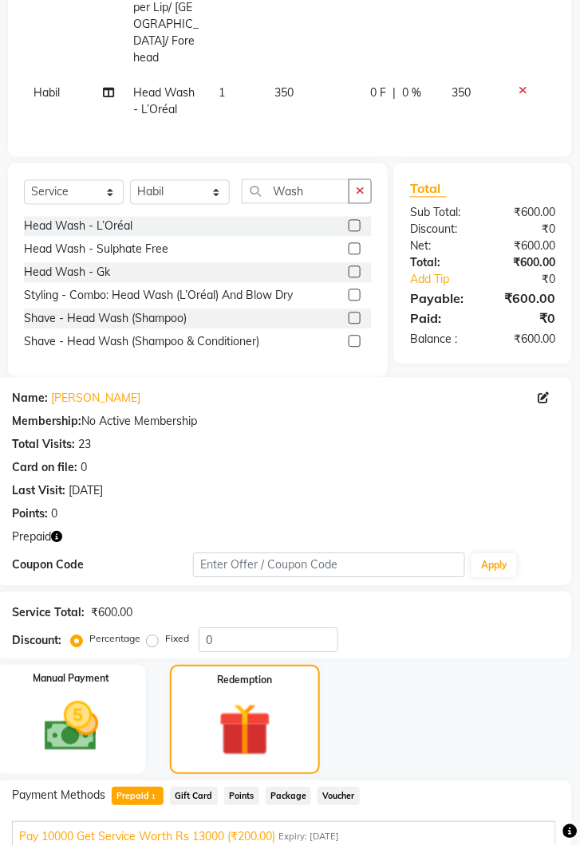
click at [514, 844] on button "Add" at bounding box center [518, 860] width 58 height 27
click at [525, 844] on button "Add" at bounding box center [518, 860] width 58 height 27
click at [514, 844] on button "Add" at bounding box center [518, 860] width 58 height 27
click at [508, 844] on button "Add" at bounding box center [518, 860] width 58 height 27
click at [73, 708] on img at bounding box center [71, 727] width 88 height 63
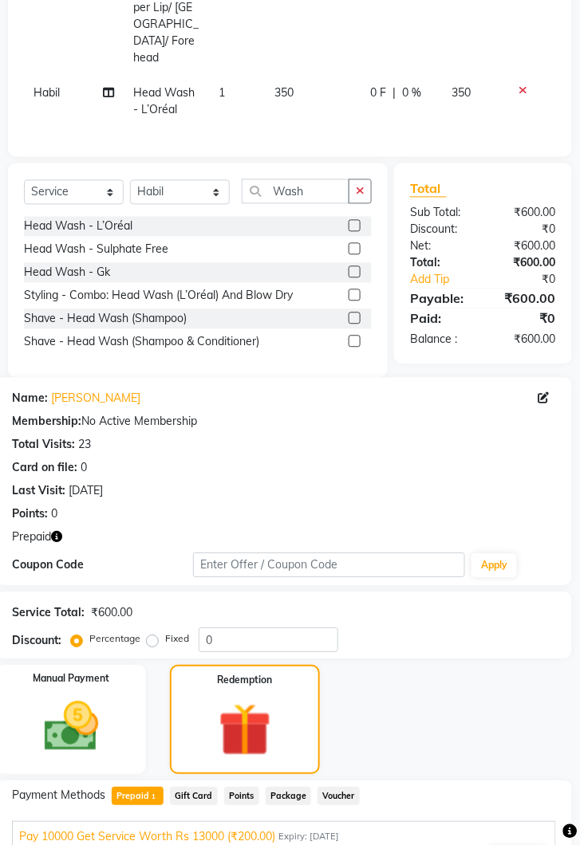
scroll to position [348, 0]
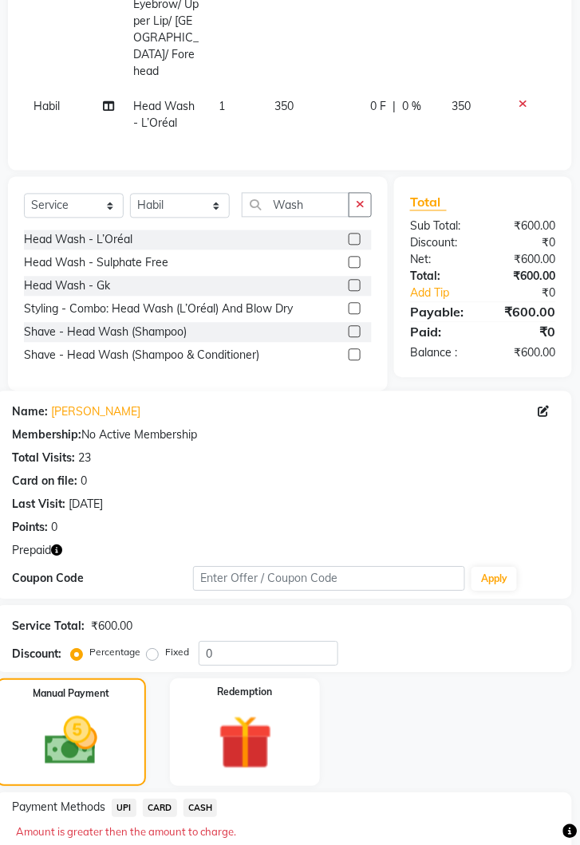
click at [130, 800] on span "UPI" at bounding box center [124, 809] width 25 height 18
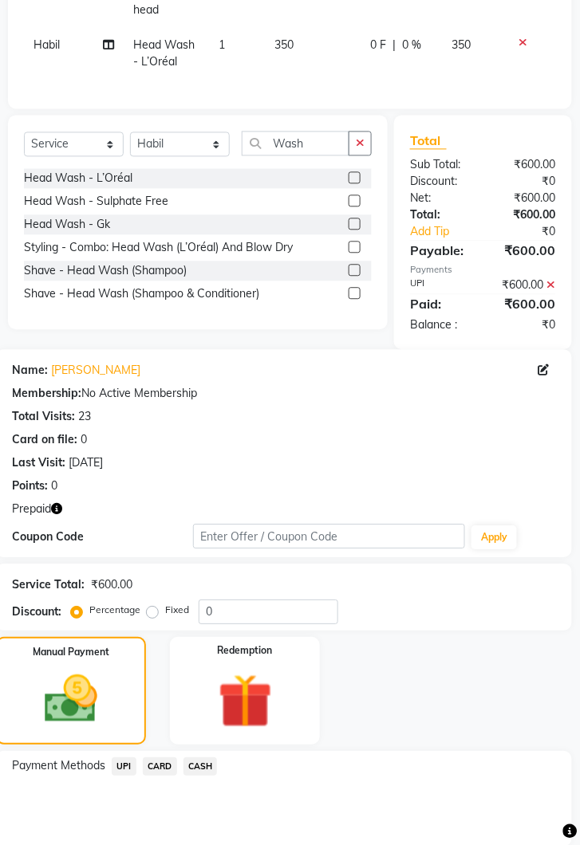
scroll to position [453, 0]
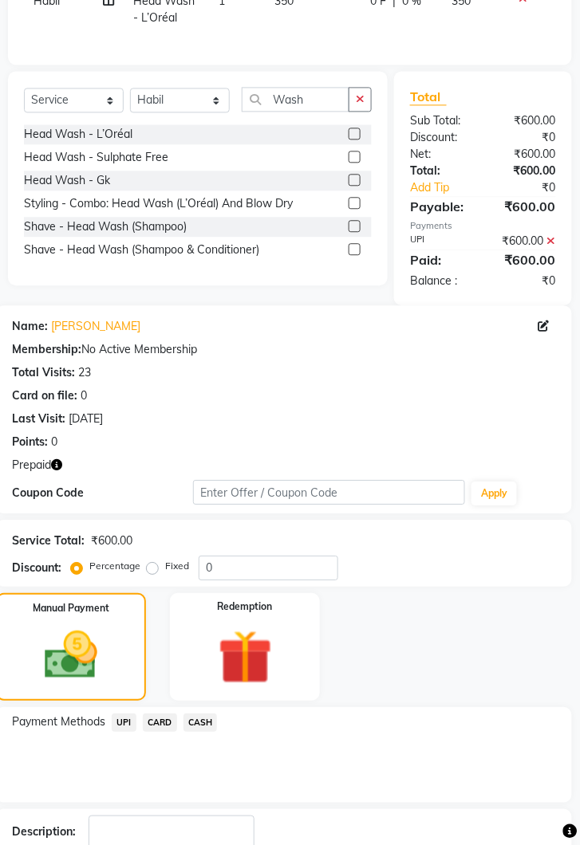
click at [244, 627] on img at bounding box center [245, 658] width 88 height 68
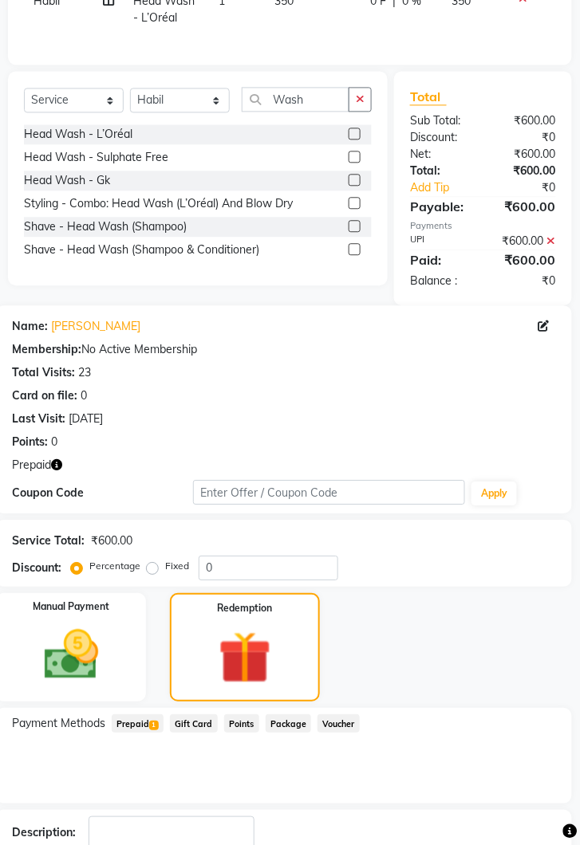
click at [150, 721] on span "1" at bounding box center [153, 726] width 9 height 10
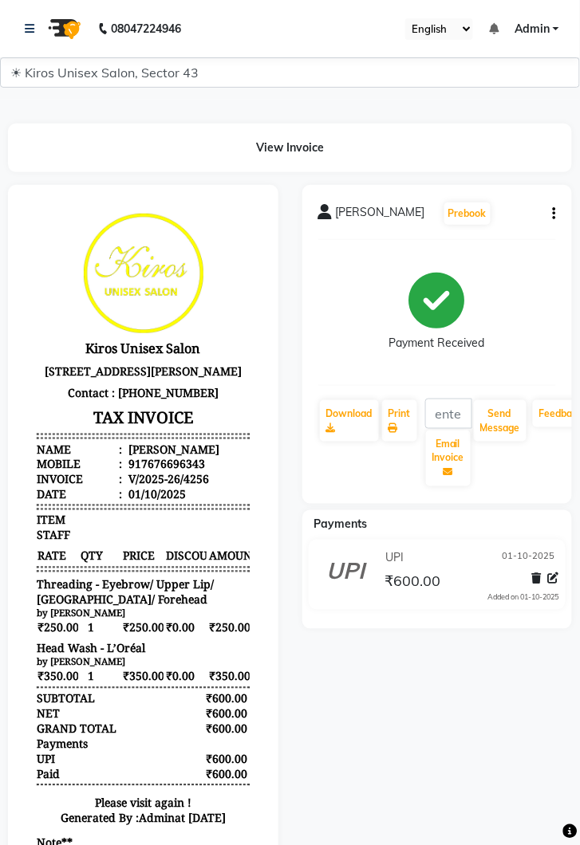
click at [550, 221] on button "button" at bounding box center [551, 214] width 10 height 17
click at [367, 462] on div "Download" at bounding box center [349, 443] width 62 height 89
click at [29, 16] on link at bounding box center [33, 28] width 16 height 45
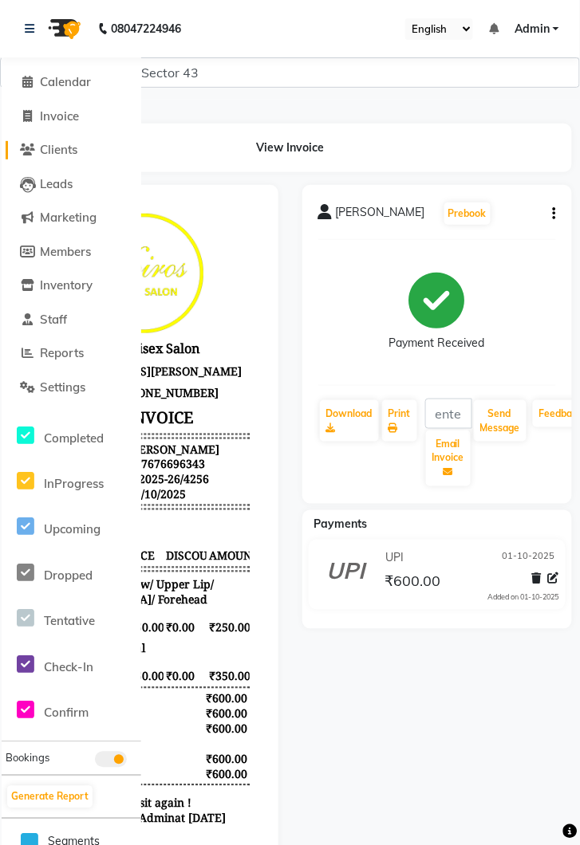
click at [71, 148] on span "Clients" at bounding box center [58, 149] width 37 height 15
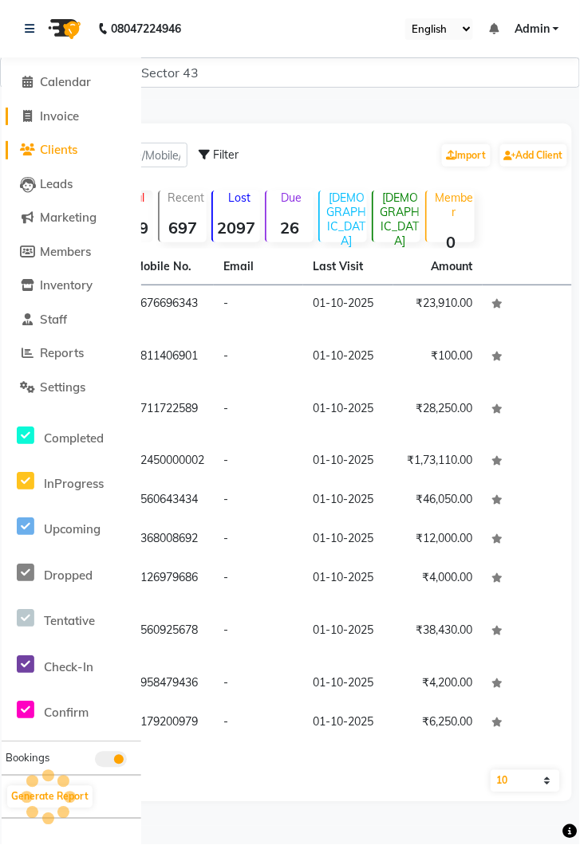
click at [64, 115] on span "Invoice" at bounding box center [59, 115] width 39 height 15
select select "service"
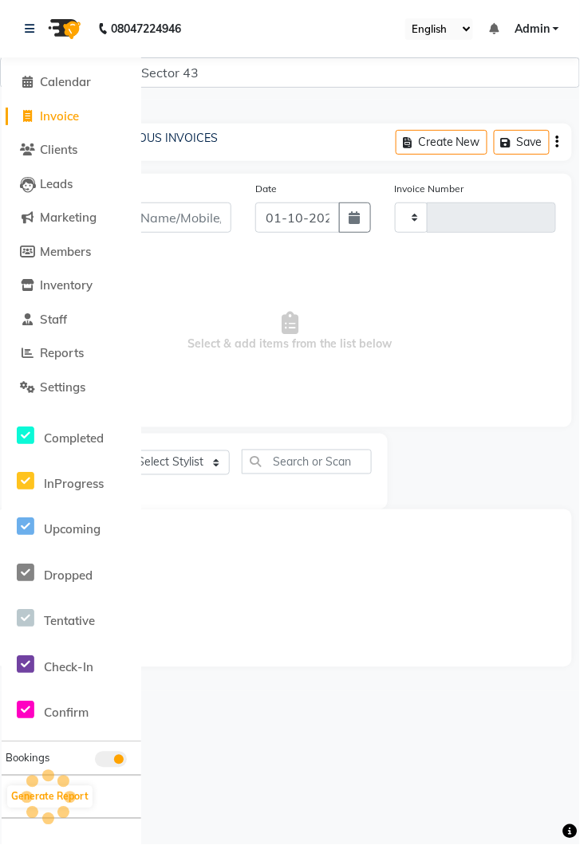
type input "4257"
select select "5694"
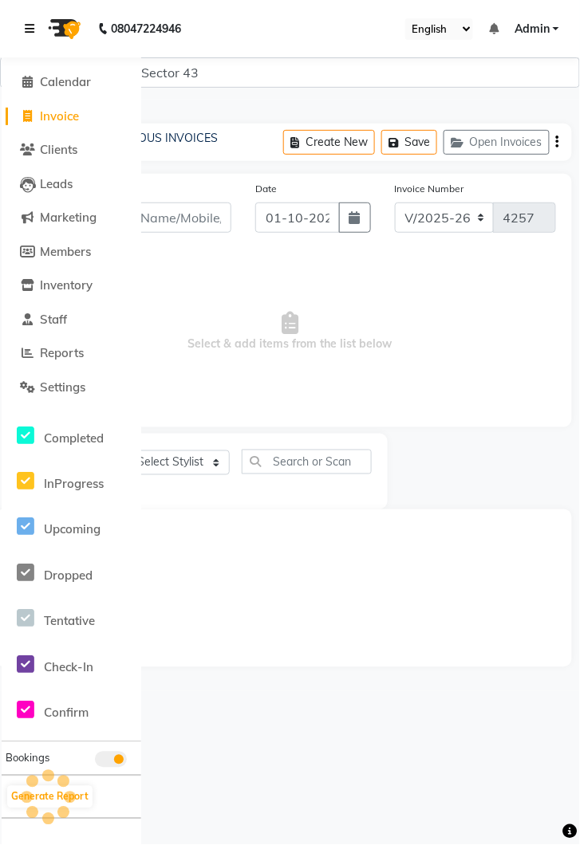
click at [32, 18] on link at bounding box center [33, 28] width 16 height 45
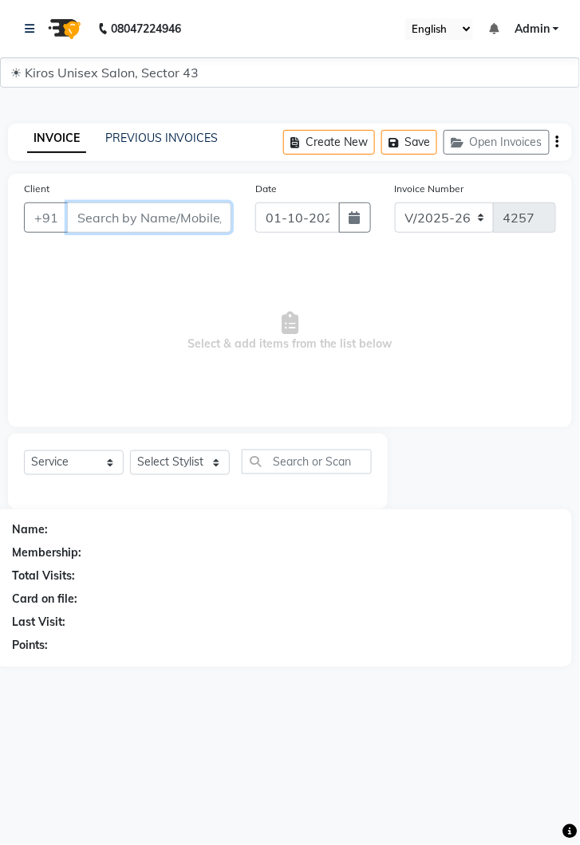
click at [133, 215] on input "Client" at bounding box center [149, 217] width 164 height 30
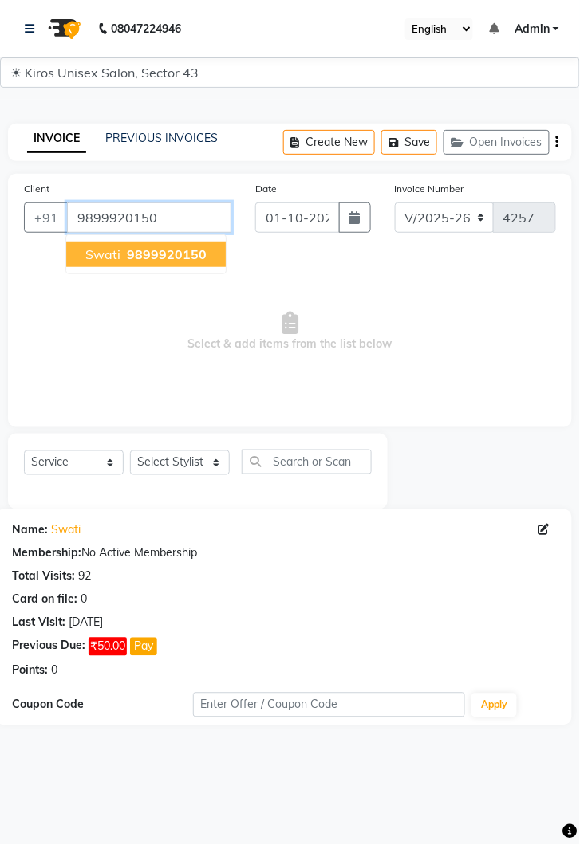
click at [190, 221] on input "9899920150" at bounding box center [149, 217] width 164 height 30
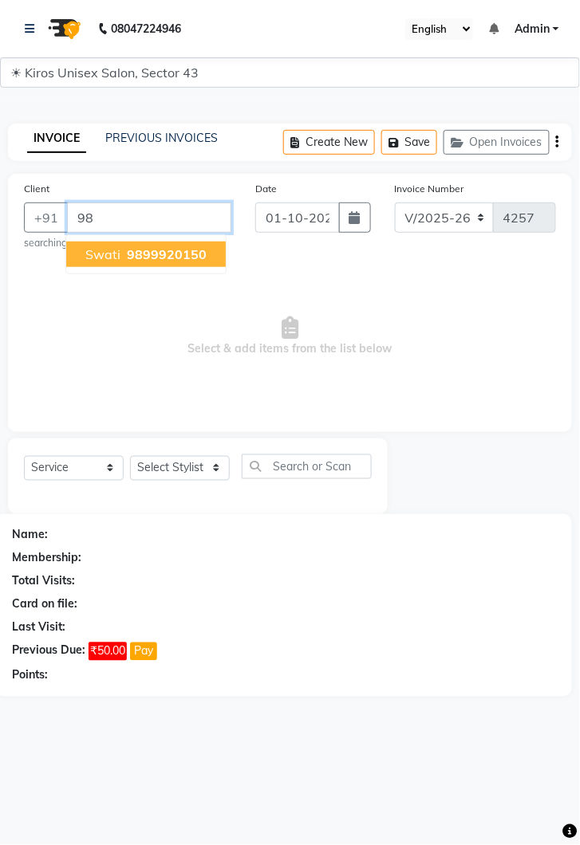
type input "9"
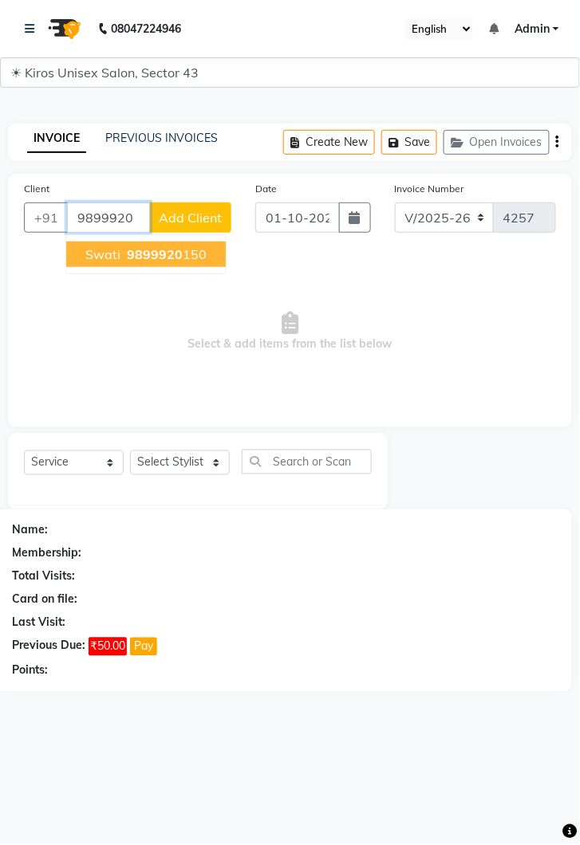
click at [183, 261] on ngb-highlight "9899920 150" at bounding box center [165, 254] width 83 height 16
type input "9899920150"
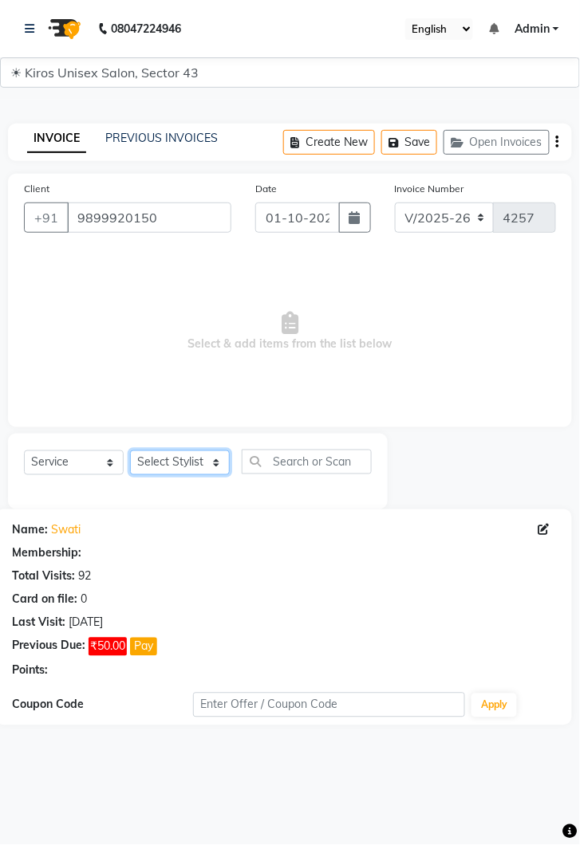
click at [226, 467] on select "Select Stylist Deepak Gunjan Habil Imran Jeet Lalit Lamu Mansi Raj Rashmi Rony …" at bounding box center [180, 462] width 100 height 25
select select "39650"
click at [130, 450] on select "Select Stylist Deepak Gunjan Habil Imran Jeet Lalit Lamu Mansi Raj Rashmi Rony …" at bounding box center [180, 462] width 100 height 25
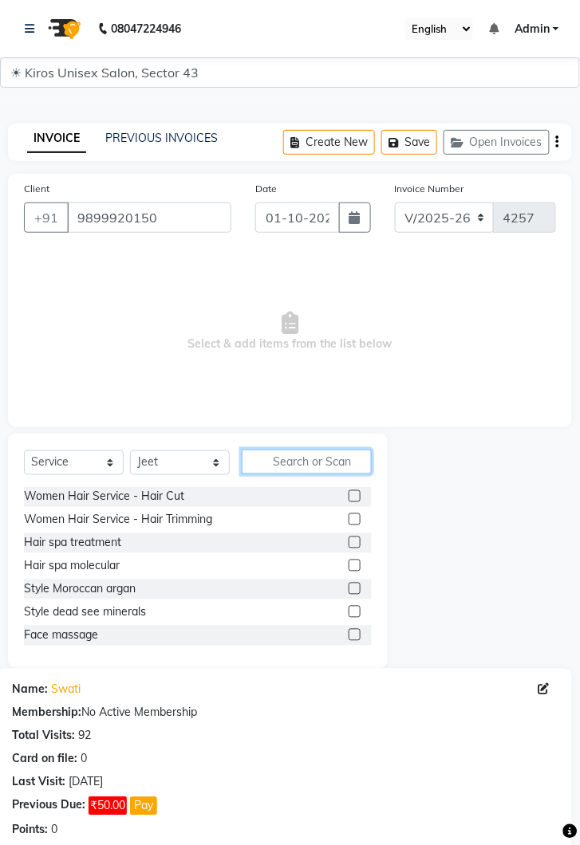
click at [299, 457] on input "text" at bounding box center [307, 462] width 130 height 25
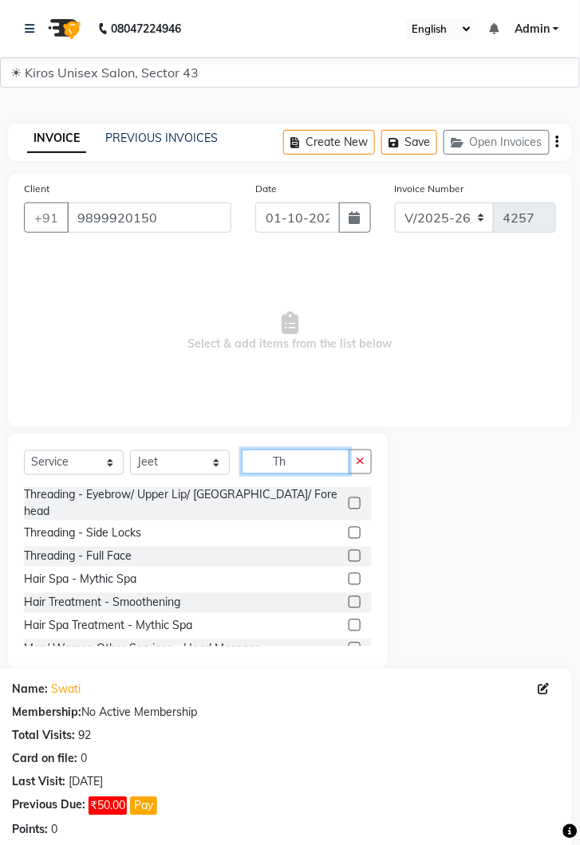
type input "Th"
click at [356, 497] on label at bounding box center [354, 503] width 12 height 12
click at [356, 499] on input "checkbox" at bounding box center [353, 504] width 10 height 10
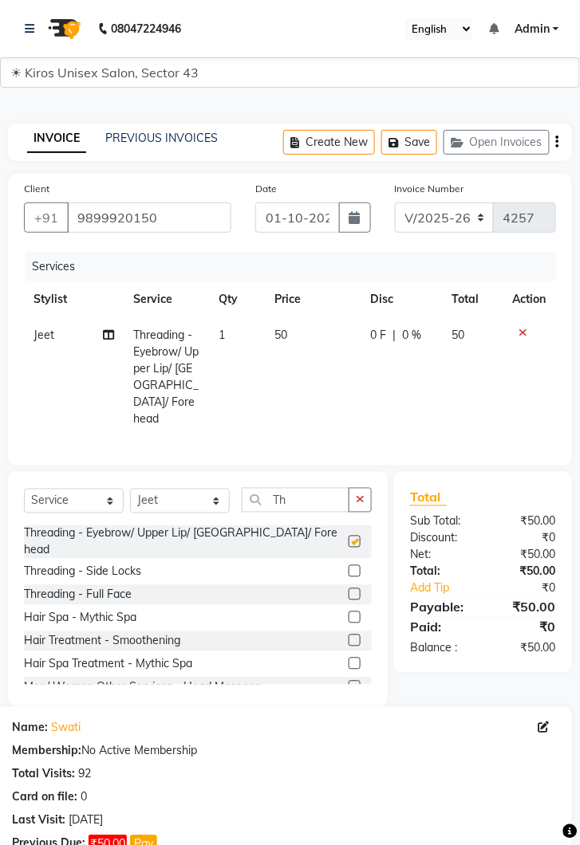
checkbox input "false"
click at [312, 342] on td "50" at bounding box center [313, 377] width 96 height 120
select select "39650"
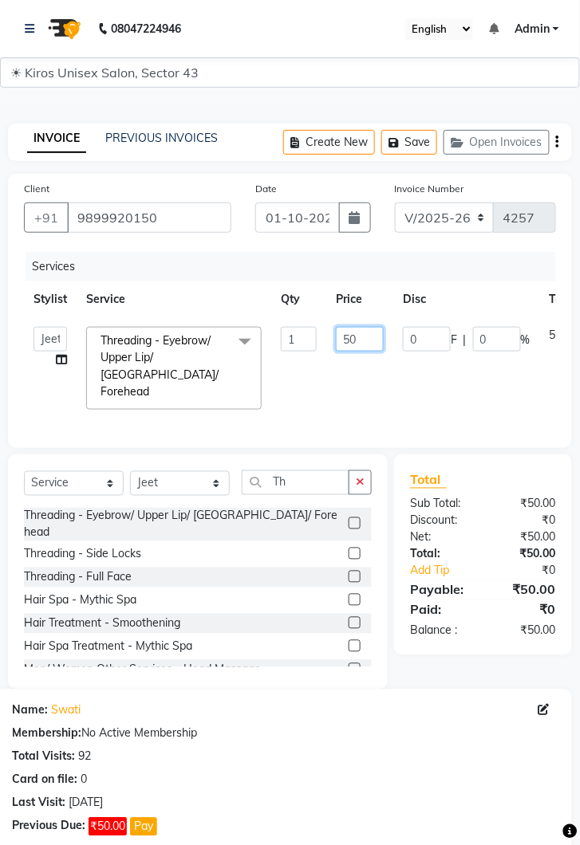
click at [372, 338] on input "50" at bounding box center [360, 339] width 48 height 25
type input "5"
click at [186, 210] on input "9899920150" at bounding box center [149, 217] width 164 height 30
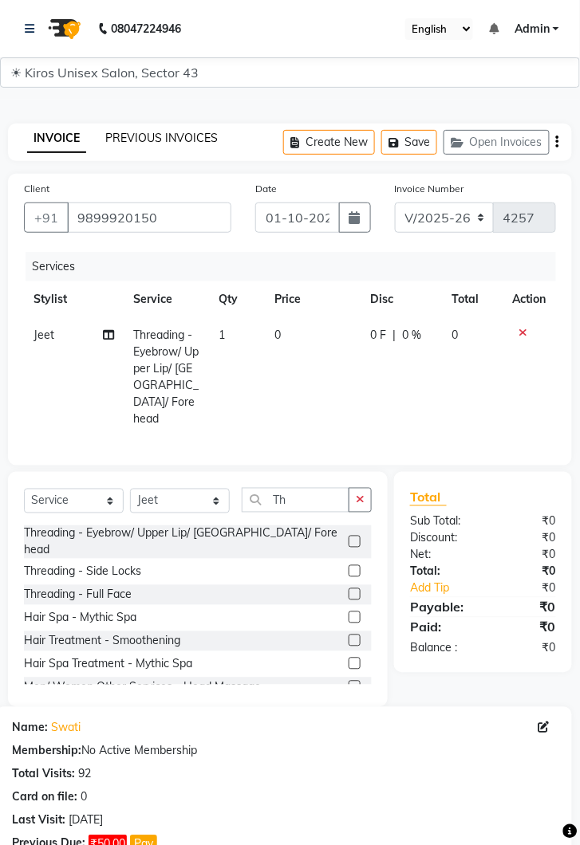
click at [187, 132] on link "PREVIOUS INVOICES" at bounding box center [161, 138] width 112 height 14
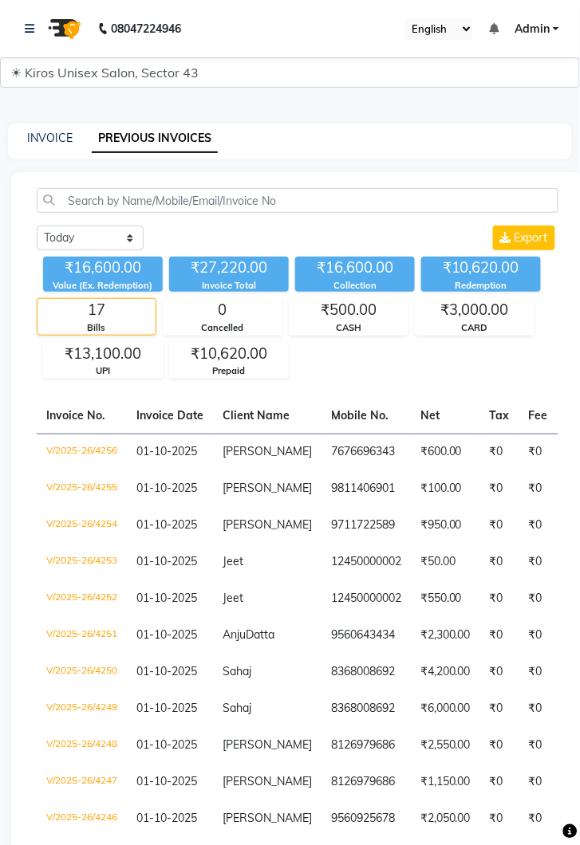
click at [321, 451] on td "7676696343" at bounding box center [365, 452] width 89 height 37
click at [29, 22] on link at bounding box center [33, 28] width 16 height 45
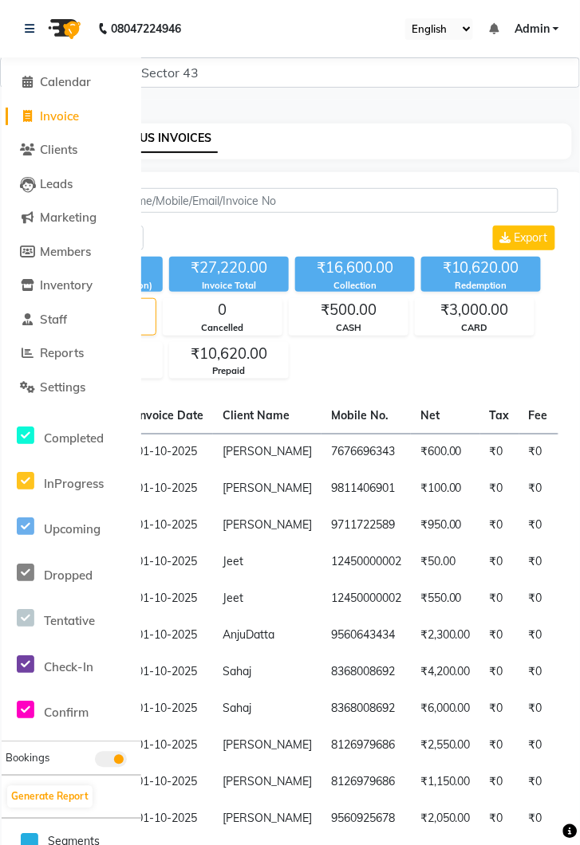
click at [76, 120] on span "Invoice" at bounding box center [59, 115] width 39 height 15
select select "service"
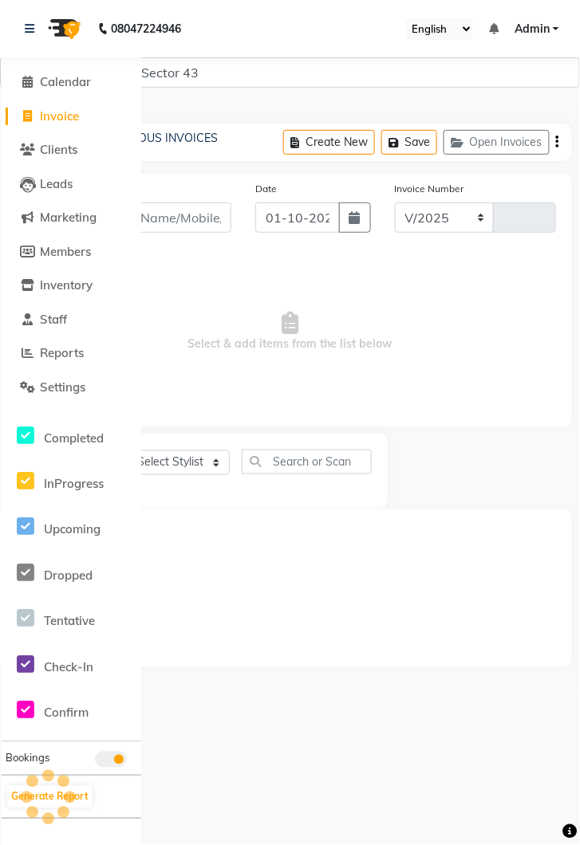
select select "5694"
type input "4257"
click at [35, 22] on link at bounding box center [33, 28] width 16 height 45
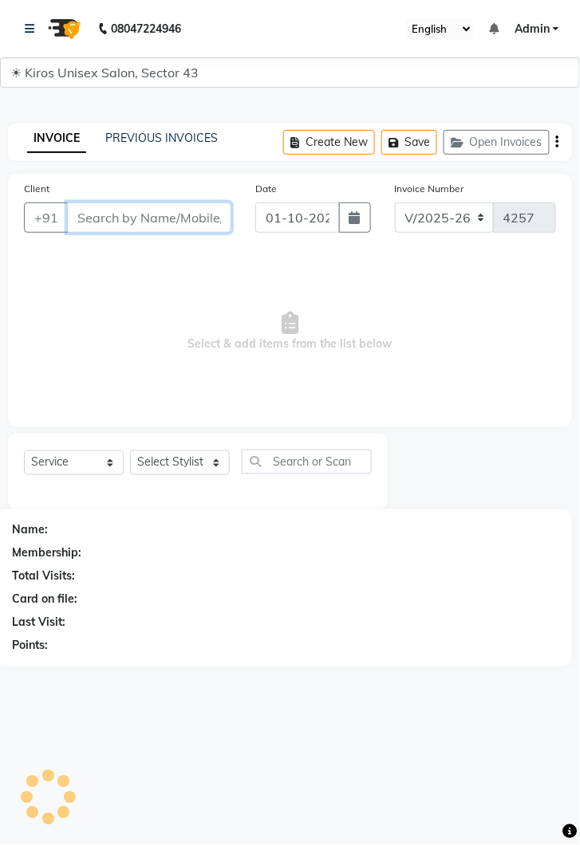
click at [168, 218] on input "Client" at bounding box center [149, 217] width 164 height 30
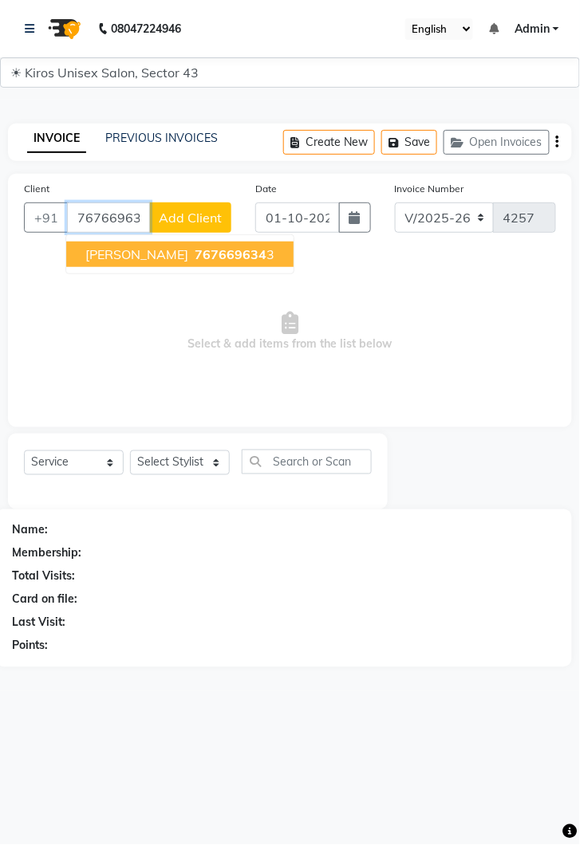
click at [210, 253] on span "767669634" at bounding box center [230, 254] width 72 height 16
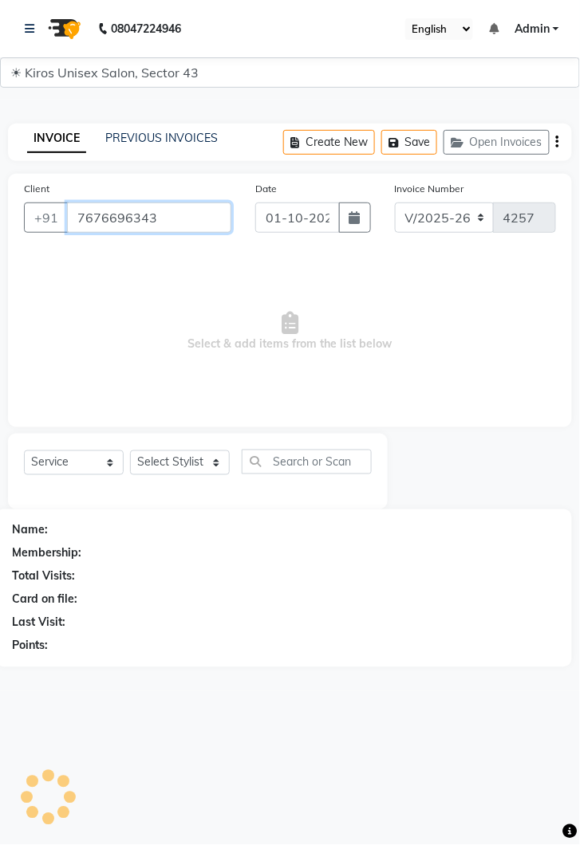
type input "7676696343"
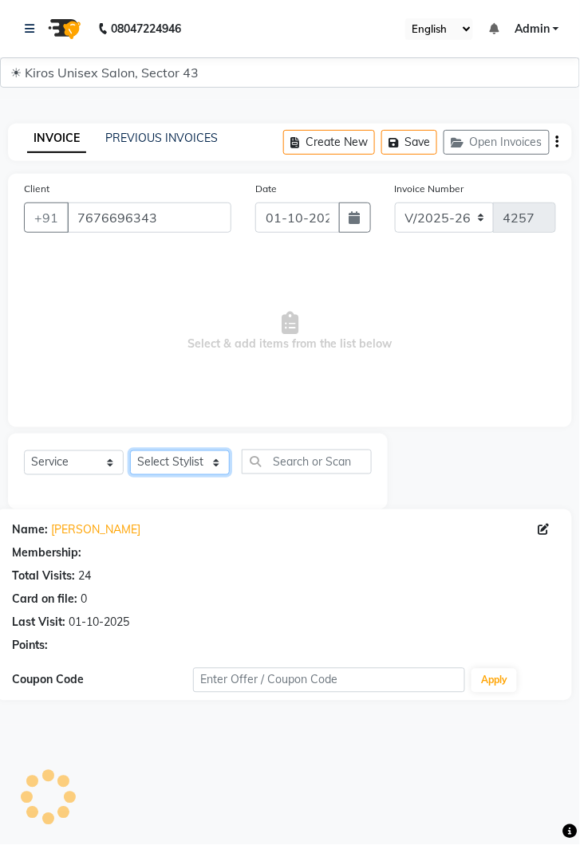
click at [215, 470] on select "Select Stylist [PERSON_NAME] [PERSON_NAME] Jeet Lalit Lamu [PERSON_NAME] [PERSO…" at bounding box center [180, 462] width 100 height 25
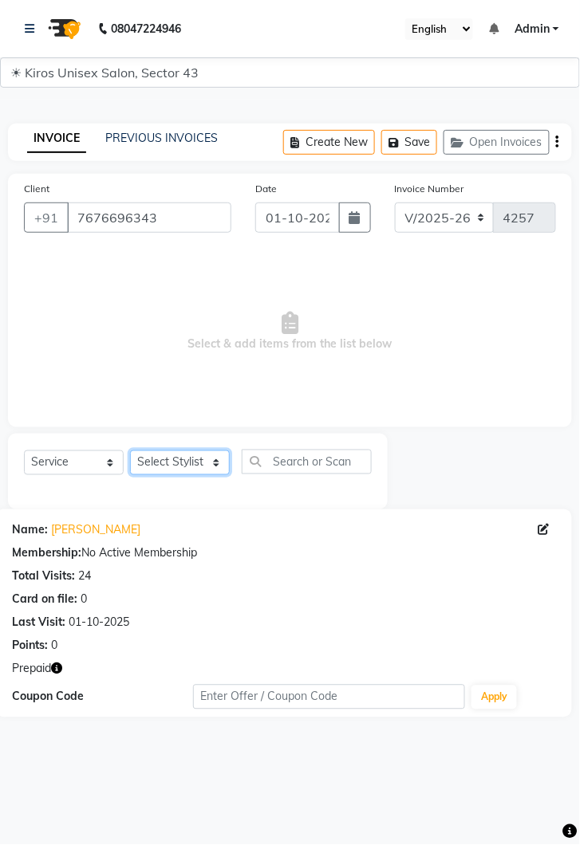
select select "39650"
click at [130, 450] on select "Select Stylist [PERSON_NAME] [PERSON_NAME] Jeet Lalit Lamu [PERSON_NAME] [PERSO…" at bounding box center [180, 462] width 100 height 25
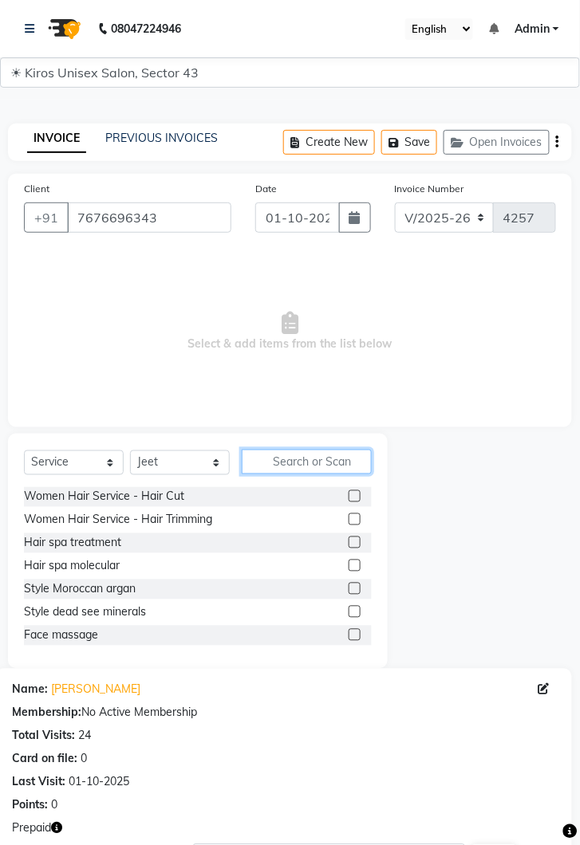
click at [286, 455] on input "text" at bounding box center [307, 462] width 130 height 25
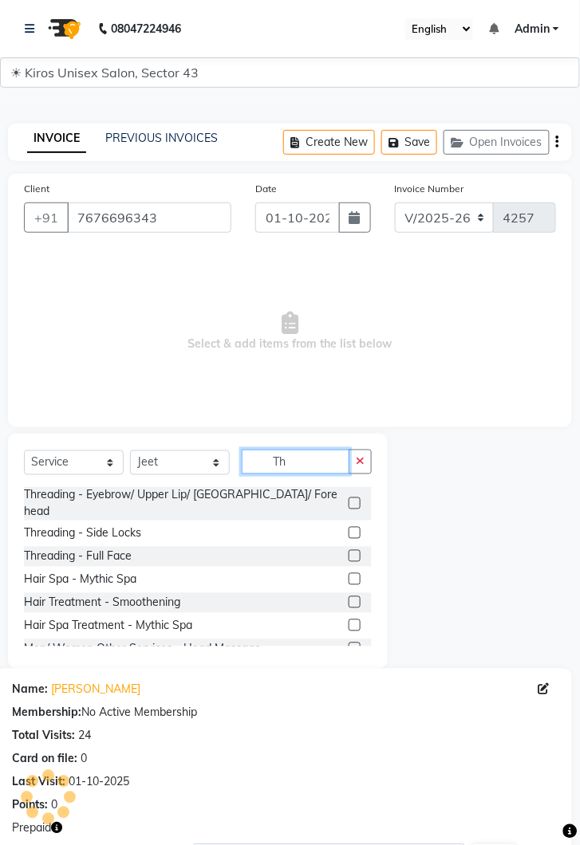
type input "Th"
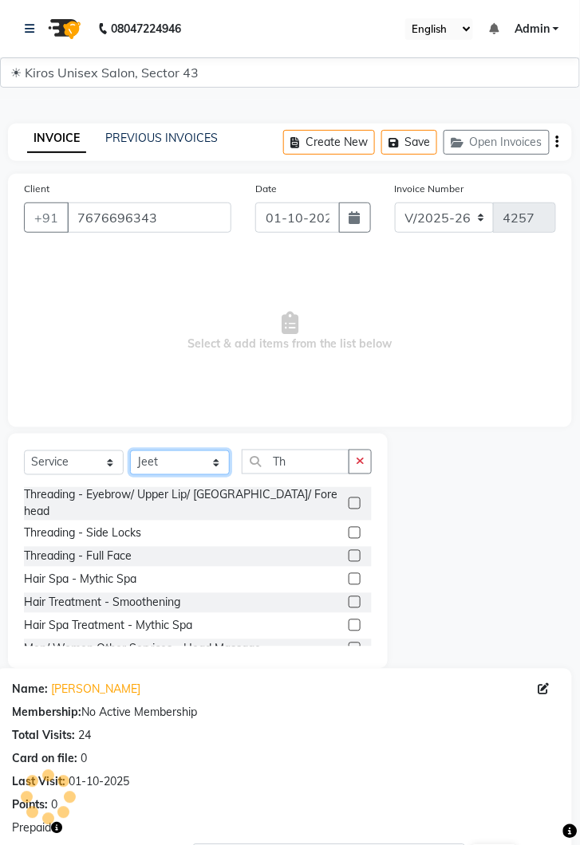
click at [216, 465] on select "Select Stylist [PERSON_NAME] [PERSON_NAME] Jeet Lalit Lamu [PERSON_NAME] [PERSO…" at bounding box center [180, 462] width 100 height 25
select select "90703"
click at [130, 450] on select "Select Stylist [PERSON_NAME] [PERSON_NAME] Jeet Lalit Lamu [PERSON_NAME] [PERSO…" at bounding box center [180, 462] width 100 height 25
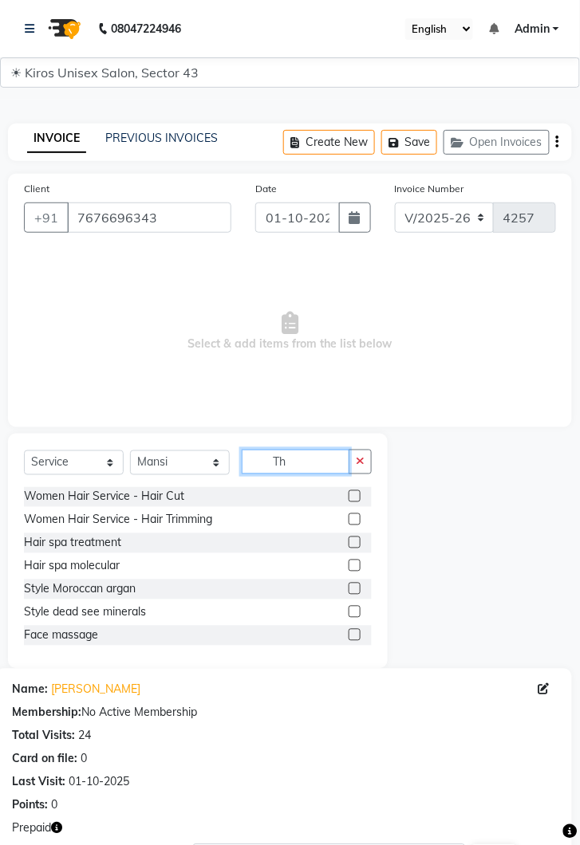
click at [304, 466] on input "Th" at bounding box center [296, 462] width 108 height 25
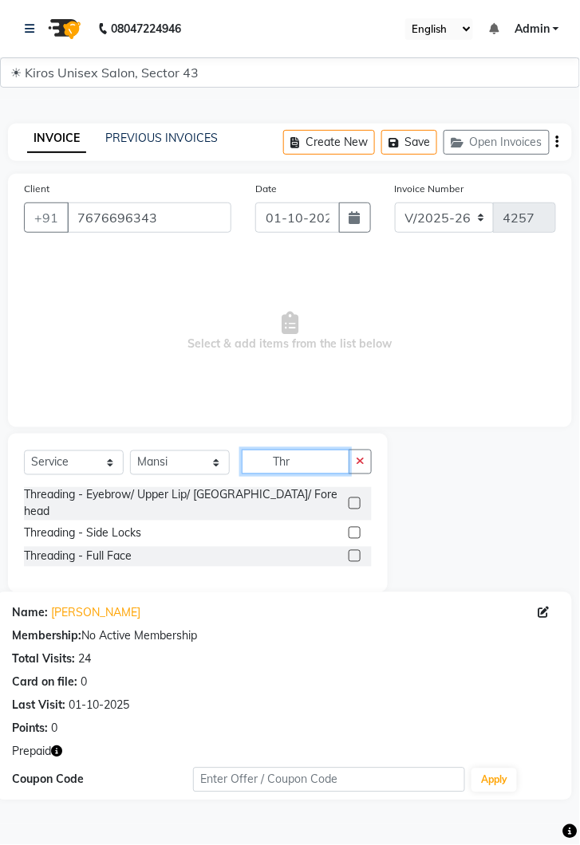
type input "Thr"
click at [354, 497] on label at bounding box center [354, 503] width 12 height 12
click at [354, 499] on input "checkbox" at bounding box center [353, 504] width 10 height 10
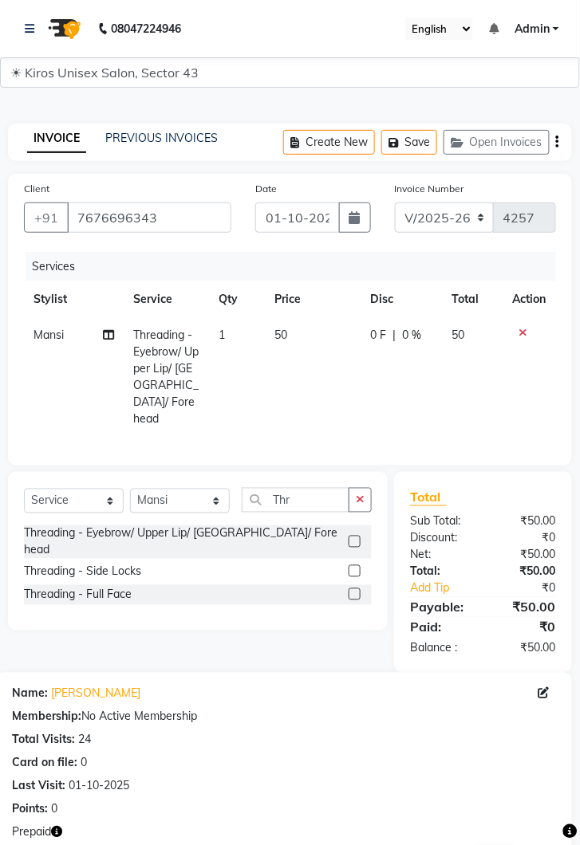
click at [353, 536] on label at bounding box center [354, 542] width 12 height 12
click at [353, 537] on input "checkbox" at bounding box center [353, 542] width 10 height 10
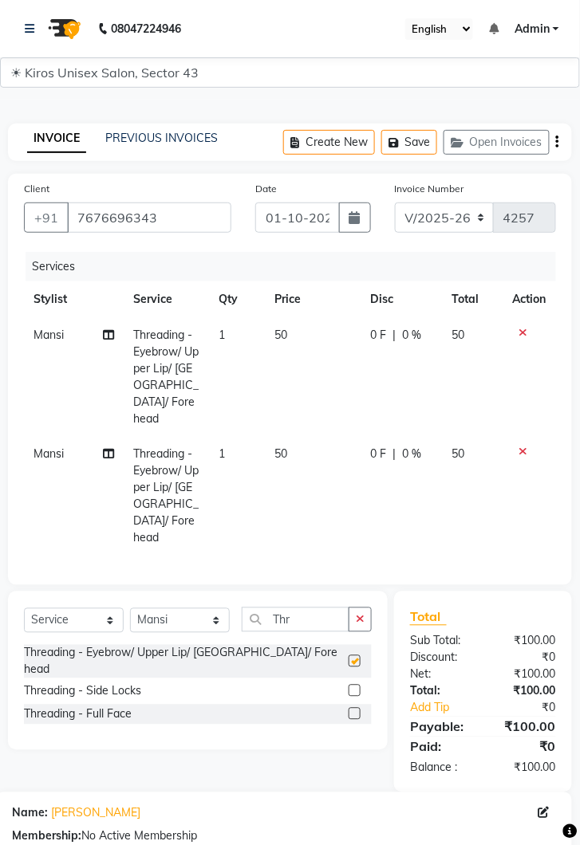
checkbox input "false"
click at [313, 339] on td "50" at bounding box center [313, 377] width 96 height 120
select select "90703"
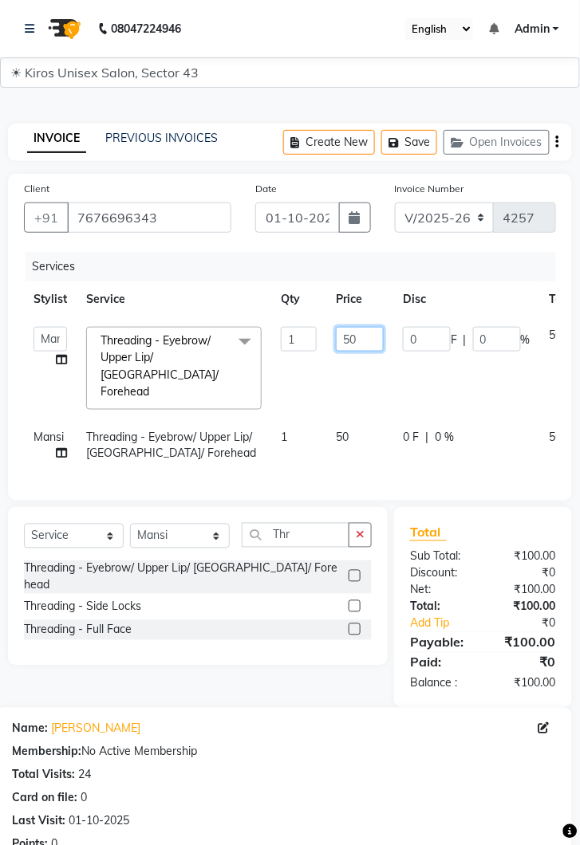
click at [375, 340] on input "50" at bounding box center [360, 339] width 48 height 25
type input "5"
type input "100"
click at [351, 419] on td "50" at bounding box center [359, 445] width 67 height 53
select select "90703"
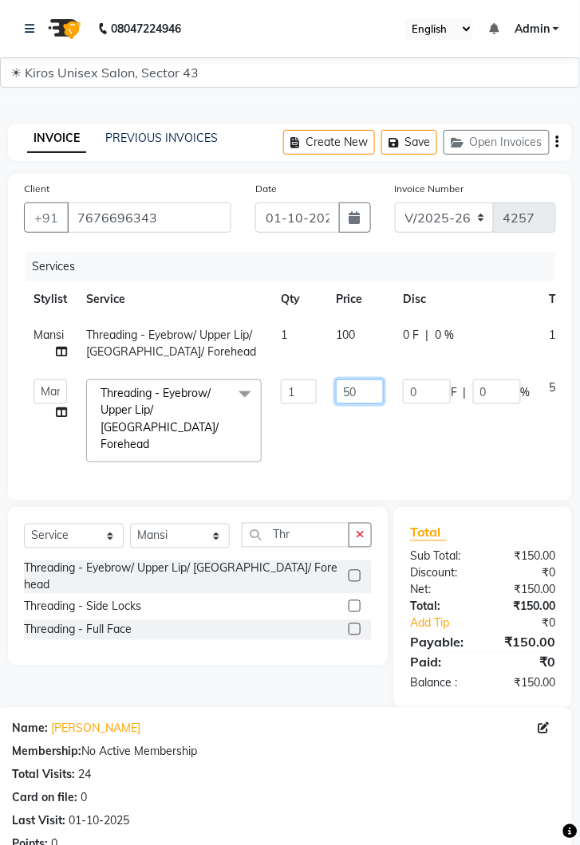
click at [371, 396] on input "50" at bounding box center [360, 391] width 48 height 25
type input "5"
type input "100"
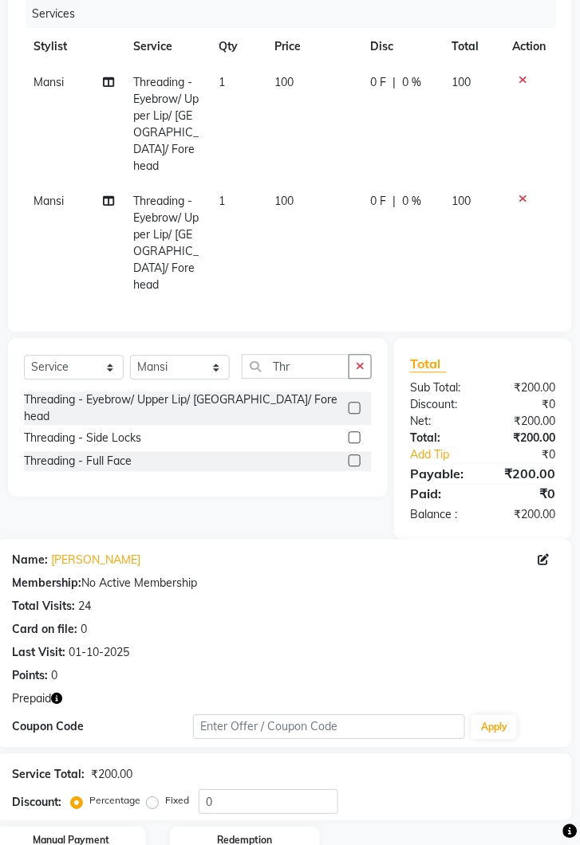
scroll to position [261, 0]
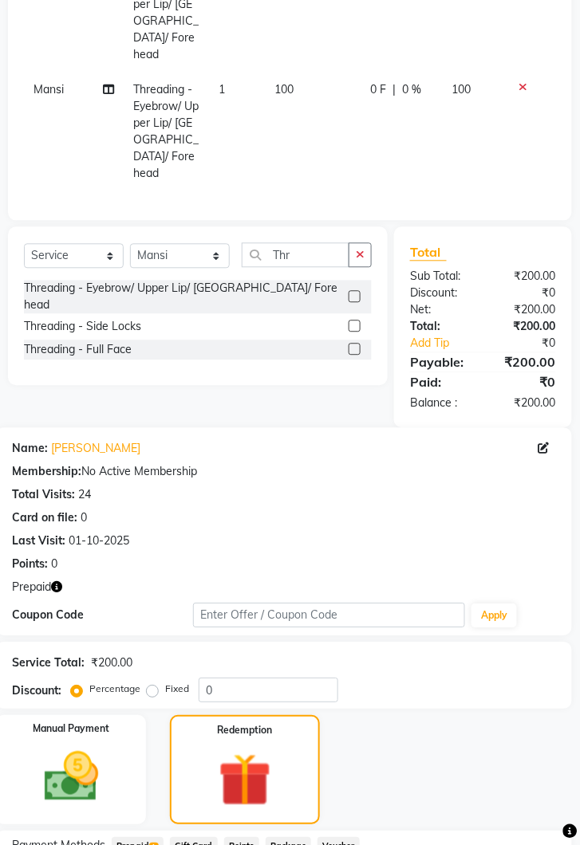
click at [139, 838] on span "Prepaid 1" at bounding box center [138, 847] width 52 height 18
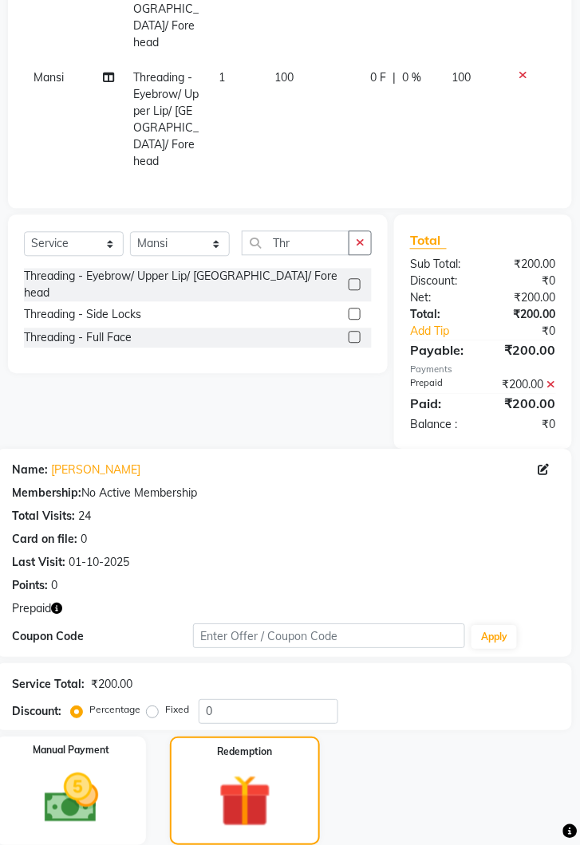
scroll to position [487, 0]
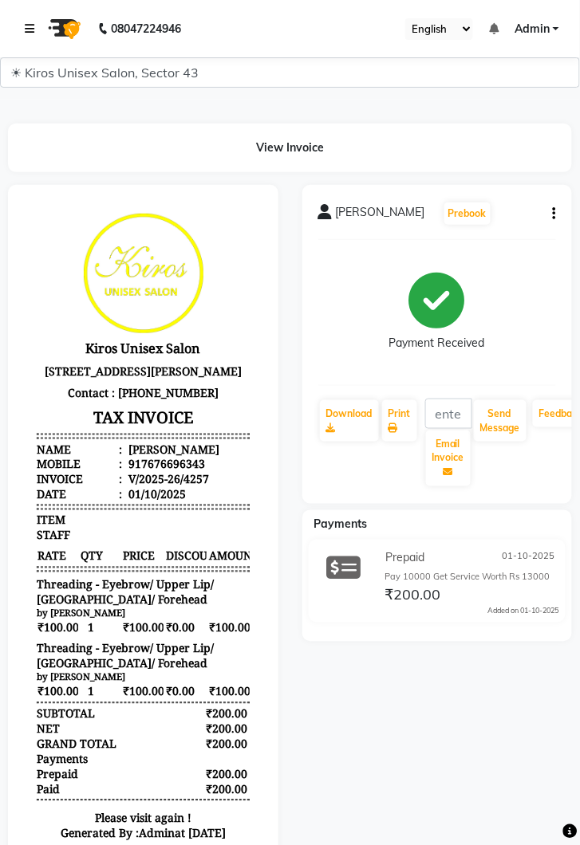
click at [36, 39] on link at bounding box center [33, 28] width 16 height 45
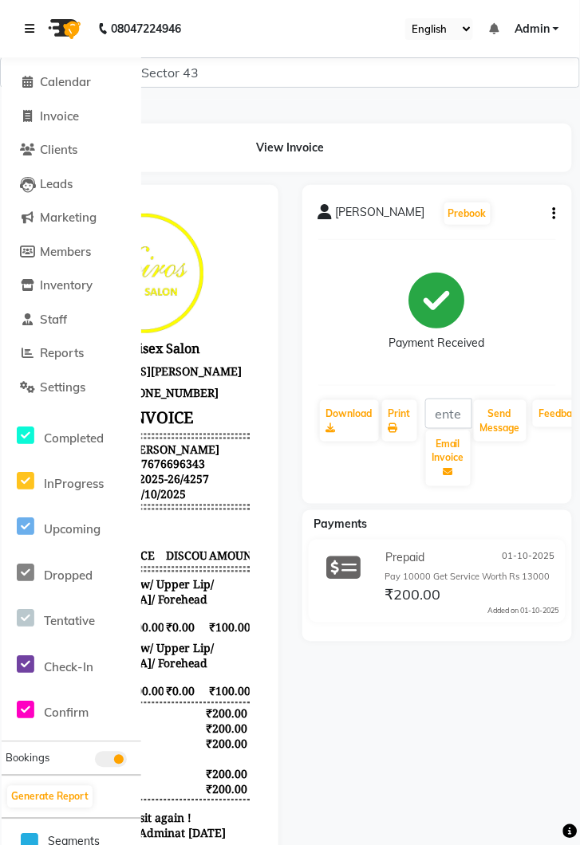
click at [37, 6] on link at bounding box center [33, 28] width 16 height 45
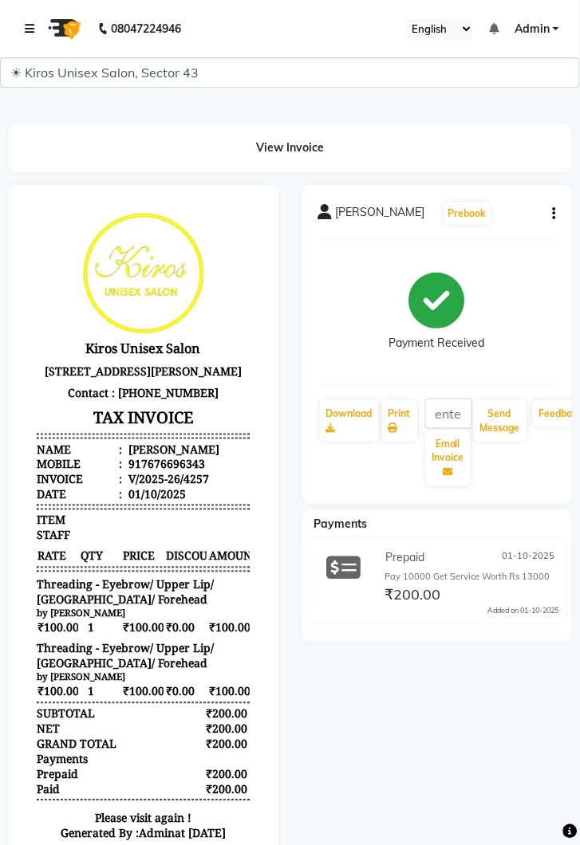
click at [37, 29] on link at bounding box center [33, 28] width 16 height 45
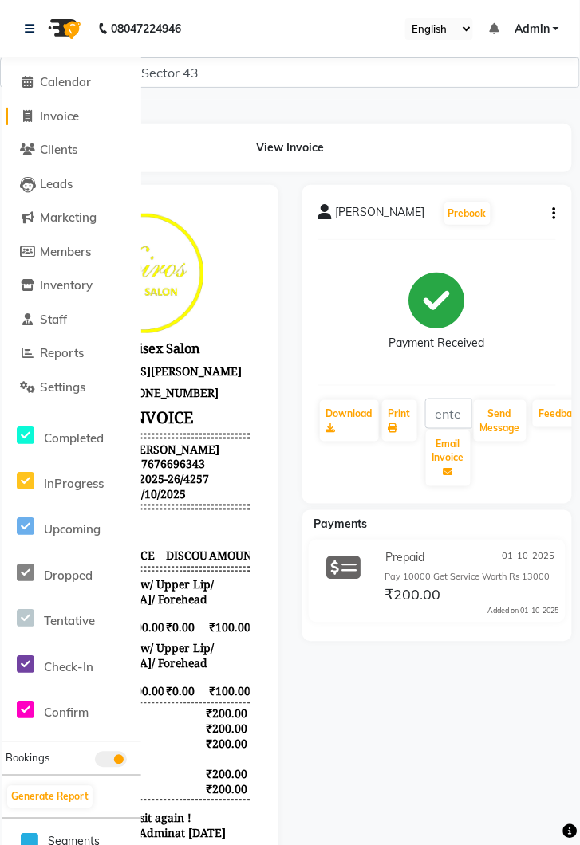
click at [78, 112] on span "Invoice" at bounding box center [59, 115] width 39 height 15
select select "service"
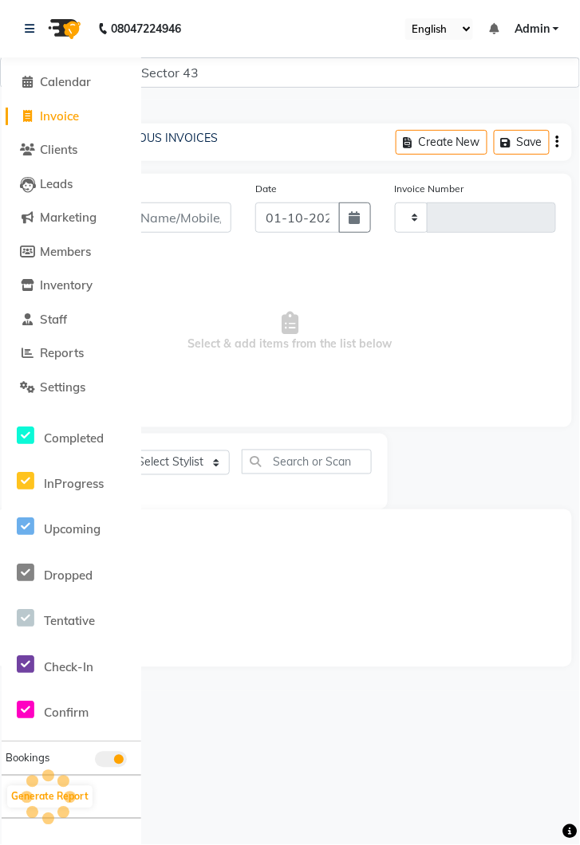
type input "4258"
select select "5694"
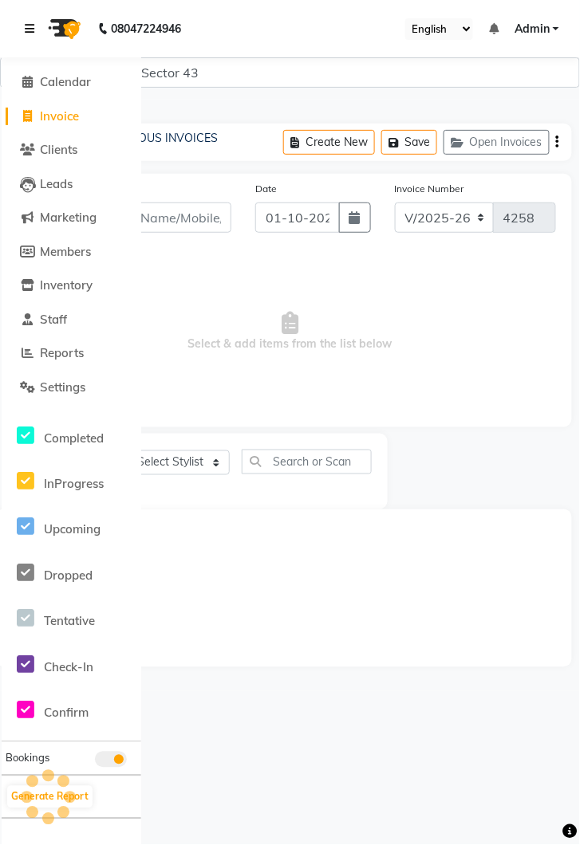
click at [29, 18] on link at bounding box center [33, 28] width 16 height 45
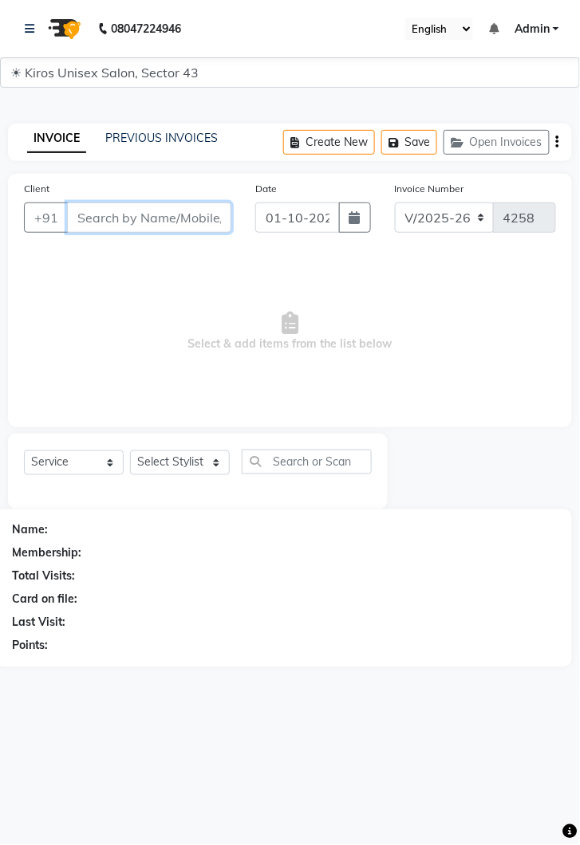
click at [158, 218] on input "Client" at bounding box center [149, 217] width 164 height 30
click at [163, 139] on link "PREVIOUS INVOICES" at bounding box center [161, 138] width 112 height 14
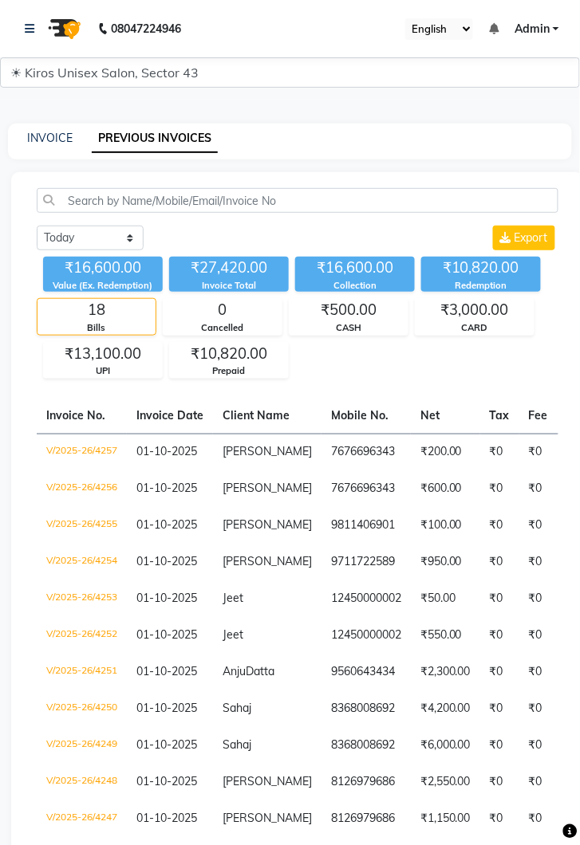
click at [49, 152] on div "INVOICE PREVIOUS INVOICES" at bounding box center [290, 142] width 564 height 36
click at [41, 46] on img at bounding box center [63, 28] width 45 height 45
click at [37, 40] on link at bounding box center [33, 28] width 16 height 45
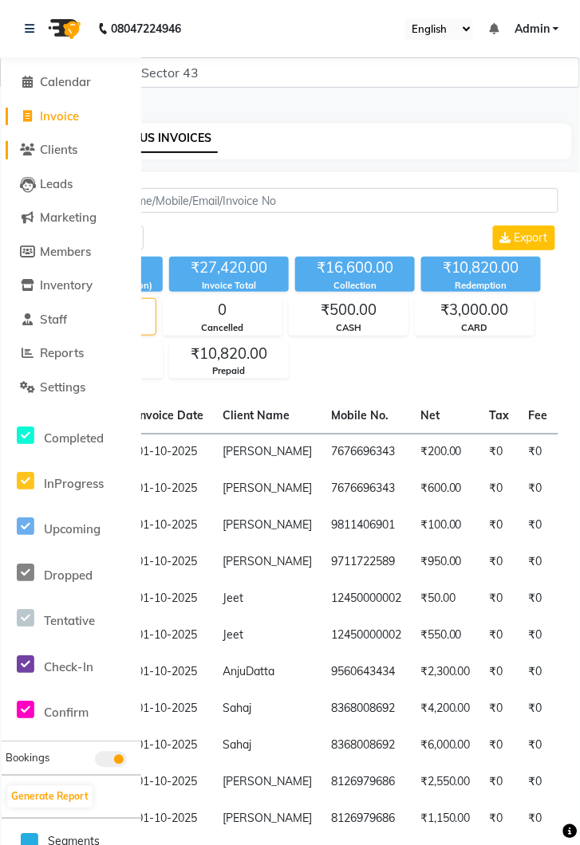
click at [52, 157] on link "Clients" at bounding box center [72, 150] width 132 height 18
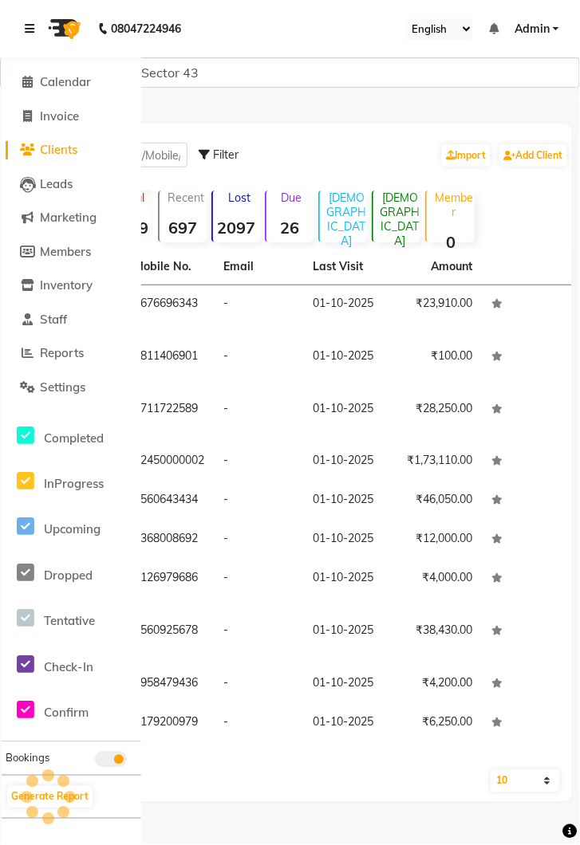
click at [34, 37] on link at bounding box center [33, 28] width 16 height 45
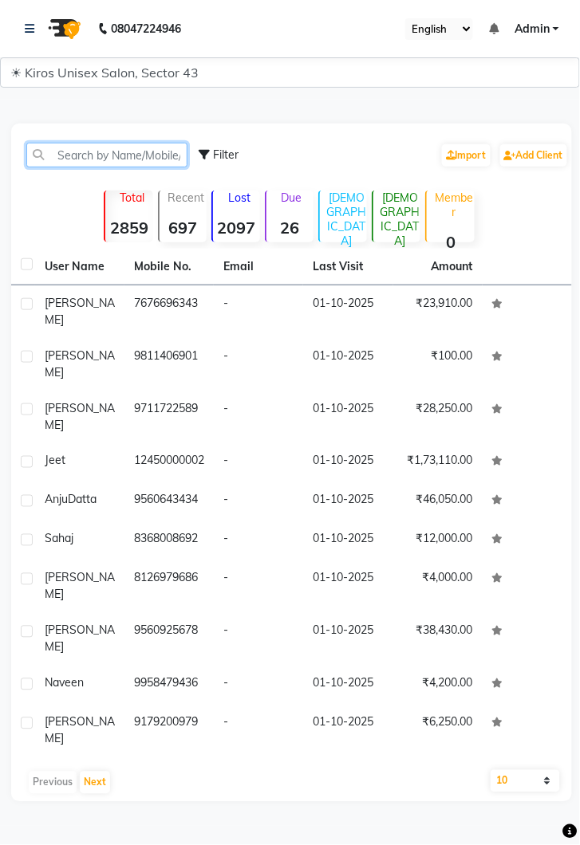
click at [121, 160] on input "text" at bounding box center [106, 155] width 161 height 25
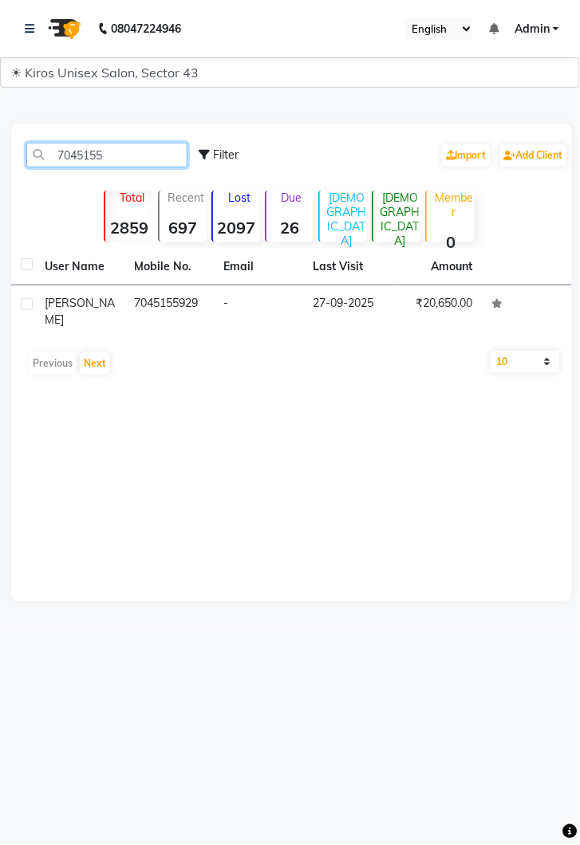
type input "7045155"
click at [367, 309] on td "27-09-2025" at bounding box center [347, 311] width 89 height 53
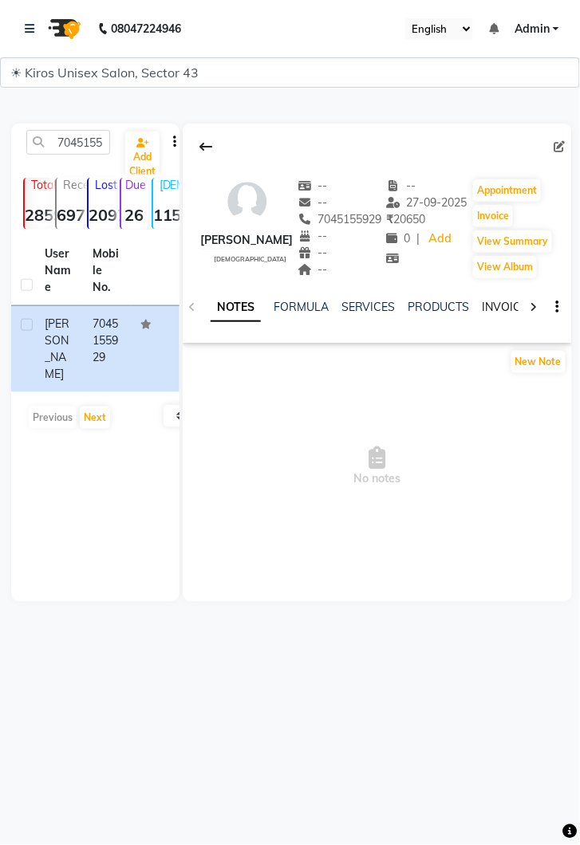
click at [497, 312] on link "INVOICES" at bounding box center [508, 307] width 53 height 14
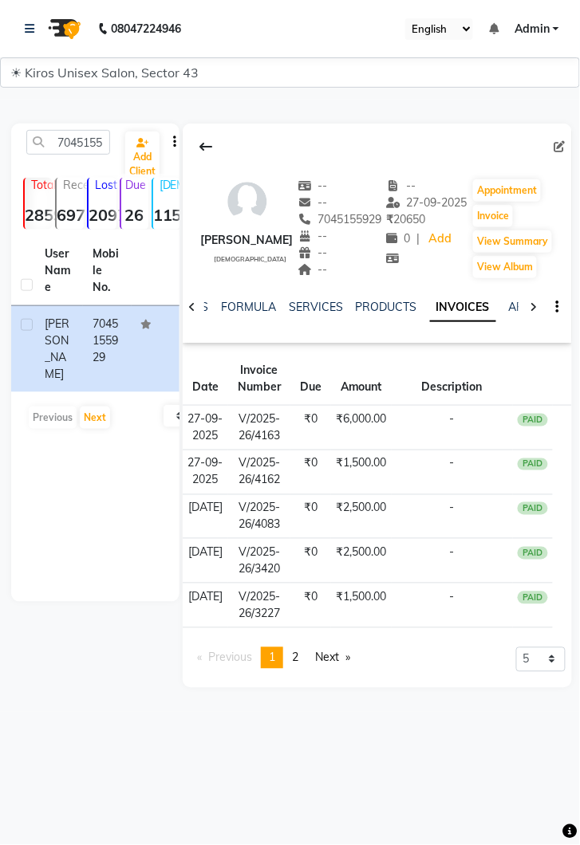
click at [371, 494] on td "₹1,500.00" at bounding box center [361, 472] width 61 height 45
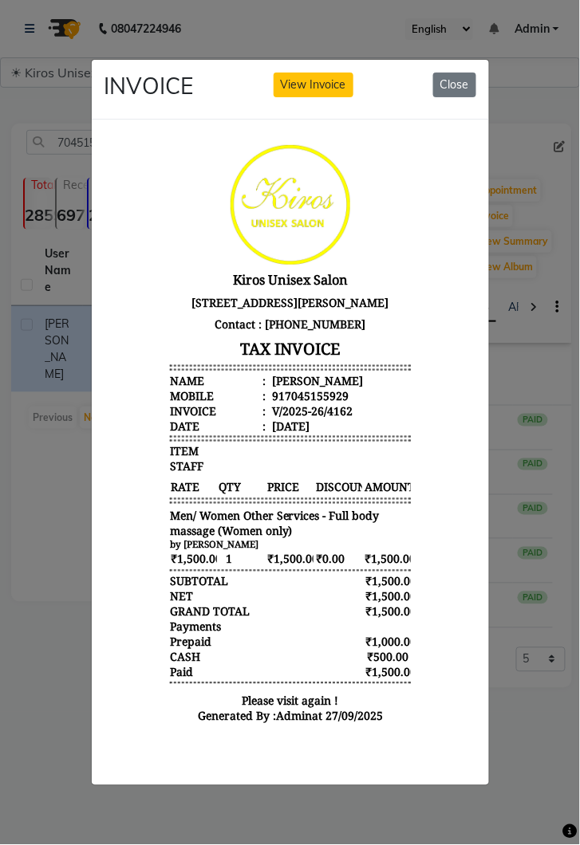
click at [462, 97] on button "Close" at bounding box center [454, 85] width 43 height 25
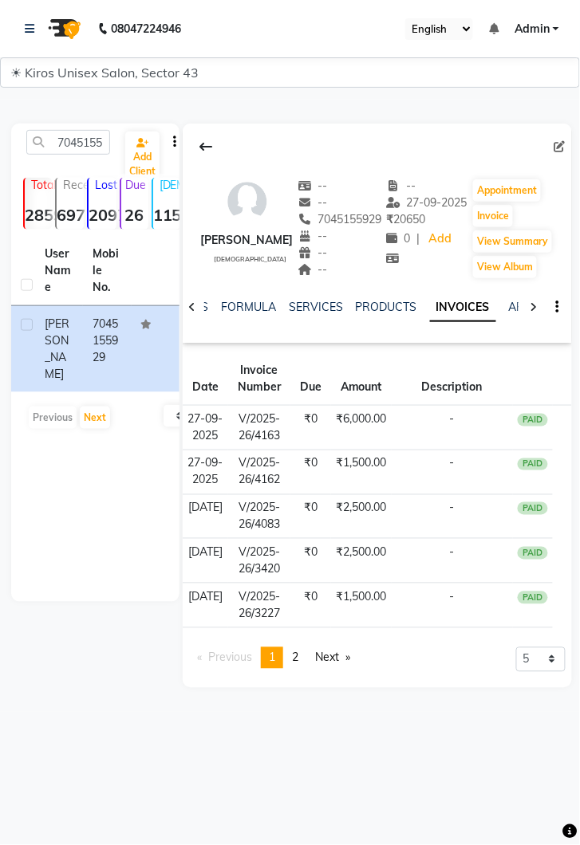
click at [346, 435] on td "₹6,000.00" at bounding box center [361, 428] width 61 height 45
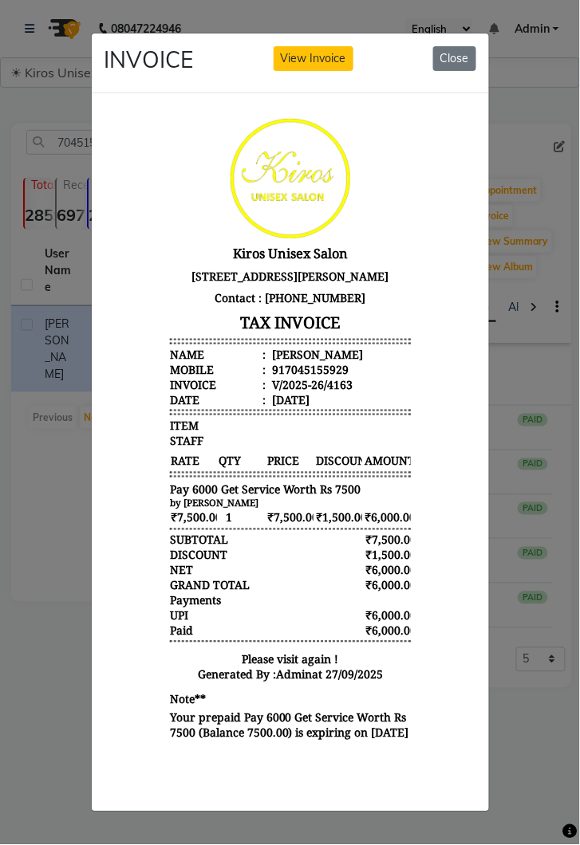
scroll to position [13, 0]
click at [455, 71] on button "Close" at bounding box center [454, 58] width 43 height 25
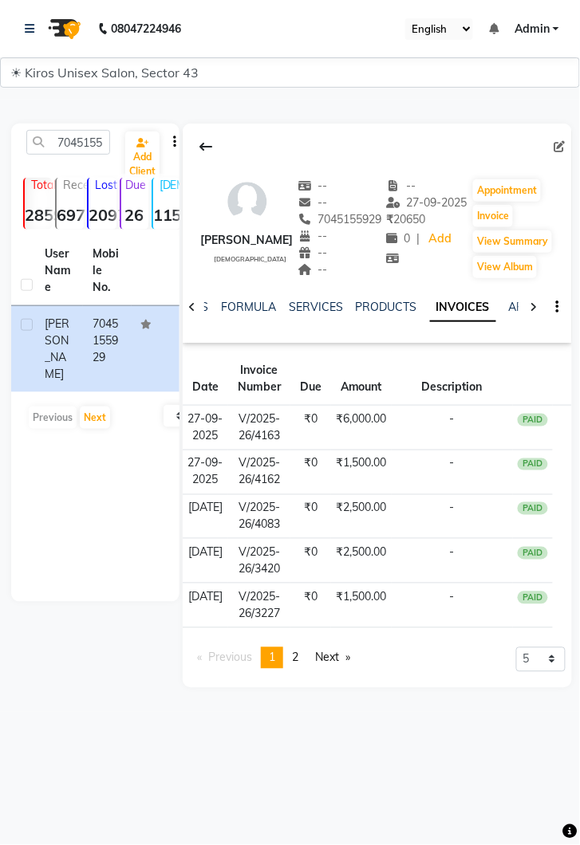
click at [355, 439] on td "₹6,000.00" at bounding box center [361, 428] width 61 height 45
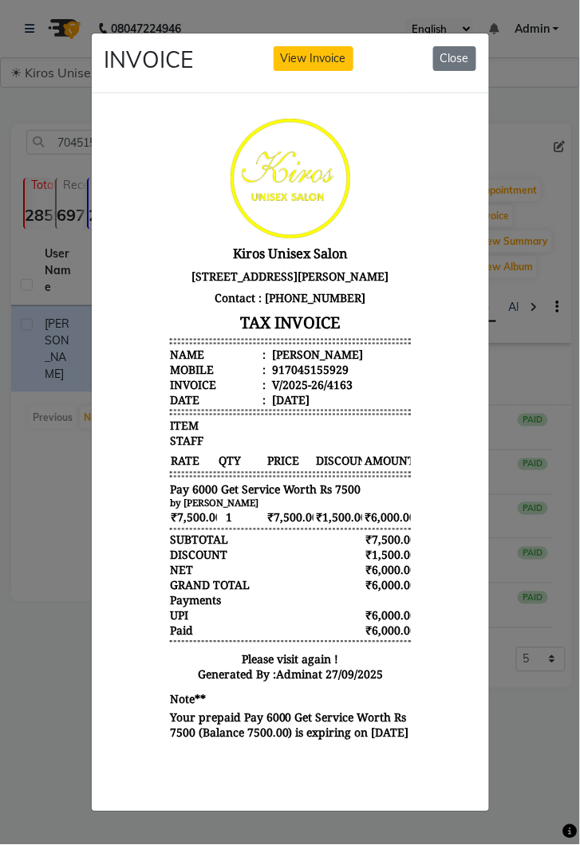
scroll to position [0, 0]
click at [457, 71] on button "Close" at bounding box center [454, 58] width 43 height 25
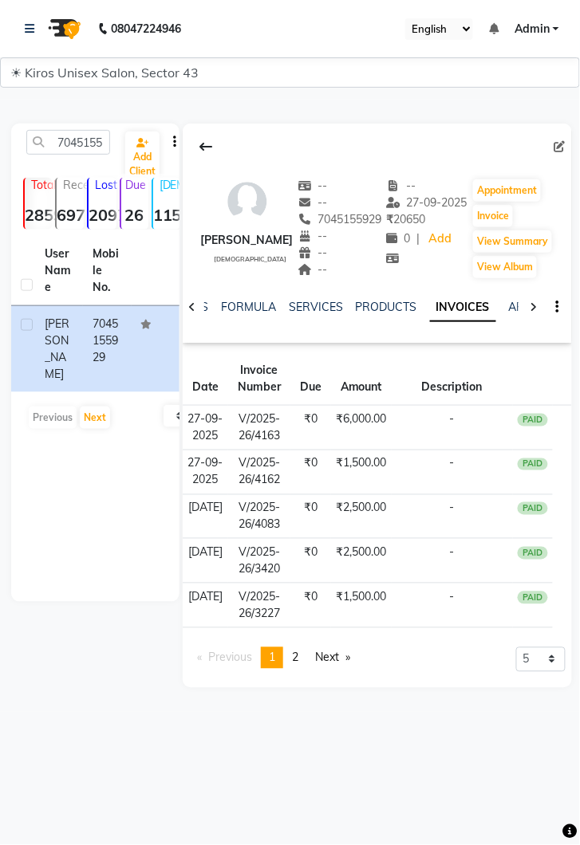
click at [268, 446] on td "V/2025-26/4163" at bounding box center [259, 428] width 62 height 45
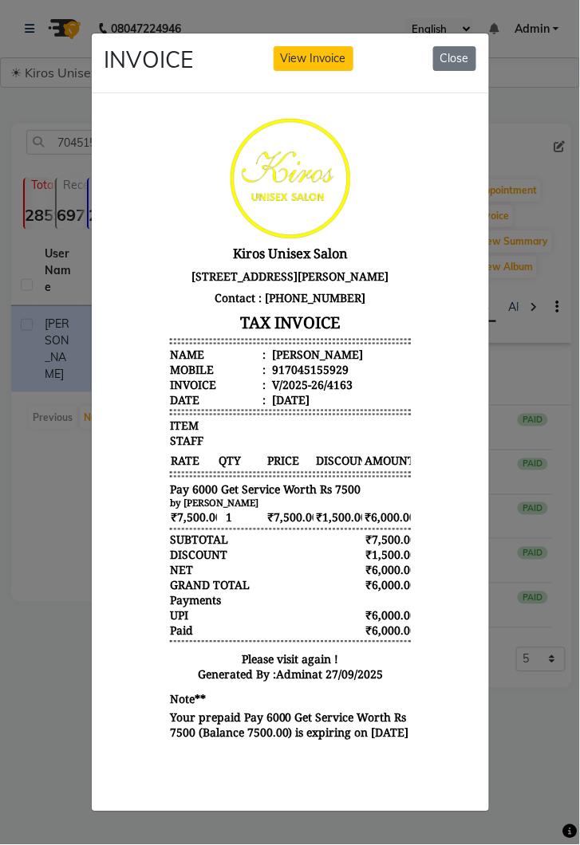
click at [446, 71] on button "Close" at bounding box center [454, 58] width 43 height 25
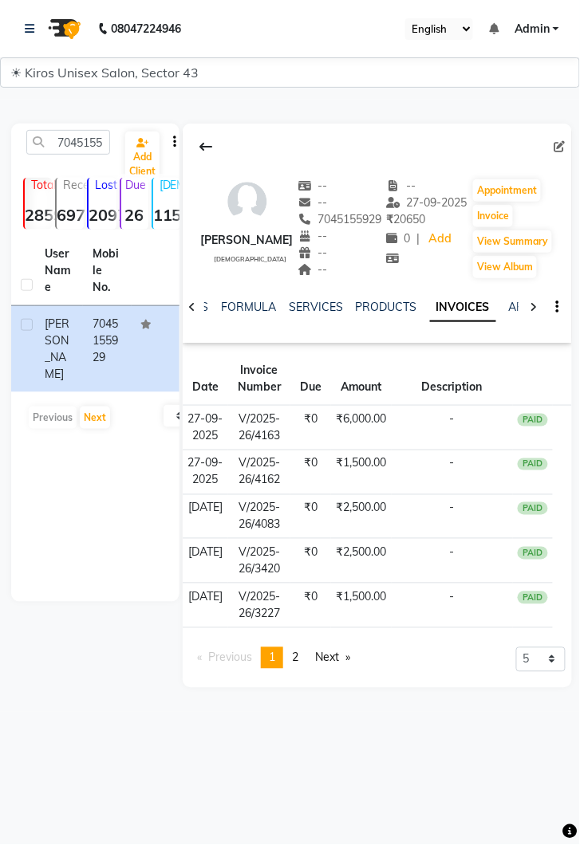
click at [234, 444] on td "V/2025-26/4163" at bounding box center [259, 428] width 62 height 45
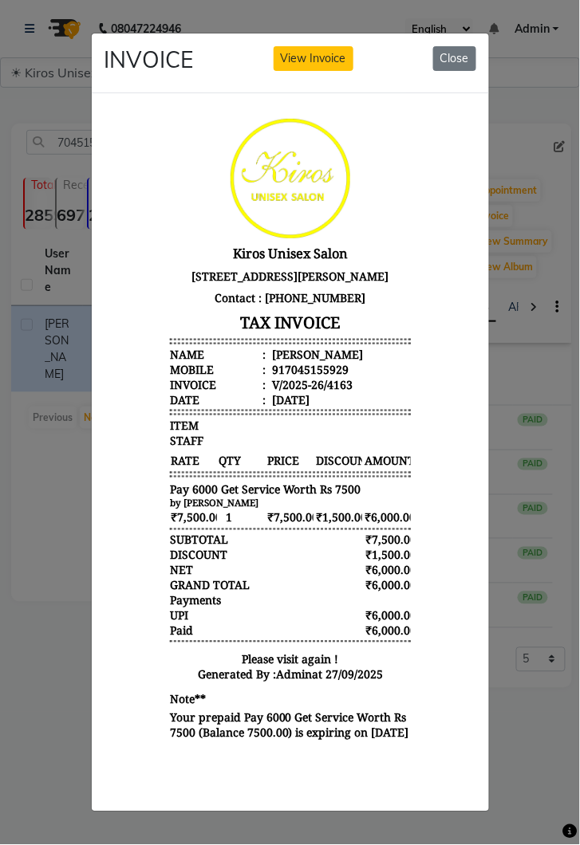
scroll to position [13, 0]
click at [49, 794] on ngb-modal-window "INVOICE View Invoice Close" at bounding box center [290, 422] width 580 height 845
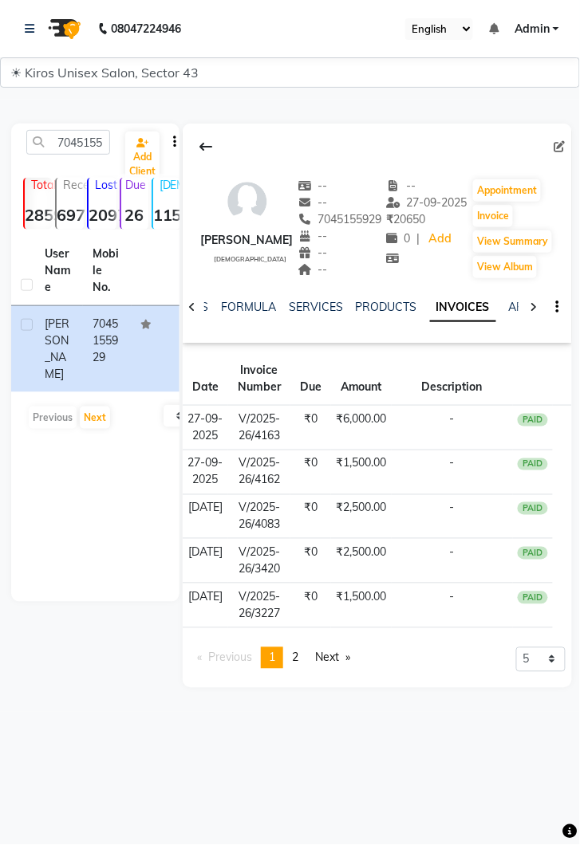
click at [374, 433] on td "₹6,000.00" at bounding box center [361, 428] width 61 height 45
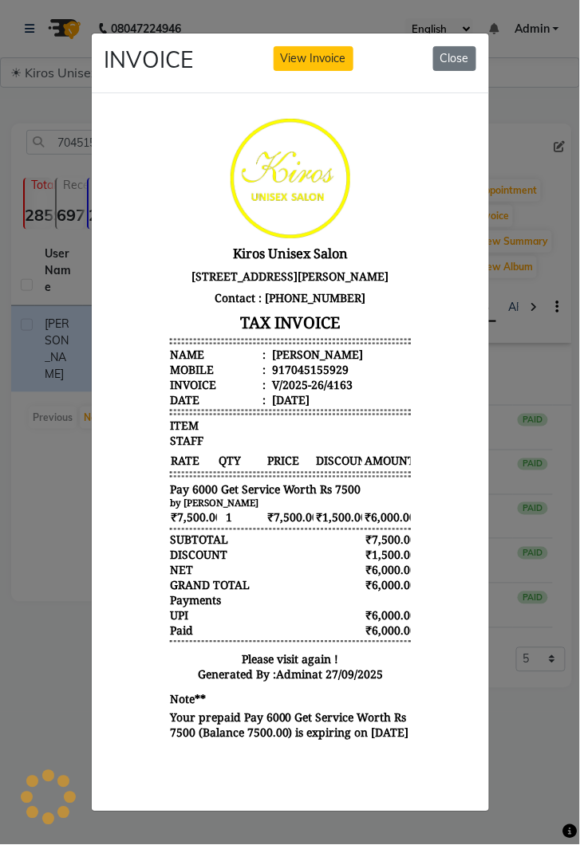
scroll to position [0, 0]
click at [519, 789] on ngb-modal-window "INVOICE View Invoice Close" at bounding box center [290, 422] width 580 height 845
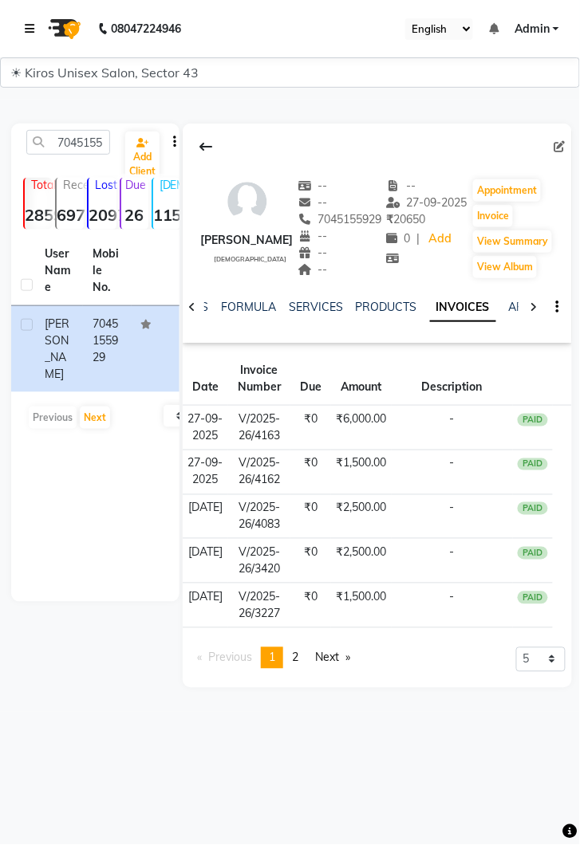
click at [37, 33] on link at bounding box center [33, 28] width 16 height 45
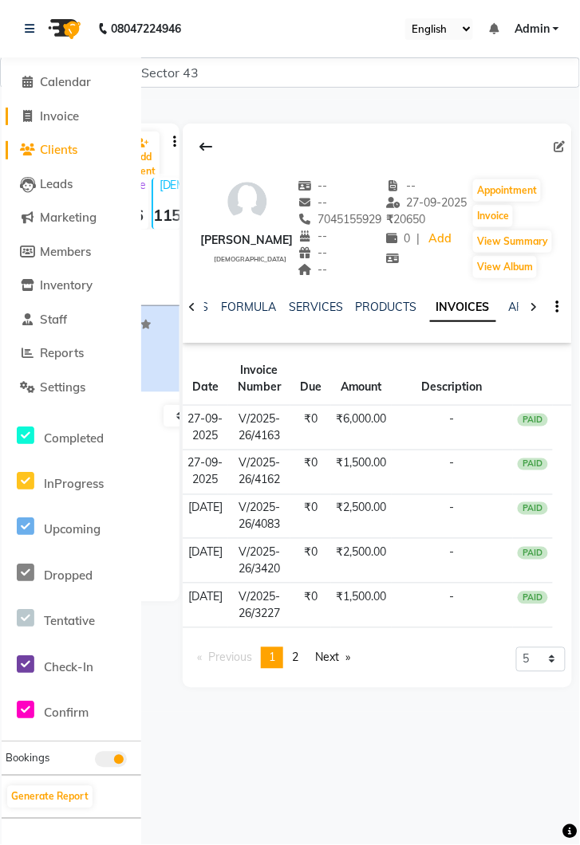
click at [61, 124] on link "Invoice" at bounding box center [72, 117] width 132 height 18
select select "service"
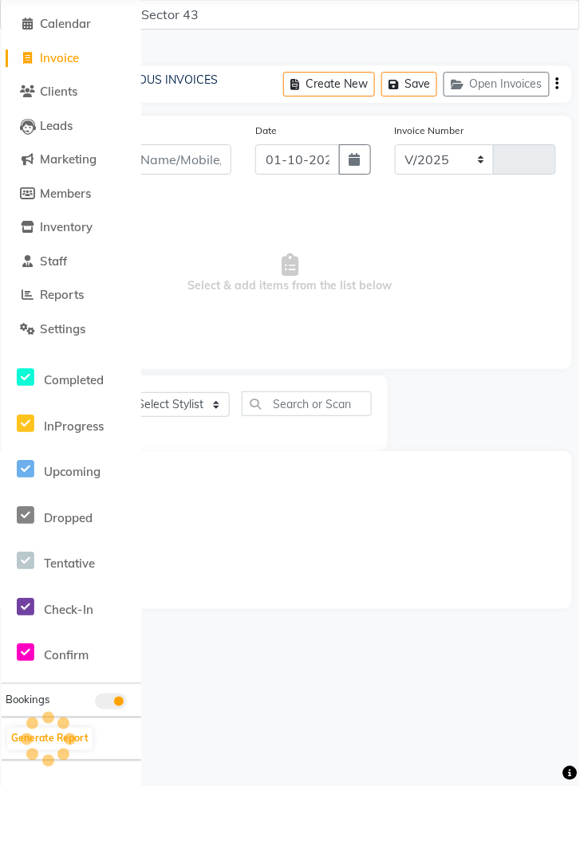
select select "5694"
type input "4258"
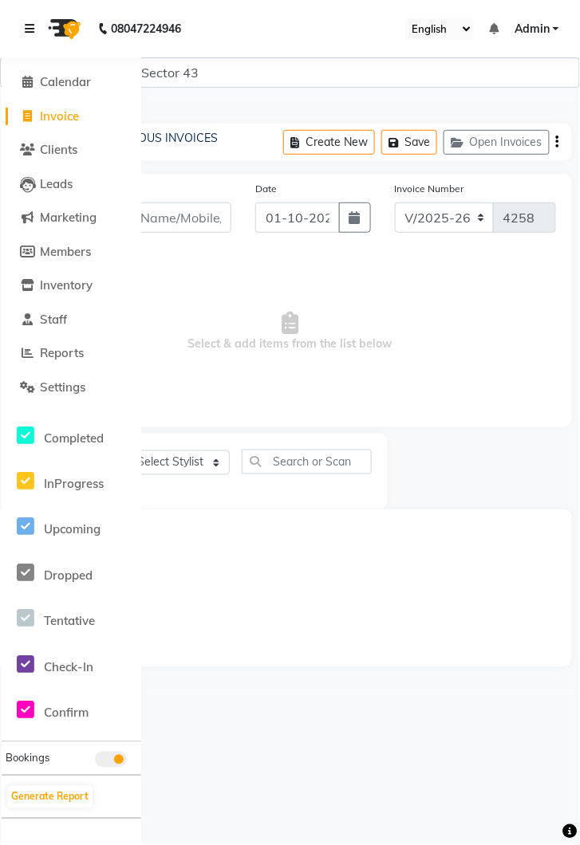
click at [39, 33] on link at bounding box center [33, 28] width 16 height 45
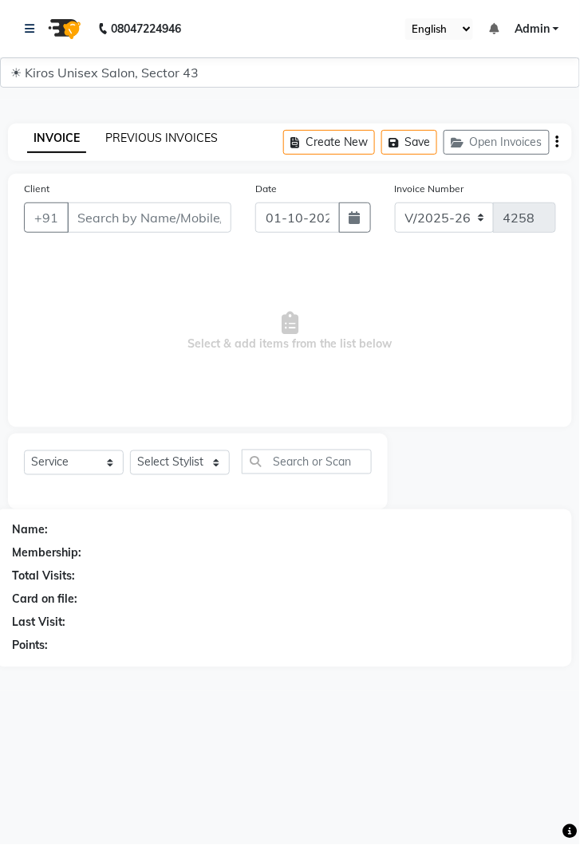
click at [167, 143] on link "PREVIOUS INVOICES" at bounding box center [161, 138] width 112 height 14
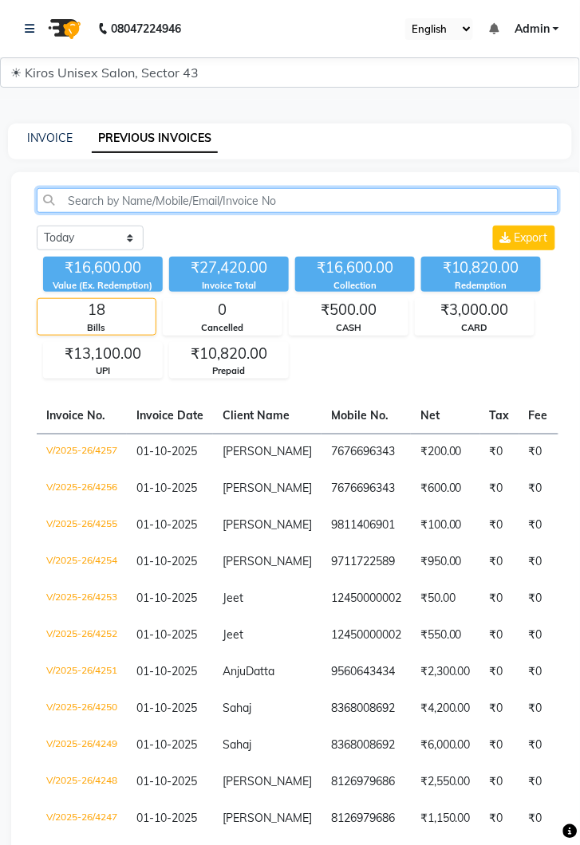
click at [263, 205] on input "text" at bounding box center [297, 200] width 521 height 25
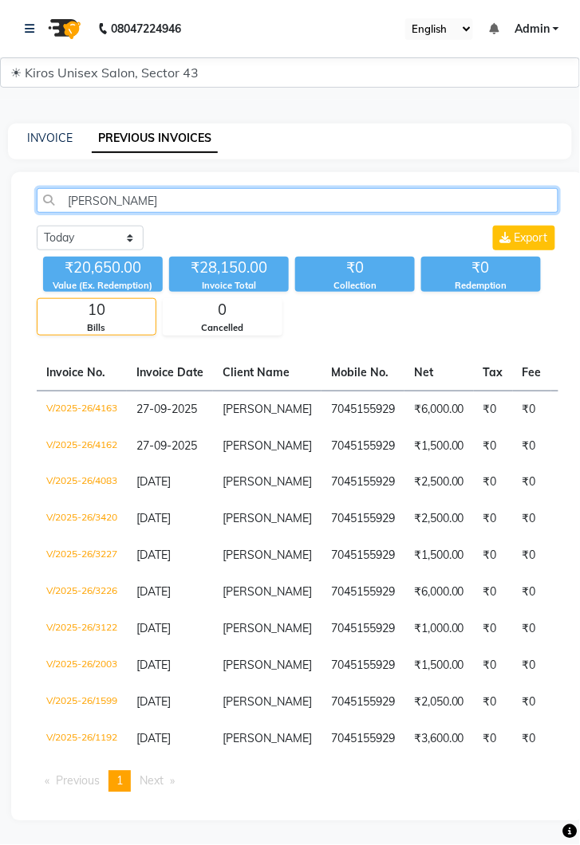
type input "Afshee"
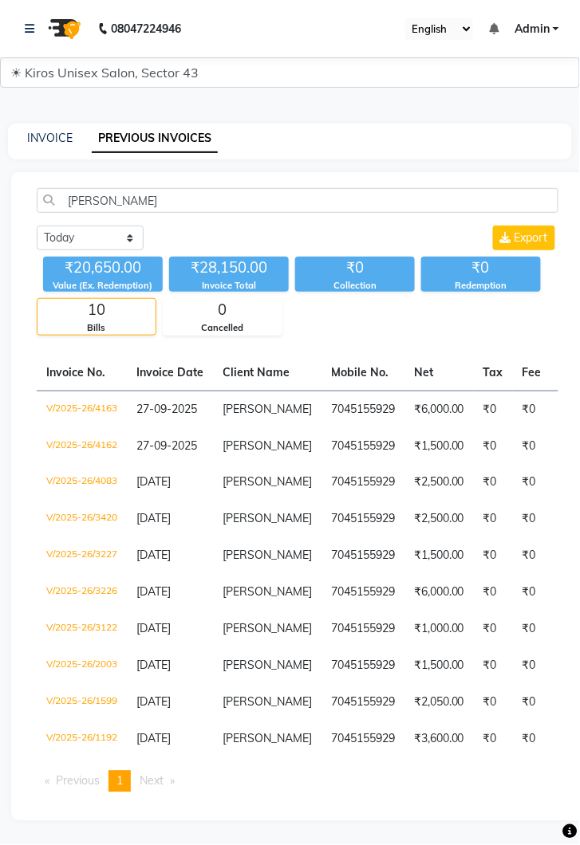
click at [428, 414] on td "₹6,000.00" at bounding box center [438, 409] width 69 height 37
click at [454, 413] on td "₹6,000.00" at bounding box center [438, 409] width 69 height 37
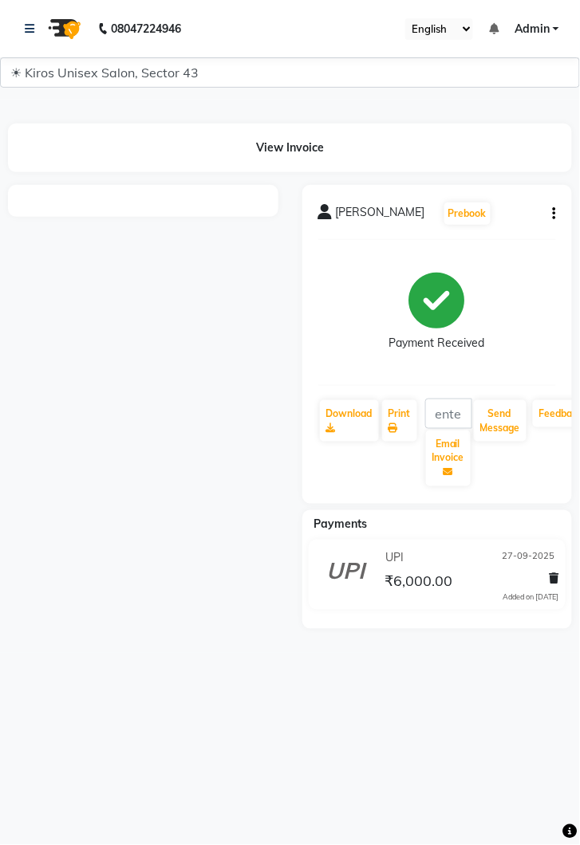
click at [550, 222] on button "button" at bounding box center [551, 214] width 10 height 17
click at [534, 319] on div "Payment Received" at bounding box center [437, 313] width 238 height 120
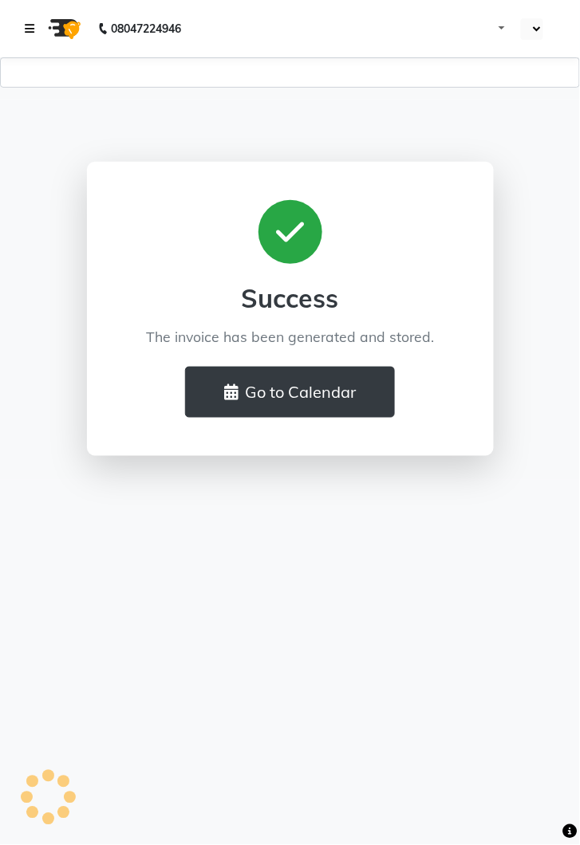
click at [33, 32] on icon at bounding box center [30, 28] width 10 height 11
click at [28, 34] on link at bounding box center [33, 28] width 16 height 45
click at [340, 410] on button "Go to Calendar" at bounding box center [290, 392] width 210 height 51
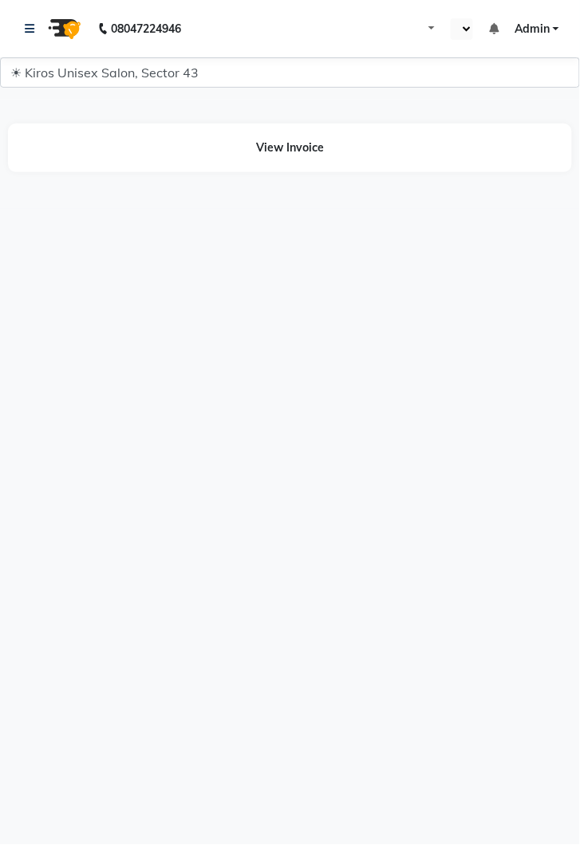
click at [399, 604] on div "08047224946 Select Location × Kiros Unisex Salon, Sector 43 Default Panel My Pa…" at bounding box center [290, 422] width 580 height 845
click at [422, 588] on div "08047224946 Select Location × Kiros Unisex Salon, Sector 43 Default Panel My Pa…" at bounding box center [290, 422] width 580 height 845
select select "en"
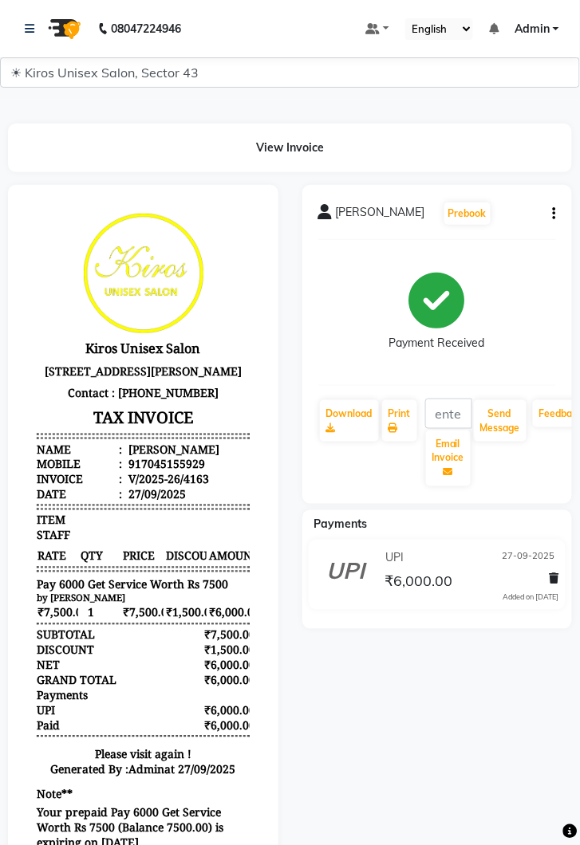
scroll to position [13, 0]
click at [556, 214] on icon "button" at bounding box center [553, 214] width 3 height 1
click at [516, 184] on div "Cancel Invoice" at bounding box center [490, 184] width 80 height 20
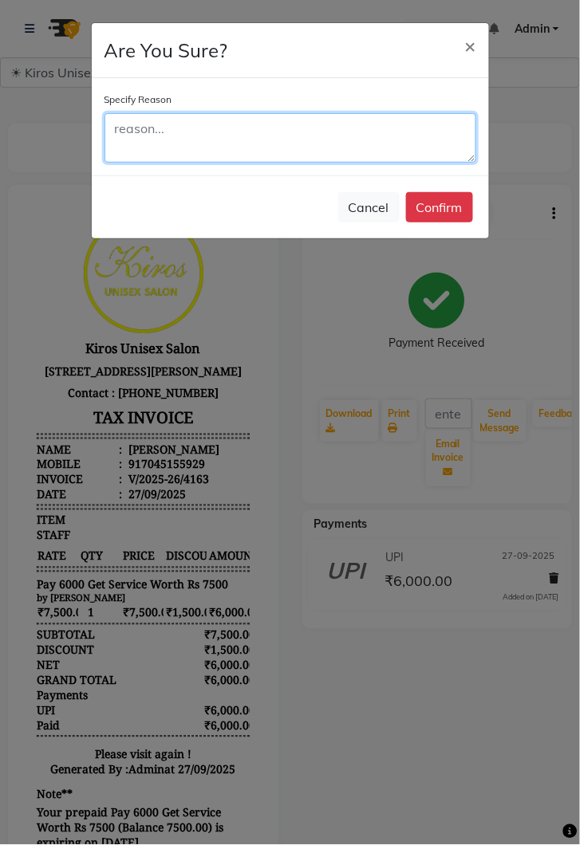
click at [367, 147] on textarea at bounding box center [289, 137] width 371 height 49
type textarea "Upgrade"
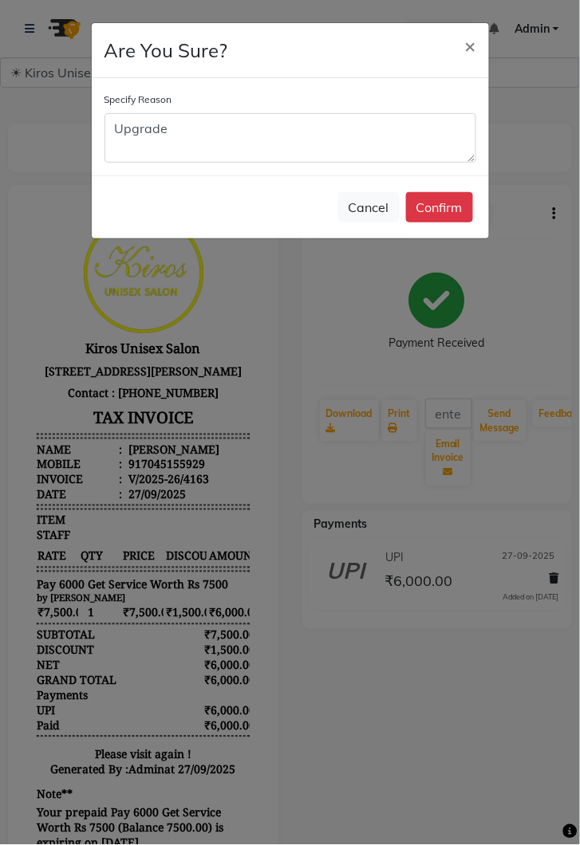
click at [447, 217] on button "Confirm" at bounding box center [439, 207] width 67 height 30
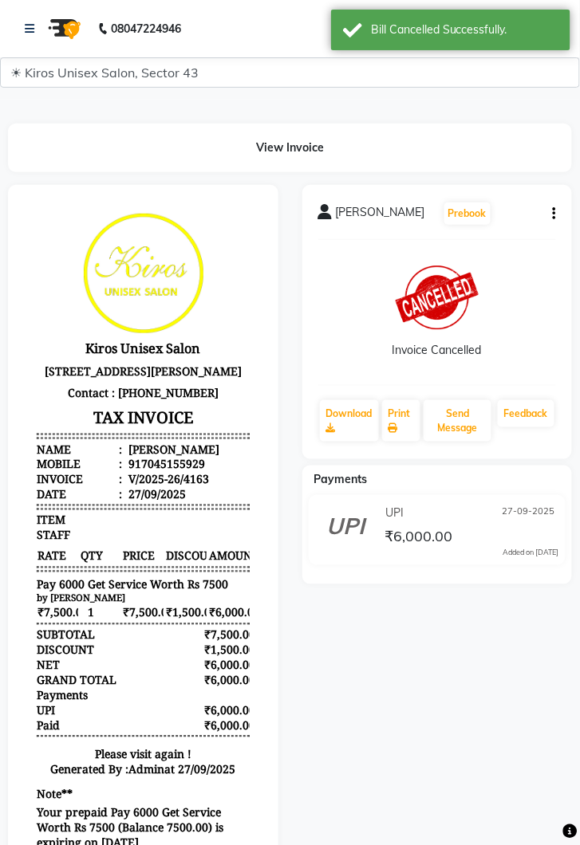
scroll to position [0, 0]
click at [37, 44] on link at bounding box center [33, 28] width 16 height 45
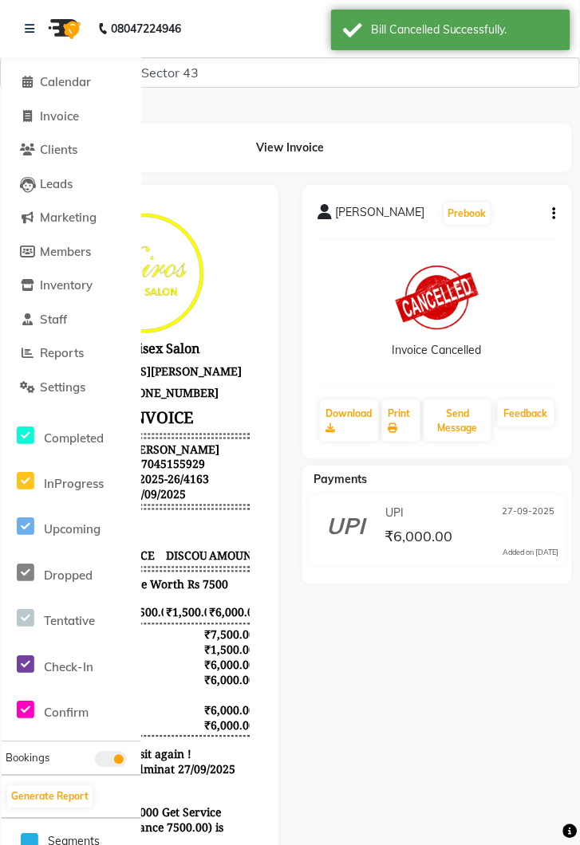
click at [62, 132] on li "Invoice" at bounding box center [71, 117] width 139 height 34
click at [57, 121] on span "Invoice" at bounding box center [59, 115] width 39 height 15
select select "service"
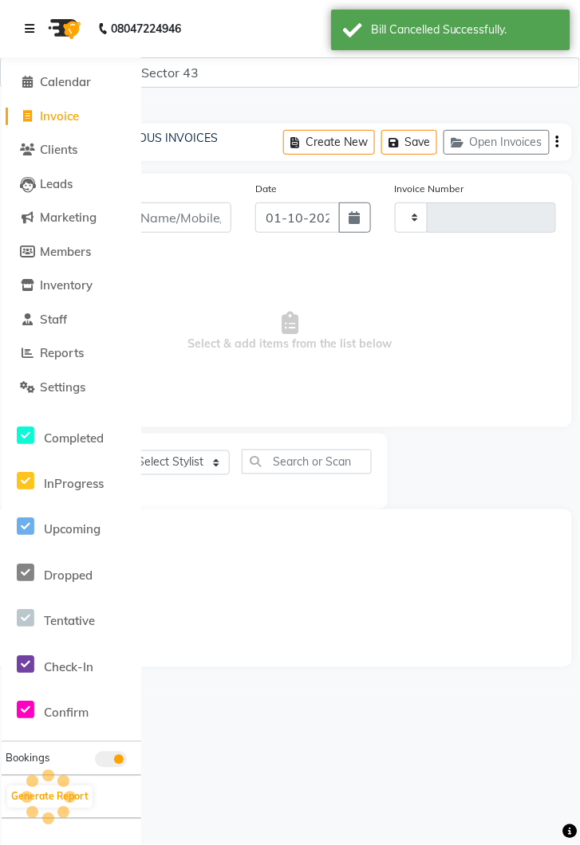
click at [37, 30] on link at bounding box center [33, 28] width 16 height 45
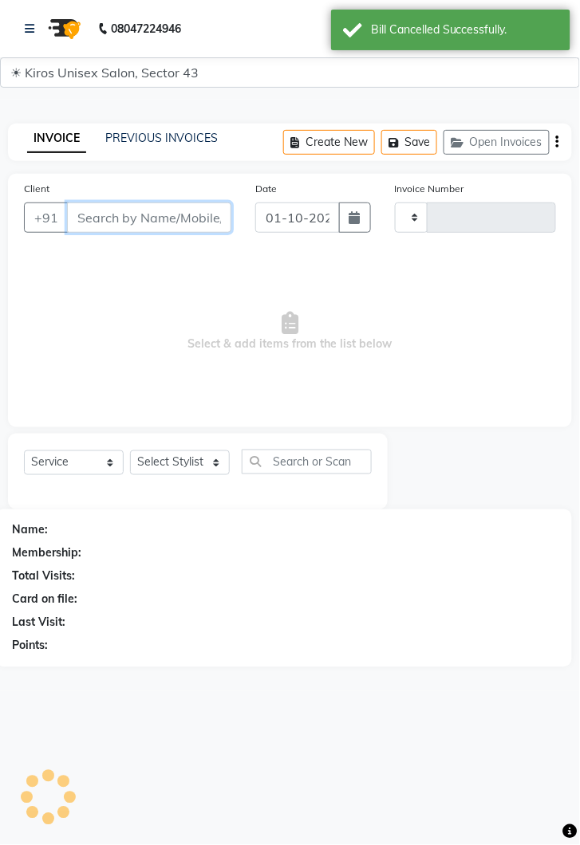
click at [152, 218] on input "Client" at bounding box center [149, 217] width 164 height 30
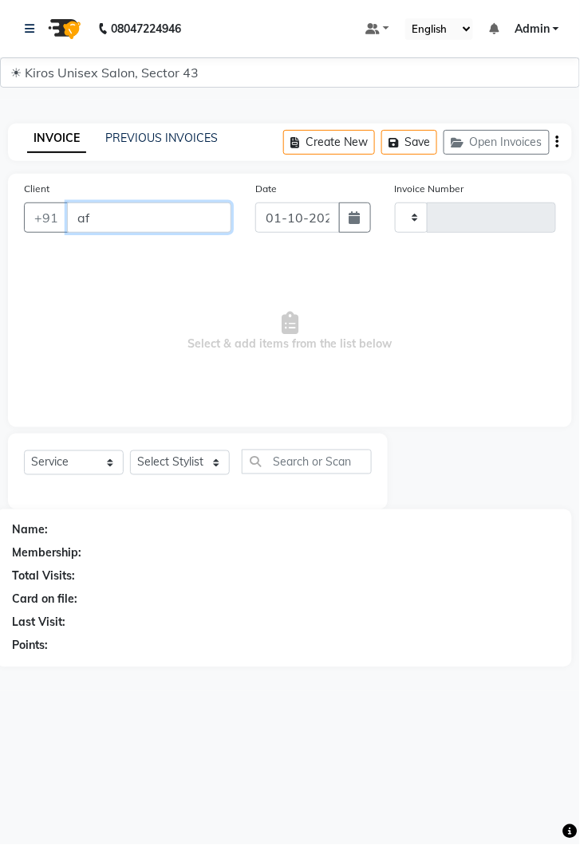
type input "a"
type input "7045155929"
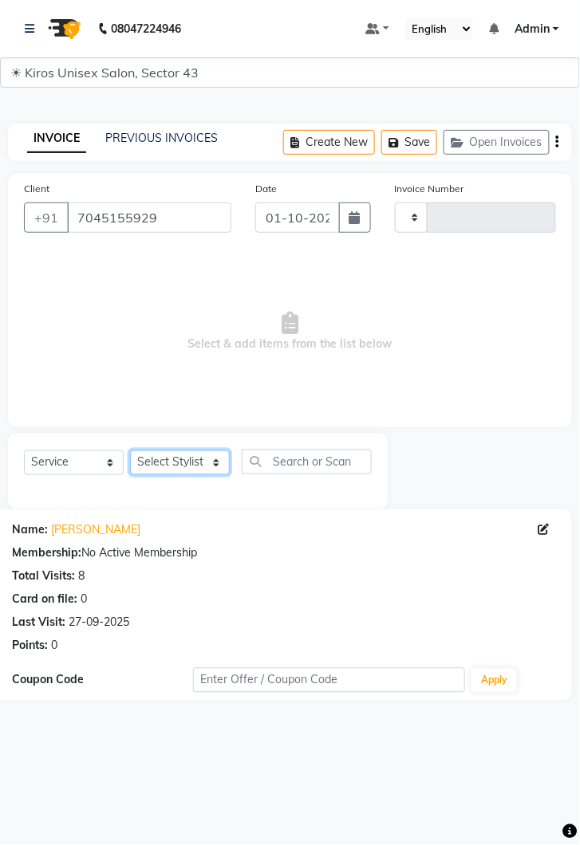
click at [200, 466] on select "Select Stylist [PERSON_NAME] [PERSON_NAME] Jeet Lalit Lamu [PERSON_NAME] [PERSO…" at bounding box center [180, 462] width 100 height 25
click at [130, 450] on select "Select Stylist [PERSON_NAME] [PERSON_NAME] Jeet Lalit Lamu [PERSON_NAME] [PERSO…" at bounding box center [180, 462] width 100 height 25
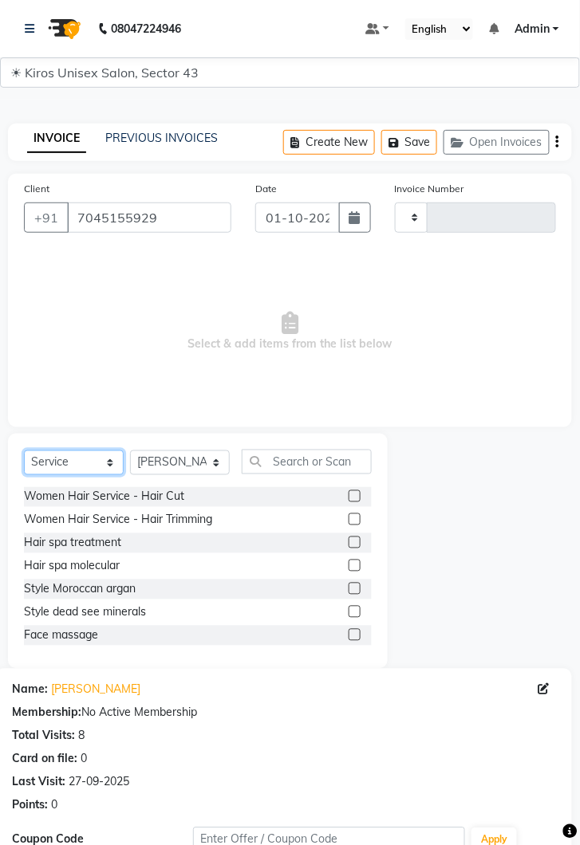
click at [104, 470] on select "Select Service Product Membership Package Voucher Prepaid Gift Card" at bounding box center [74, 462] width 100 height 25
click at [219, 463] on select "Select Stylist [PERSON_NAME] [PERSON_NAME] Jeet Lalit Lamu [PERSON_NAME] [PERSO…" at bounding box center [180, 462] width 100 height 25
select select "67564"
click at [130, 450] on select "Select Stylist [PERSON_NAME] [PERSON_NAME] Jeet Lalit Lamu [PERSON_NAME] [PERSO…" at bounding box center [180, 462] width 100 height 25
click at [107, 471] on select "Select Service Product Membership Package Voucher Prepaid Gift Card" at bounding box center [74, 462] width 100 height 25
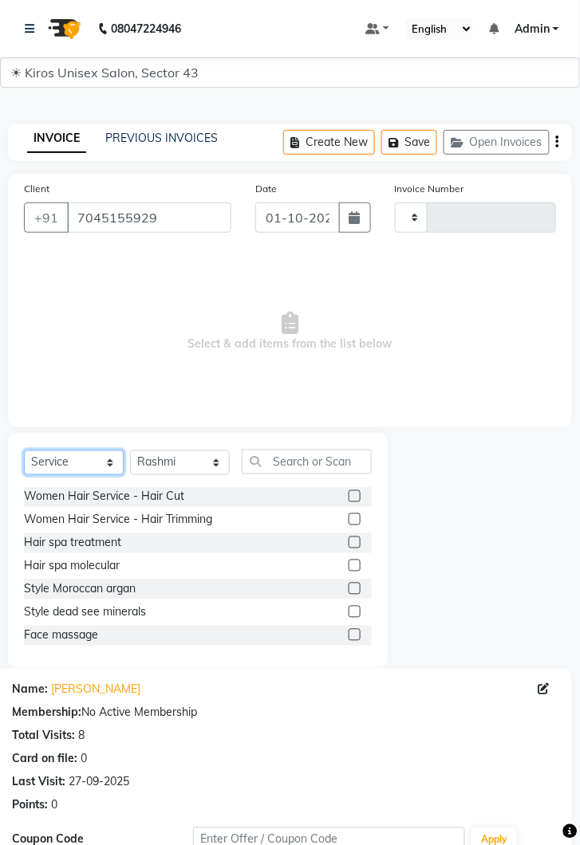
select select "P"
click at [24, 450] on select "Select Service Product Membership Package Voucher Prepaid Gift Card" at bounding box center [74, 462] width 100 height 25
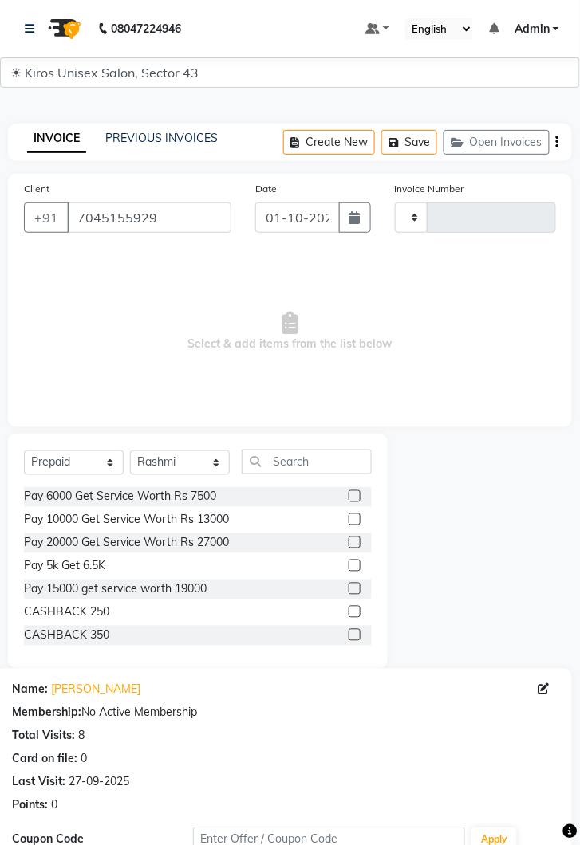
click at [356, 520] on label at bounding box center [354, 519] width 12 height 12
click at [356, 520] on input "checkbox" at bounding box center [353, 520] width 10 height 10
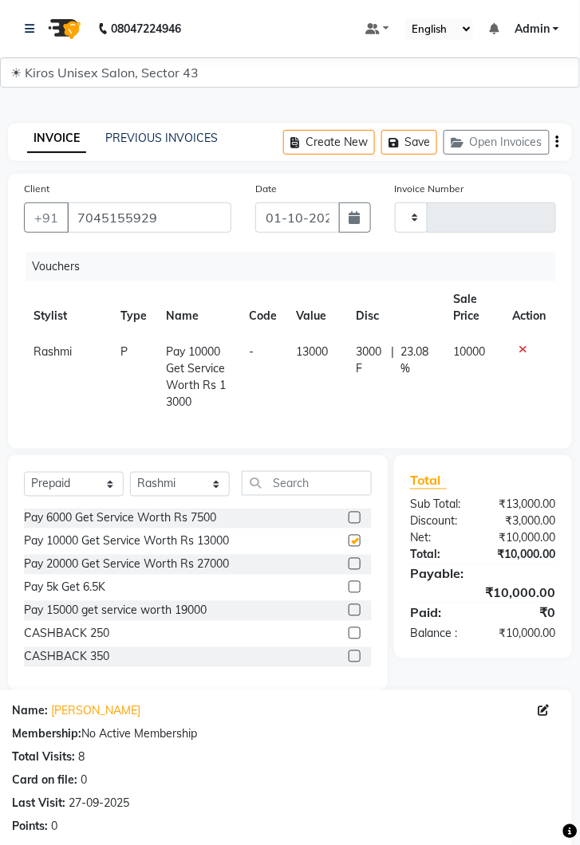
checkbox input "false"
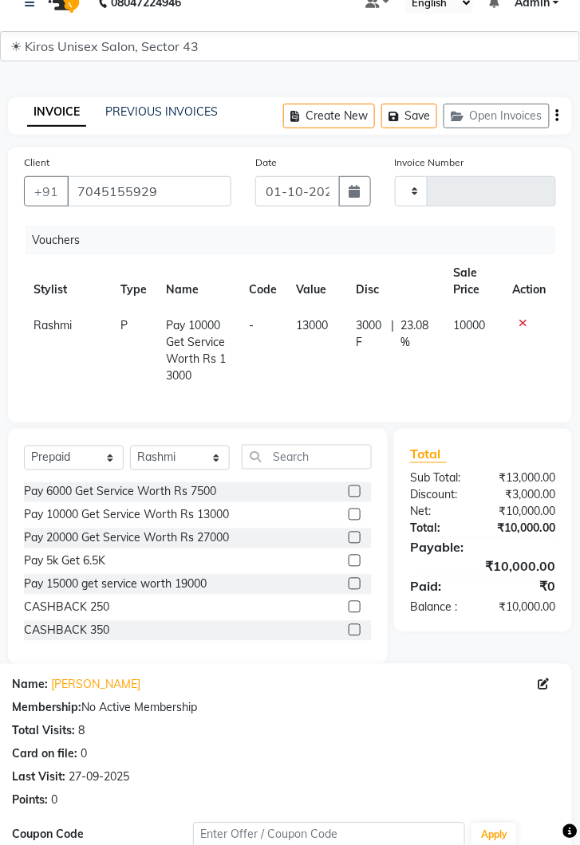
scroll to position [136, 0]
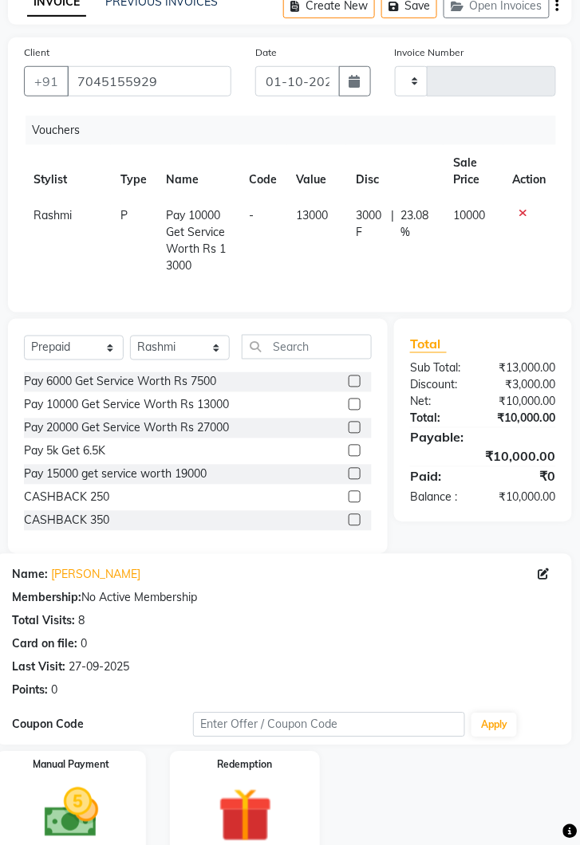
click at [241, 797] on img at bounding box center [245, 816] width 88 height 68
click at [96, 794] on img at bounding box center [71, 813] width 88 height 63
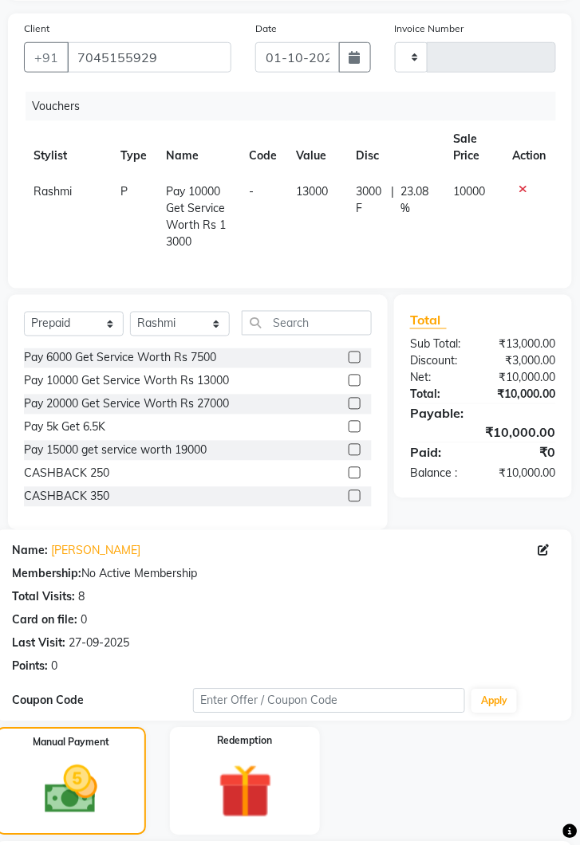
scroll to position [274, 0]
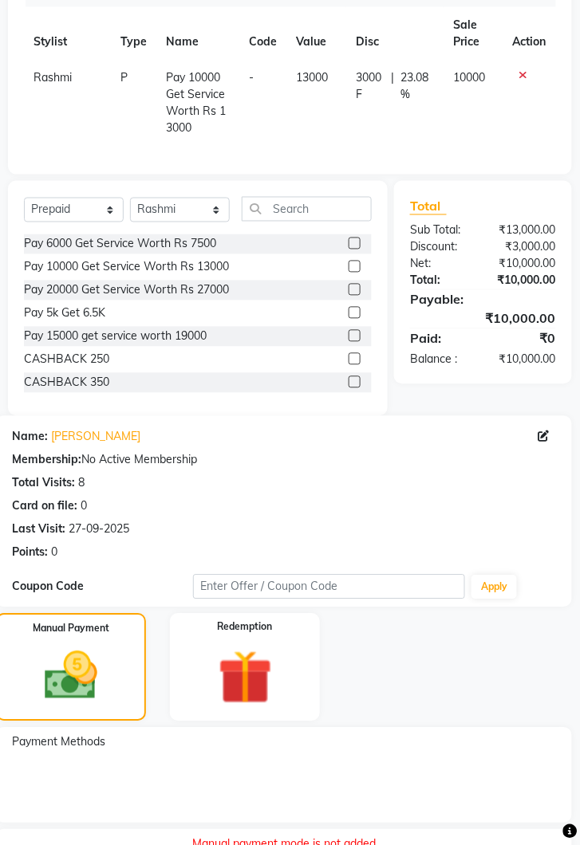
click at [99, 669] on img at bounding box center [71, 676] width 86 height 61
click at [263, 653] on img at bounding box center [245, 678] width 88 height 68
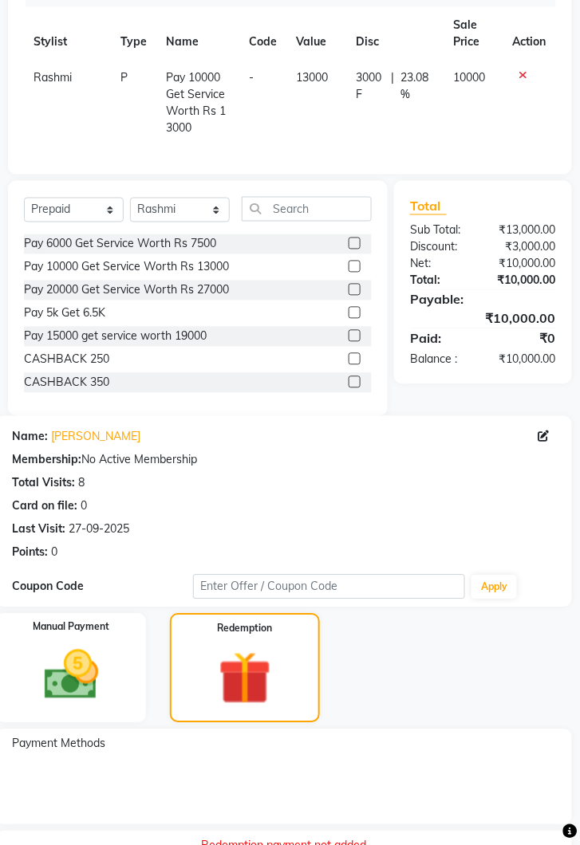
click at [96, 679] on img at bounding box center [71, 675] width 88 height 63
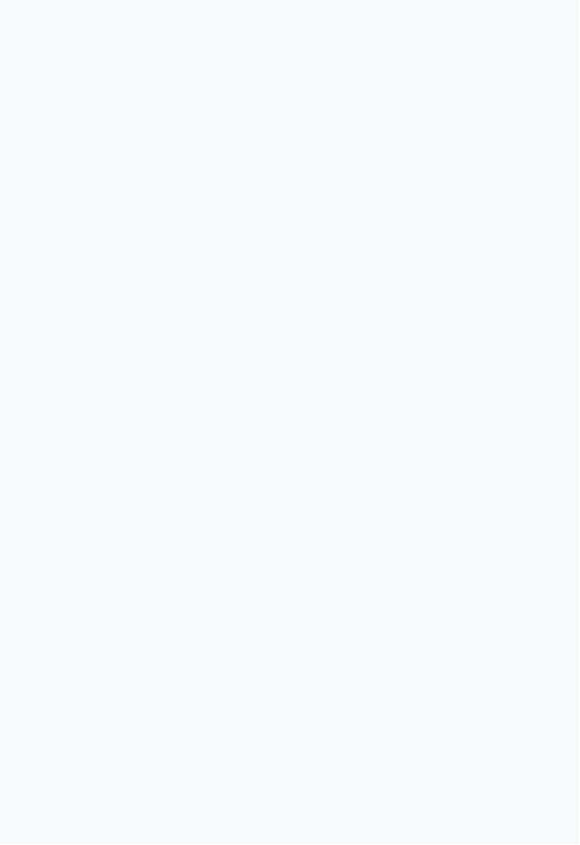
select select "service"
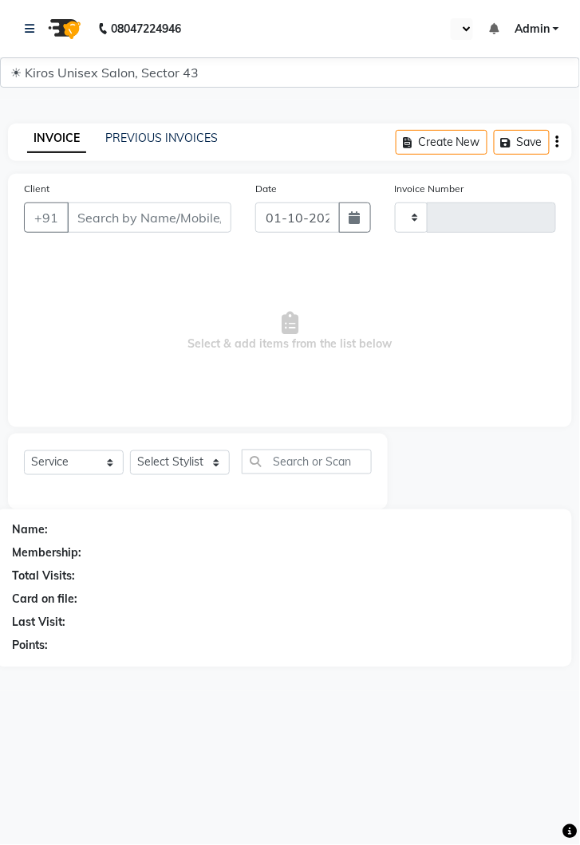
type input "4258"
select select "en"
select select "5694"
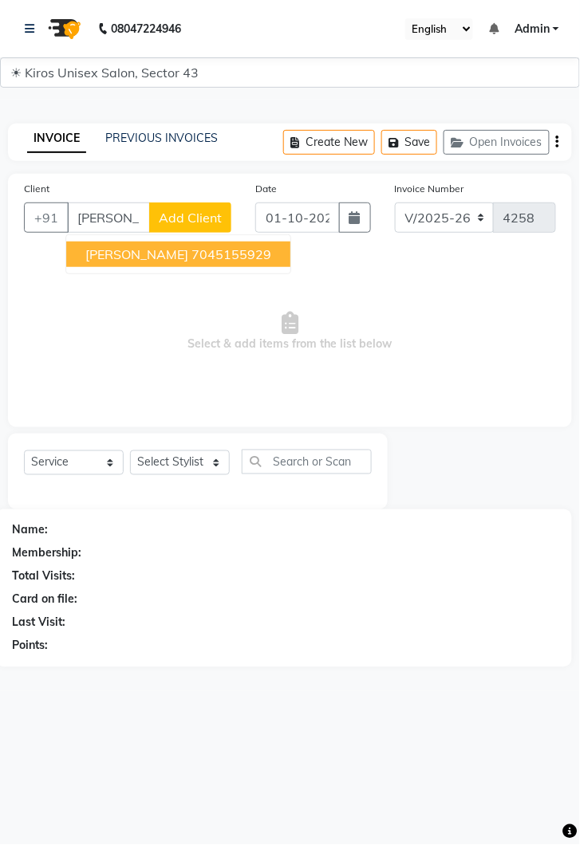
click at [212, 262] on button "[PERSON_NAME] 7045155929" at bounding box center [178, 255] width 224 height 26
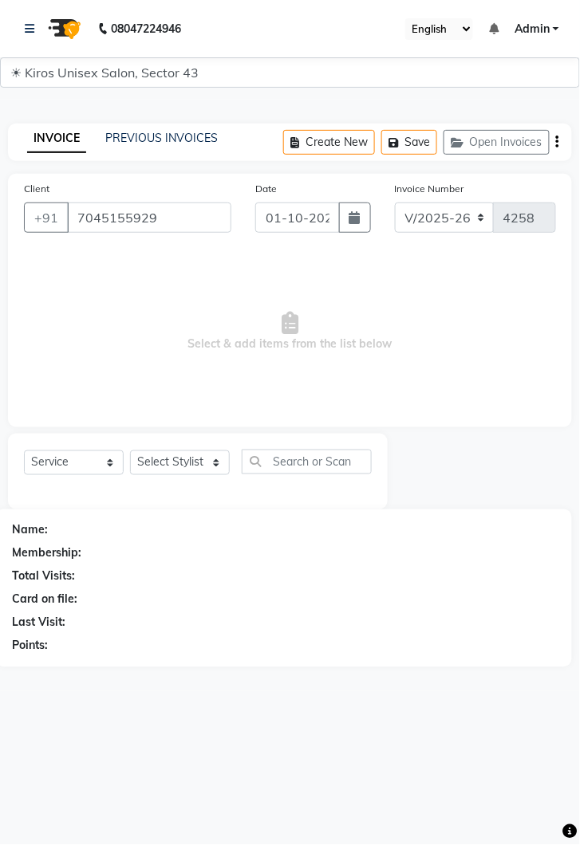
type input "7045155929"
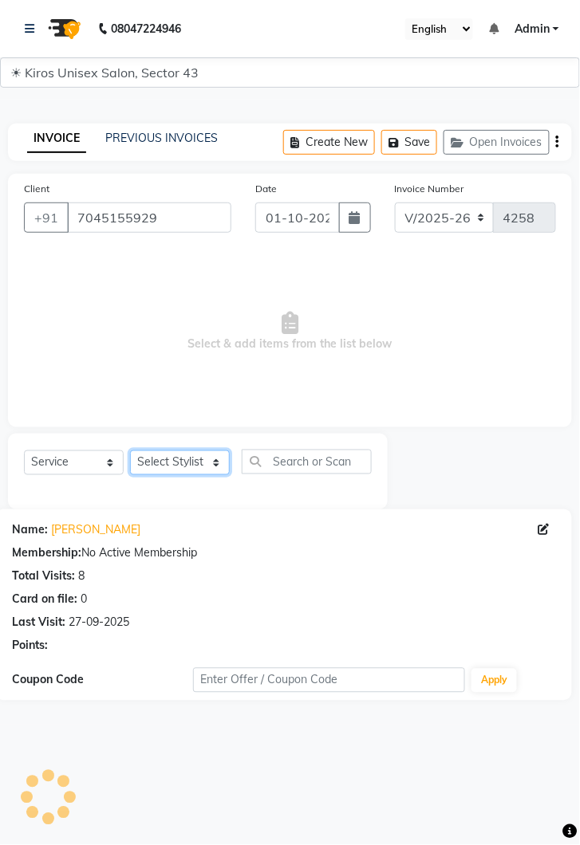
click at [206, 472] on select "Select Stylist [PERSON_NAME] [PERSON_NAME] Jeet Lalit Lamu [PERSON_NAME] [PERSO…" at bounding box center [180, 462] width 100 height 25
select select "67564"
click at [130, 450] on select "Select Stylist [PERSON_NAME] [PERSON_NAME] Jeet Lalit Lamu [PERSON_NAME] [PERSO…" at bounding box center [180, 462] width 100 height 25
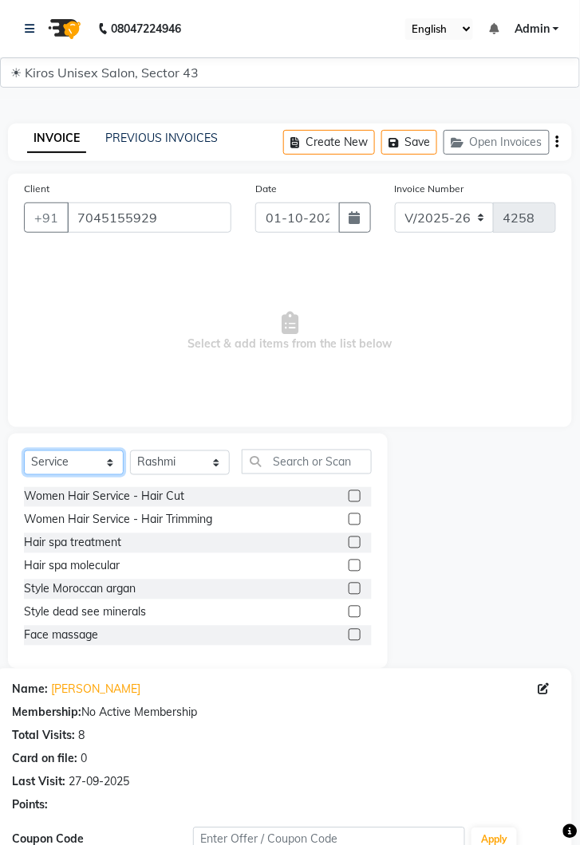
click at [112, 473] on select "Select Service Product Membership Package Voucher Prepaid Gift Card" at bounding box center [74, 462] width 100 height 25
select select "P"
click at [24, 450] on select "Select Service Product Membership Package Voucher Prepaid Gift Card" at bounding box center [74, 462] width 100 height 25
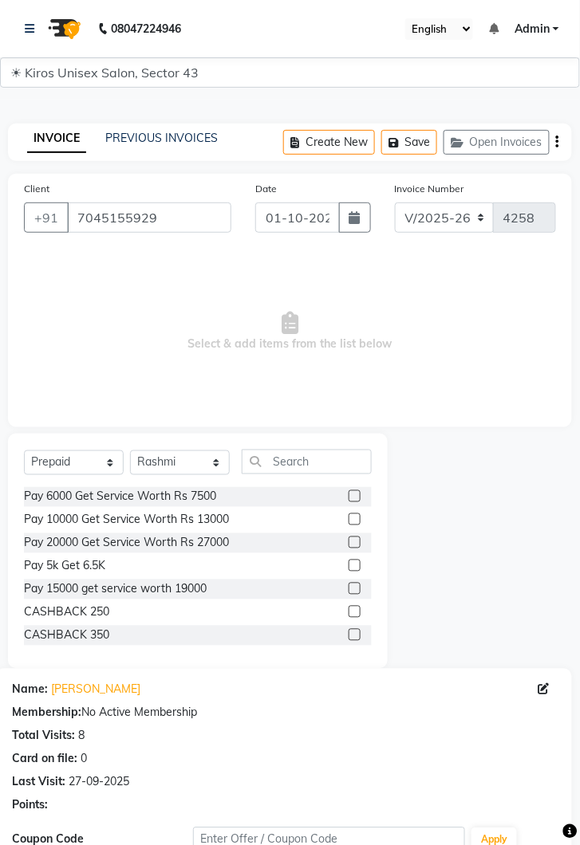
click at [355, 522] on label at bounding box center [354, 519] width 12 height 12
click at [355, 522] on input "checkbox" at bounding box center [353, 520] width 10 height 10
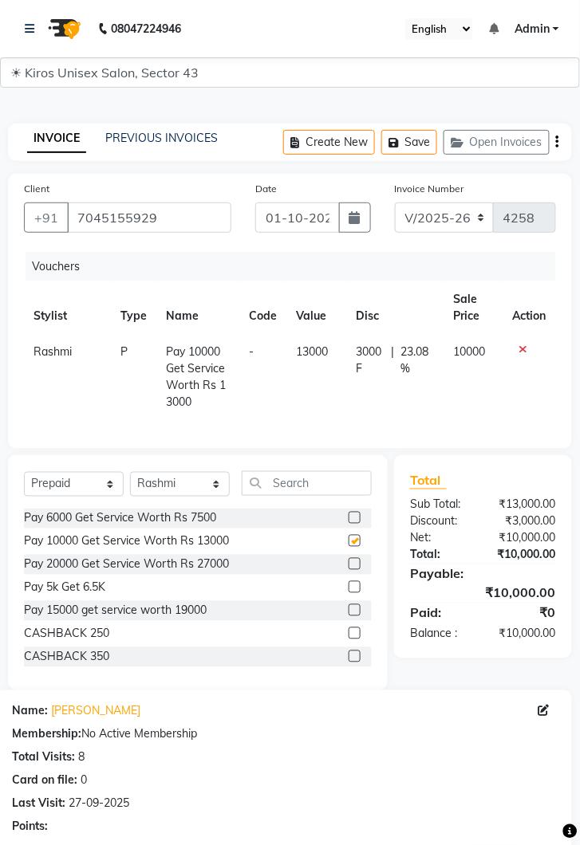
checkbox input "false"
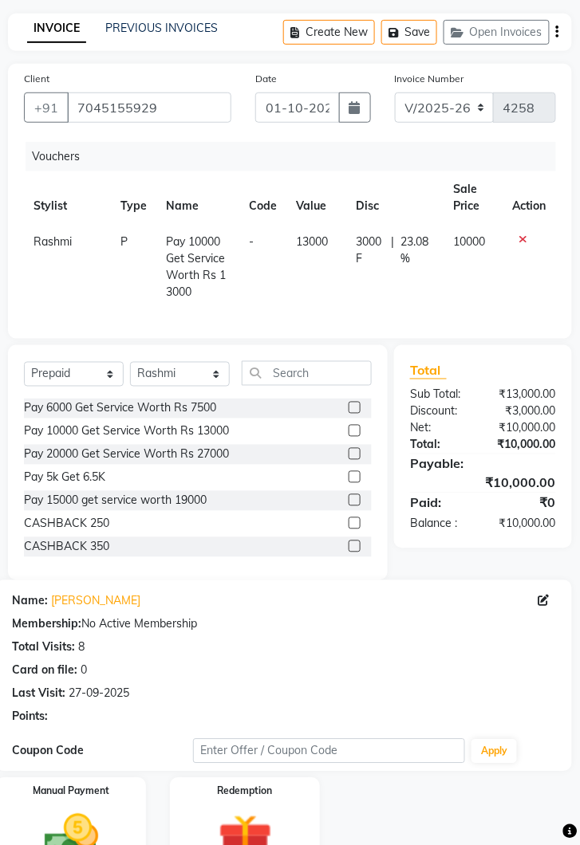
scroll to position [136, 0]
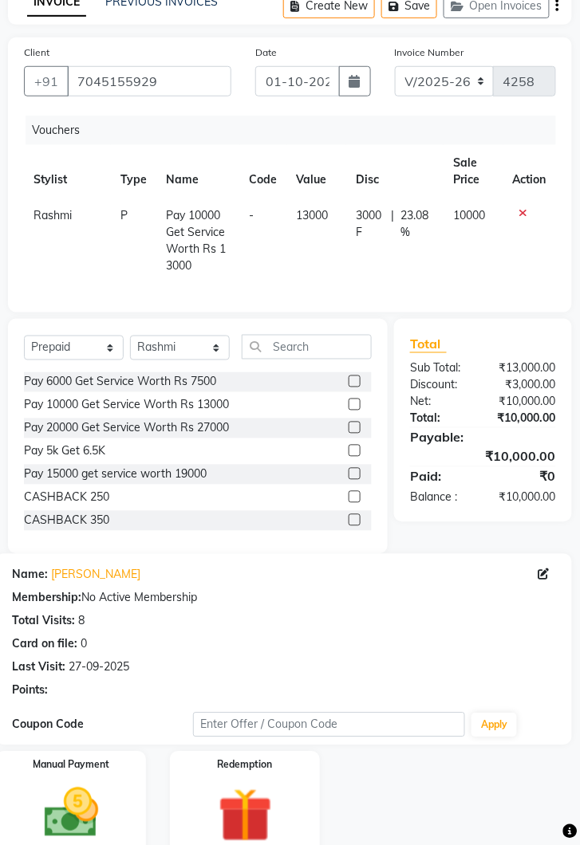
click at [87, 816] on img at bounding box center [71, 813] width 88 height 63
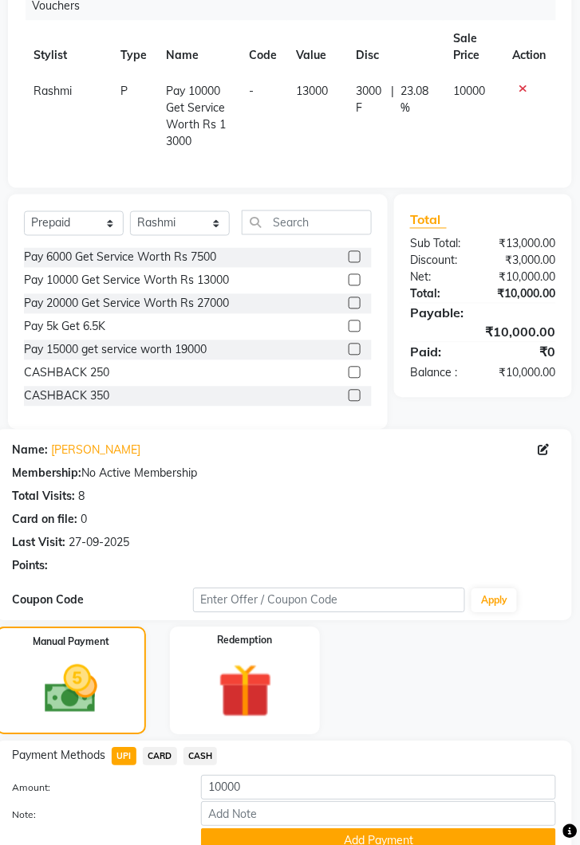
click at [383, 844] on button "Add Payment" at bounding box center [378, 841] width 355 height 25
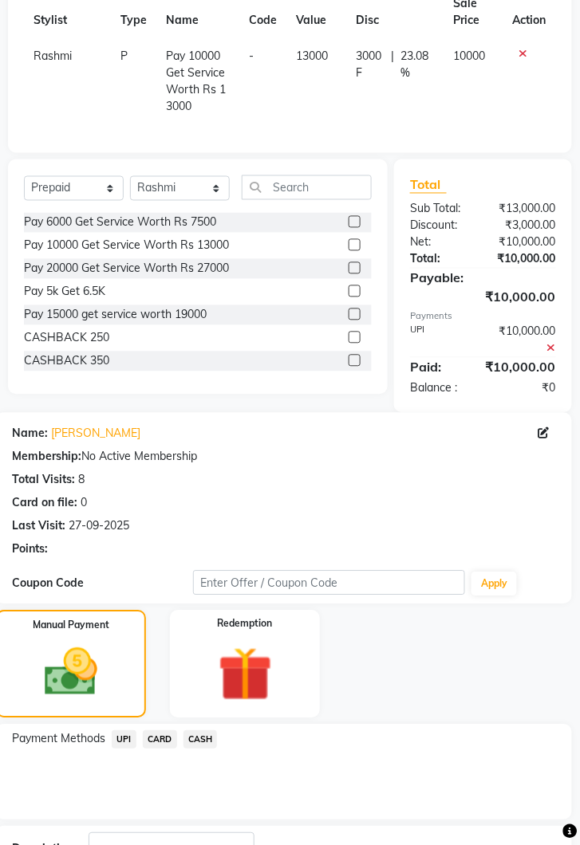
scroll to position [328, 0]
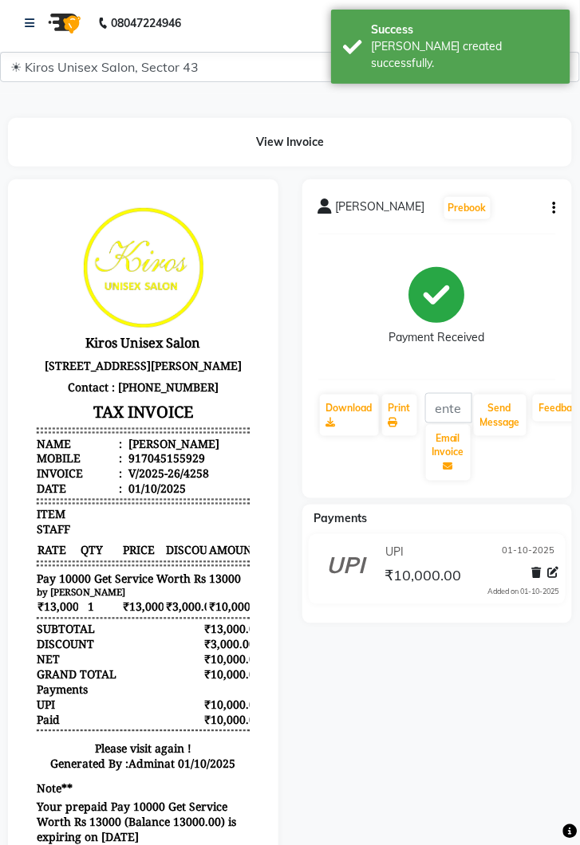
scroll to position [7, 0]
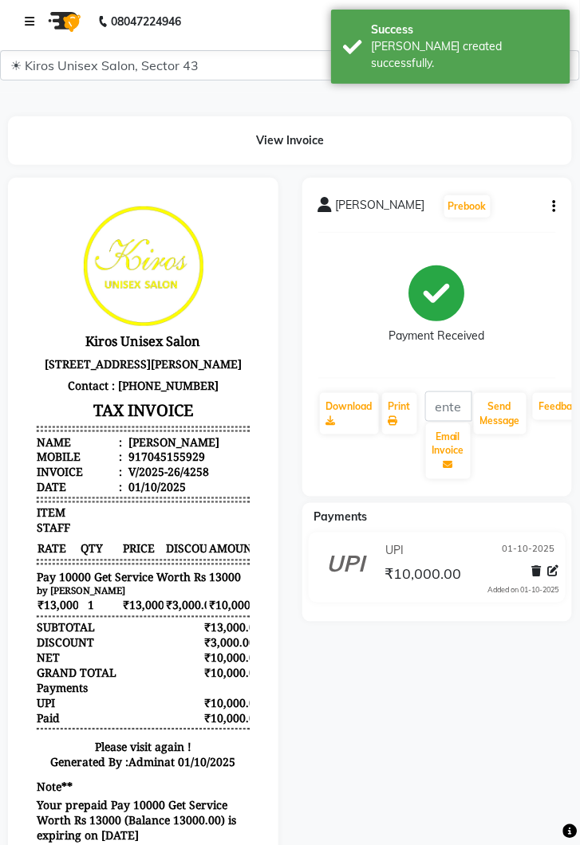
click at [34, 19] on link at bounding box center [33, 21] width 16 height 45
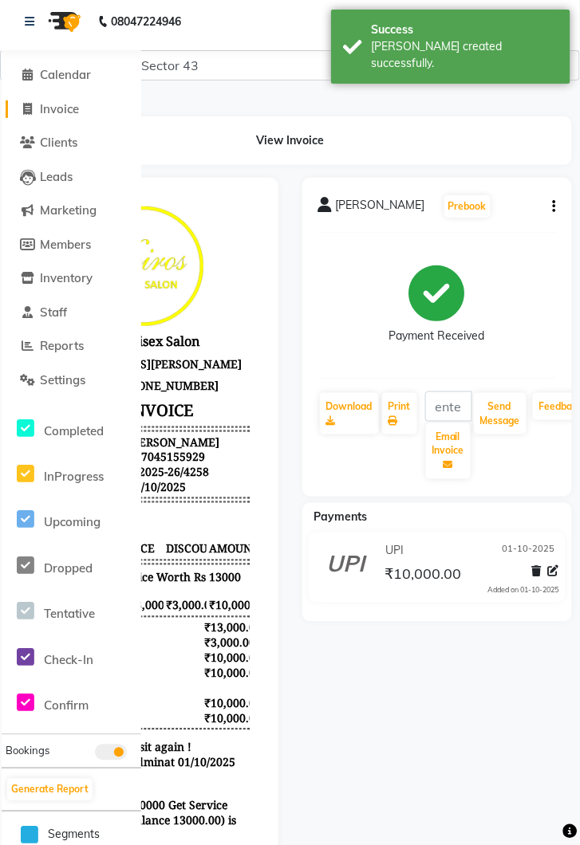
click at [69, 105] on span "Invoice" at bounding box center [59, 108] width 39 height 15
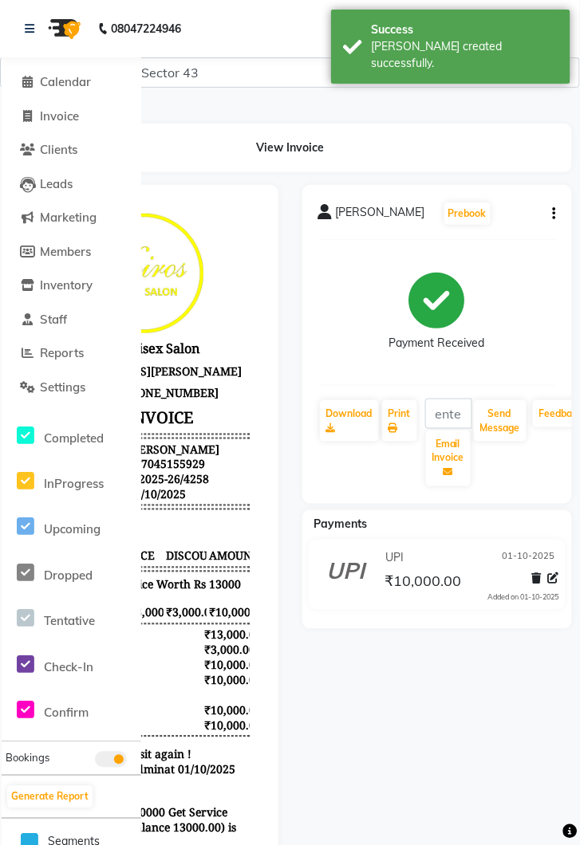
select select "service"
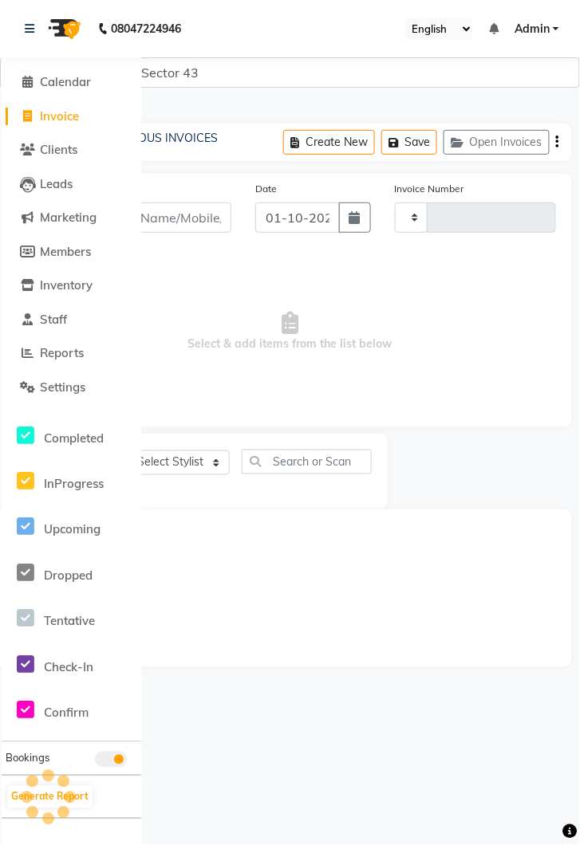
type input "4259"
select select "5694"
click at [26, 34] on icon at bounding box center [30, 28] width 10 height 11
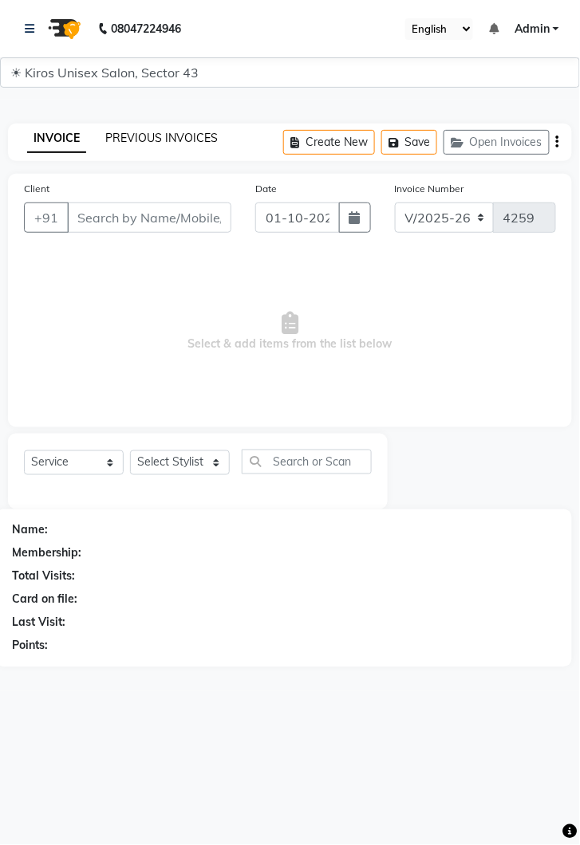
click at [155, 142] on link "PREVIOUS INVOICES" at bounding box center [161, 138] width 112 height 14
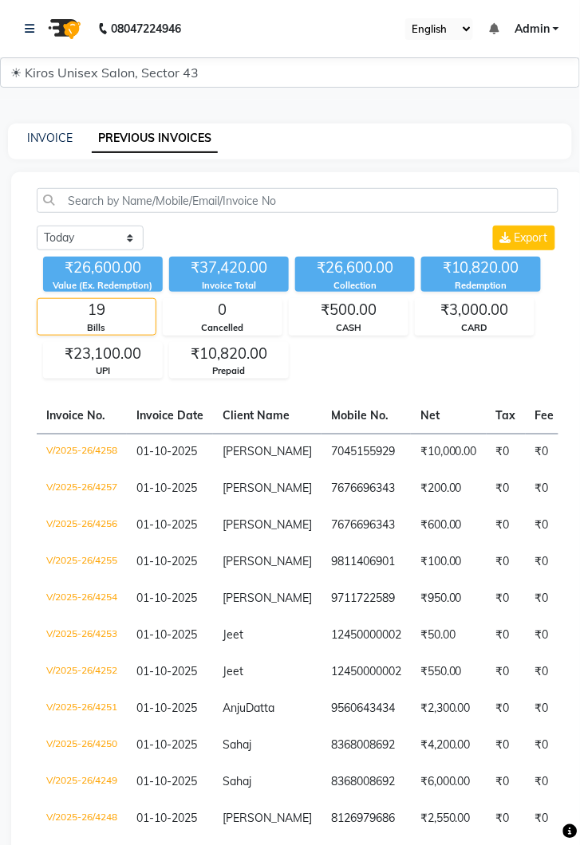
click at [321, 441] on td "7045155929" at bounding box center [365, 452] width 89 height 37
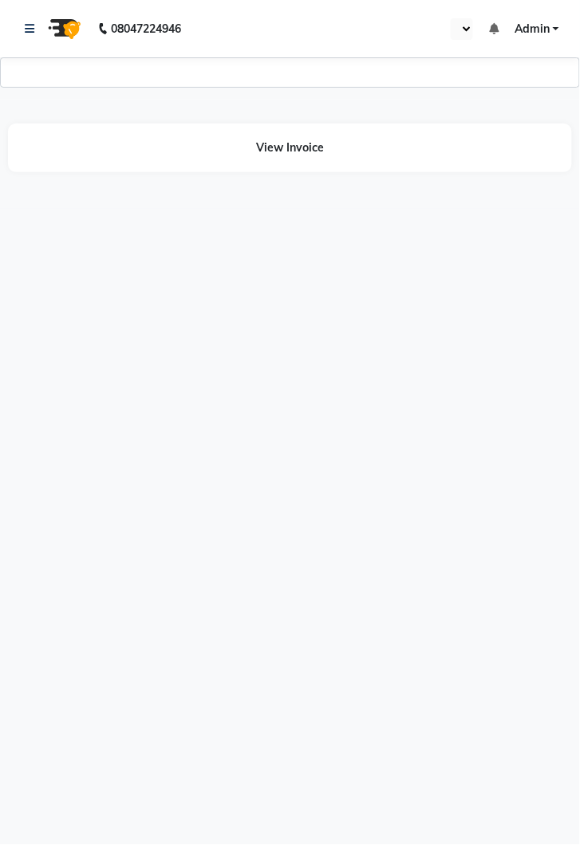
select select "en"
select select "2450"
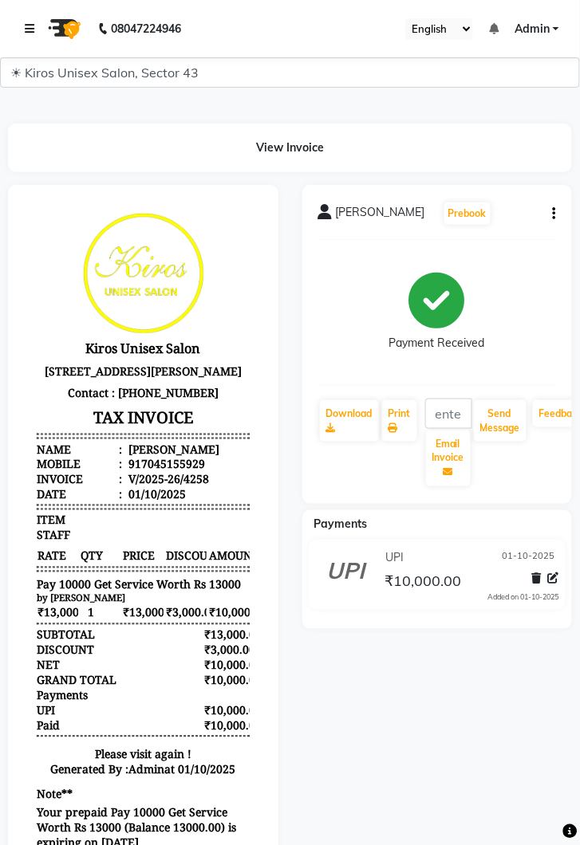
click at [27, 40] on link at bounding box center [33, 28] width 16 height 45
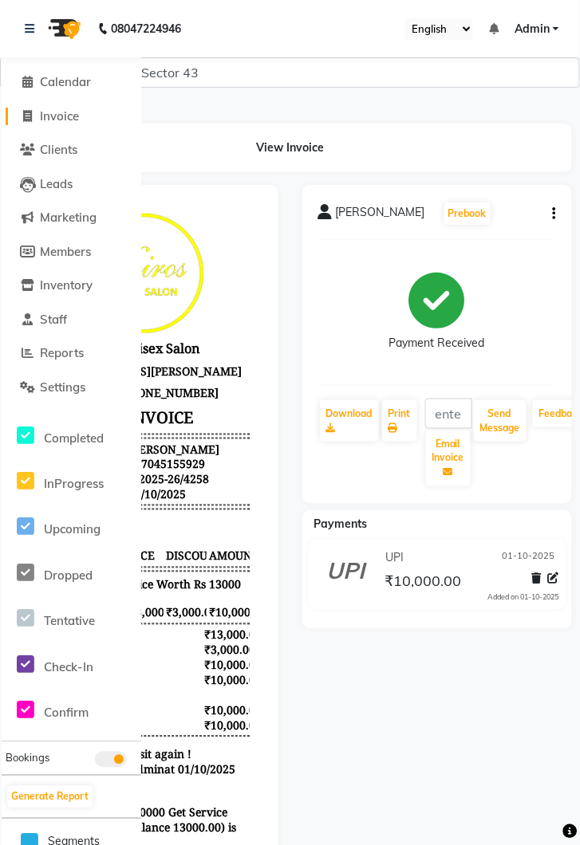
click at [69, 117] on span "Invoice" at bounding box center [59, 115] width 39 height 15
select select "service"
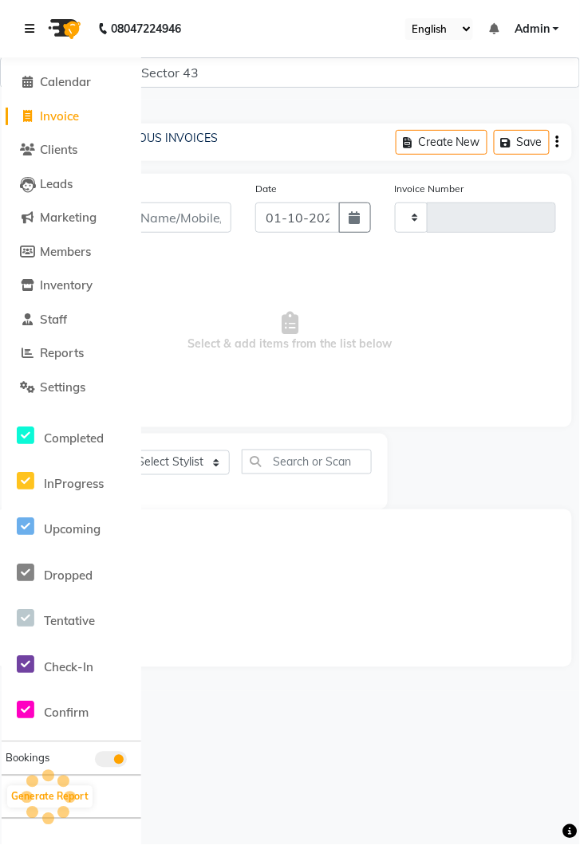
click at [30, 21] on link at bounding box center [33, 28] width 16 height 45
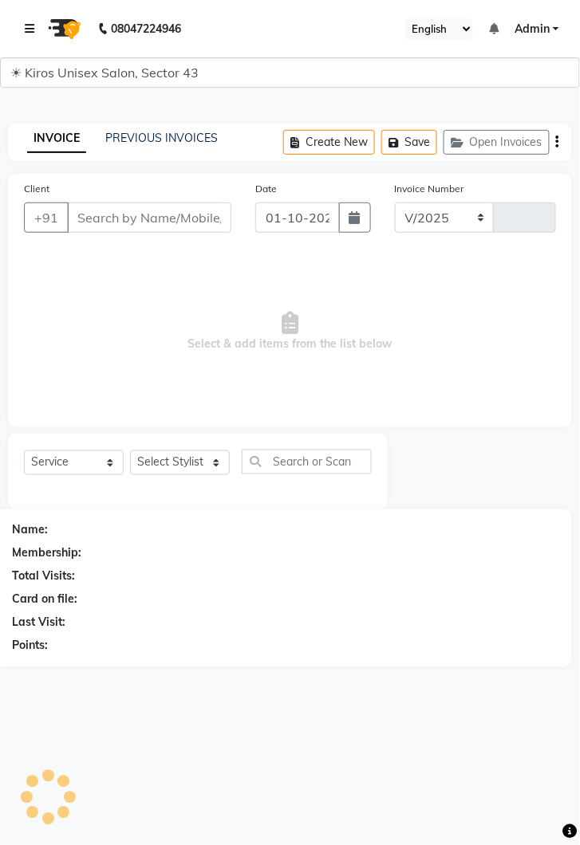
select select "5694"
type input "4259"
click at [150, 210] on input "Client" at bounding box center [149, 217] width 164 height 30
click at [2, 330] on div "Client +91 Date [DATE] Invoice Number V/2025 V/[PHONE_NUMBER] Select & add item…" at bounding box center [289, 342] width 587 height 336
click at [172, 214] on input "Client" at bounding box center [149, 217] width 164 height 30
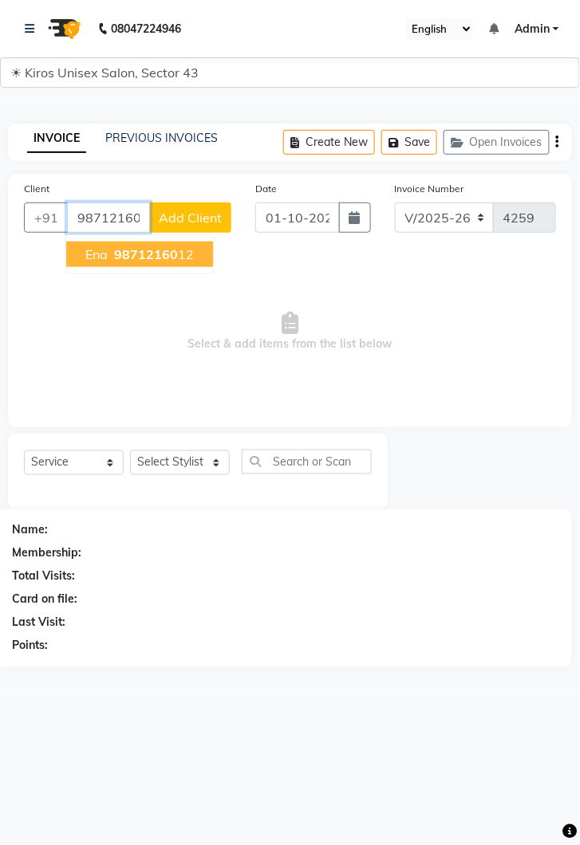
click at [185, 256] on ngb-highlight "98712160 12" at bounding box center [152, 254] width 83 height 16
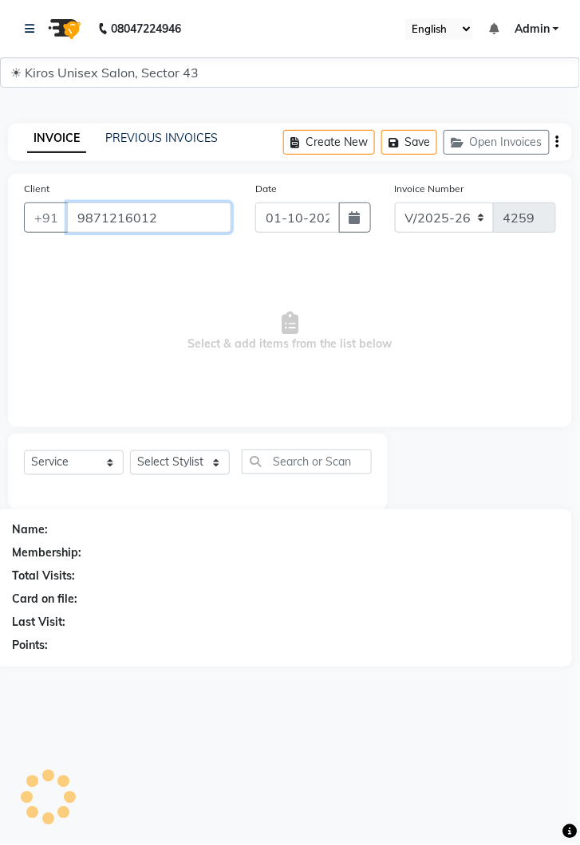
type input "9871216012"
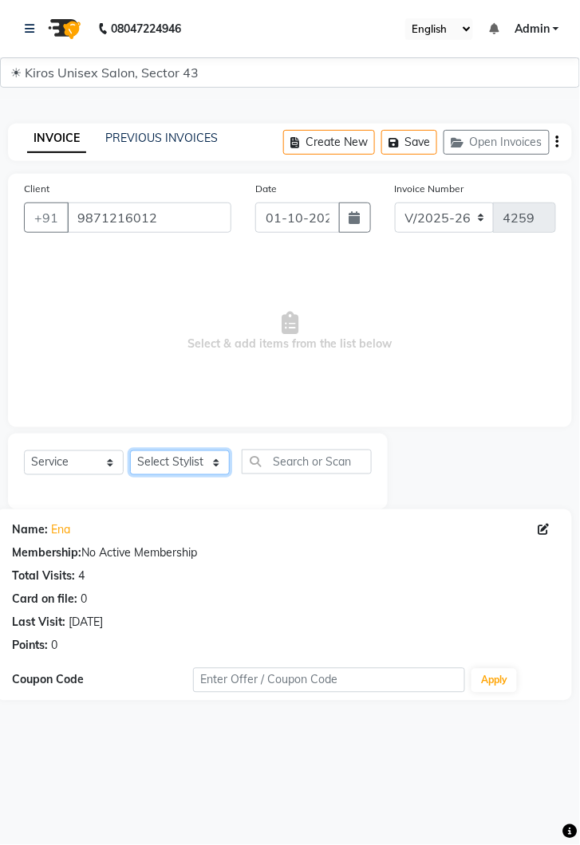
click at [226, 454] on select "Select Stylist [PERSON_NAME] [PERSON_NAME] Jeet Lalit Lamu [PERSON_NAME] [PERSO…" at bounding box center [180, 462] width 100 height 25
select select "89444"
click at [130, 450] on select "Select Stylist [PERSON_NAME] [PERSON_NAME] Jeet Lalit Lamu [PERSON_NAME] [PERSO…" at bounding box center [180, 462] width 100 height 25
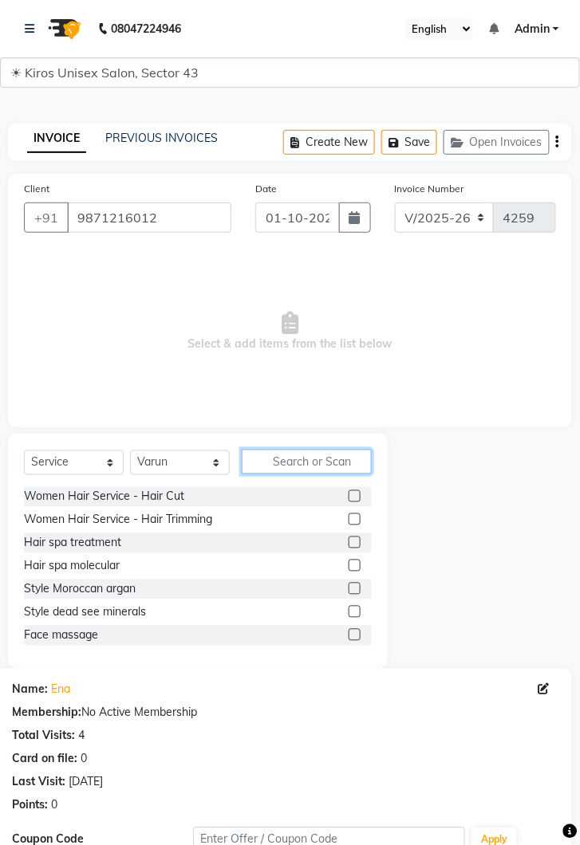
click at [310, 459] on input "text" at bounding box center [307, 462] width 130 height 25
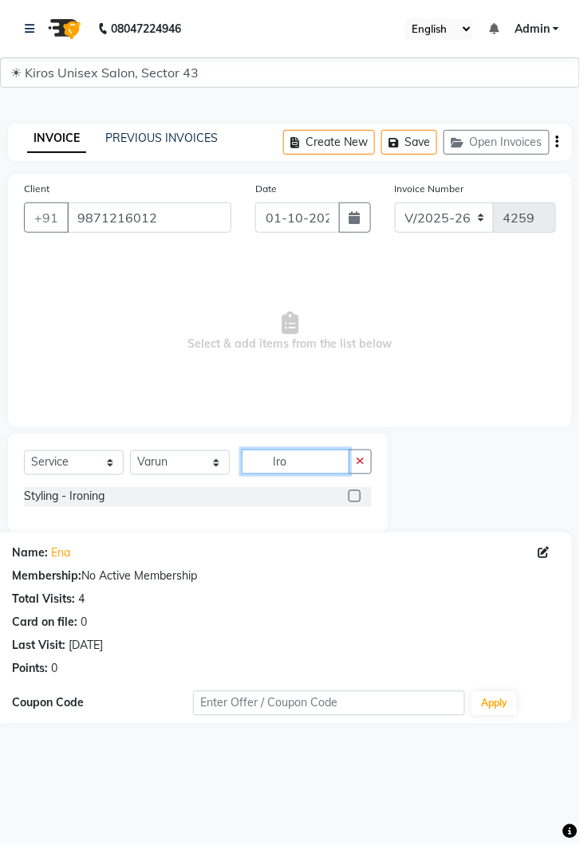
type input "Iro"
click at [352, 498] on label at bounding box center [354, 496] width 12 height 12
click at [352, 498] on input "checkbox" at bounding box center [353, 497] width 10 height 10
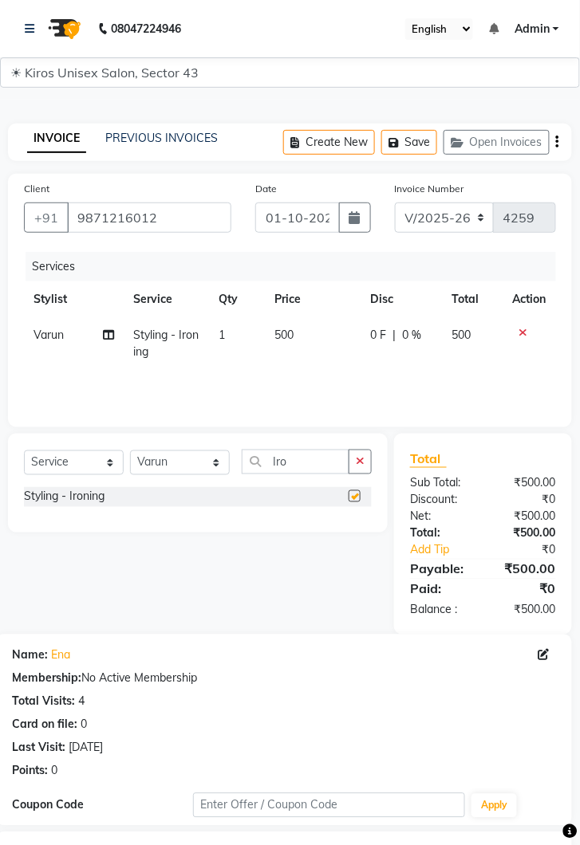
checkbox input "false"
click at [242, 463] on input "Iro" at bounding box center [296, 462] width 108 height 25
click at [221, 463] on select "Select Stylist [PERSON_NAME] [PERSON_NAME] Jeet Lalit Lamu [PERSON_NAME] [PERSO…" at bounding box center [180, 462] width 100 height 25
select select "90703"
click at [130, 450] on select "Select Stylist [PERSON_NAME] [PERSON_NAME] Jeet Lalit Lamu [PERSON_NAME] [PERSO…" at bounding box center [180, 462] width 100 height 25
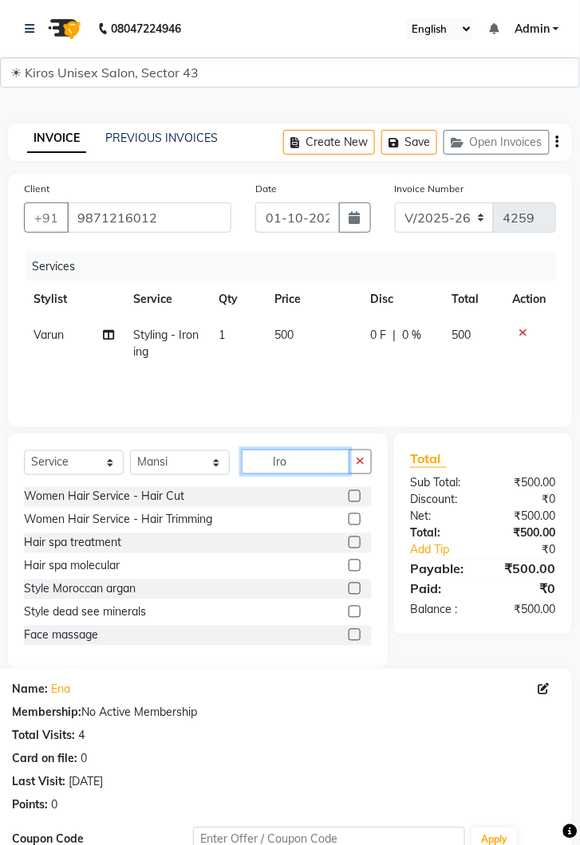
click at [301, 454] on input "Iro" at bounding box center [296, 462] width 108 height 25
type input "I"
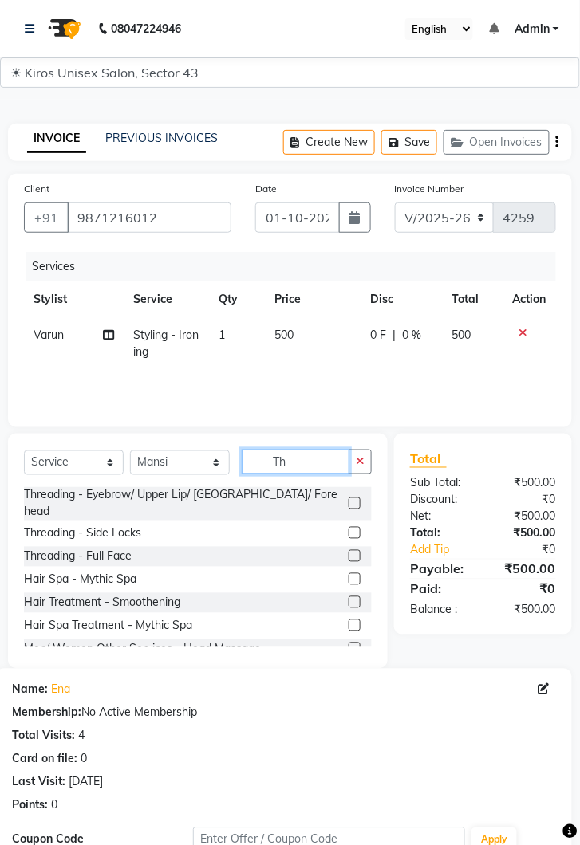
type input "Th"
click at [356, 497] on label at bounding box center [354, 503] width 12 height 12
click at [356, 499] on input "checkbox" at bounding box center [353, 504] width 10 height 10
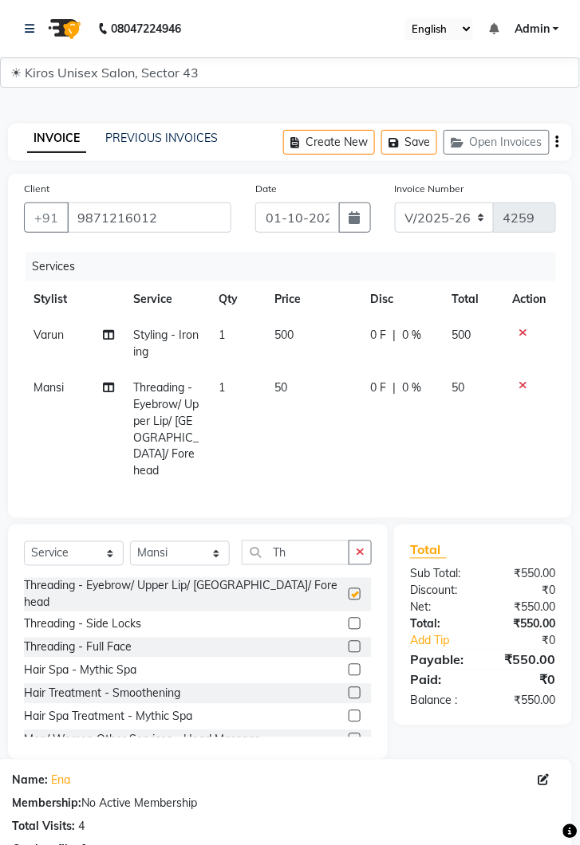
checkbox input "false"
click at [306, 392] on td "50" at bounding box center [313, 430] width 96 height 120
select select "90703"
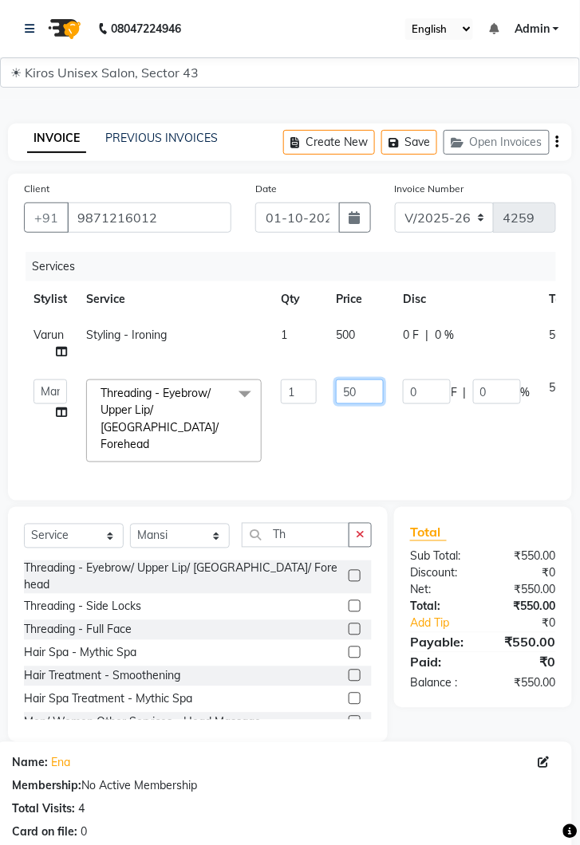
click at [368, 391] on input "50" at bounding box center [360, 391] width 48 height 25
type input "5"
type input "200"
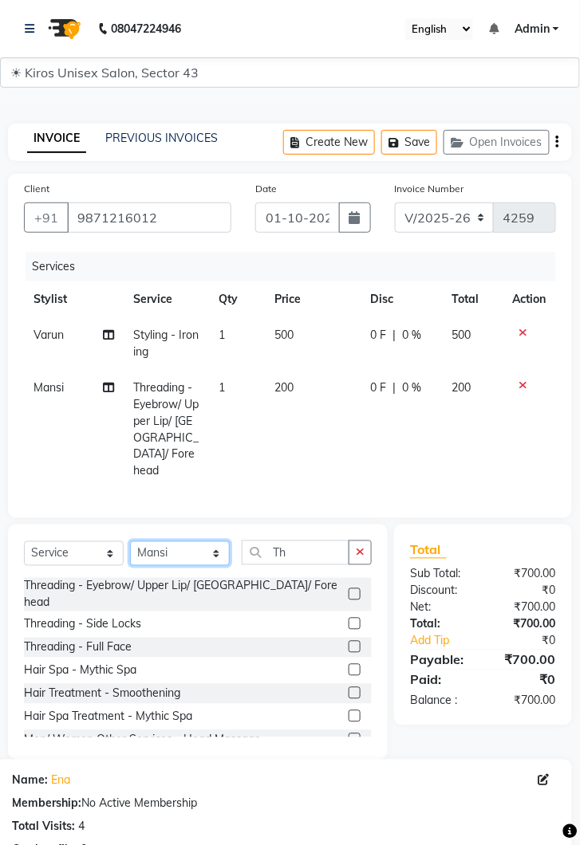
click at [226, 541] on select "Select Stylist [PERSON_NAME] [PERSON_NAME] Jeet Lalit Lamu [PERSON_NAME] [PERSO…" at bounding box center [180, 553] width 100 height 25
click at [219, 541] on select "Select Stylist [PERSON_NAME] [PERSON_NAME] Jeet Lalit Lamu [PERSON_NAME] [PERSO…" at bounding box center [180, 553] width 100 height 25
select select "69096"
click at [130, 541] on select "Select Stylist [PERSON_NAME] [PERSON_NAME] Jeet Lalit Lamu [PERSON_NAME] [PERSO…" at bounding box center [180, 553] width 100 height 25
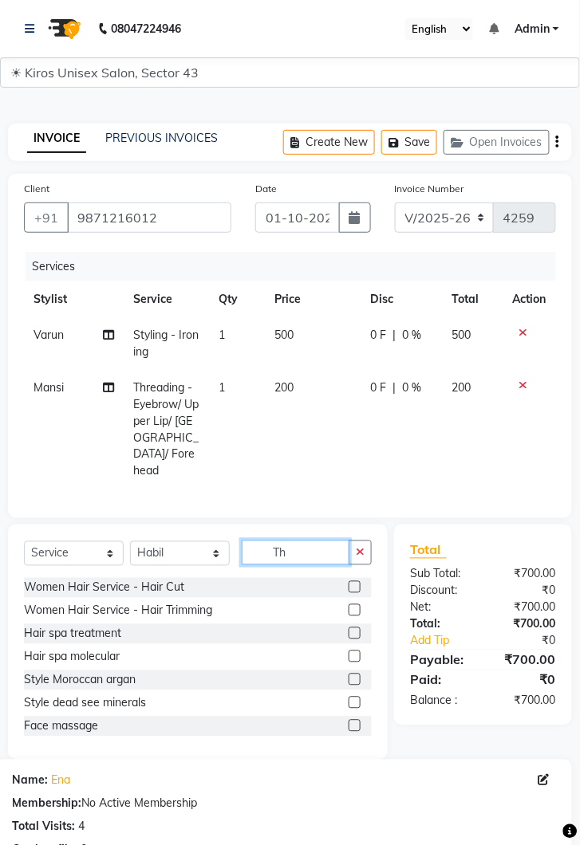
click at [298, 540] on input "Th" at bounding box center [296, 552] width 108 height 25
type input "T"
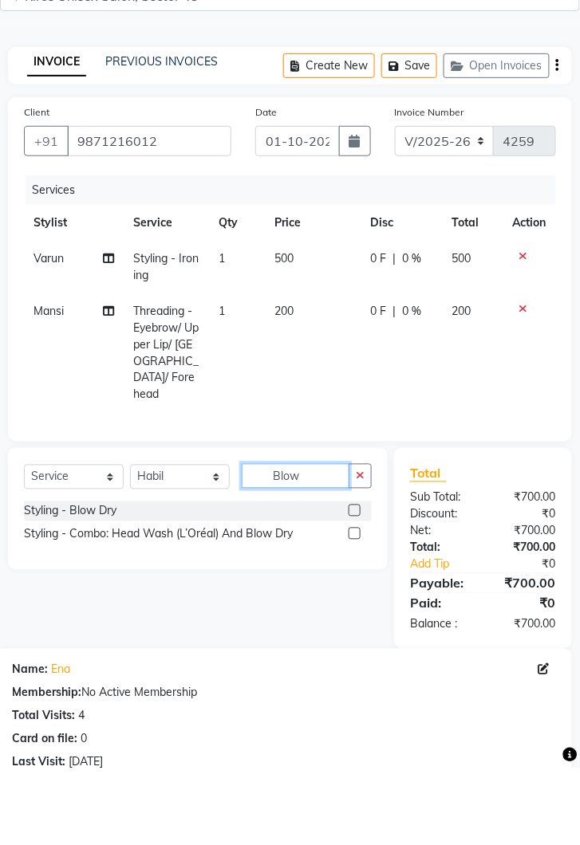
type input "Blow"
click at [353, 581] on label at bounding box center [354, 587] width 12 height 12
click at [353, 583] on input "checkbox" at bounding box center [353, 588] width 10 height 10
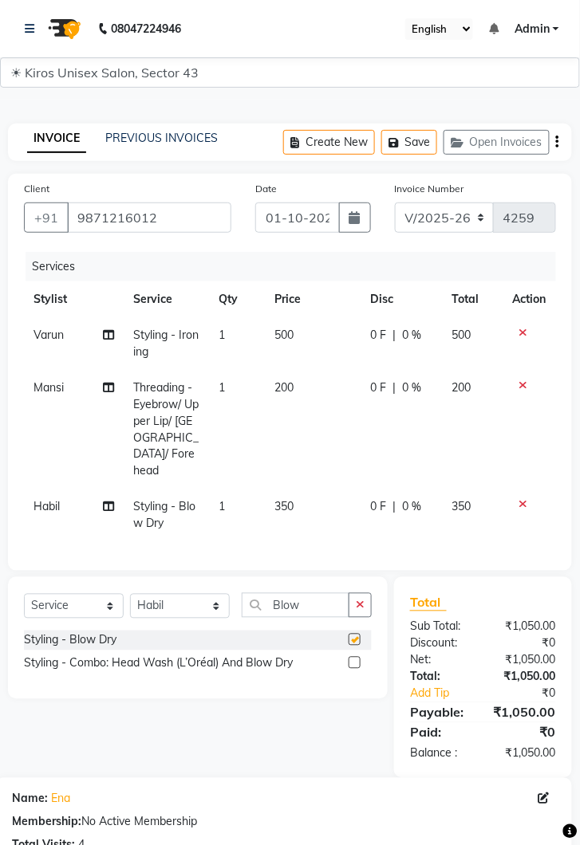
checkbox input "false"
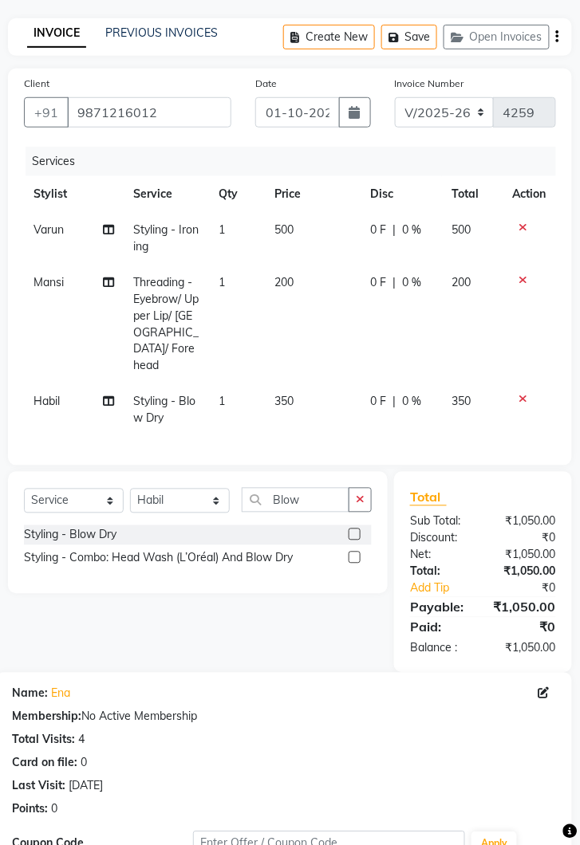
scroll to position [264, 0]
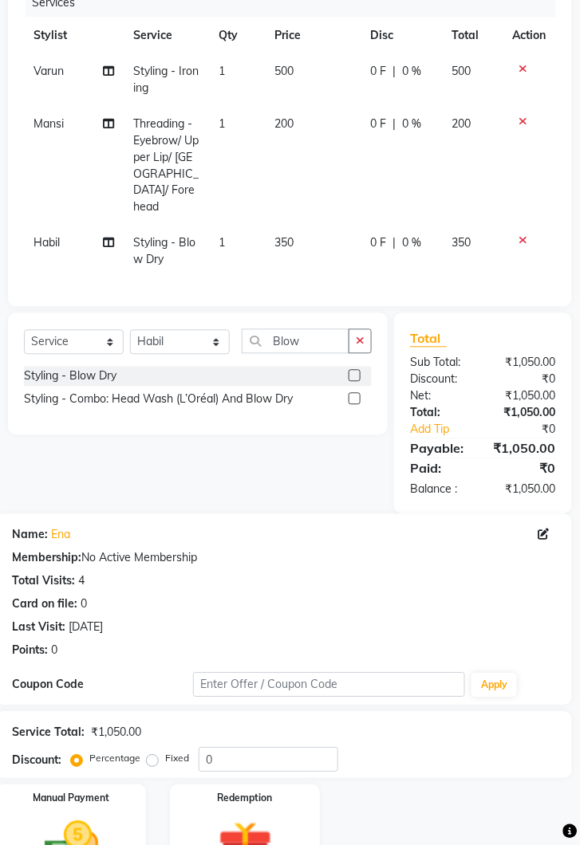
click at [85, 815] on img at bounding box center [71, 846] width 88 height 63
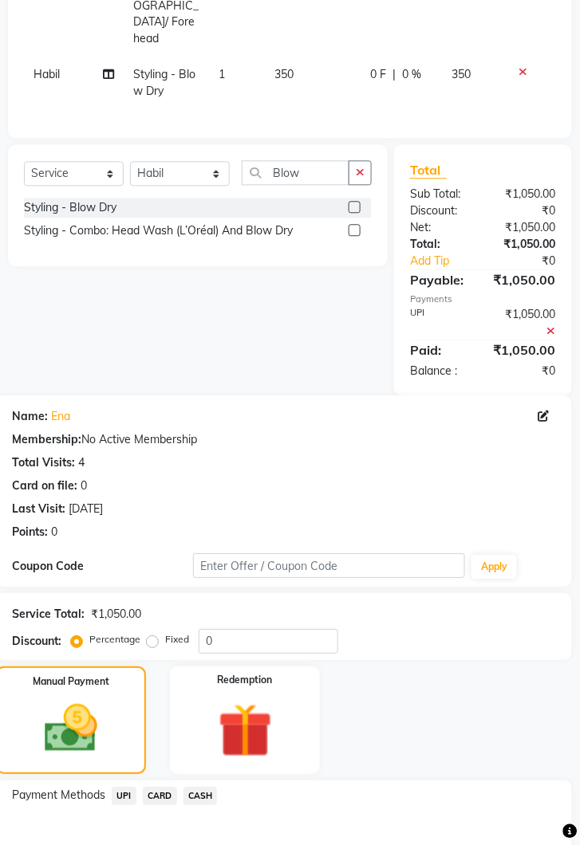
scroll to position [505, 0]
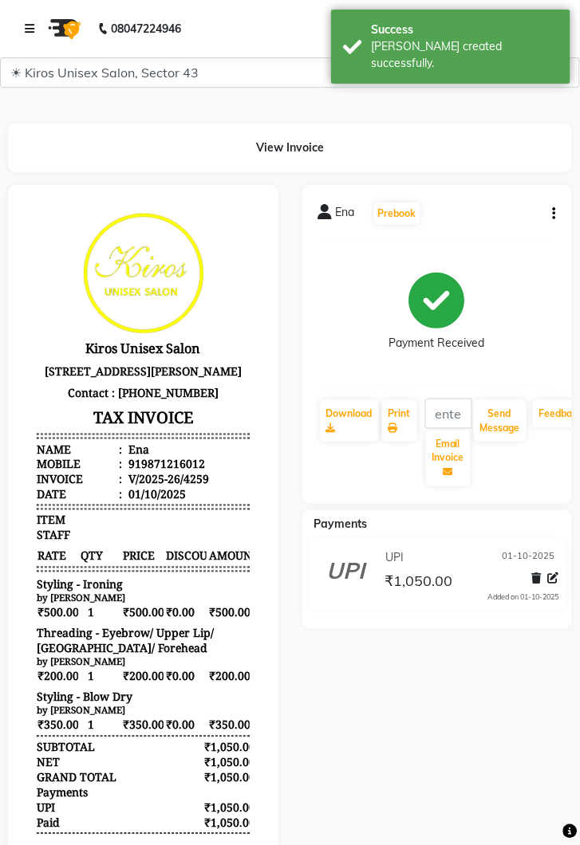
click at [37, 24] on link at bounding box center [33, 28] width 16 height 45
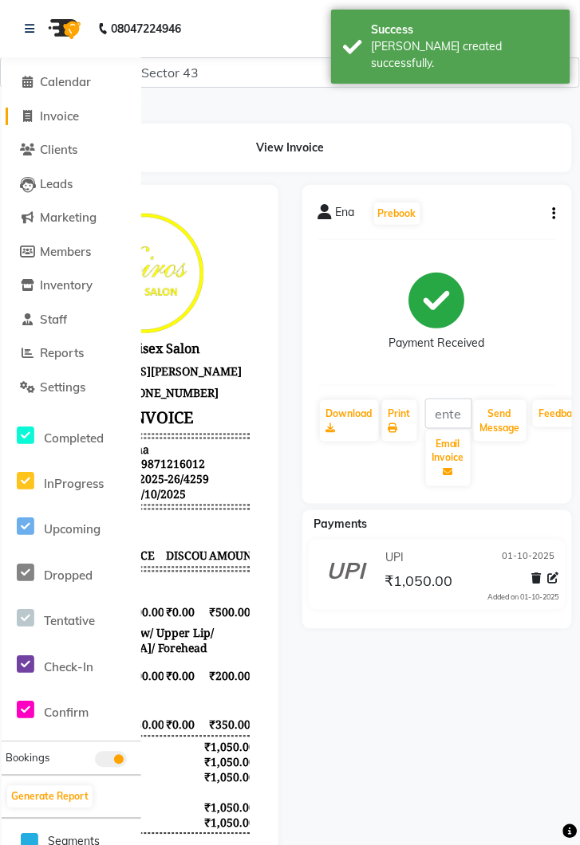
click at [71, 111] on span "Invoice" at bounding box center [59, 115] width 39 height 15
select select "service"
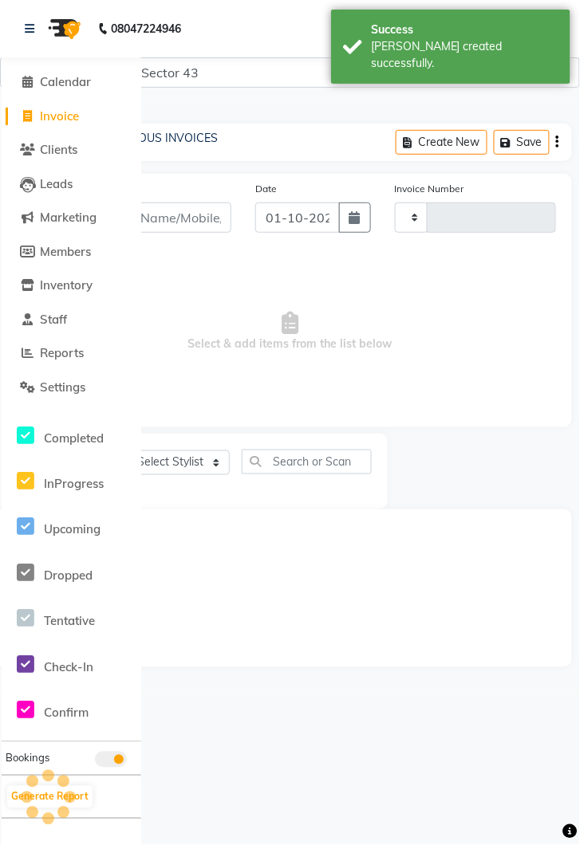
type input "4260"
select select "5694"
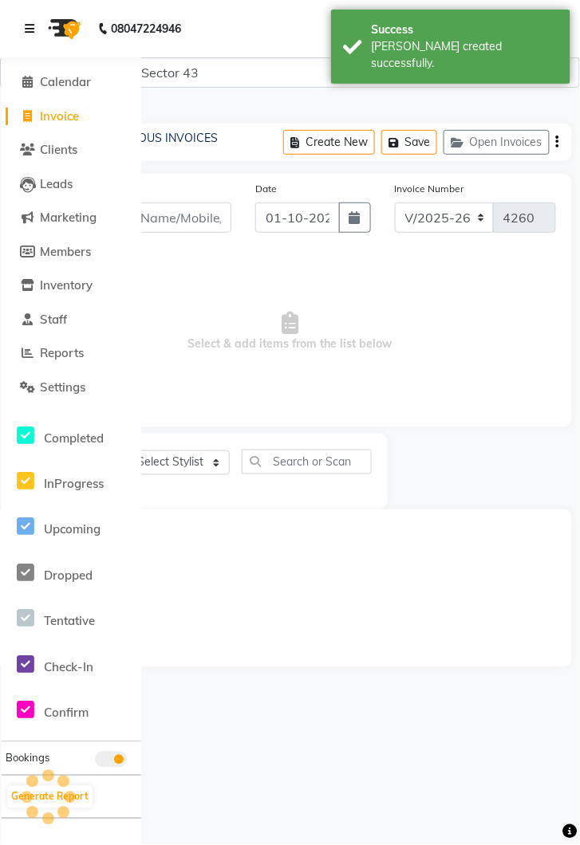
click at [29, 19] on link at bounding box center [33, 28] width 16 height 45
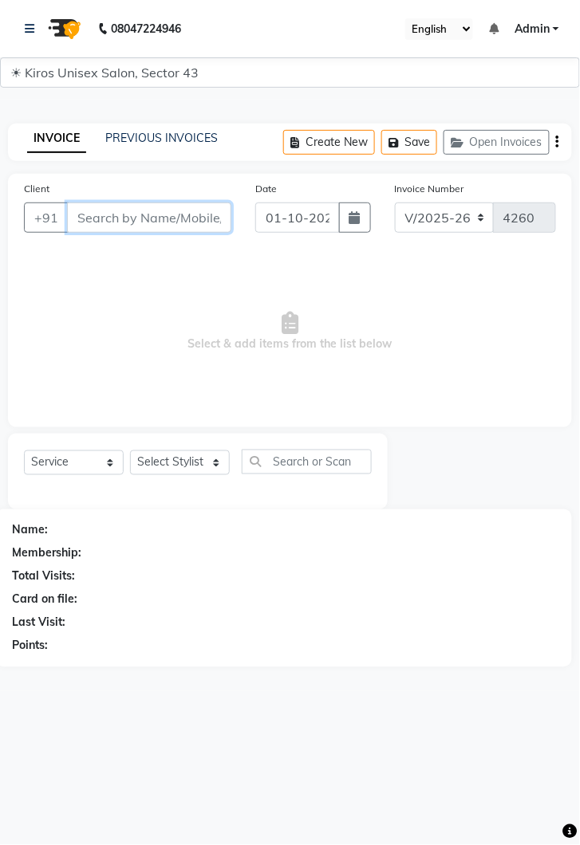
click at [156, 212] on input "Client" at bounding box center [149, 217] width 164 height 30
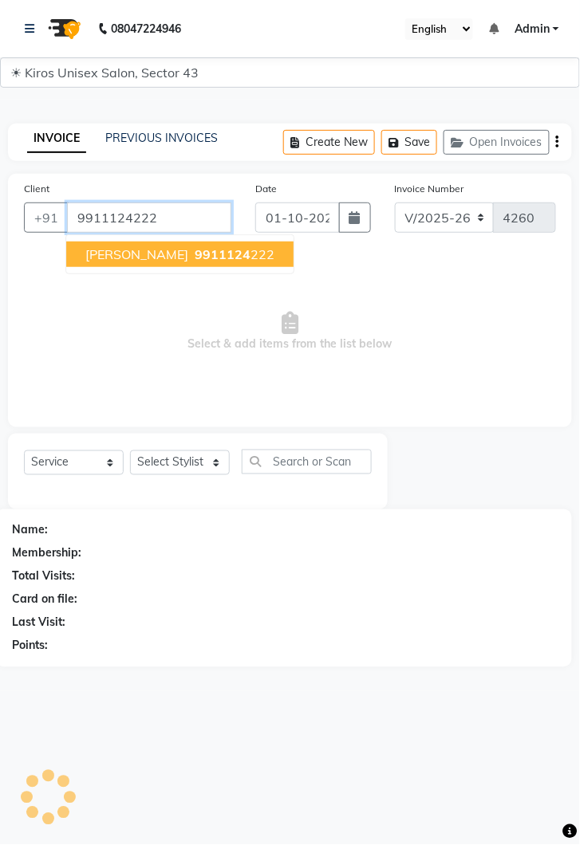
type input "9911124222"
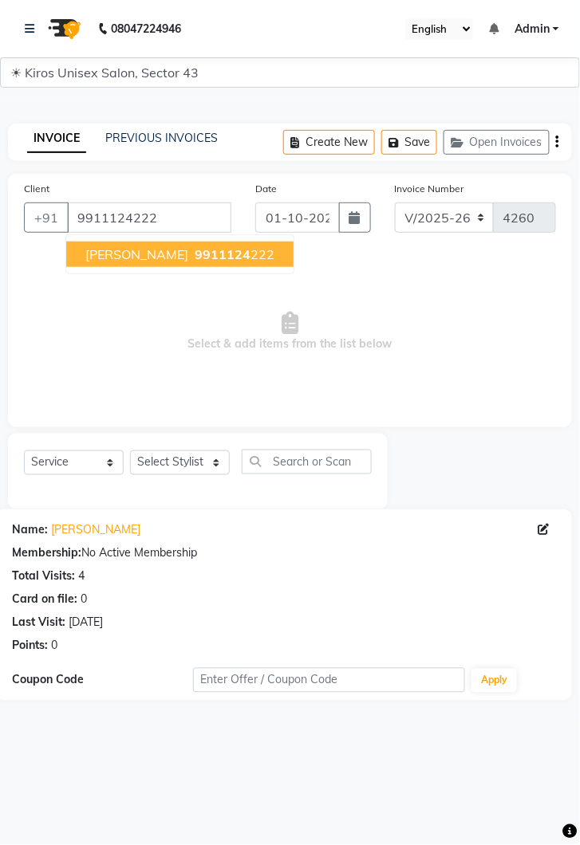
click at [194, 246] on span "9911124" at bounding box center [222, 254] width 56 height 16
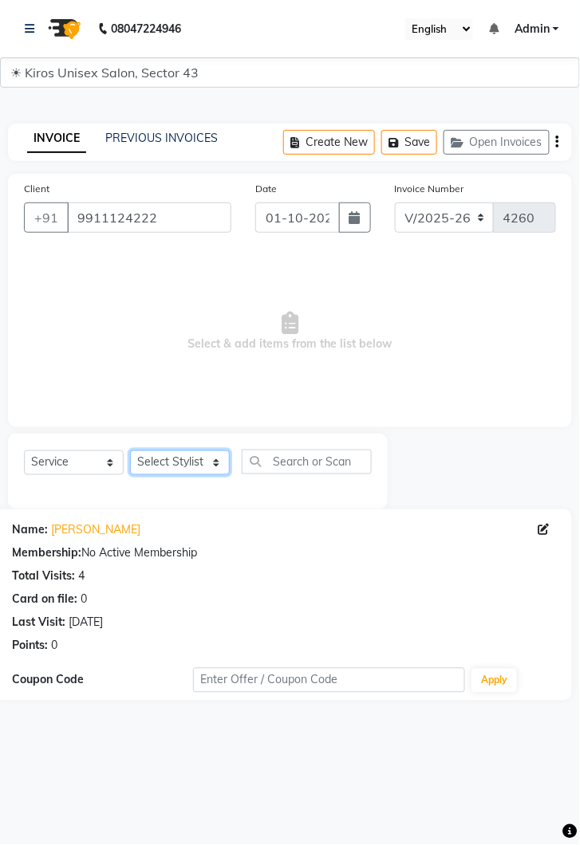
click at [214, 455] on select "Select Stylist [PERSON_NAME] [PERSON_NAME] Jeet Lalit Lamu [PERSON_NAME] [PERSO…" at bounding box center [180, 462] width 100 height 25
select select "39647"
click at [130, 450] on select "Select Stylist [PERSON_NAME] [PERSON_NAME] Jeet Lalit Lamu [PERSON_NAME] [PERSO…" at bounding box center [180, 462] width 100 height 25
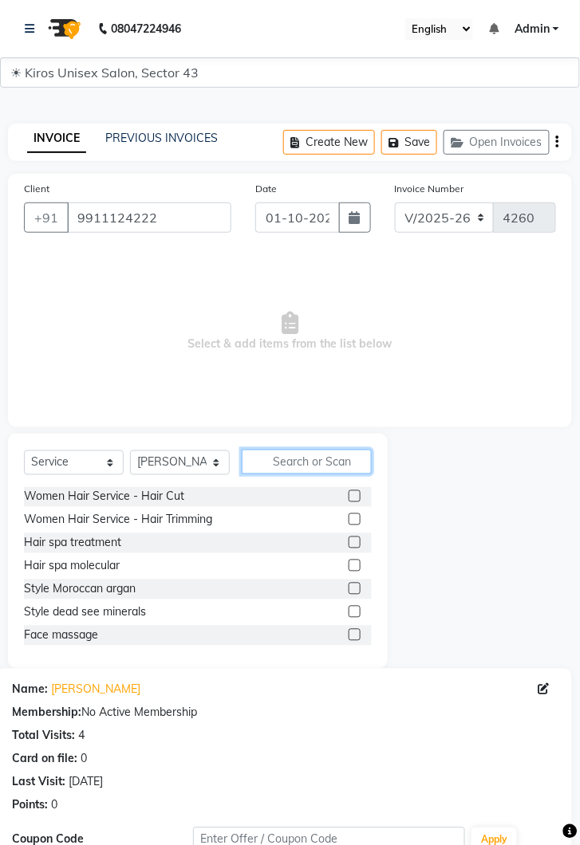
click at [303, 454] on input "text" at bounding box center [307, 462] width 130 height 25
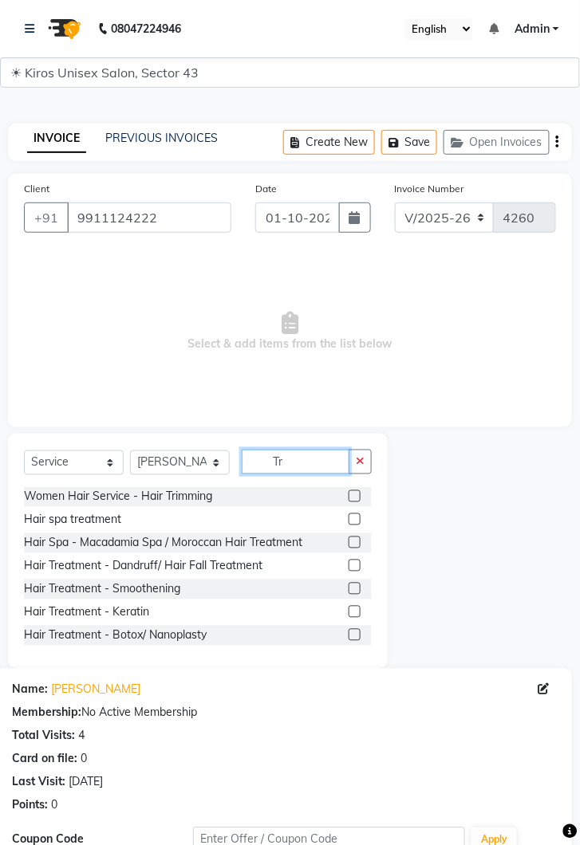
type input "T"
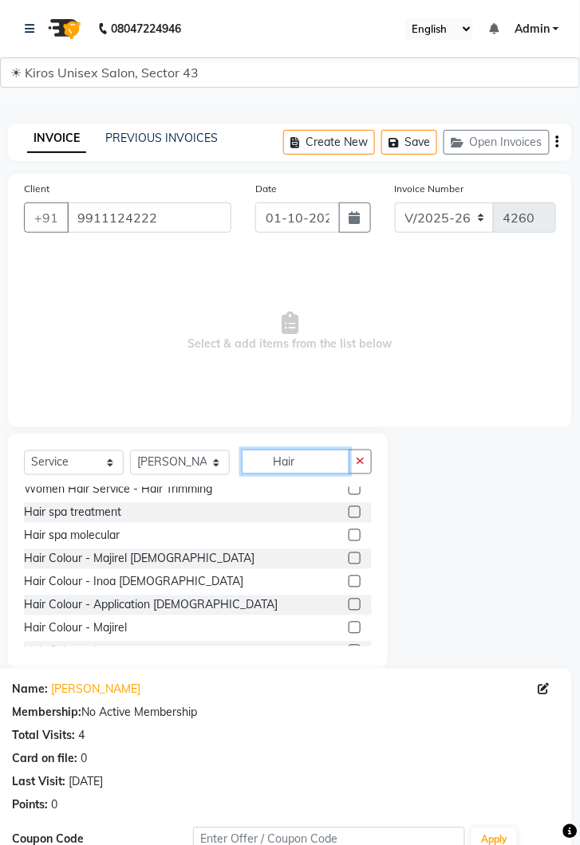
scroll to position [45, 0]
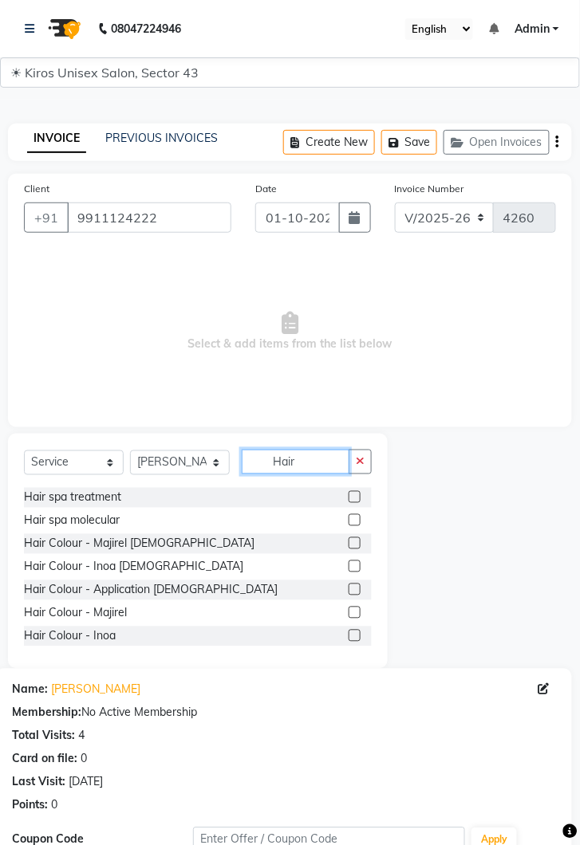
type input "Hair"
click at [353, 497] on label at bounding box center [354, 497] width 12 height 12
click at [353, 497] on input "checkbox" at bounding box center [353, 498] width 10 height 10
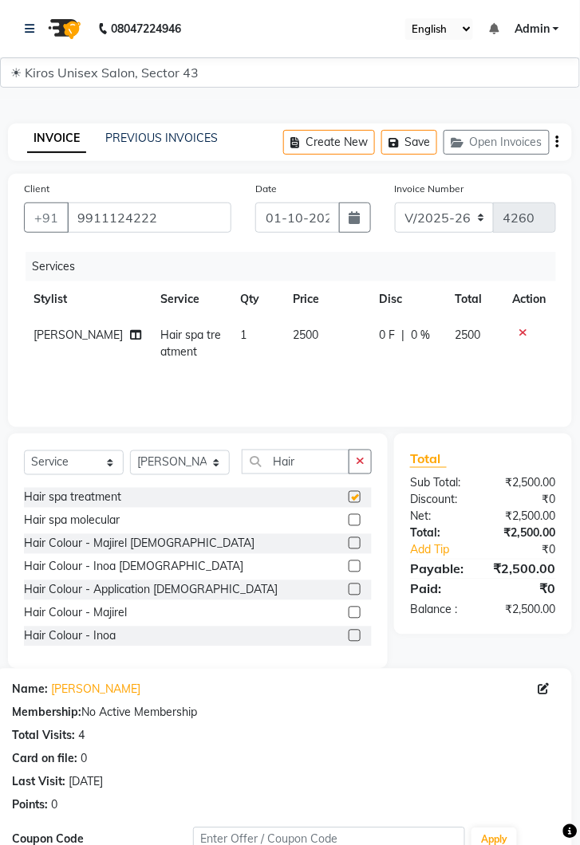
checkbox input "false"
click at [319, 323] on td "2500" at bounding box center [327, 343] width 86 height 53
select select "39647"
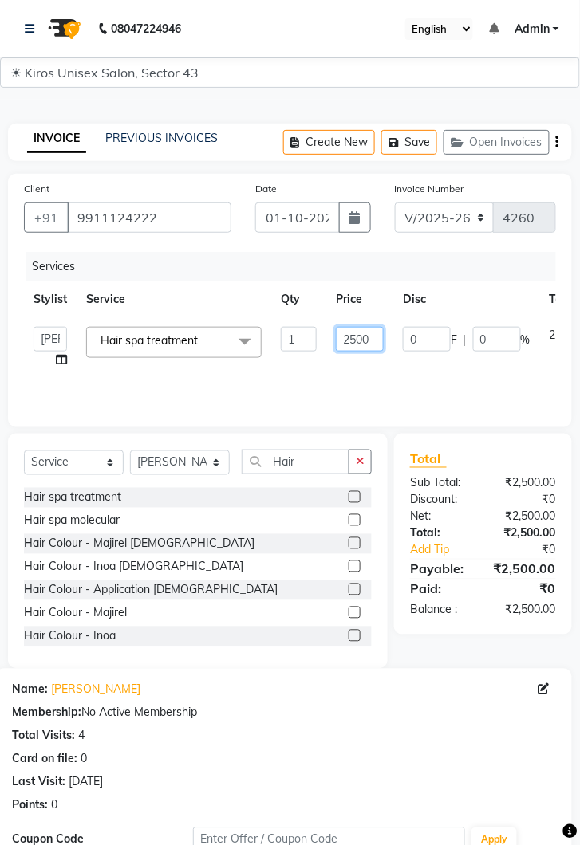
click at [375, 337] on input "2500" at bounding box center [360, 339] width 48 height 25
type input "2"
type input "1000"
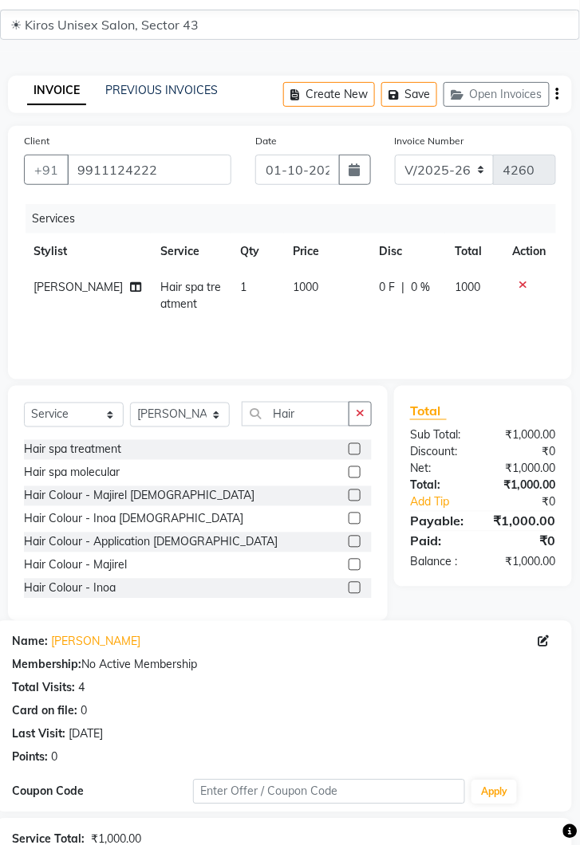
scroll to position [188, 0]
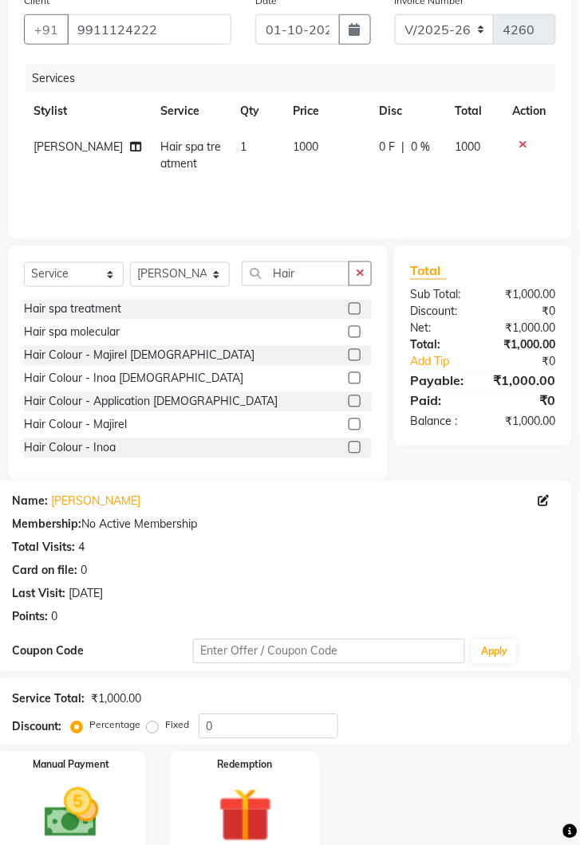
click at [100, 809] on img at bounding box center [71, 813] width 88 height 63
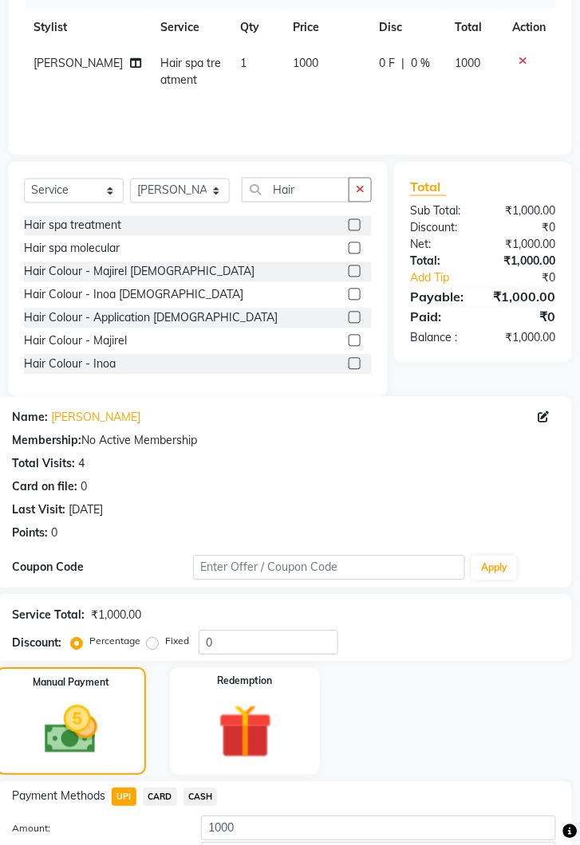
scroll to position [312, 0]
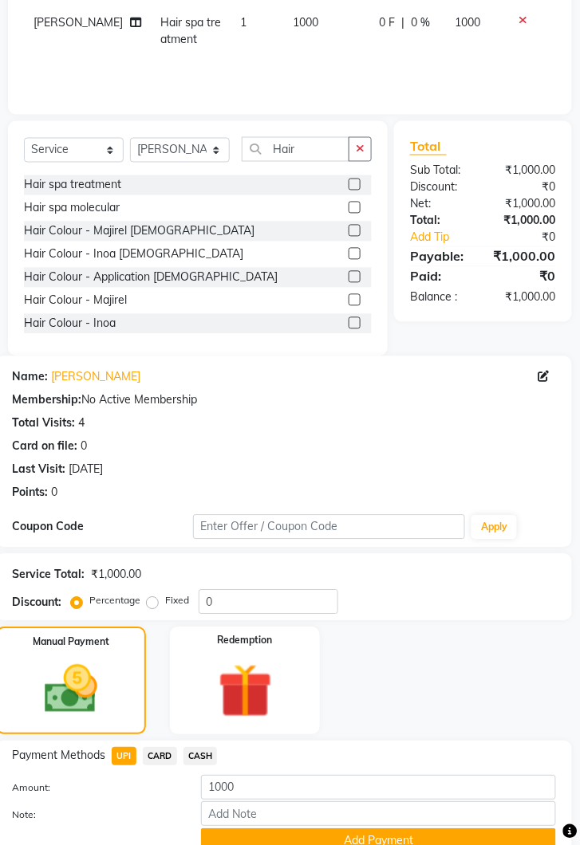
click at [417, 831] on button "Add Payment" at bounding box center [378, 841] width 355 height 25
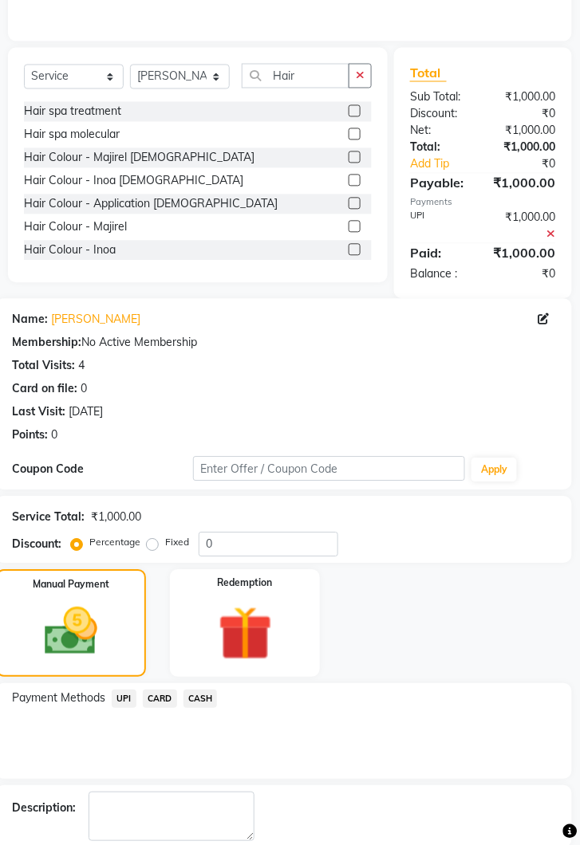
scroll to position [395, 0]
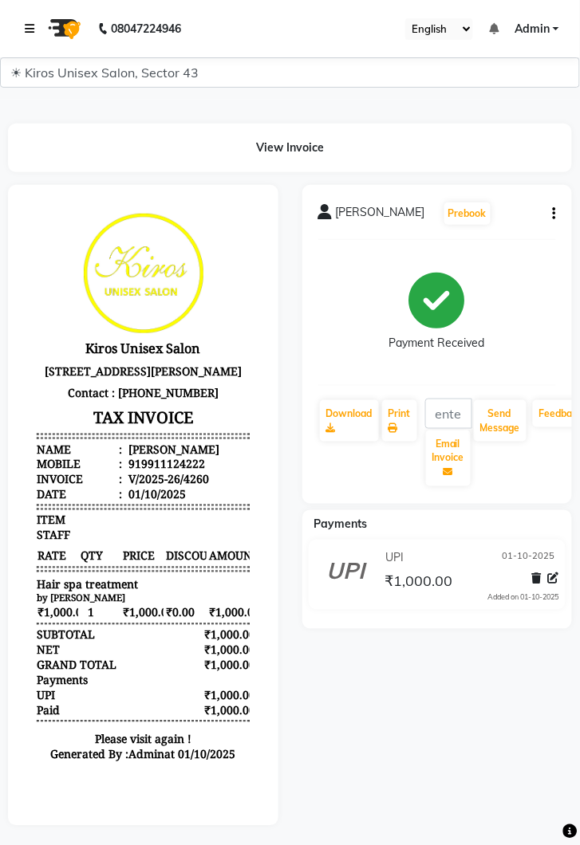
click at [37, 7] on link at bounding box center [33, 28] width 16 height 45
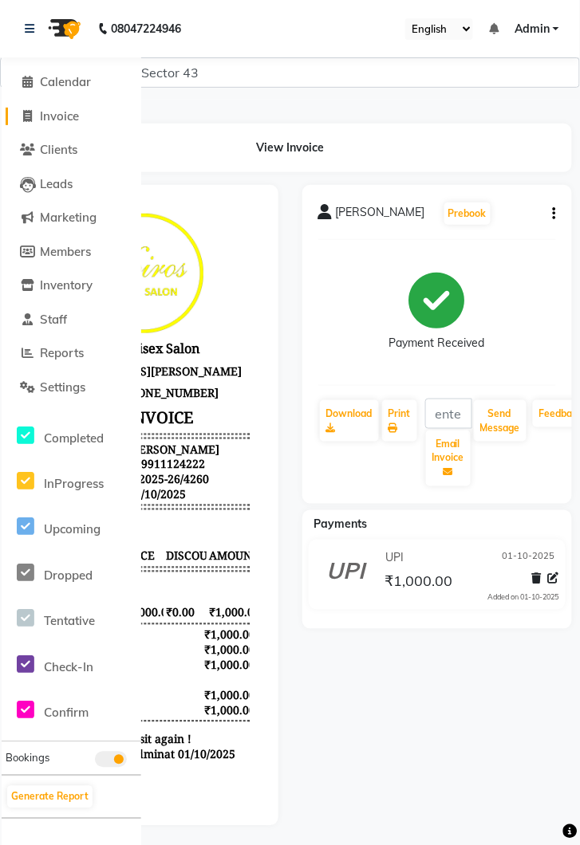
click at [76, 122] on span "Invoice" at bounding box center [59, 115] width 39 height 15
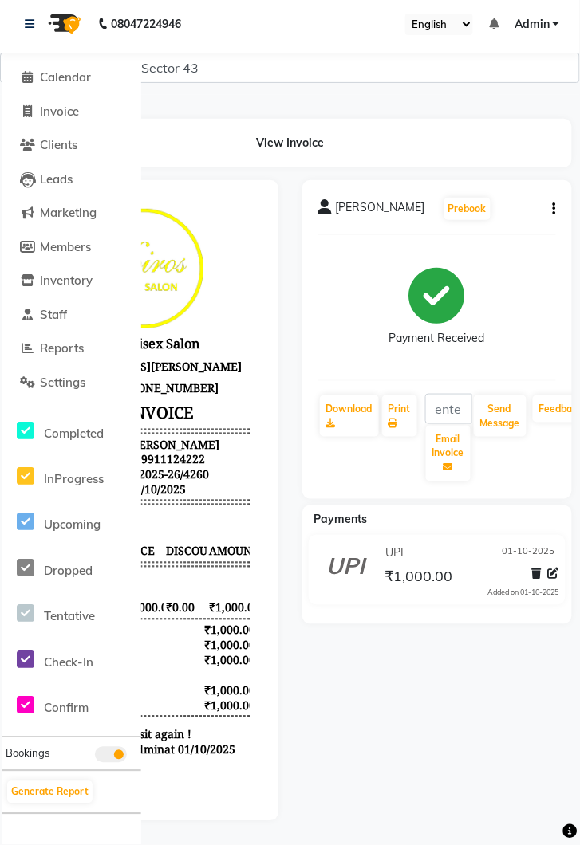
select select "5694"
select select "service"
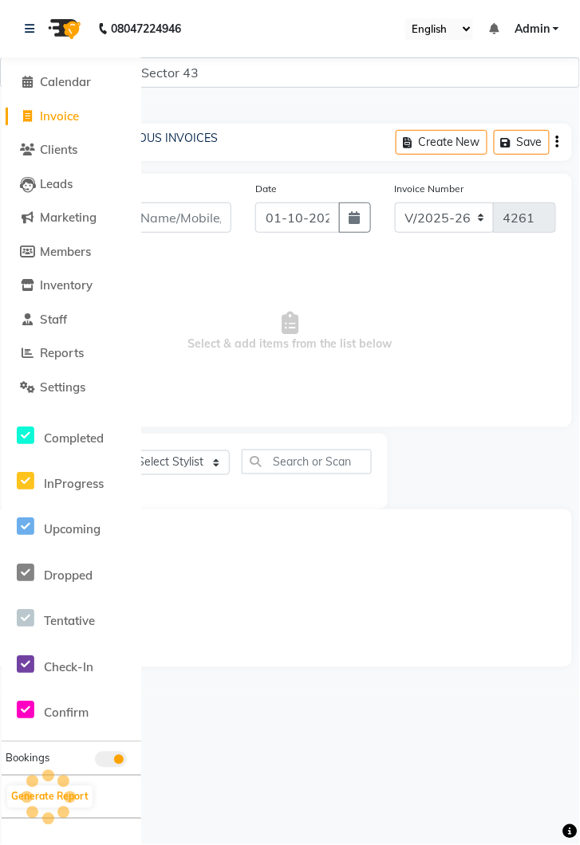
scroll to position [0, 0]
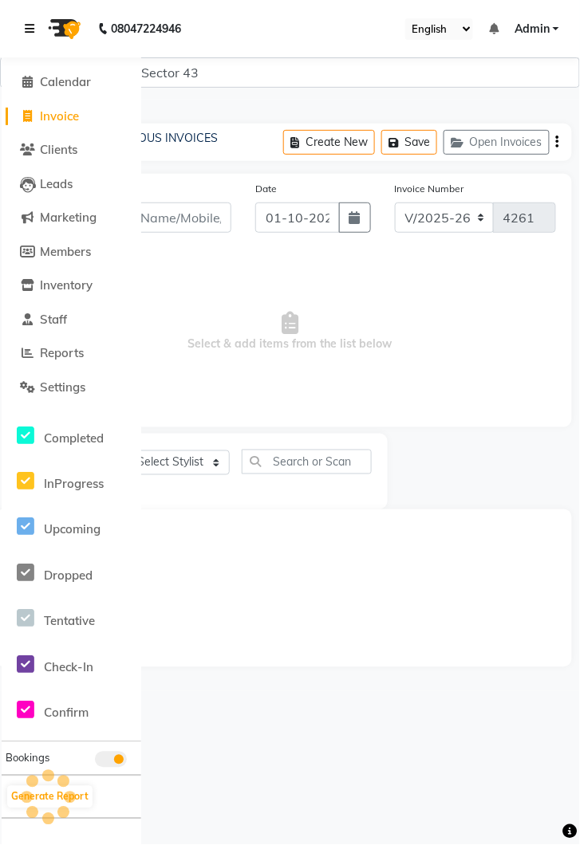
click at [26, 23] on icon at bounding box center [30, 28] width 10 height 11
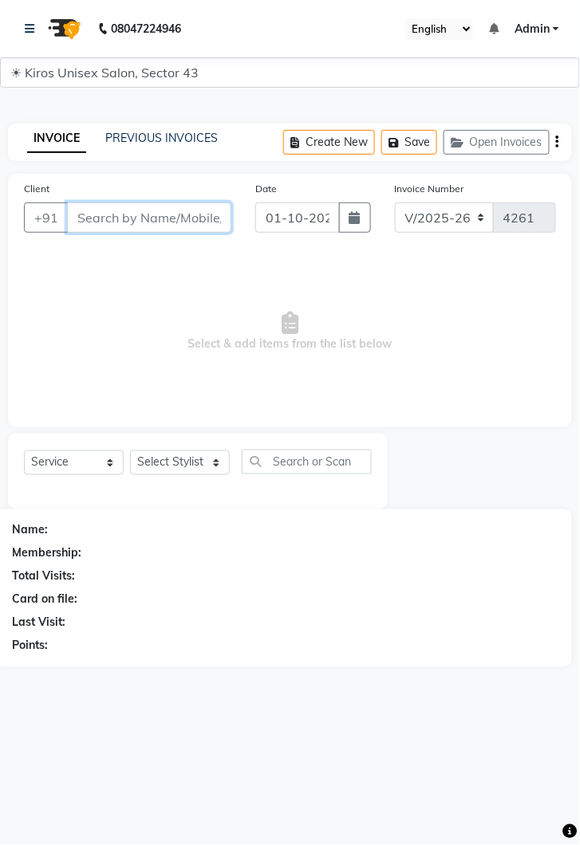
click at [139, 214] on input "Client" at bounding box center [149, 217] width 164 height 30
type input "8076580280"
click at [196, 216] on span "Add Client" at bounding box center [190, 218] width 63 height 16
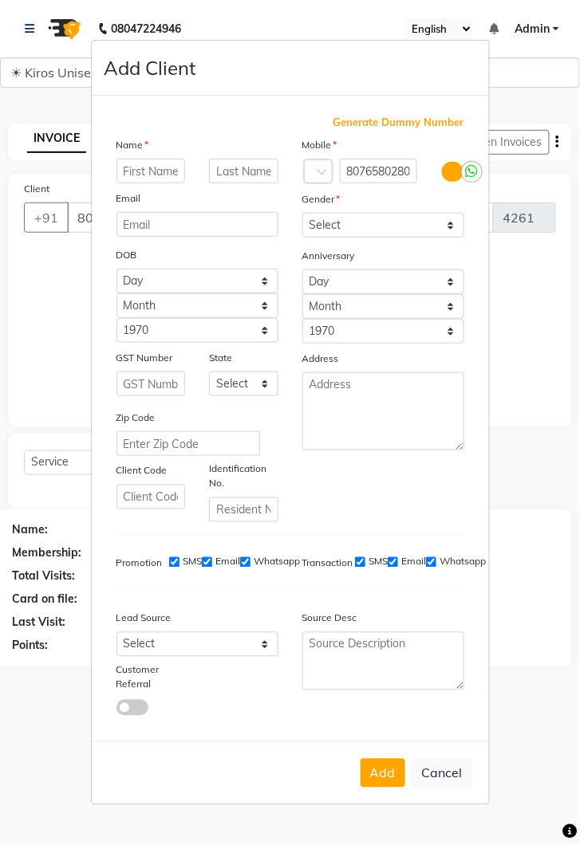
click at [155, 183] on input "text" at bounding box center [150, 171] width 69 height 25
type input "Avni"
click at [453, 238] on select "Select [DEMOGRAPHIC_DATA] [DEMOGRAPHIC_DATA] Other Prefer Not To Say" at bounding box center [383, 225] width 162 height 25
select select "[DEMOGRAPHIC_DATA]"
click at [302, 238] on select "Select [DEMOGRAPHIC_DATA] [DEMOGRAPHIC_DATA] Other Prefer Not To Say" at bounding box center [383, 225] width 162 height 25
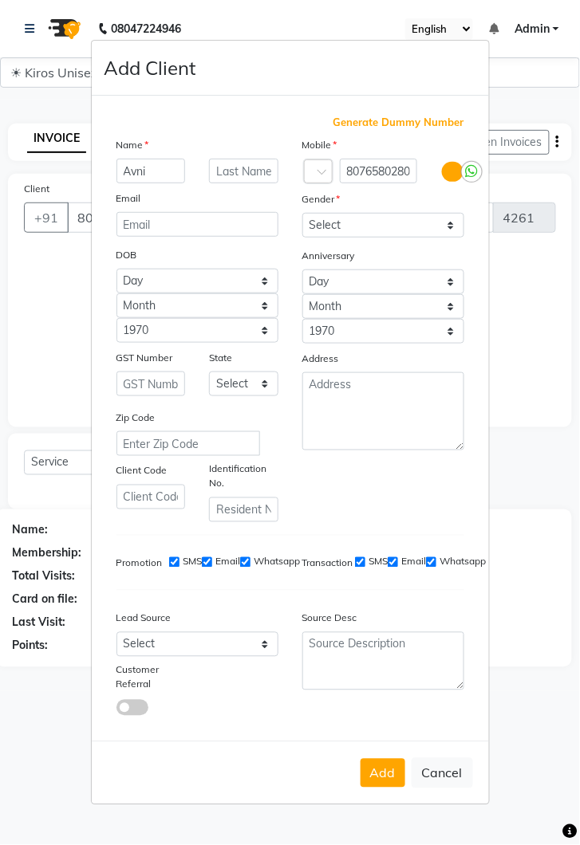
click at [389, 788] on button "Add" at bounding box center [382, 773] width 45 height 29
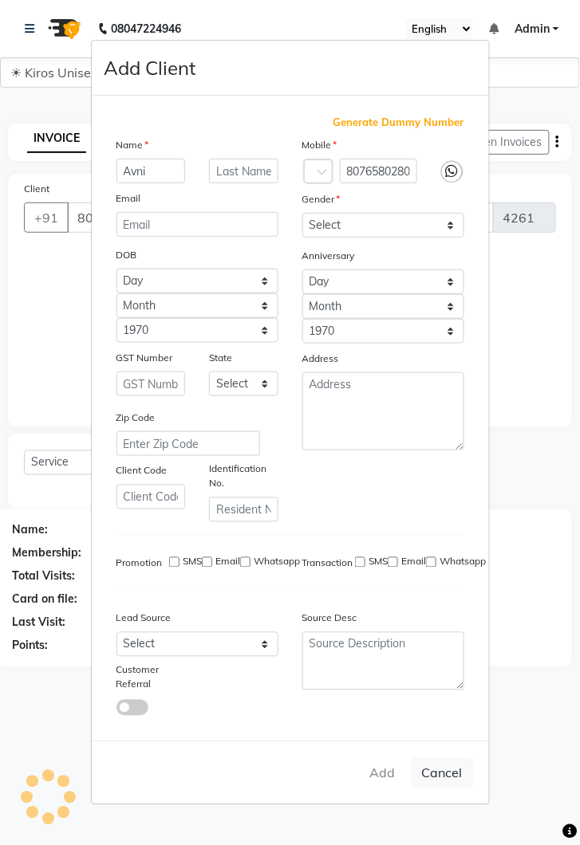
select select
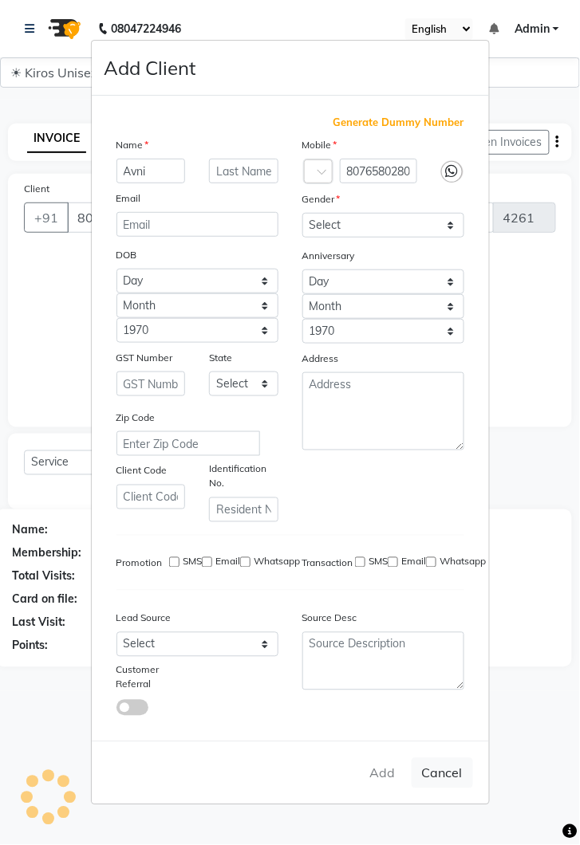
select select
checkbox input "false"
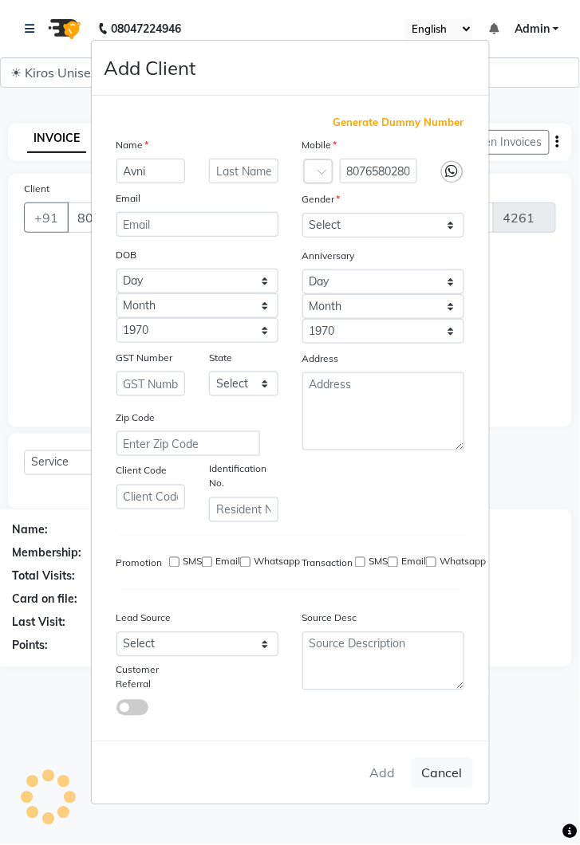
checkbox input "false"
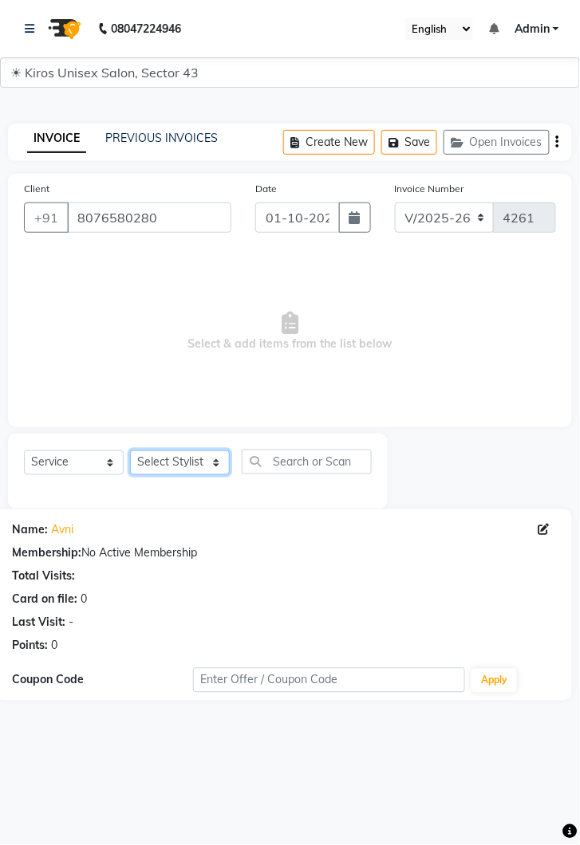
click at [221, 462] on select "Select Stylist [PERSON_NAME] [PERSON_NAME] Jeet Lalit Lamu [PERSON_NAME] [PERSO…" at bounding box center [180, 462] width 100 height 25
click at [77, 378] on span "Select & add items from the list below" at bounding box center [290, 331] width 532 height 159
click at [199, 401] on span "Select & add items from the list below" at bounding box center [290, 331] width 532 height 159
click at [221, 458] on select "Select Stylist [PERSON_NAME] [PERSON_NAME] Jeet Lalit Lamu [PERSON_NAME] [PERSO…" at bounding box center [180, 462] width 100 height 25
select select "67564"
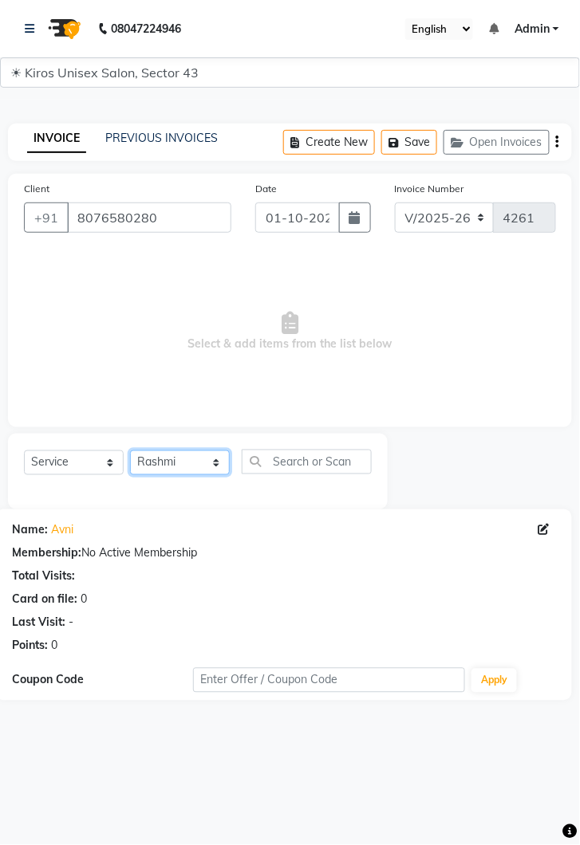
click at [130, 450] on select "Select Stylist [PERSON_NAME] [PERSON_NAME] Jeet Lalit Lamu [PERSON_NAME] [PERSO…" at bounding box center [180, 462] width 100 height 25
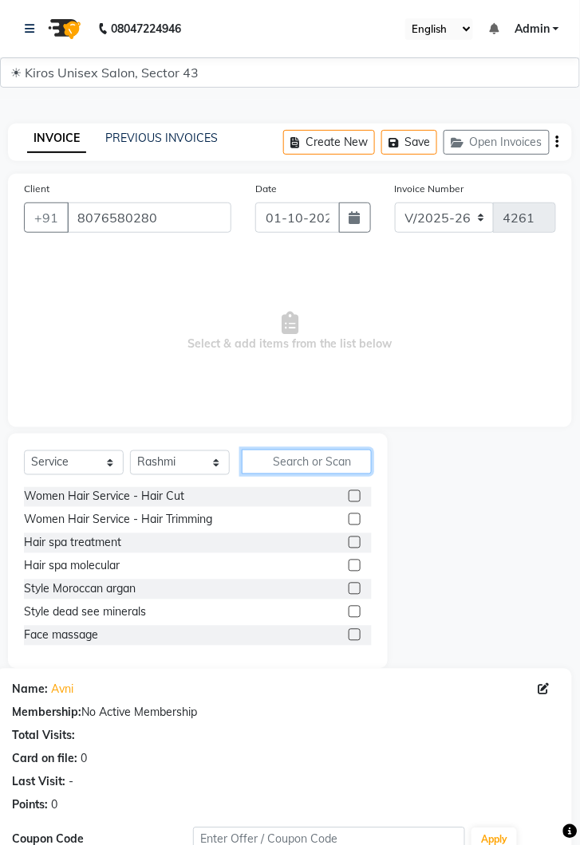
click at [310, 455] on input "text" at bounding box center [307, 462] width 130 height 25
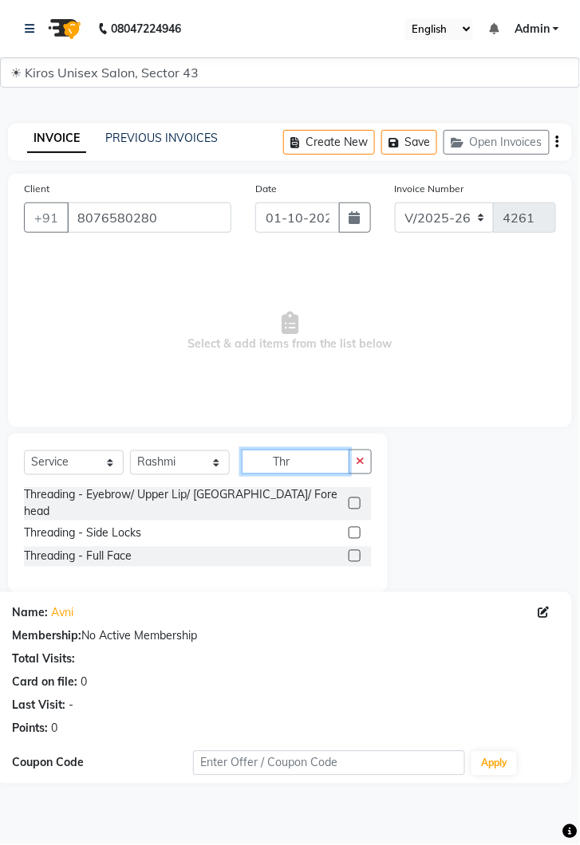
type input "Thr"
click at [356, 497] on label at bounding box center [354, 503] width 12 height 12
click at [356, 499] on input "checkbox" at bounding box center [353, 504] width 10 height 10
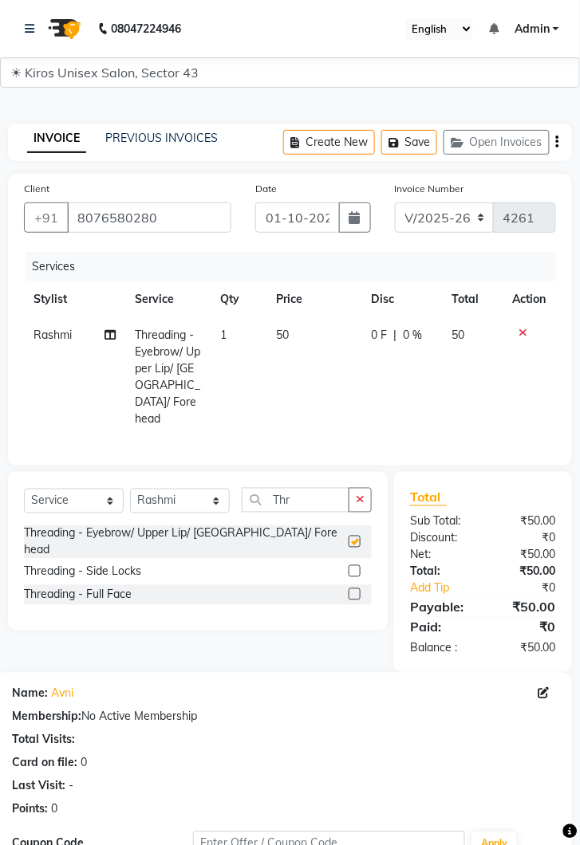
checkbox input "false"
click at [314, 349] on td "50" at bounding box center [313, 377] width 95 height 120
select select "67564"
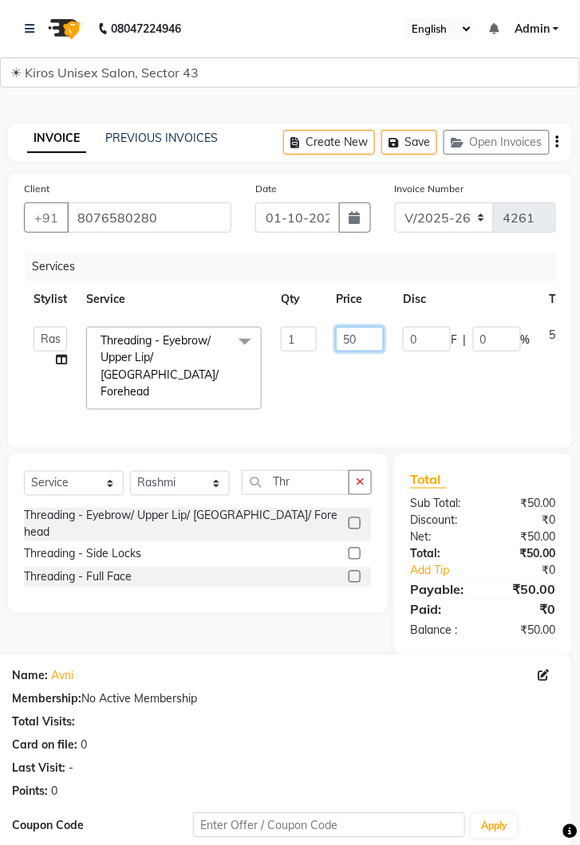
click at [367, 337] on input "50" at bounding box center [360, 339] width 48 height 25
type input "5"
type input "500"
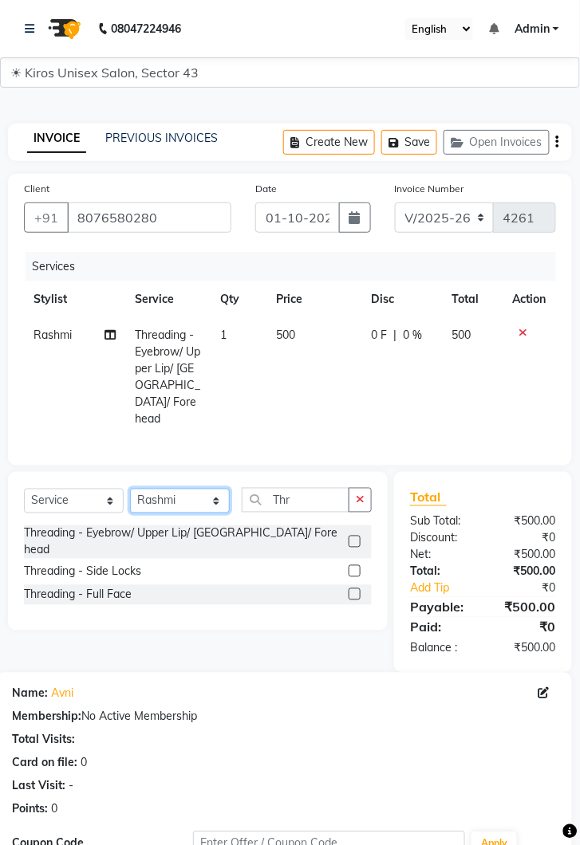
click at [227, 489] on select "Select Stylist [PERSON_NAME] [PERSON_NAME] Jeet Lalit Lamu [PERSON_NAME] [PERSO…" at bounding box center [180, 501] width 100 height 25
select select "39653"
click at [130, 489] on select "Select Stylist [PERSON_NAME] [PERSON_NAME] Jeet Lalit Lamu [PERSON_NAME] [PERSO…" at bounding box center [180, 501] width 100 height 25
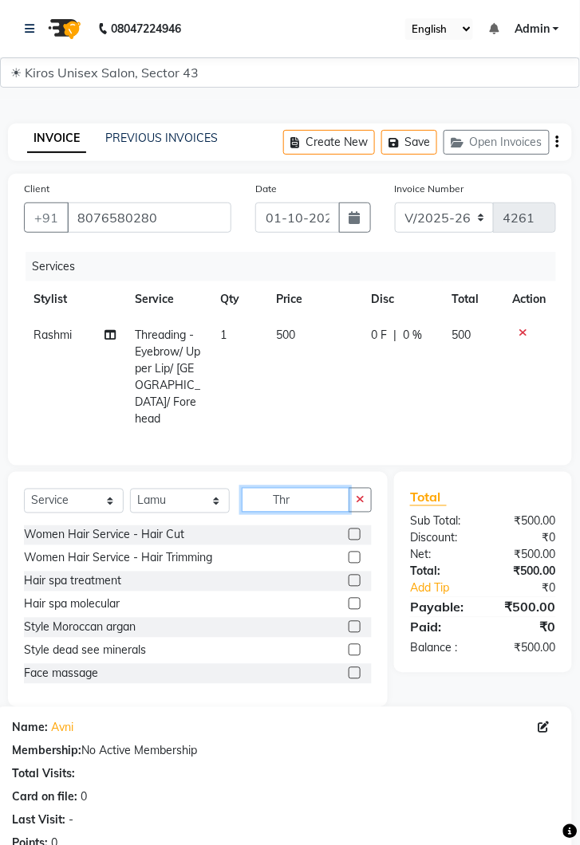
click at [320, 488] on input "Thr" at bounding box center [296, 500] width 108 height 25
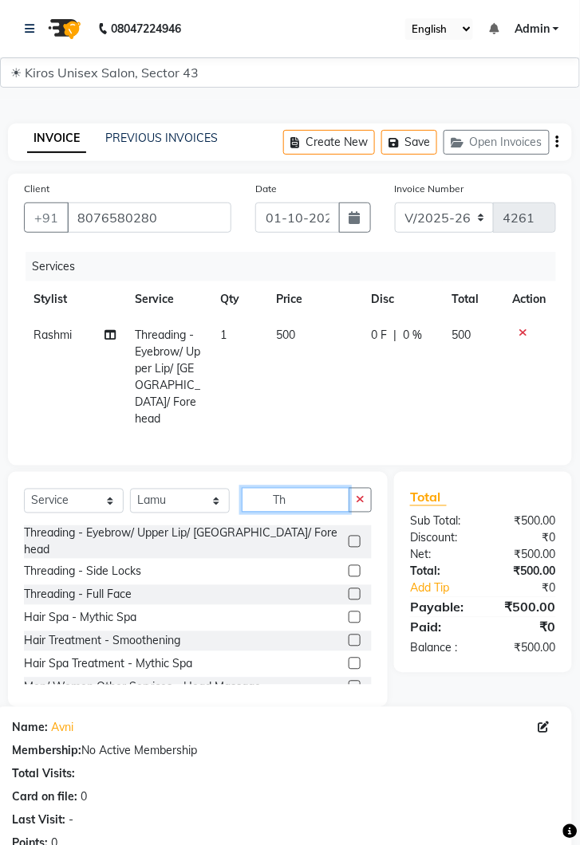
type input "T"
type input "Th"
click at [352, 536] on label at bounding box center [354, 542] width 12 height 12
click at [352, 537] on input "checkbox" at bounding box center [353, 542] width 10 height 10
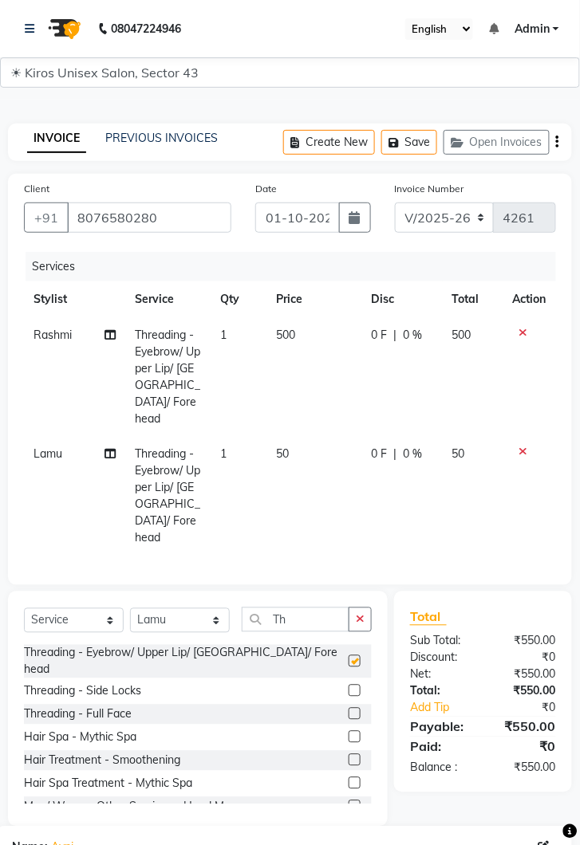
checkbox input "false"
click at [314, 437] on td "50" at bounding box center [313, 497] width 95 height 120
select select "39653"
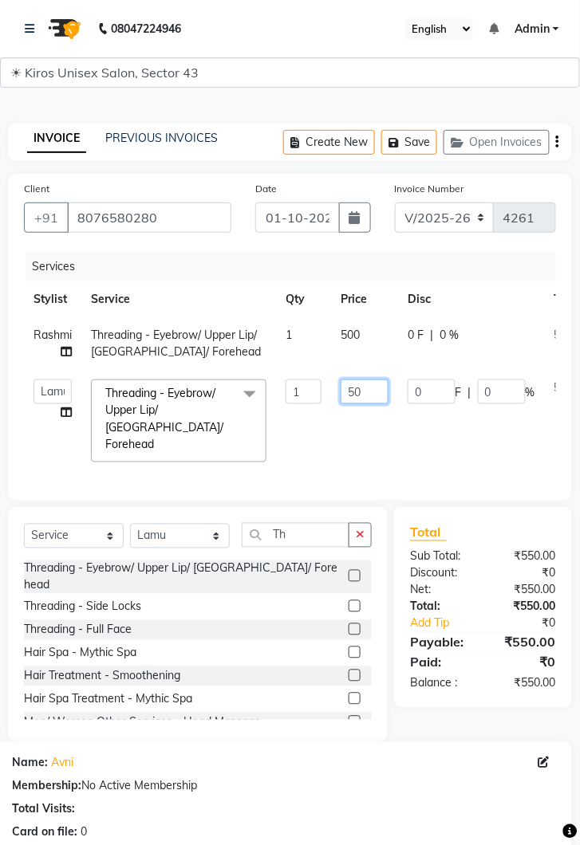
click at [377, 387] on input "50" at bounding box center [364, 391] width 48 height 25
type input "5"
type input "370"
click at [376, 341] on tr "Rashmi Threading - Eyebrow/ Upper Lip/ Chin/ Forehead 1 500 0 F | 0 % 500" at bounding box center [333, 343] width 619 height 53
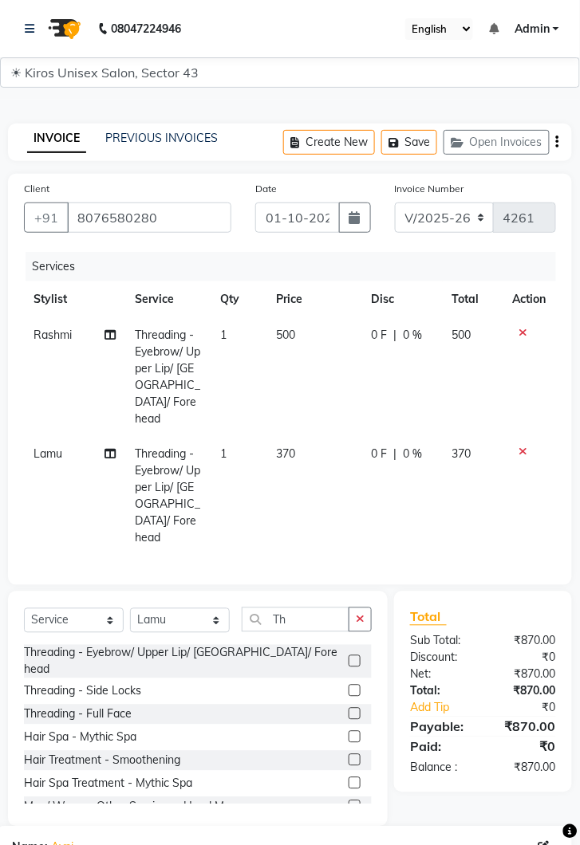
click at [312, 336] on td "500" at bounding box center [313, 377] width 95 height 120
select select "67564"
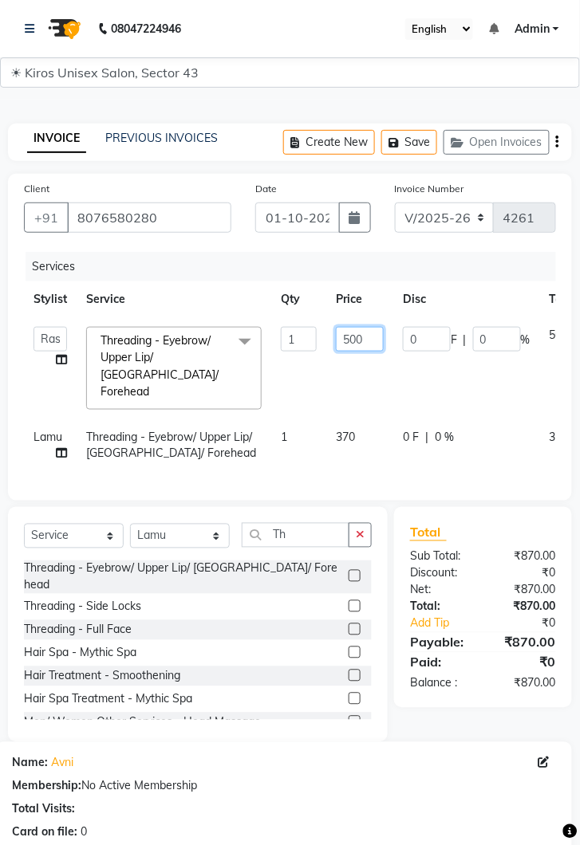
click at [371, 331] on input "500" at bounding box center [360, 339] width 48 height 25
type input "5"
type input "320"
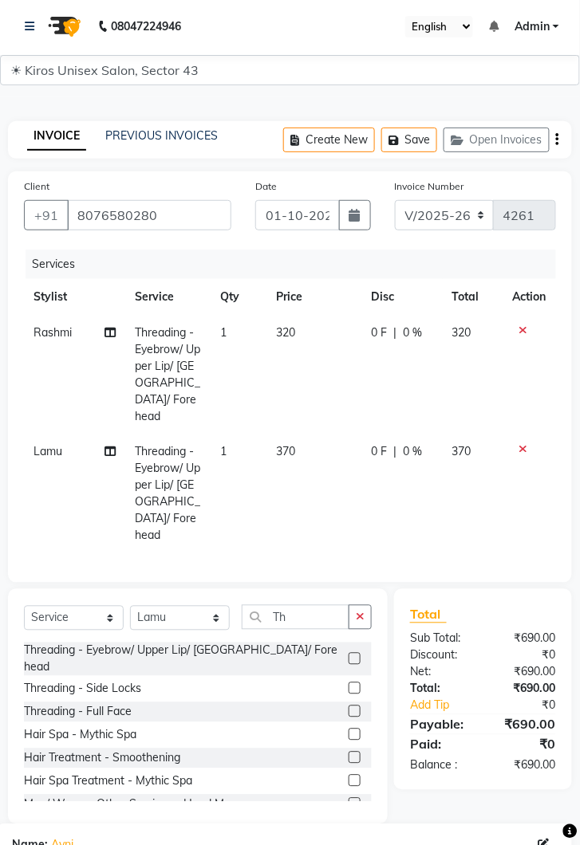
scroll to position [279, 0]
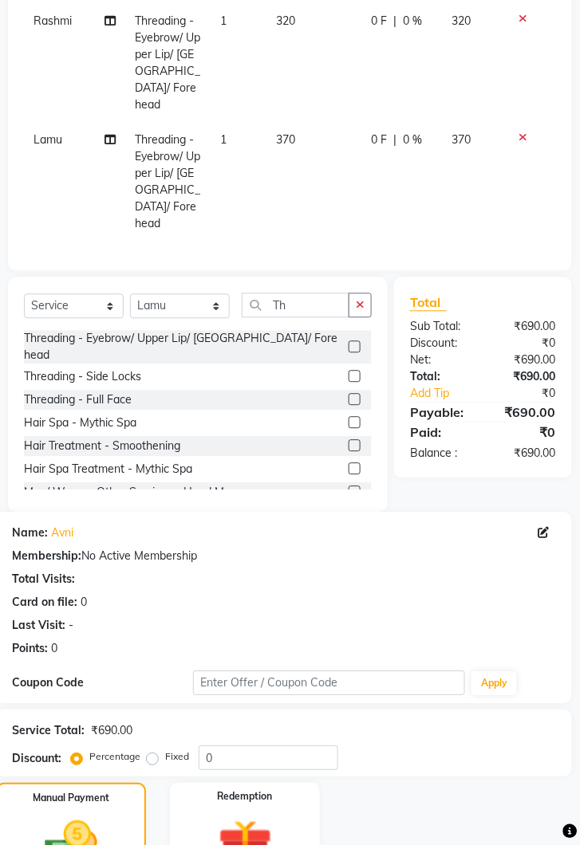
scroll to position [403, 0]
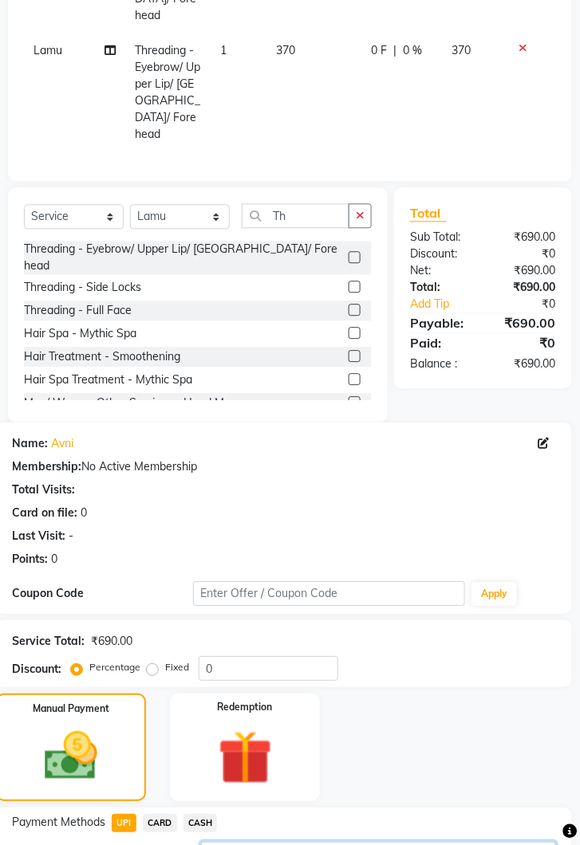
click at [289, 843] on input "690" at bounding box center [378, 855] width 355 height 25
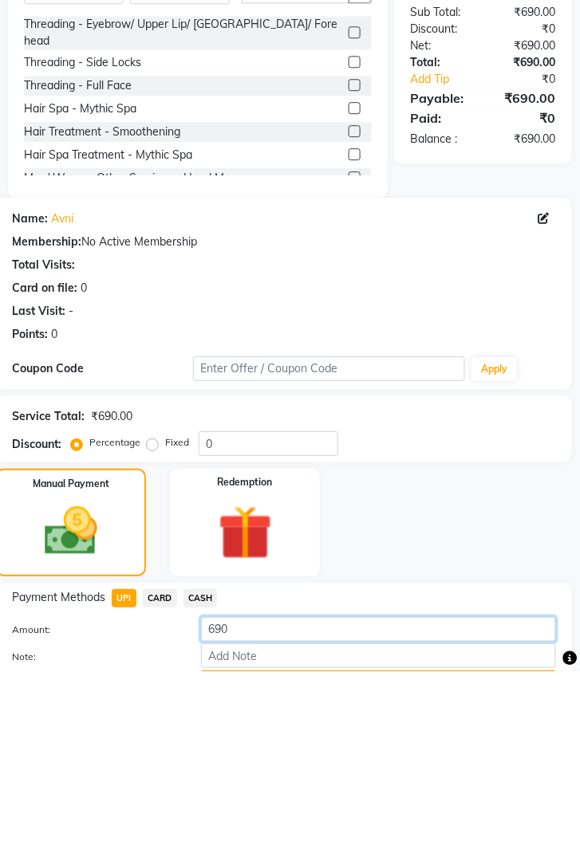
scroll to position [455, 0]
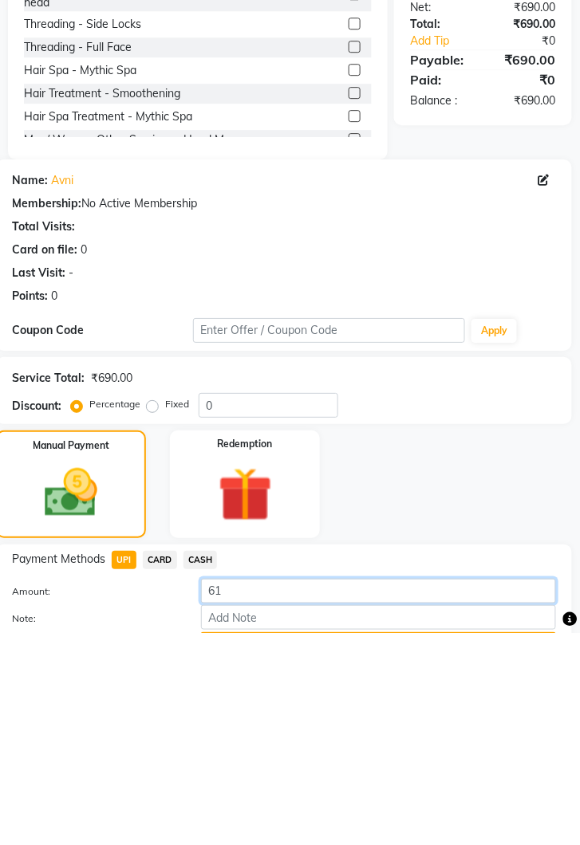
type input "6"
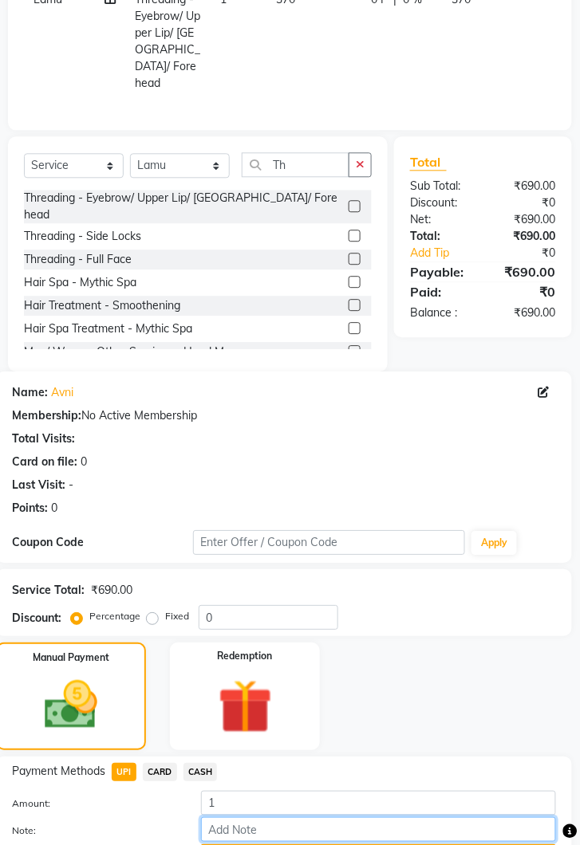
click at [328, 817] on input "Note:" at bounding box center [378, 829] width 355 height 25
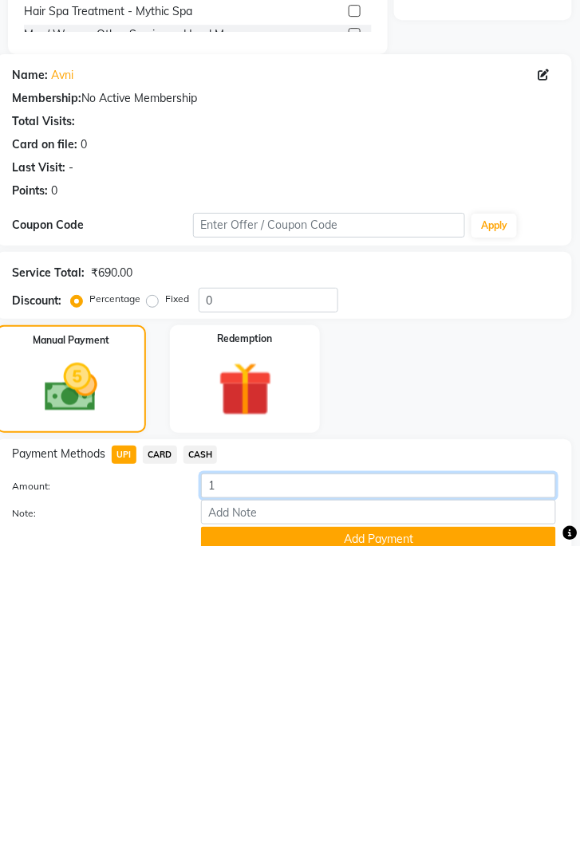
click at [248, 772] on input "1" at bounding box center [378, 784] width 355 height 25
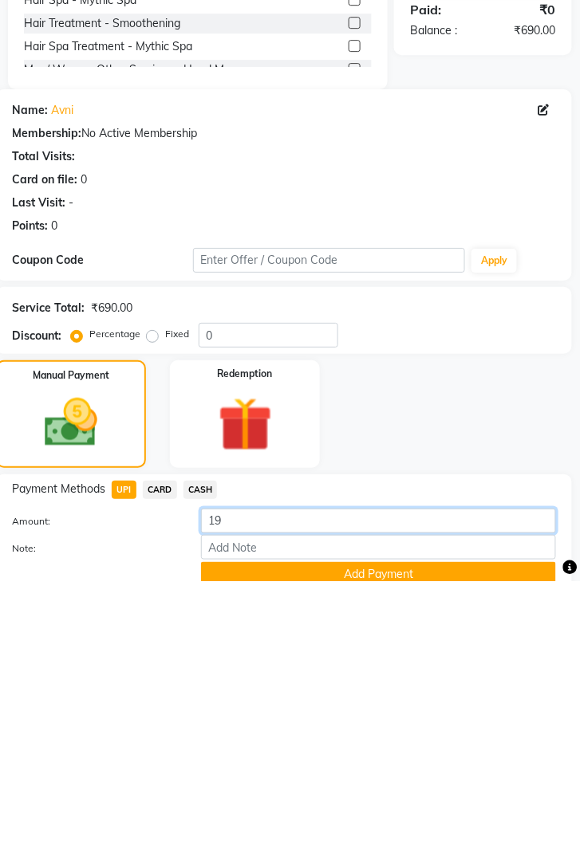
type input "190"
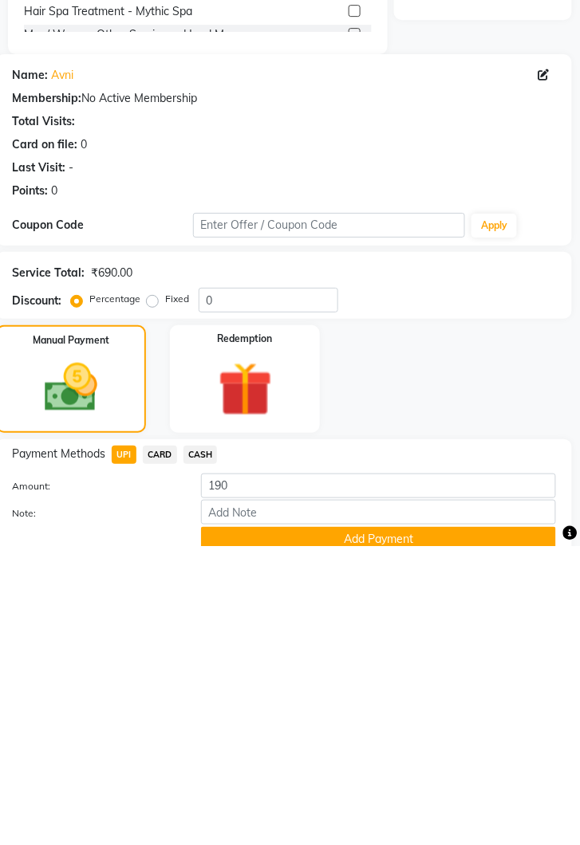
click at [385, 826] on button "Add Payment" at bounding box center [378, 838] width 355 height 25
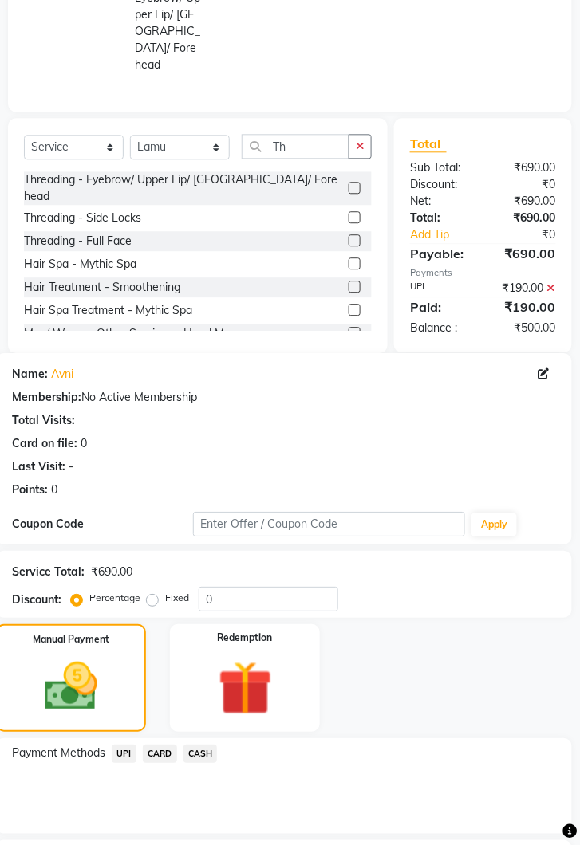
scroll to position [470, 0]
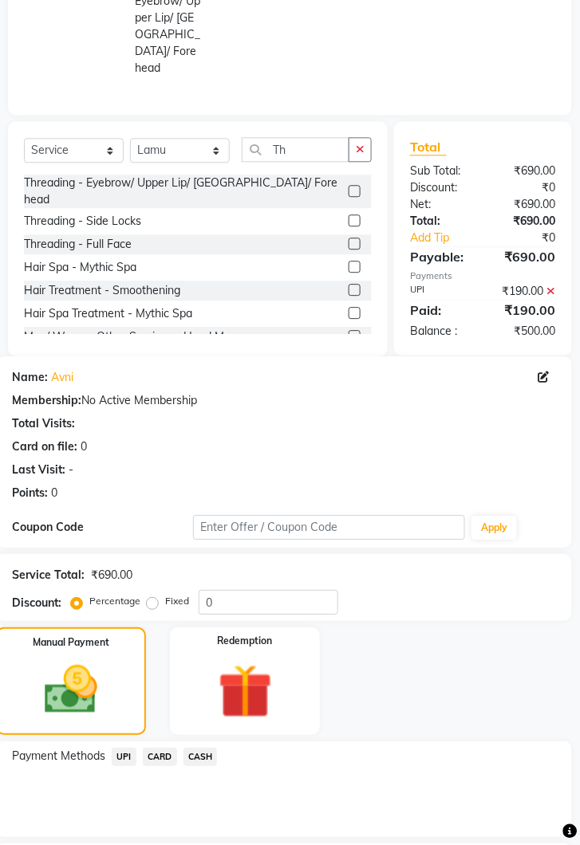
click at [214, 748] on span "CASH" at bounding box center [200, 757] width 34 height 18
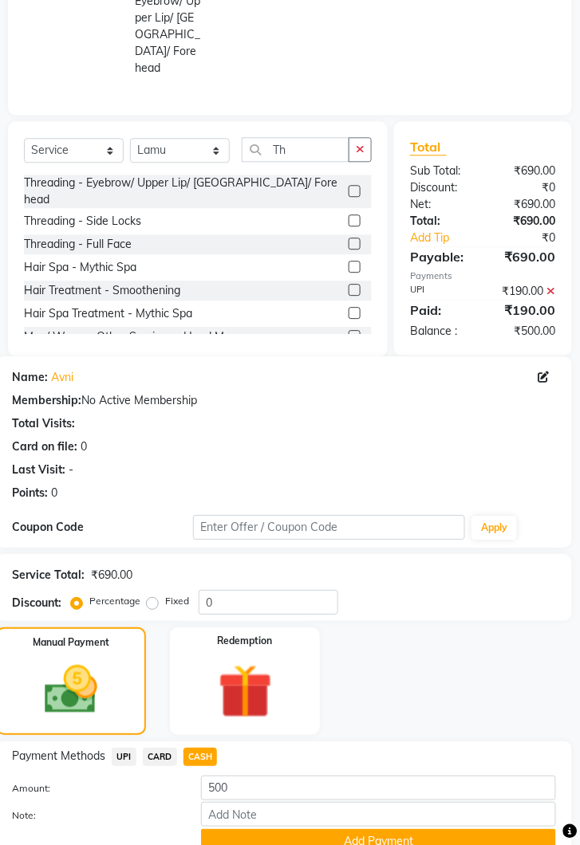
click at [384, 829] on button "Add Payment" at bounding box center [378, 841] width 355 height 25
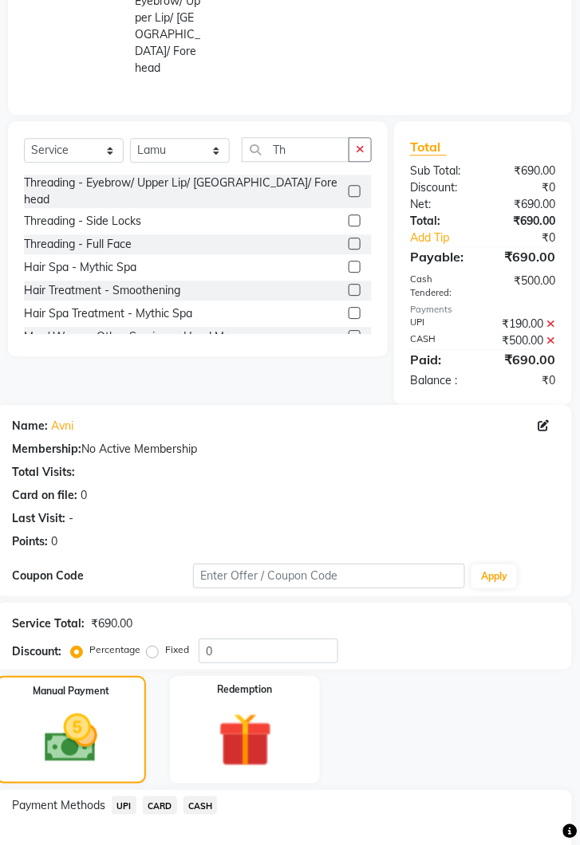
scroll to position [519, 0]
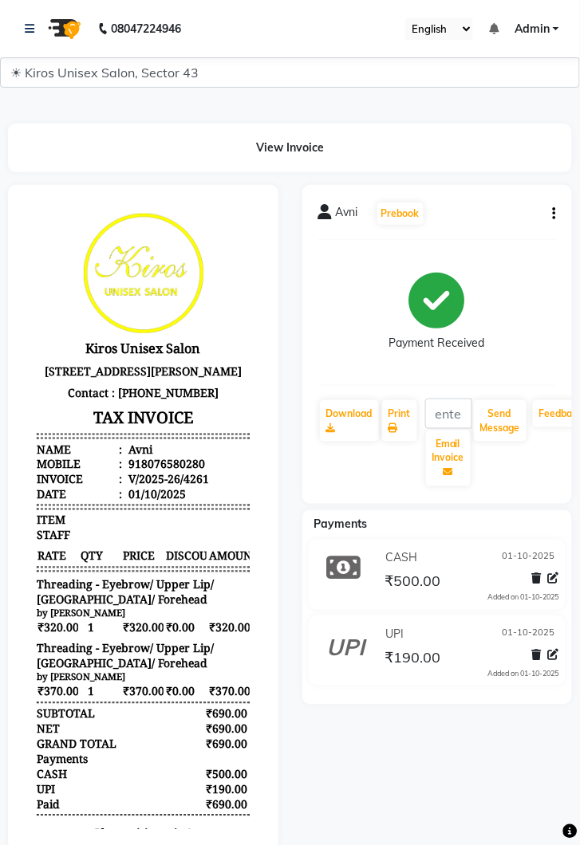
click at [575, 686] on div "Avni Prebook Payment Received Download Print Email Invoice Send Message Feedbac…" at bounding box center [437, 518] width 294 height 666
click at [579, 587] on div "Avni Prebook Payment Received Download Print Email Invoice Send Message Feedbac…" at bounding box center [437, 518] width 294 height 666
click at [579, 576] on div "Avni Prebook Payment Received Download Print Email Invoice Send Message Feedbac…" at bounding box center [437, 518] width 294 height 666
click at [577, 565] on div "Avni Prebook Payment Received Download Print Email Invoice Send Message Feedbac…" at bounding box center [437, 518] width 294 height 666
click at [579, 232] on div "Avni Prebook Payment Received Download Print Email Invoice Send Message Feedbac…" at bounding box center [437, 518] width 294 height 666
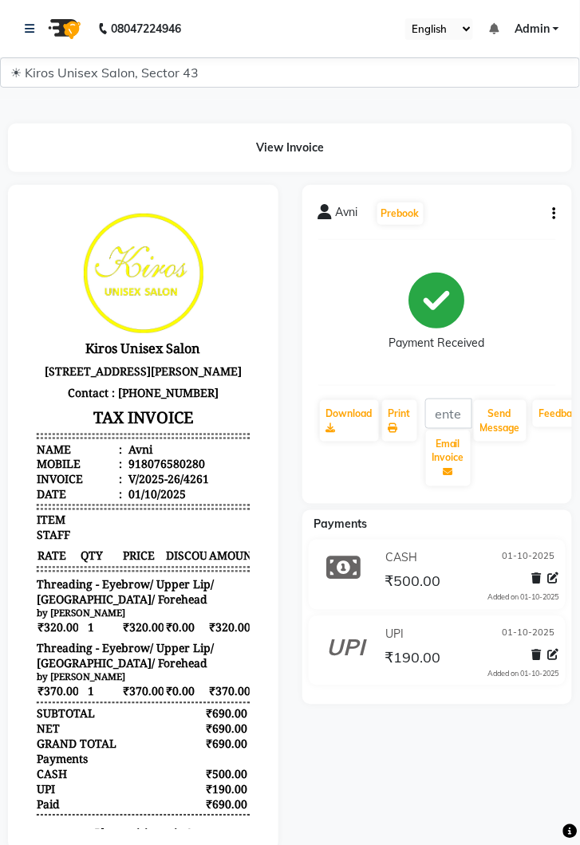
click at [579, 231] on div "Avni Prebook Payment Received Download Print Email Invoice Send Message Feedbac…" at bounding box center [437, 518] width 294 height 666
click at [579, 162] on div "View Invoice" at bounding box center [289, 148] width 587 height 49
click at [579, 161] on div "View Invoice" at bounding box center [289, 148] width 587 height 49
click at [579, 230] on div "Avni Prebook Payment Received Download Print Email Invoice Send Message Feedbac…" at bounding box center [437, 518] width 294 height 666
click at [579, 157] on div "View Invoice" at bounding box center [289, 148] width 587 height 49
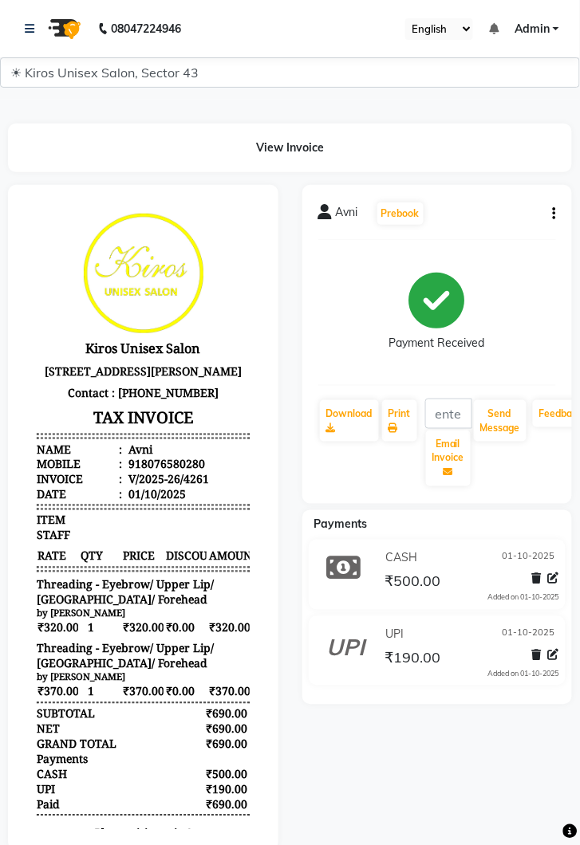
click at [579, 154] on div "View Invoice" at bounding box center [289, 148] width 587 height 49
click at [577, 237] on div "Avni Prebook Payment Received Download Print Email Invoice Send Message Feedbac…" at bounding box center [437, 518] width 294 height 666
click at [579, 124] on div "View Invoice" at bounding box center [289, 148] width 587 height 49
click at [568, 400] on link "Feedback" at bounding box center [560, 413] width 57 height 27
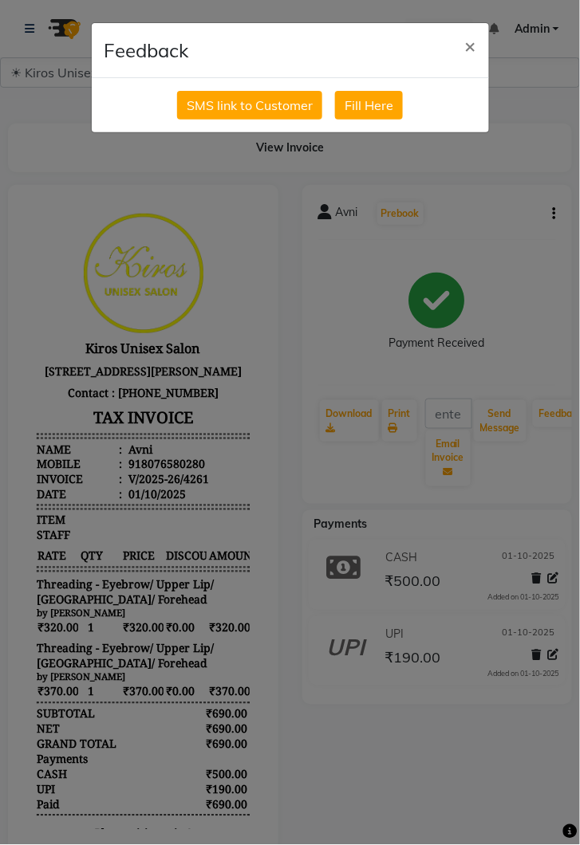
click at [579, 307] on ngb-modal-window "Feedback × SMS link to Customer Fill Here" at bounding box center [290, 422] width 580 height 845
click at [577, 381] on ngb-modal-window "Feedback × SMS link to Customer Fill Here" at bounding box center [290, 422] width 580 height 845
click at [579, 331] on ngb-modal-window "Feedback × SMS link to Customer Fill Here" at bounding box center [290, 422] width 580 height 845
click at [579, 379] on ngb-modal-window "Feedback × SMS link to Customer Fill Here" at bounding box center [290, 422] width 580 height 845
click at [579, 309] on ngb-modal-window "Feedback × SMS link to Customer Fill Here" at bounding box center [290, 422] width 580 height 845
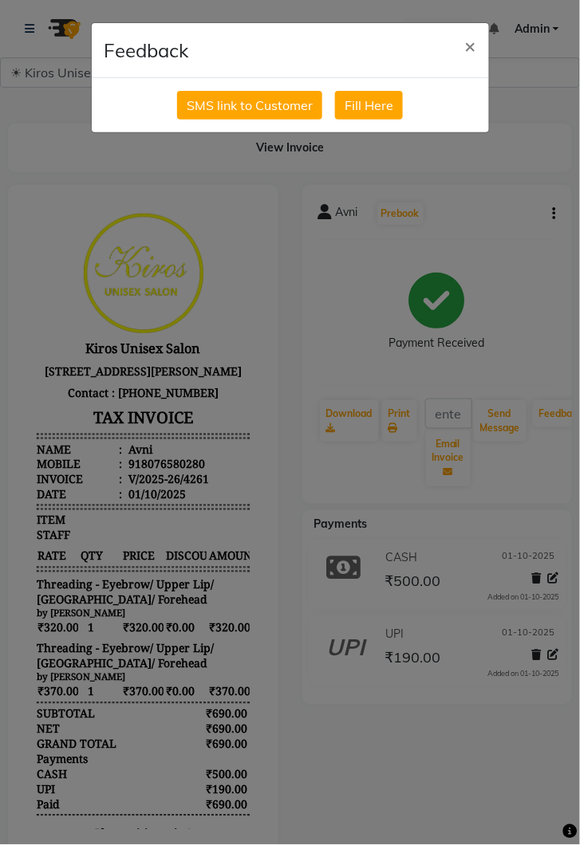
click at [579, 323] on ngb-modal-window "Feedback × SMS link to Customer Fill Here" at bounding box center [290, 422] width 580 height 845
click at [579, 423] on ngb-modal-window "Feedback × SMS link to Customer Fill Here" at bounding box center [290, 422] width 580 height 845
